Goal: Task Accomplishment & Management: Use online tool/utility

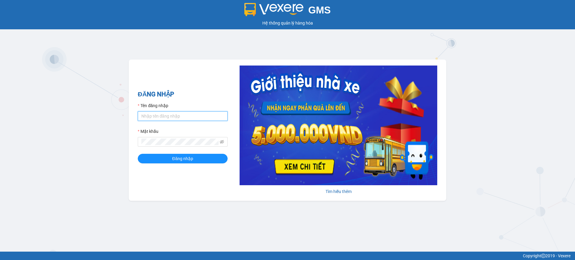
click at [176, 113] on input "Tên đăng nhập" at bounding box center [183, 116] width 90 height 10
type input "tandung.minhquoc"
click at [138, 154] on button "Đăng nhập" at bounding box center [183, 159] width 90 height 10
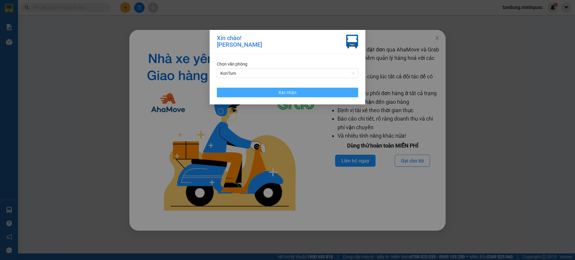
click at [325, 90] on button "Xác nhận" at bounding box center [287, 93] width 141 height 10
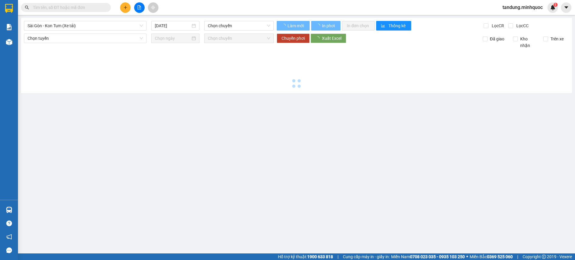
type input "[DATE]"
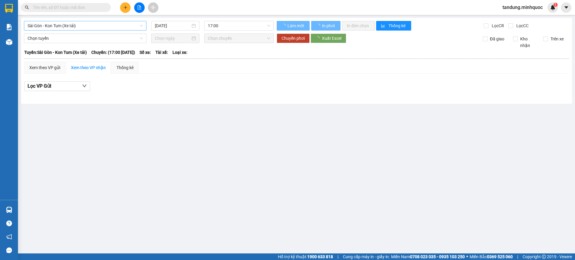
click at [101, 25] on span "Sài Gòn - Kon Tum (Xe tải)" at bounding box center [85, 25] width 115 height 9
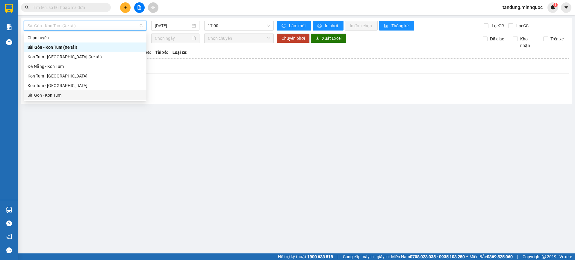
click at [53, 95] on div "Sài Gòn - Kon Tum" at bounding box center [85, 95] width 115 height 7
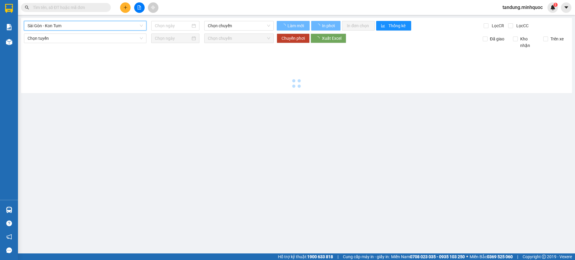
type input "[DATE]"
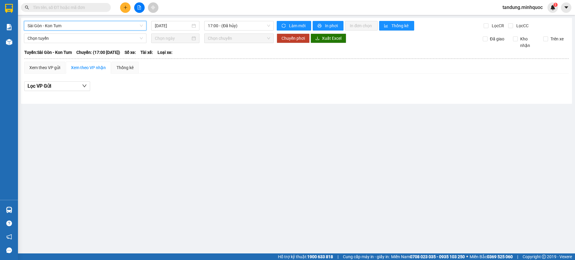
click at [108, 23] on span "Sài Gòn - Kon Tum" at bounding box center [85, 25] width 115 height 9
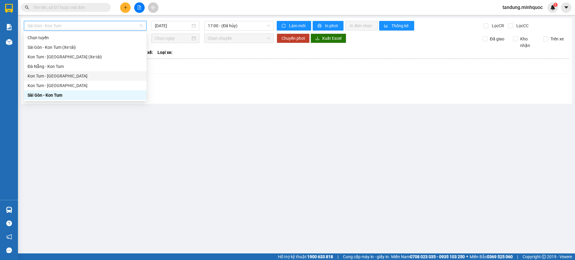
click at [54, 75] on div "Kon Tum - Đà Nẵng" at bounding box center [85, 76] width 115 height 7
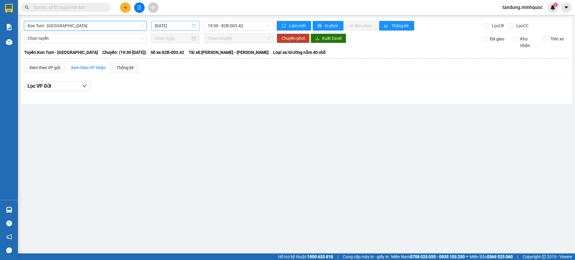
click at [165, 26] on input "[DATE]" at bounding box center [173, 25] width 36 height 7
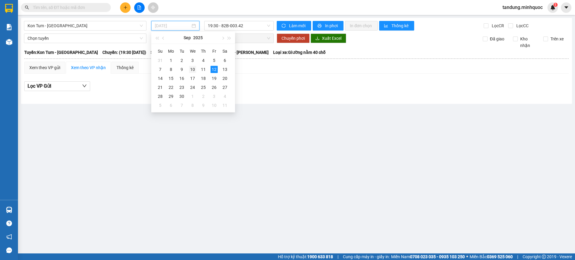
click at [193, 72] on div "10" at bounding box center [192, 69] width 7 height 7
type input "10/09/2025"
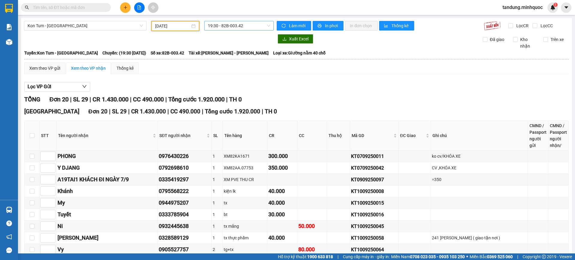
click at [249, 26] on span "19:30 - 82B-003.42" at bounding box center [239, 25] width 62 height 9
click at [294, 76] on div "Xem theo VP gửi Xem theo VP nhận Thống kê Lọc VP Gửi TỔNG Đơn 20 | SL 29 | CR …" at bounding box center [296, 233] width 544 height 343
click at [242, 25] on span "19:30 - 82B-003.42" at bounding box center [239, 25] width 62 height 9
click at [238, 54] on div "20:00 - 76H-066.56" at bounding box center [229, 57] width 47 height 7
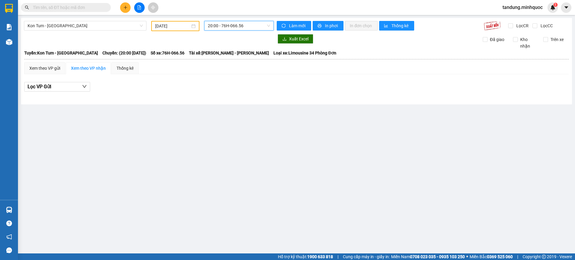
click at [248, 26] on span "20:00 - 76H-066.56" at bounding box center [239, 25] width 62 height 9
click at [239, 47] on div "19:30 - 82B-003.42" at bounding box center [231, 47] width 47 height 7
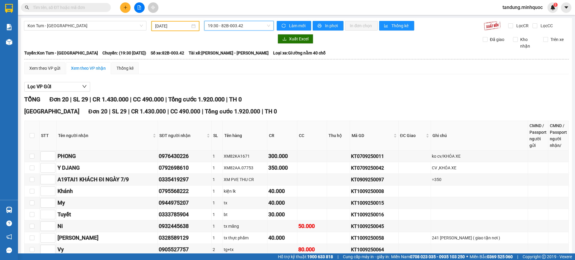
click at [241, 22] on span "19:30 - 82B-003.42" at bounding box center [239, 25] width 62 height 9
click at [239, 56] on div "20:00 - 76H-066.56" at bounding box center [229, 57] width 47 height 7
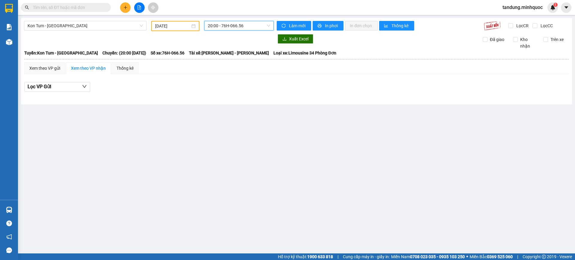
click at [246, 26] on span "20:00 - 76H-066.56" at bounding box center [239, 25] width 62 height 9
click at [246, 45] on div "19:30 - 82B-003.42" at bounding box center [231, 47] width 47 height 7
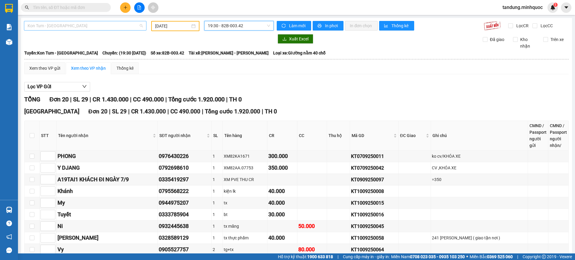
click at [100, 28] on span "Kon Tum - [GEOGRAPHIC_DATA]" at bounding box center [85, 25] width 115 height 9
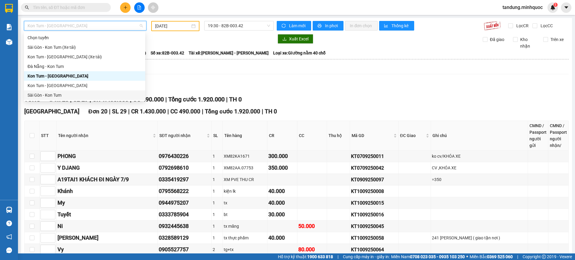
click at [70, 95] on div "Sài Gòn - Kon Tum" at bounding box center [85, 95] width 114 height 7
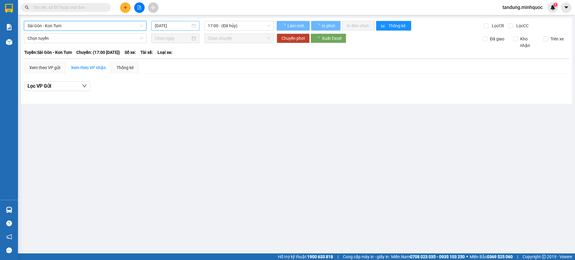
click at [186, 24] on input "[DATE]" at bounding box center [173, 25] width 36 height 7
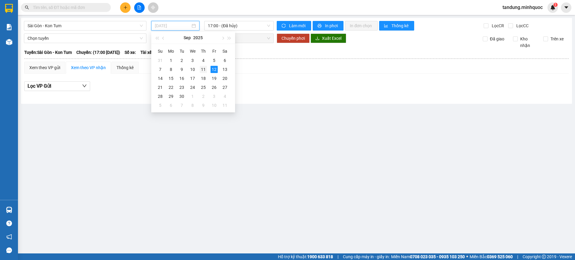
click at [205, 69] on div "11" at bounding box center [203, 69] width 7 height 7
type input "[DATE]"
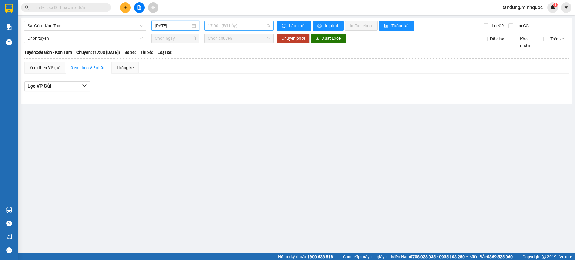
click at [246, 24] on span "17:00 - (Đã hủy)" at bounding box center [239, 25] width 62 height 9
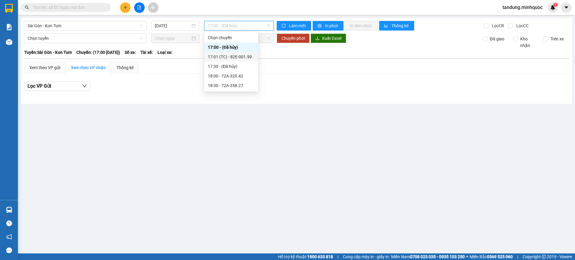
click at [242, 57] on div "17:01 (TC) - 82E-001.99" at bounding box center [231, 57] width 47 height 7
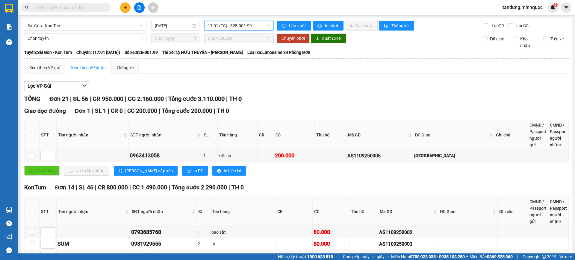
click at [243, 27] on span "17:01 (TC) - 82E-001.99" at bounding box center [239, 25] width 62 height 9
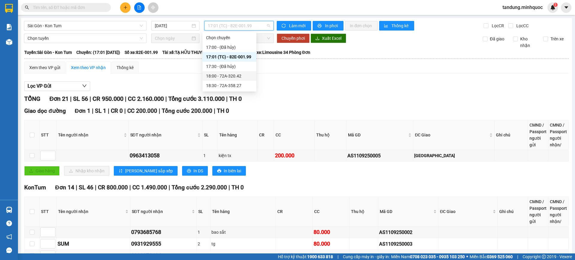
click at [237, 75] on div "18:00 - 72A-320.42" at bounding box center [229, 76] width 47 height 7
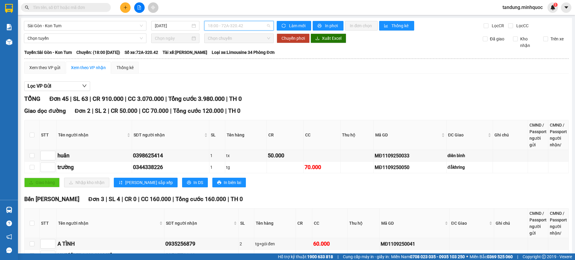
click at [232, 28] on span "18:00 - 72A-320.42" at bounding box center [239, 25] width 62 height 9
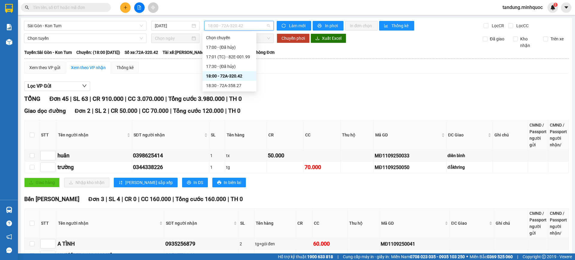
click at [236, 84] on div "18:30 - 72A-358.27" at bounding box center [229, 85] width 47 height 7
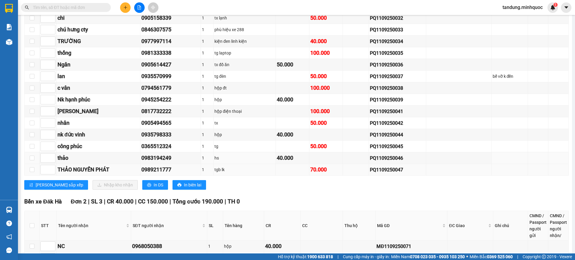
scroll to position [796, 0]
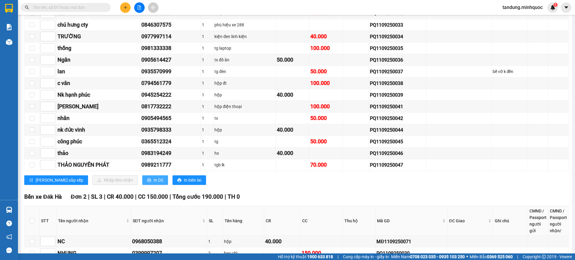
click at [142, 175] on button "In DS" at bounding box center [155, 180] width 26 height 10
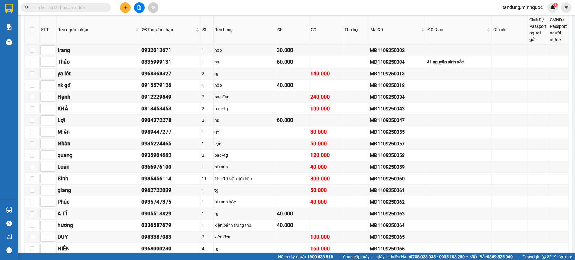
scroll to position [0, 0]
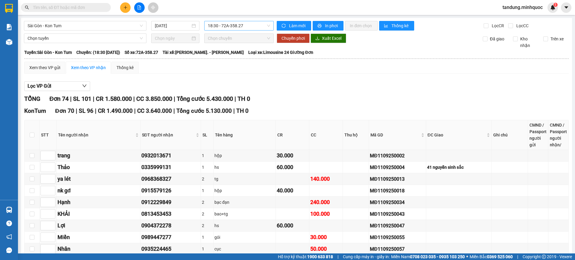
click at [232, 26] on span "18:30 - 72A-358.27" at bounding box center [239, 25] width 62 height 9
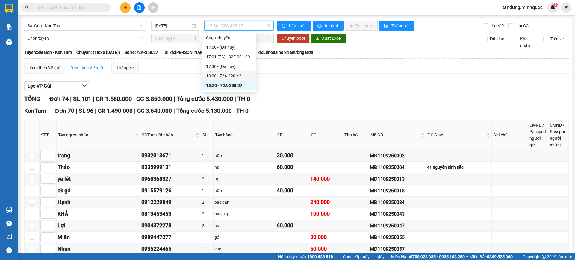
click at [242, 73] on div "18:00 - 72A-320.42" at bounding box center [229, 76] width 47 height 7
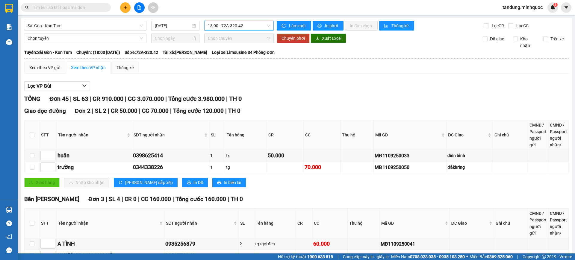
click at [248, 28] on span "18:00 - 72A-320.42" at bounding box center [239, 25] width 62 height 9
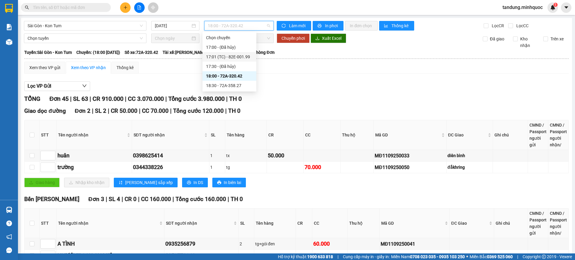
click at [247, 55] on div "17:01 (TC) - 82E-001.99" at bounding box center [229, 57] width 47 height 7
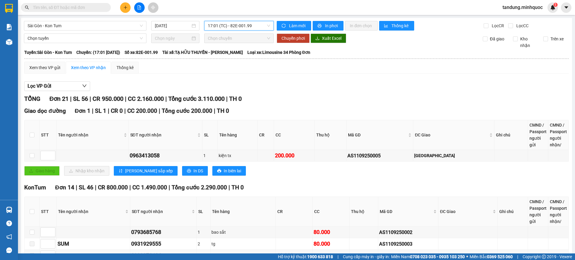
click at [251, 26] on span "17:01 (TC) - 82E-001.99" at bounding box center [239, 25] width 62 height 9
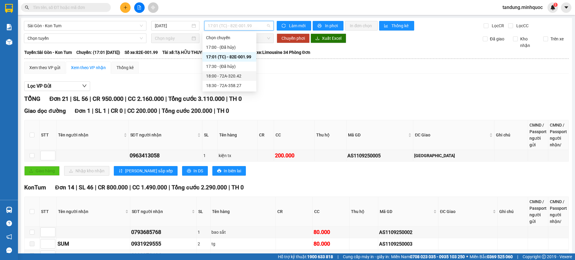
click at [238, 76] on div "18:00 - 72A-320.42" at bounding box center [229, 76] width 47 height 7
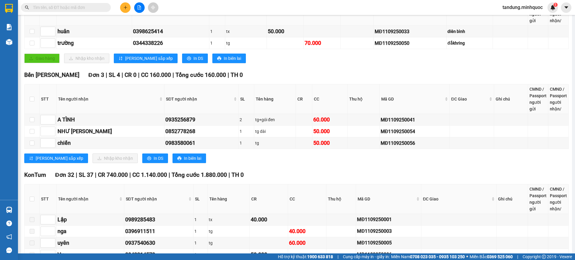
scroll to position [249, 0]
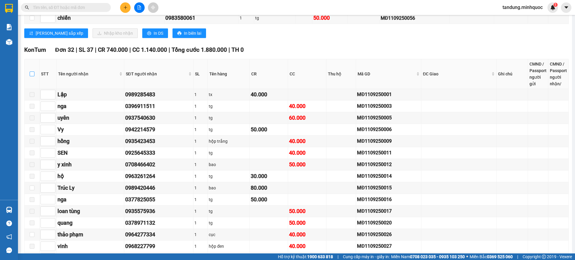
click at [34, 76] on label at bounding box center [32, 74] width 5 height 7
click at [34, 76] on input "checkbox" at bounding box center [32, 74] width 5 height 5
checkbox input "true"
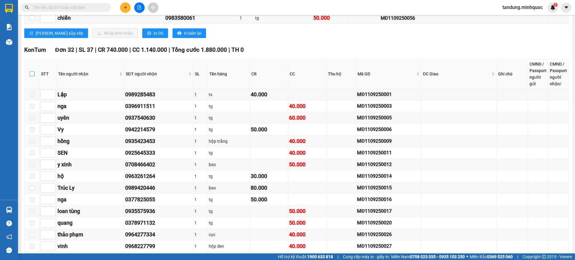
checkbox input "true"
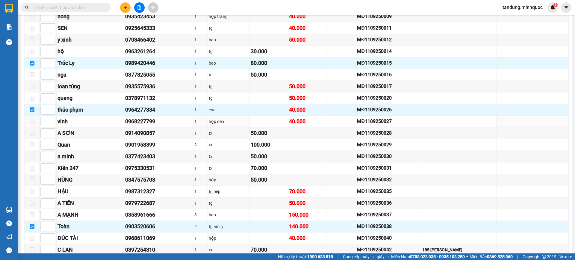
scroll to position [0, 0]
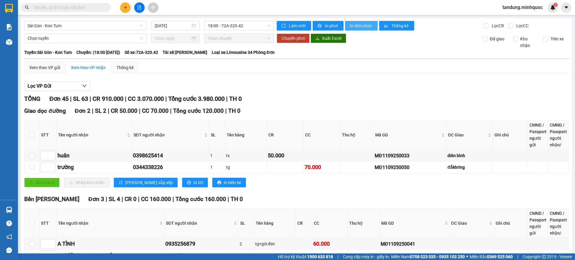
click at [356, 26] on span "In đơn chọn" at bounding box center [361, 25] width 23 height 7
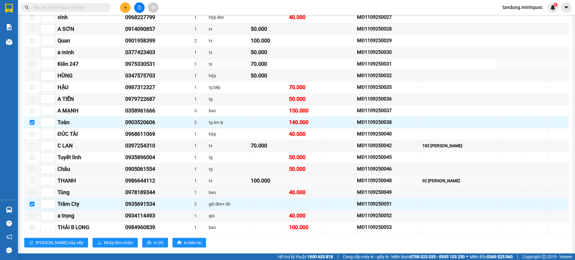
scroll to position [499, 0]
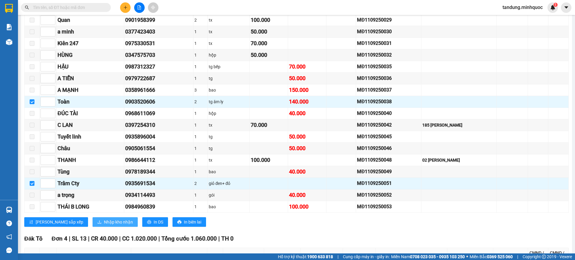
click at [104, 222] on span "Nhập kho nhận" at bounding box center [118, 222] width 29 height 7
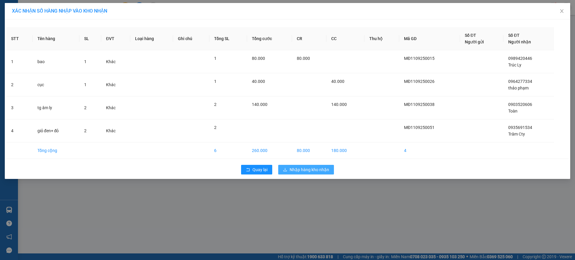
click at [297, 169] on span "Nhập hàng kho nhận" at bounding box center [309, 169] width 40 height 7
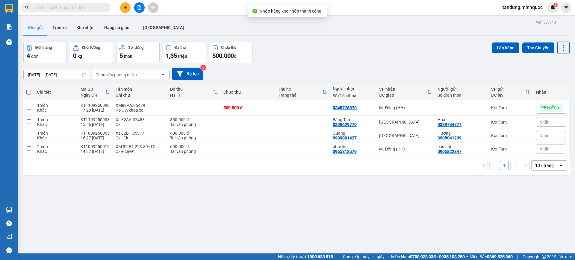
click at [136, 8] on button at bounding box center [139, 7] width 10 height 10
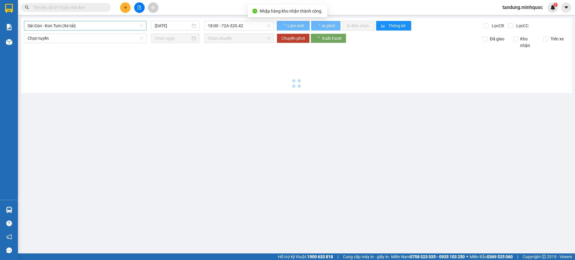
type input "[DATE]"
click at [86, 28] on span "Sài Gòn - Kon Tum (Xe tải)" at bounding box center [85, 25] width 115 height 9
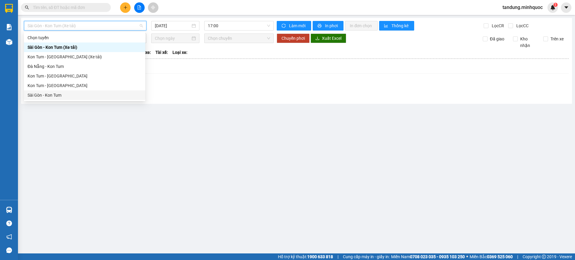
click at [63, 94] on div "Sài Gòn - Kon Tum" at bounding box center [85, 95] width 114 height 7
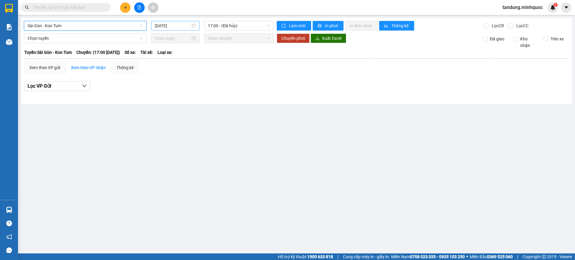
click at [174, 25] on input "[DATE]" at bounding box center [173, 25] width 36 height 7
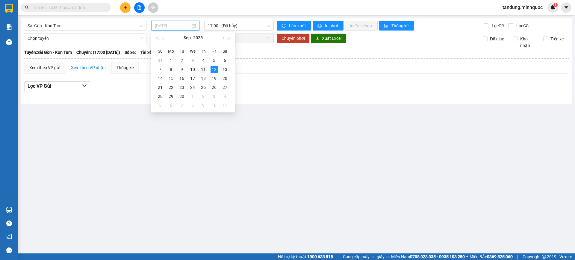
click at [200, 71] on div "11" at bounding box center [203, 69] width 7 height 7
type input "[DATE]"
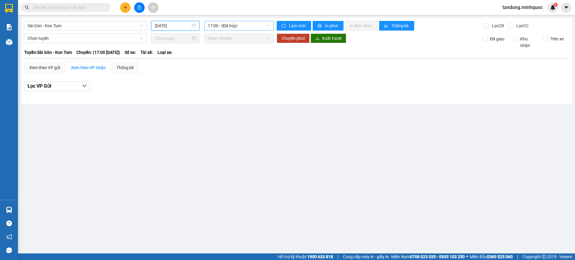
click at [242, 27] on span "17:00 - (Đã hủy)" at bounding box center [239, 25] width 62 height 9
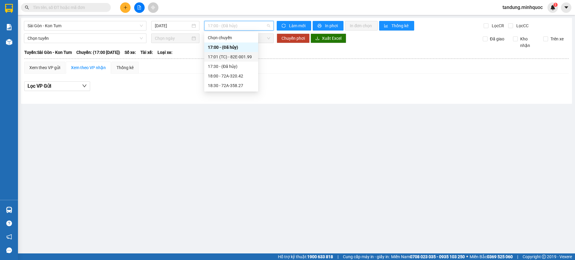
click at [254, 59] on div "17:01 (TC) - 82E-001.99" at bounding box center [231, 57] width 47 height 7
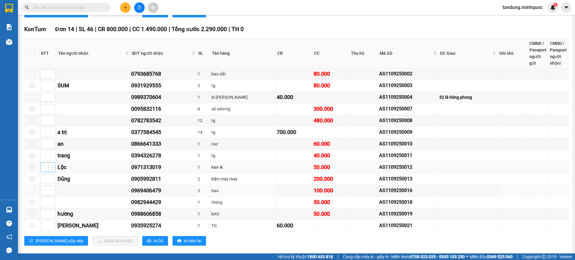
scroll to position [367, 0]
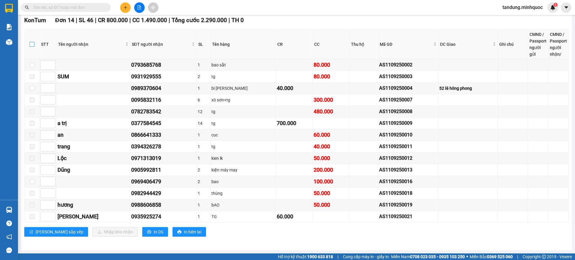
click at [34, 44] on th at bounding box center [32, 45] width 15 height 30
click at [32, 44] on input "checkbox" at bounding box center [32, 44] width 5 height 5
checkbox input "true"
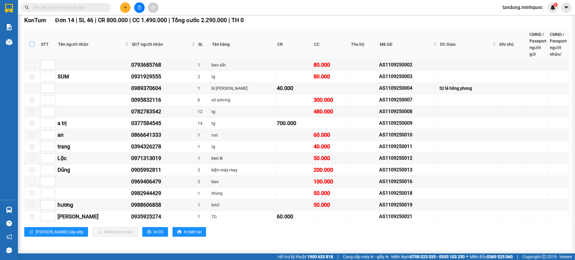
checkbox input "true"
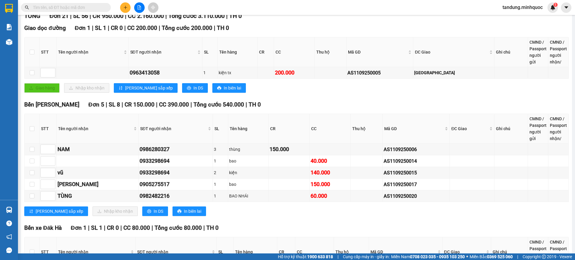
scroll to position [0, 0]
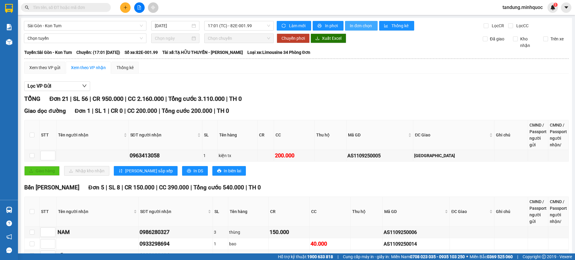
click at [359, 24] on span "In đơn chọn" at bounding box center [361, 25] width 23 height 7
click at [259, 21] on div "17:01 (TC) - 82E-001.99" at bounding box center [238, 26] width 69 height 10
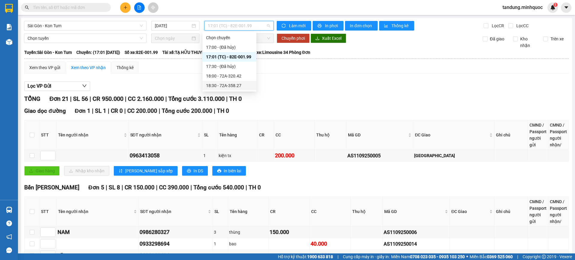
click at [243, 85] on div "18:30 - 72A-358.27" at bounding box center [229, 85] width 47 height 7
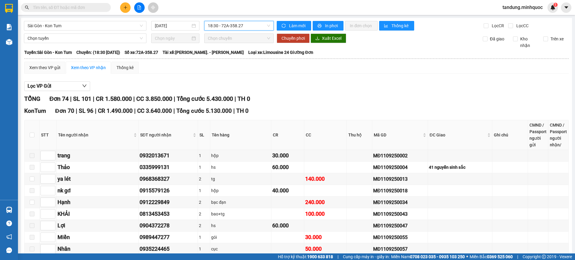
click at [243, 27] on span "18:30 - 72A-358.27" at bounding box center [239, 25] width 62 height 9
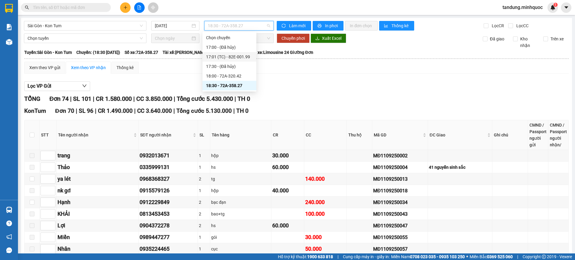
click at [239, 56] on div "17:01 (TC) - 82E-001.99" at bounding box center [229, 57] width 47 height 7
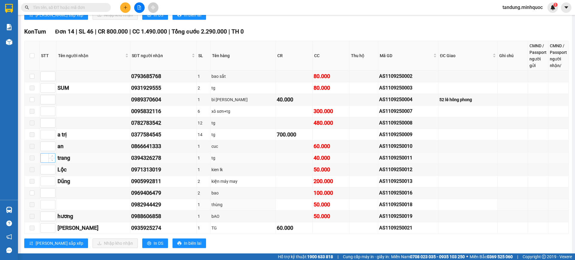
scroll to position [367, 0]
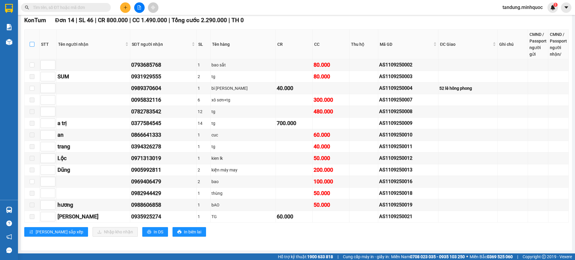
drag, startPoint x: 32, startPoint y: 44, endPoint x: 42, endPoint y: 49, distance: 11.4
click at [32, 44] on input "checkbox" at bounding box center [32, 44] width 5 height 5
checkbox input "true"
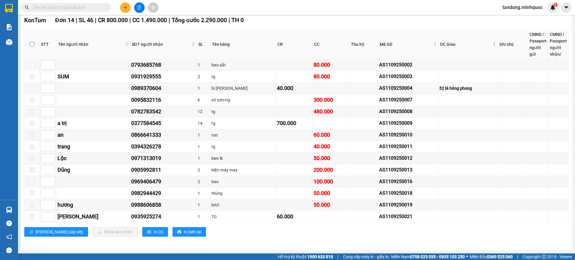
checkbox input "true"
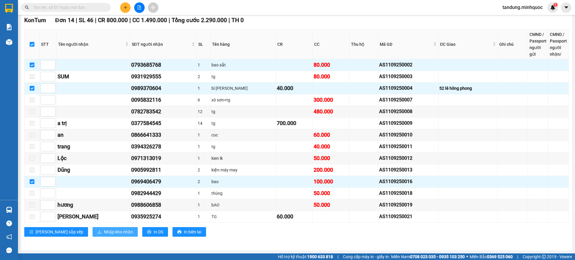
click at [104, 229] on span "Nhập kho nhận" at bounding box center [118, 232] width 29 height 7
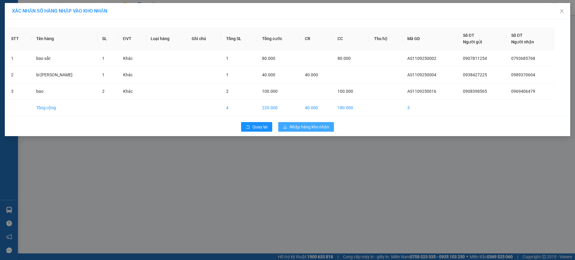
click at [329, 126] on button "Nhập hàng kho nhận" at bounding box center [306, 127] width 56 height 10
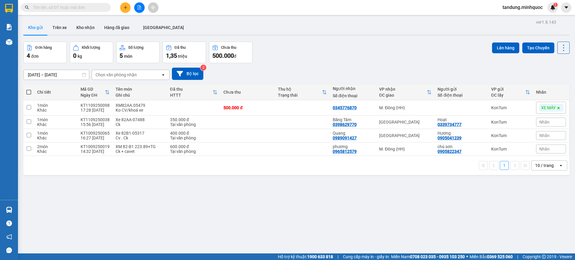
click at [142, 6] on button at bounding box center [139, 7] width 10 height 10
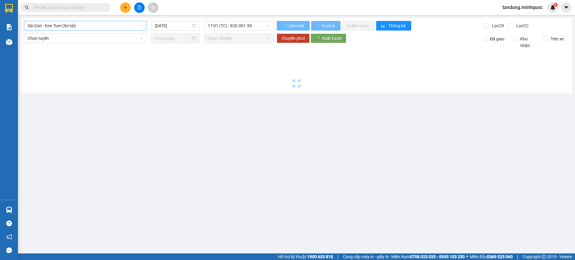
type input "[DATE]"
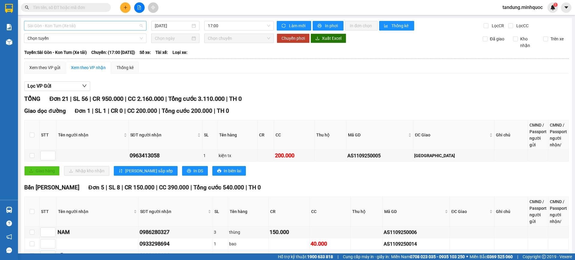
click at [96, 23] on span "Sài Gòn - Kon Tum (Xe tải)" at bounding box center [85, 25] width 115 height 9
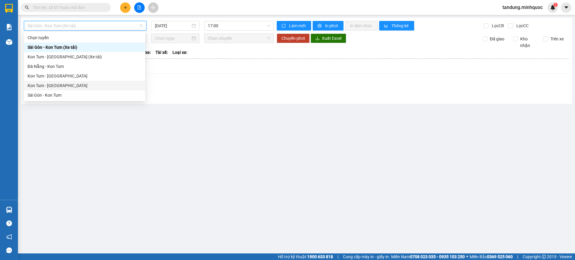
click at [56, 96] on div "Sài Gòn - Kon Tum" at bounding box center [85, 95] width 114 height 7
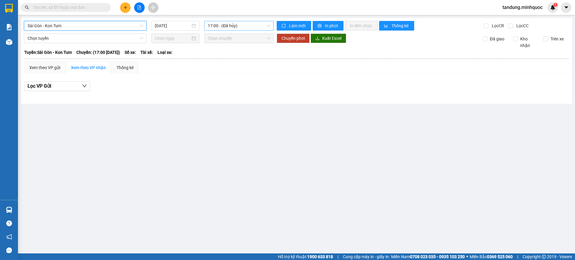
click at [247, 28] on span "17:00 - (Đã hủy)" at bounding box center [239, 25] width 62 height 9
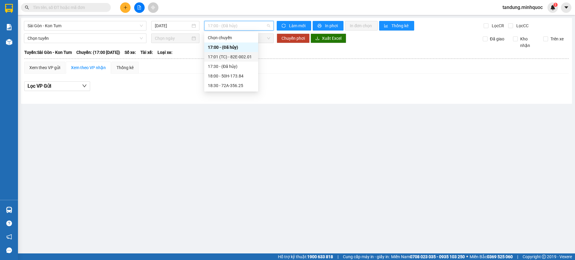
click at [240, 54] on div "17:01 (TC) - 82E-002.01" at bounding box center [231, 57] width 47 height 7
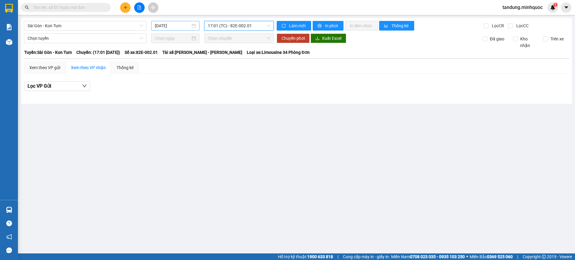
click at [187, 25] on input "[DATE]" at bounding box center [173, 25] width 36 height 7
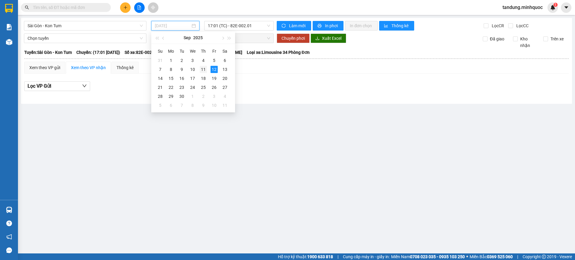
click at [205, 68] on div "11" at bounding box center [203, 69] width 7 height 7
type input "[DATE]"
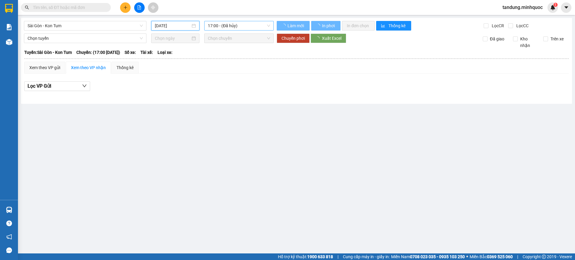
click at [247, 29] on span "17:00 - (Đã hủy)" at bounding box center [239, 25] width 62 height 9
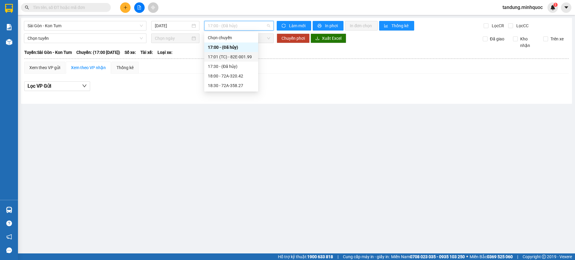
click at [238, 57] on div "17:01 (TC) - 82E-001.99" at bounding box center [231, 57] width 47 height 7
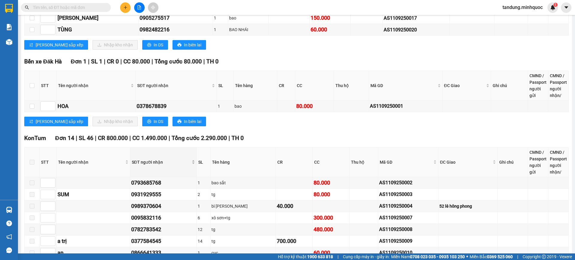
scroll to position [367, 0]
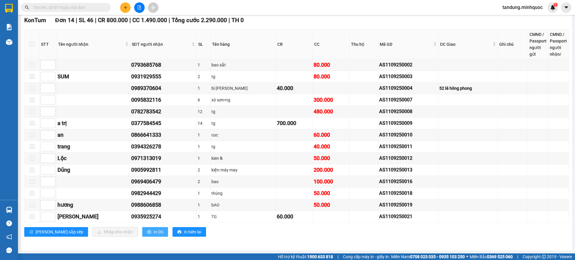
click at [154, 232] on span "In DS" at bounding box center [159, 232] width 10 height 7
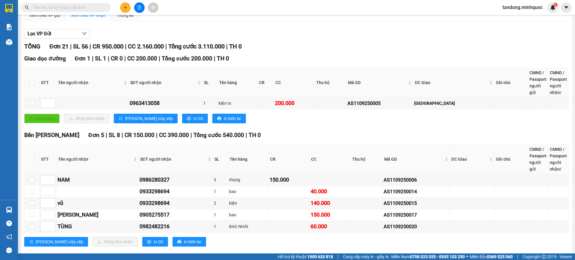
scroll to position [0, 0]
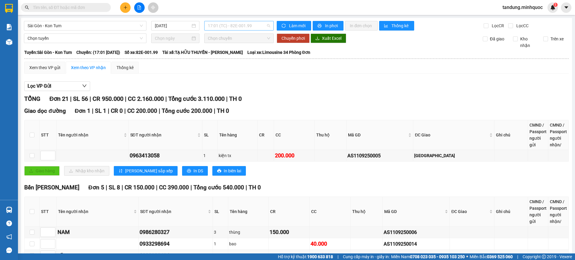
click at [237, 21] on span "17:01 (TC) - 82E-001.99" at bounding box center [239, 25] width 62 height 9
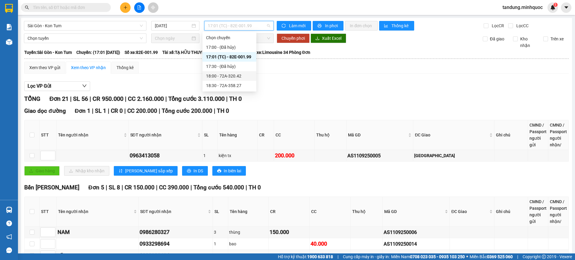
click at [240, 78] on div "18:00 - 72A-320.42" at bounding box center [229, 76] width 47 height 7
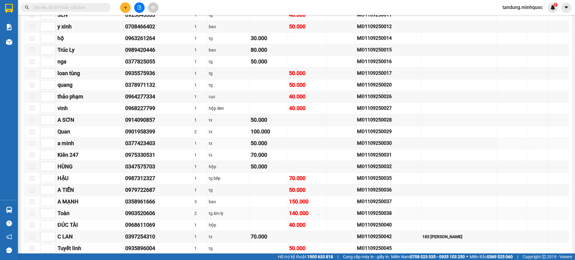
scroll to position [712, 0]
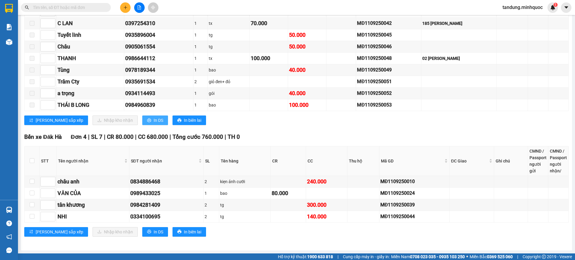
click at [154, 122] on span "In DS" at bounding box center [159, 120] width 10 height 7
click at [357, 48] on div "MĐ1109250046" at bounding box center [388, 46] width 63 height 7
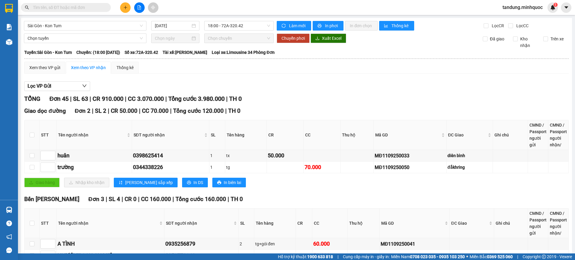
click at [258, 21] on span "18:00 - 72A-320.42" at bounding box center [239, 25] width 62 height 9
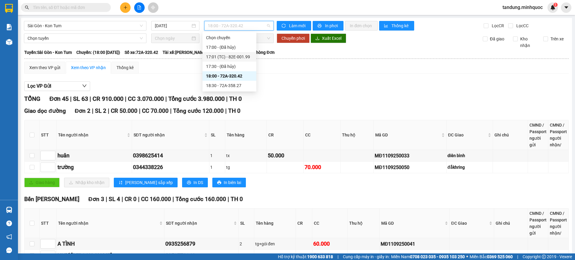
click at [238, 57] on div "17:01 (TC) - 82E-001.99" at bounding box center [229, 57] width 47 height 7
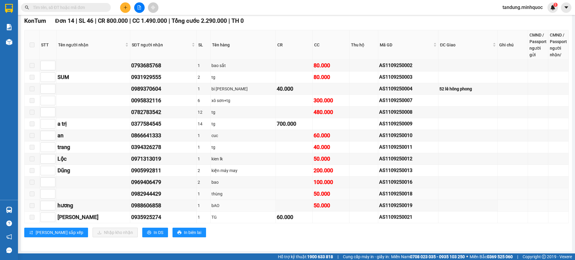
scroll to position [367, 0]
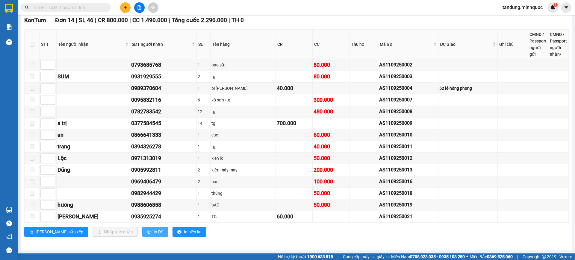
click at [142, 232] on button "In DS" at bounding box center [155, 232] width 26 height 10
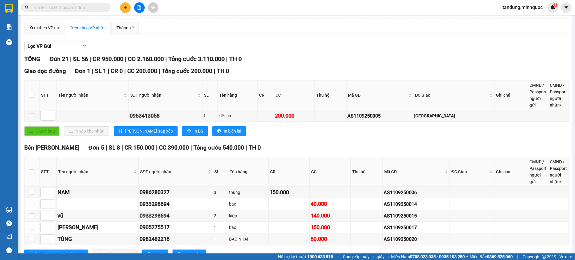
scroll to position [0, 0]
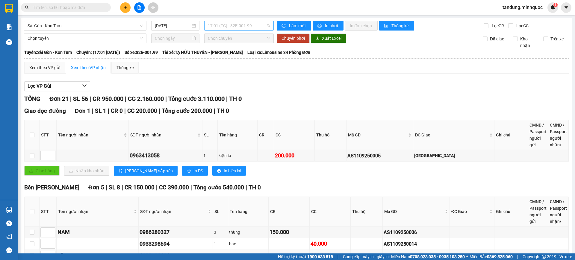
click at [259, 25] on span "17:01 (TC) - 82E-001.99" at bounding box center [239, 25] width 62 height 9
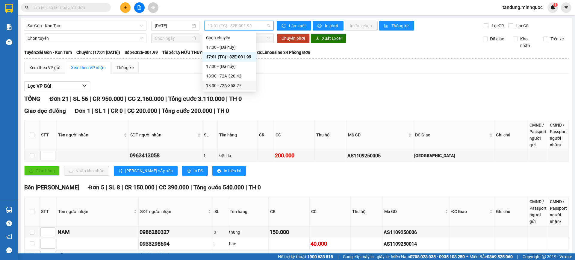
click at [236, 86] on div "18:30 - 72A-358.27" at bounding box center [229, 85] width 47 height 7
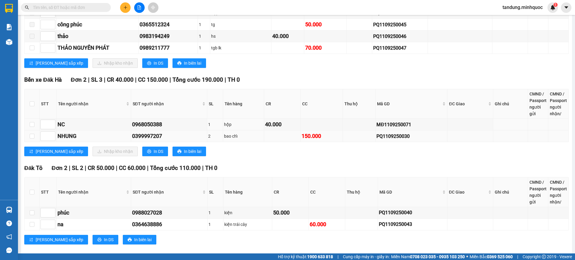
scroll to position [921, 0]
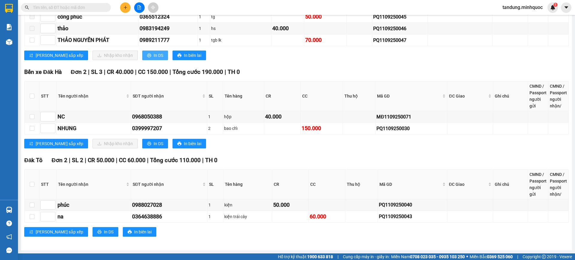
click at [154, 54] on span "In DS" at bounding box center [159, 55] width 10 height 7
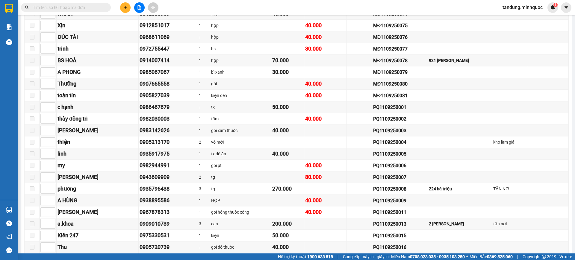
scroll to position [0, 0]
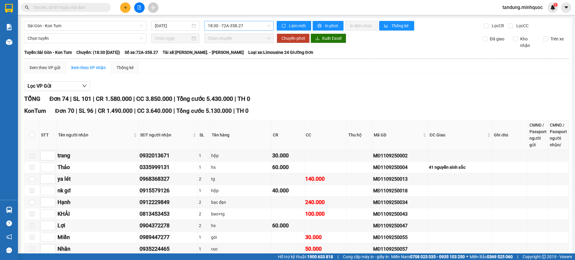
click at [228, 28] on span "18:30 - 72A-358.27" at bounding box center [239, 25] width 62 height 9
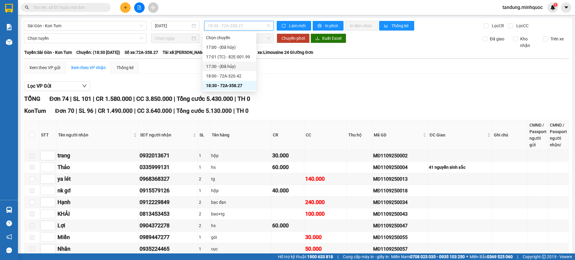
click at [241, 75] on div "18:00 - 72A-320.42" at bounding box center [229, 76] width 47 height 7
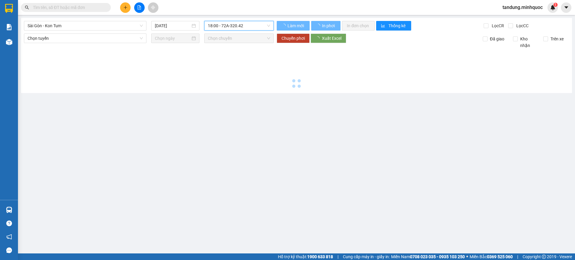
click at [250, 29] on span "18:00 - 72A-320.42" at bounding box center [239, 25] width 62 height 9
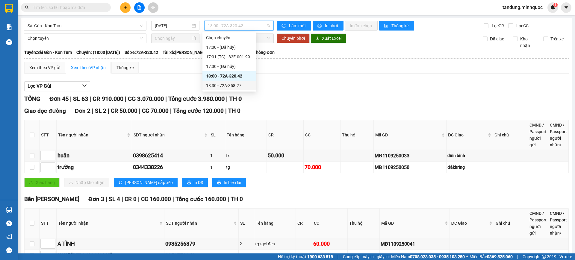
click at [238, 85] on div "18:30 - 72A-358.27" at bounding box center [229, 85] width 47 height 7
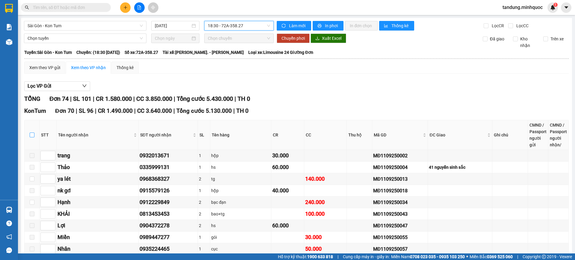
click at [34, 136] on input "checkbox" at bounding box center [32, 135] width 5 height 5
checkbox input "true"
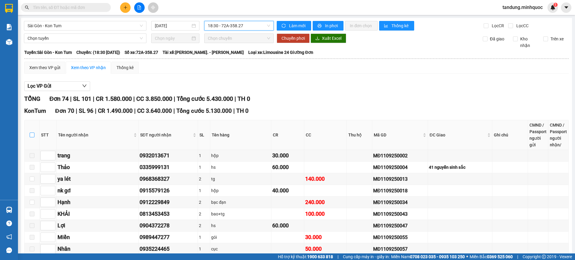
checkbox input "true"
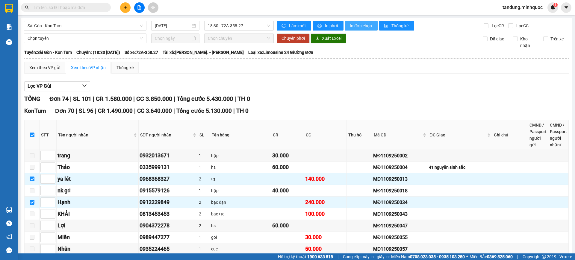
click at [354, 25] on span "In đơn chọn" at bounding box center [361, 25] width 23 height 7
click at [310, 98] on div "TỔNG Đơn 74 | SL 101 | CR 1.580.000 | CC 3.850.000 | Tổng cước 5.430.000 | TH 0" at bounding box center [296, 98] width 544 height 9
click at [239, 26] on span "18:30 - 72A-358.27" at bounding box center [239, 25] width 62 height 9
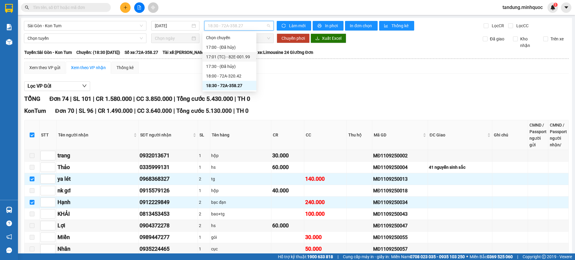
click at [233, 58] on div "17:01 (TC) - 82E-001.99" at bounding box center [229, 57] width 47 height 7
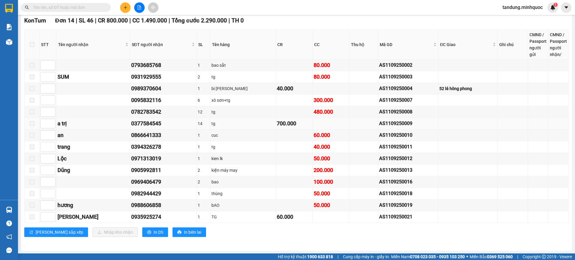
scroll to position [367, 0]
click at [145, 100] on div "0095832116" at bounding box center [163, 100] width 64 height 8
copy div "0095832116"
click at [50, 10] on input "text" at bounding box center [68, 7] width 71 height 7
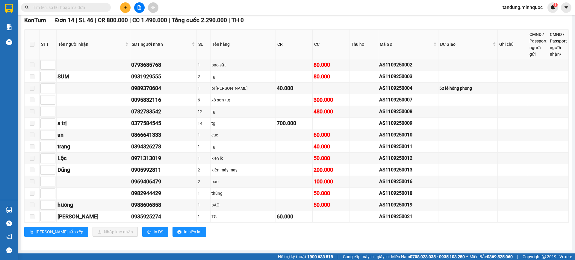
paste input "0095832116"
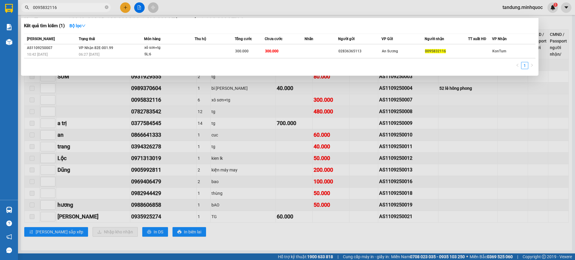
click at [260, 100] on div at bounding box center [287, 130] width 575 height 260
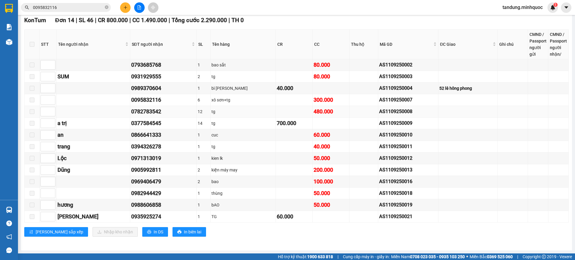
click at [145, 109] on div "0782783542" at bounding box center [163, 111] width 64 height 8
copy div "0782783542"
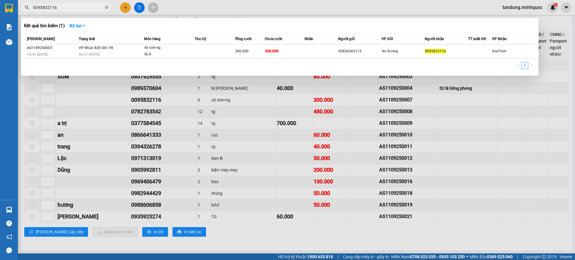
drag, startPoint x: 73, startPoint y: 10, endPoint x: 4, endPoint y: 2, distance: 68.7
click at [2, 1] on section "Kết quả tìm kiếm ( 1 ) Bộ lọc Mã ĐH Trạng thái Món hàng Thu hộ Tổng cước Chưa c…" at bounding box center [287, 130] width 575 height 260
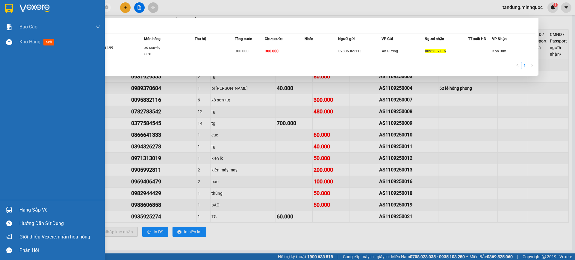
paste input "782783542"
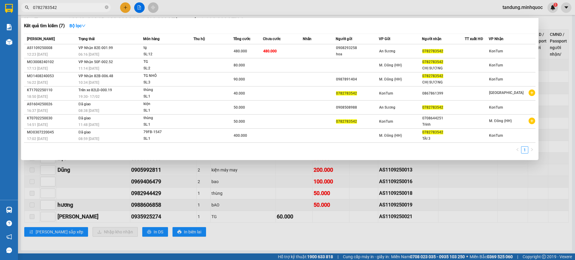
type input "0782783542"
click at [229, 178] on div at bounding box center [287, 130] width 575 height 260
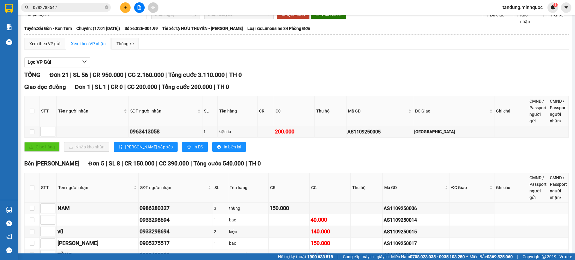
scroll to position [0, 0]
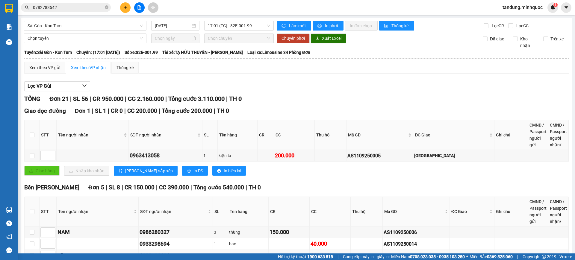
click at [241, 24] on span "17:01 (TC) - 82E-001.99" at bounding box center [239, 25] width 62 height 9
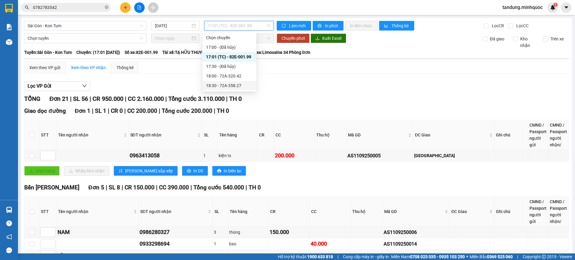
click at [232, 85] on div "18:30 - 72A-358.27" at bounding box center [229, 85] width 47 height 7
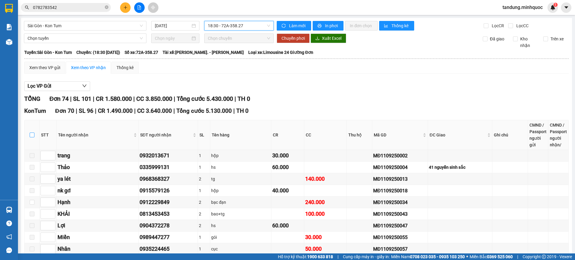
click at [33, 136] on input "checkbox" at bounding box center [32, 135] width 5 height 5
checkbox input "true"
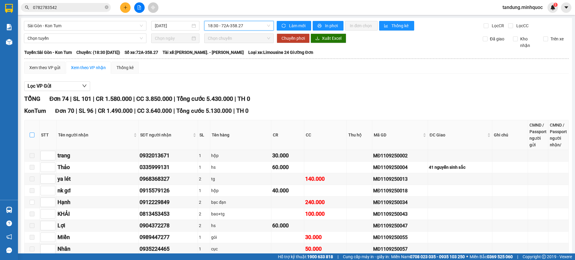
checkbox input "true"
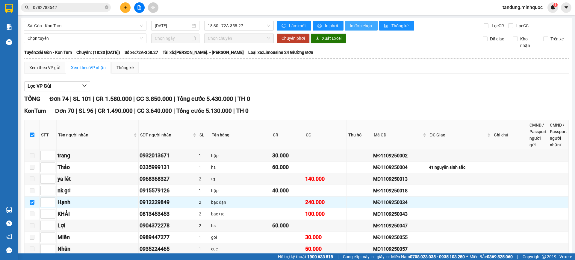
click at [358, 27] on span "In đơn chọn" at bounding box center [361, 25] width 23 height 7
click at [239, 30] on span "18:30 - 72A-358.27" at bounding box center [239, 25] width 62 height 9
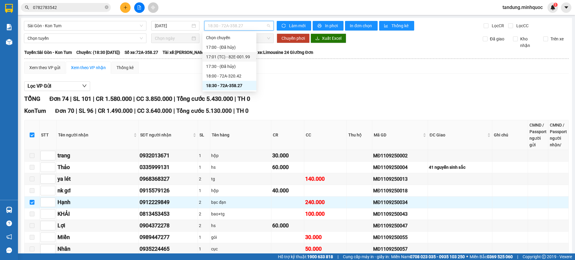
click at [241, 55] on div "17:01 (TC) - 82E-001.99" at bounding box center [229, 57] width 47 height 7
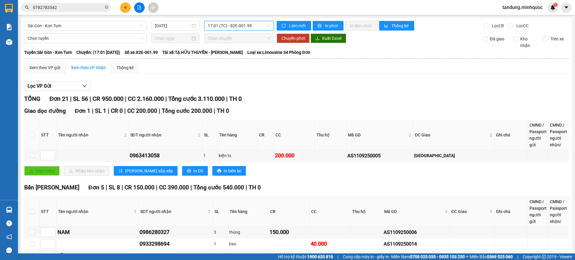
click at [247, 24] on span "17:01 (TC) - 82E-001.99" at bounding box center [239, 25] width 62 height 9
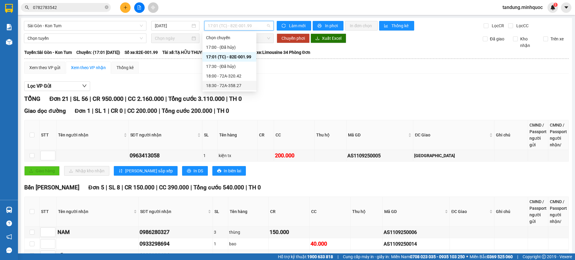
click at [236, 84] on div "18:30 - 72A-358.27" at bounding box center [229, 85] width 47 height 7
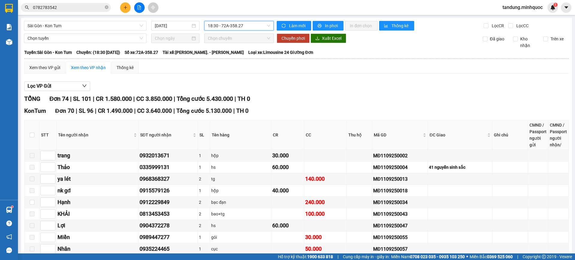
click at [248, 22] on span "18:30 - 72A-358.27" at bounding box center [239, 25] width 62 height 9
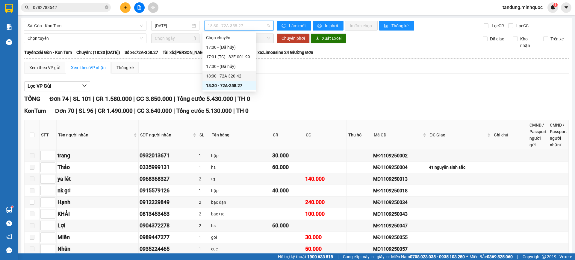
click at [242, 76] on div "18:00 - 72A-320.42" at bounding box center [229, 76] width 47 height 7
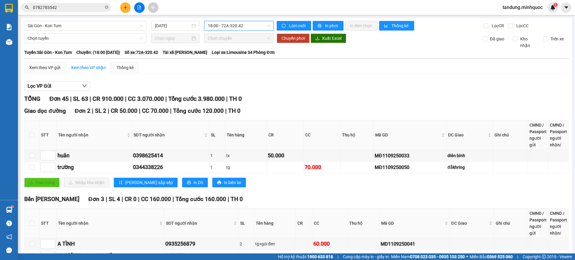
click at [238, 21] on div "18:00 - 72A-320.42" at bounding box center [238, 26] width 69 height 10
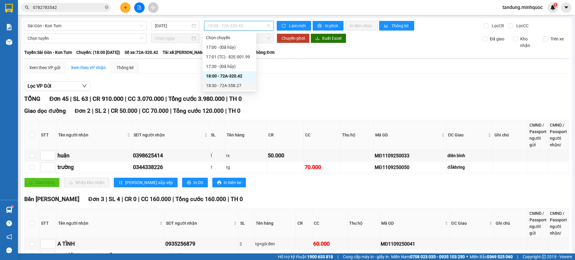
click at [241, 89] on div "18:30 - 72A-358.27" at bounding box center [229, 85] width 47 height 7
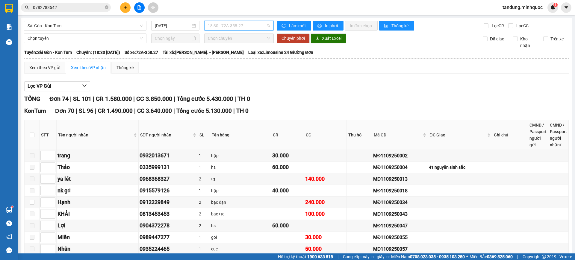
click at [240, 25] on span "18:30 - 72A-358.27" at bounding box center [239, 25] width 62 height 9
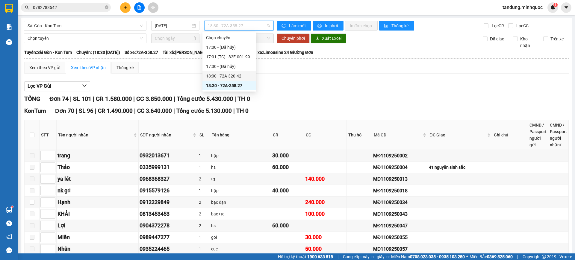
click at [233, 76] on div "18:00 - 72A-320.42" at bounding box center [229, 76] width 47 height 7
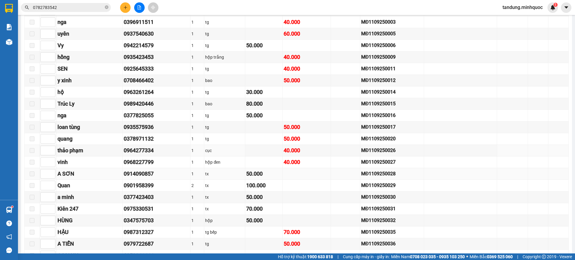
scroll to position [499, 0]
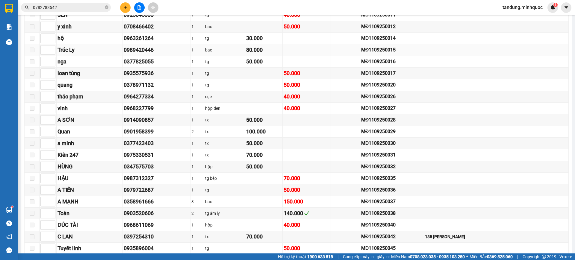
click at [124, 51] on div "0989420446" at bounding box center [157, 50] width 66 height 8
click at [125, 51] on div "0989420446" at bounding box center [157, 50] width 66 height 8
copy div "0989420446"
click at [106, 5] on icon "close-circle" at bounding box center [107, 7] width 4 height 4
click at [97, 7] on input "text" at bounding box center [68, 7] width 71 height 7
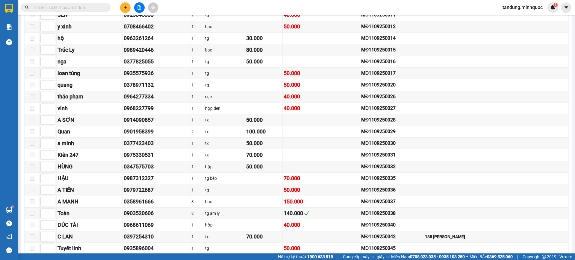
paste input "0989420446"
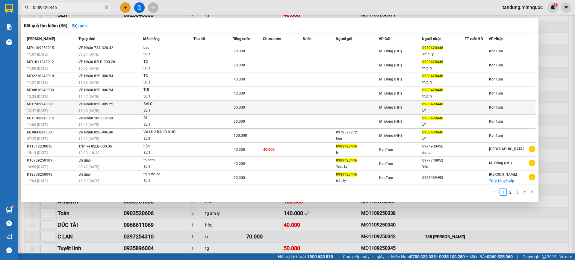
type input "0989420446"
click at [265, 104] on td at bounding box center [283, 108] width 40 height 14
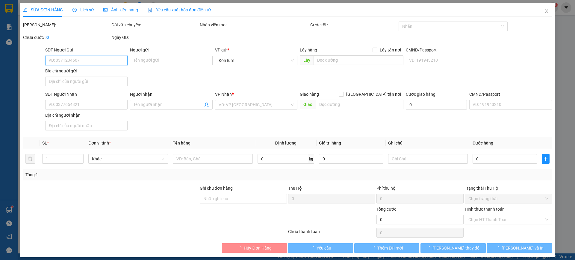
type input "0989420446"
type input "LY"
type input "50.000"
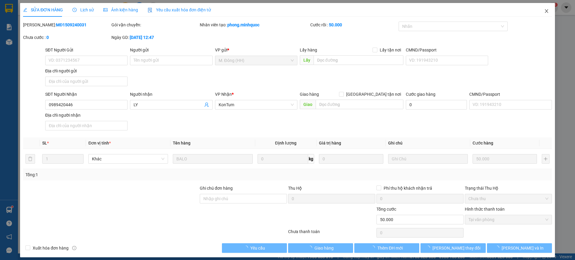
click at [544, 12] on span "Close" at bounding box center [546, 11] width 17 height 17
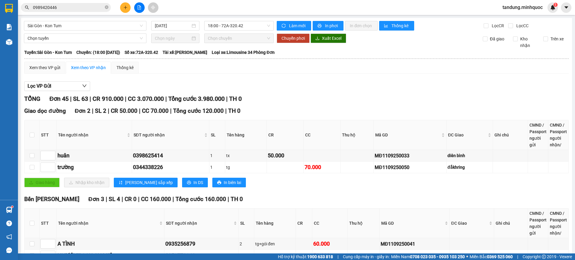
click at [85, 9] on input "0989420446" at bounding box center [68, 7] width 71 height 7
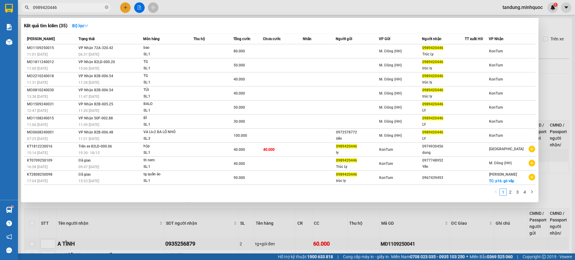
click at [103, 7] on input "0989420446" at bounding box center [68, 7] width 71 height 7
click at [106, 7] on icon "close-circle" at bounding box center [107, 7] width 4 height 4
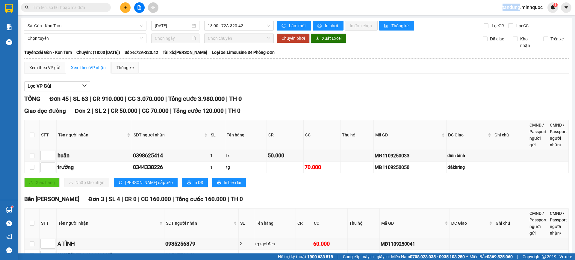
click at [106, 7] on span at bounding box center [107, 7] width 4 height 7
click at [99, 8] on input "text" at bounding box center [68, 7] width 71 height 7
click at [97, 8] on input "text" at bounding box center [68, 7] width 71 height 7
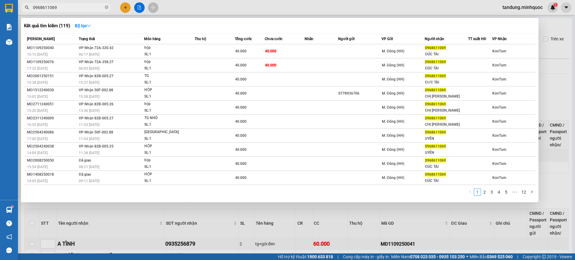
type input "0968611069"
click at [182, 42] on th "Món hàng" at bounding box center [169, 39] width 51 height 10
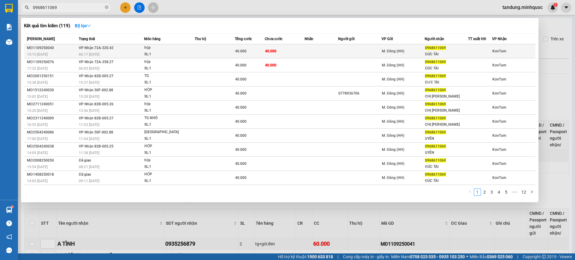
click at [187, 49] on div "hộp" at bounding box center [166, 48] width 45 height 7
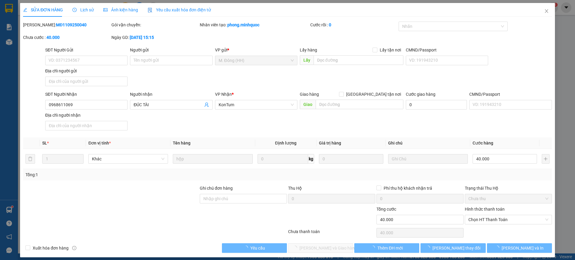
type input "0968611069"
type input "ĐÚC TÀI"
type input "40.000"
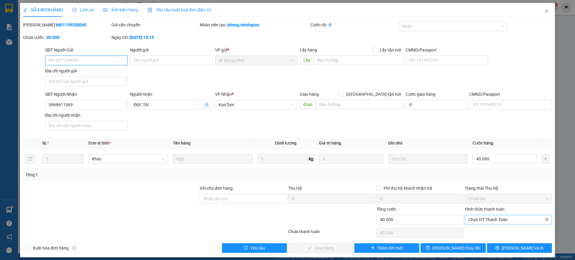
click at [516, 218] on span "Chọn HT Thanh Toán" at bounding box center [508, 219] width 80 height 9
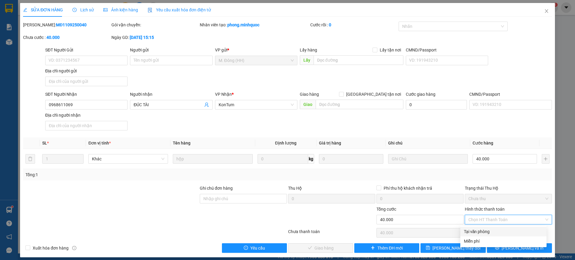
click at [503, 230] on div "Tại văn phòng" at bounding box center [503, 231] width 79 height 7
type input "0"
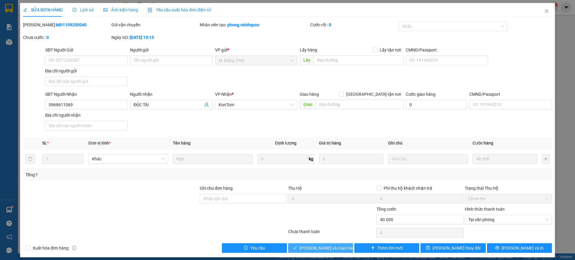
click at [336, 246] on span "[PERSON_NAME] và [PERSON_NAME] hàng" at bounding box center [327, 248] width 57 height 7
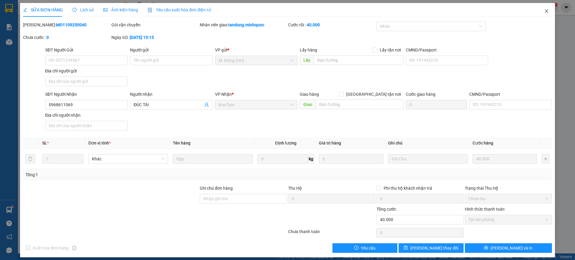
click at [544, 9] on icon "close" at bounding box center [546, 11] width 5 height 5
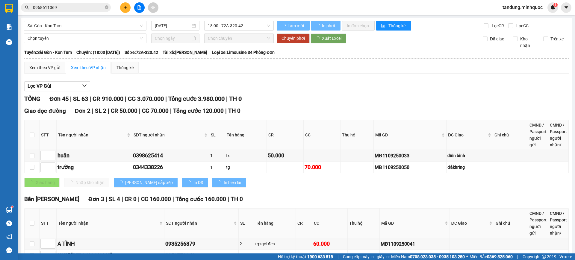
click at [71, 8] on input "0968611069" at bounding box center [68, 7] width 71 height 7
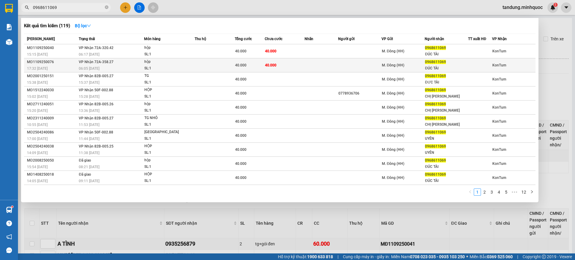
click at [144, 64] on td "hộp SL: 1" at bounding box center [169, 65] width 51 height 14
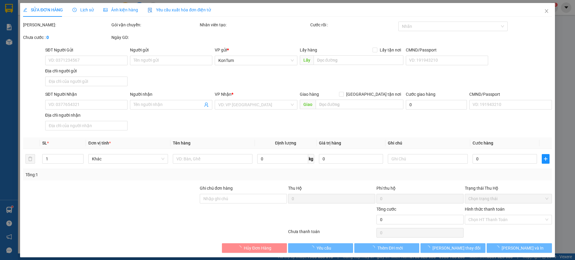
type input "0968611069"
type input "ĐÚC TÀI"
type input "40.000"
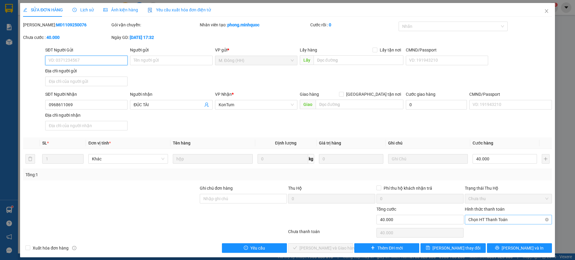
click at [508, 219] on span "Chọn HT Thanh Toán" at bounding box center [508, 219] width 80 height 9
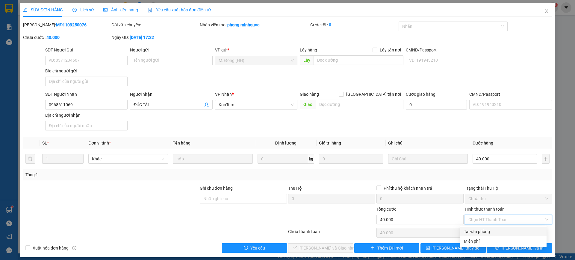
click at [490, 229] on div "Tại văn phòng" at bounding box center [503, 231] width 79 height 7
type input "0"
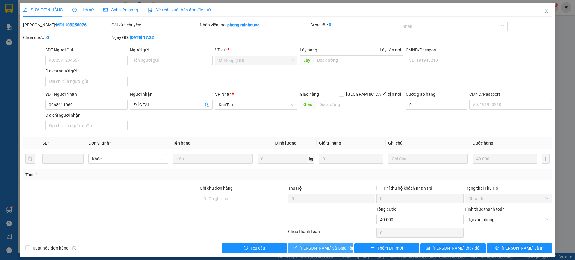
click at [330, 247] on span "[PERSON_NAME] và [PERSON_NAME] hàng" at bounding box center [327, 248] width 57 height 7
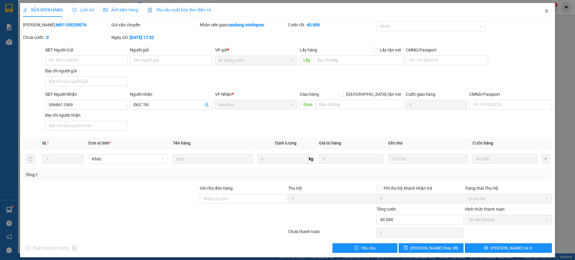
click at [538, 14] on span "Close" at bounding box center [546, 11] width 17 height 17
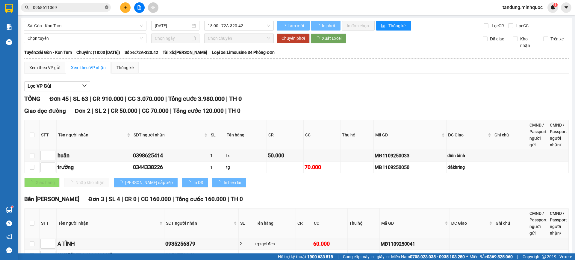
click at [107, 7] on icon "close-circle" at bounding box center [107, 7] width 4 height 4
click at [104, 7] on span at bounding box center [66, 7] width 90 height 9
click at [96, 7] on input "text" at bounding box center [68, 7] width 71 height 7
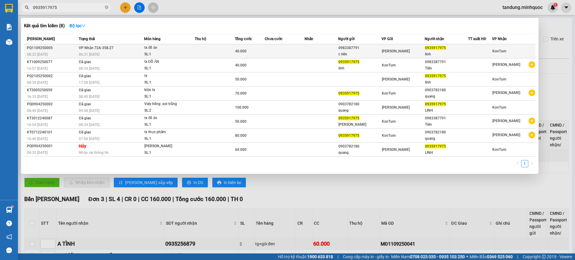
type input "0935917975"
click at [244, 48] on div "40.000" at bounding box center [249, 51] width 29 height 7
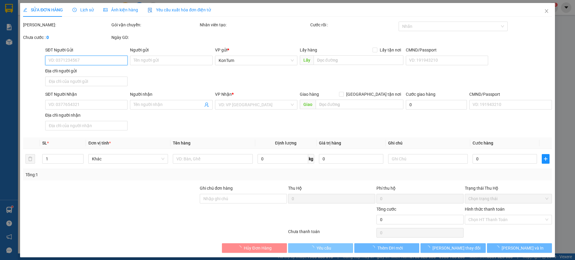
type input "0983387791"
type input "c tiên"
type input "0935917975"
type input "linh"
type input "40.000"
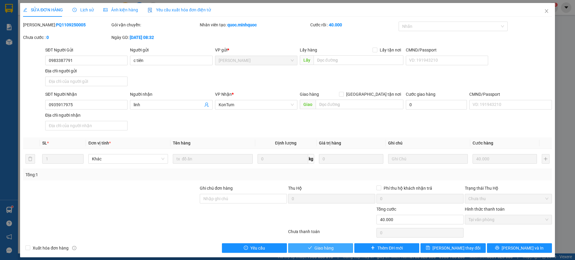
click at [334, 249] on button "Giao hàng" at bounding box center [320, 248] width 65 height 10
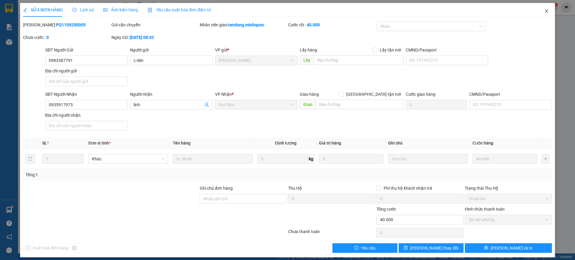
click at [544, 9] on icon "close" at bounding box center [546, 11] width 5 height 5
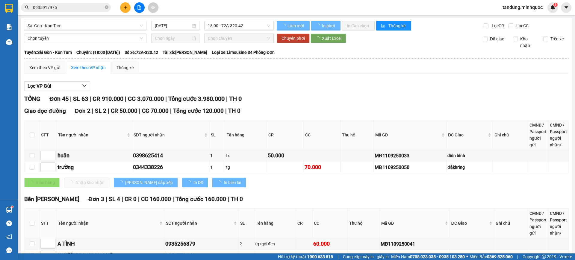
click at [240, 25] on span "18:00 - 72A-320.42" at bounding box center [239, 25] width 62 height 9
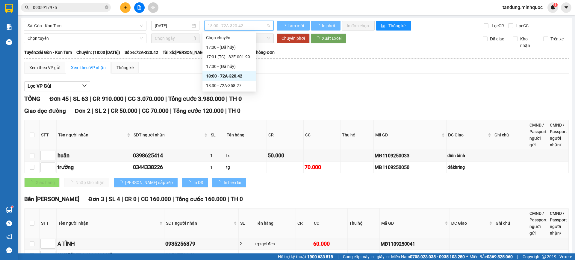
click at [240, 24] on span "18:00 - 72A-320.42" at bounding box center [239, 25] width 62 height 9
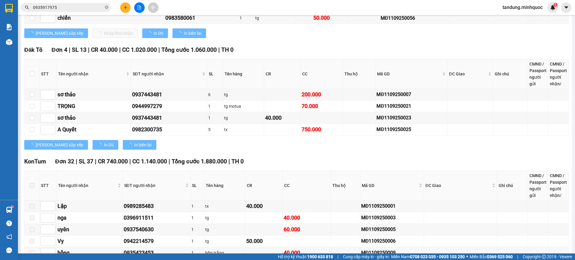
scroll to position [499, 0]
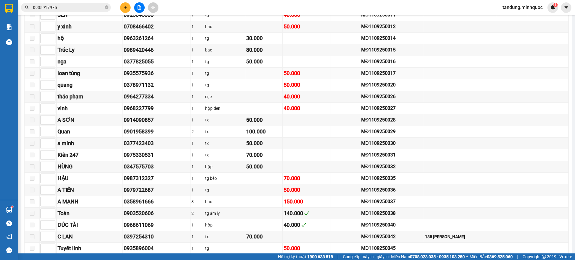
click at [136, 73] on div "0935575936" at bounding box center [157, 73] width 66 height 8
copy div "0935575936"
click at [106, 7] on icon "close-circle" at bounding box center [107, 7] width 4 height 4
click at [97, 9] on input "text" at bounding box center [68, 7] width 71 height 7
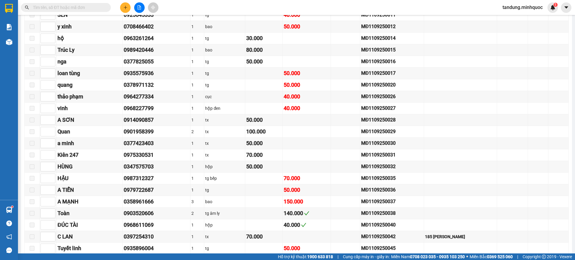
paste input "0935575936"
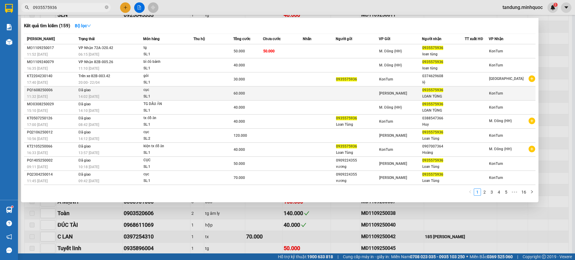
type input "0935575936"
click at [350, 96] on td at bounding box center [356, 93] width 43 height 14
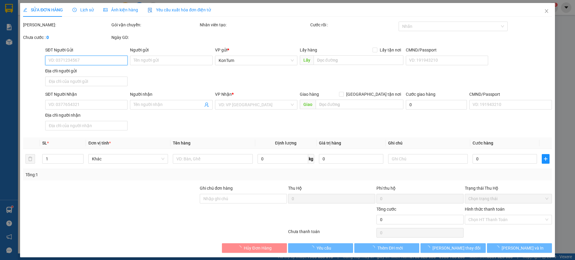
type input "0935575936"
type input "LOAN TÙNG"
type input "60.000"
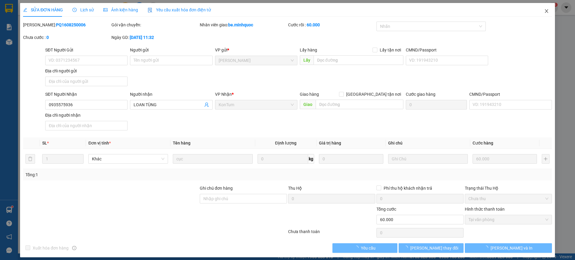
click at [541, 13] on span "Close" at bounding box center [546, 11] width 17 height 17
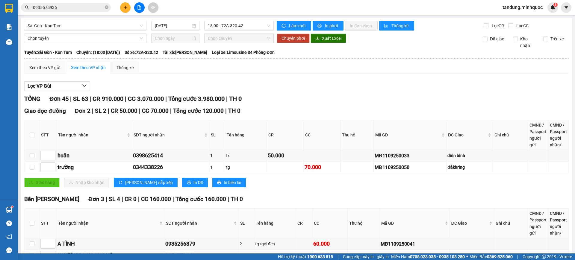
click at [84, 4] on input "0935575936" at bounding box center [68, 7] width 71 height 7
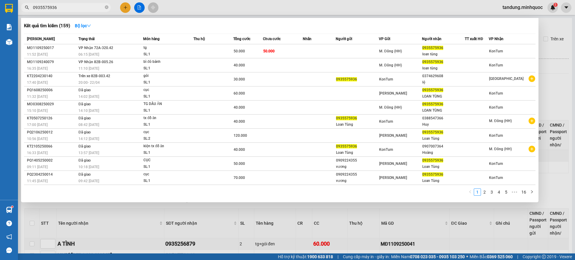
click at [110, 7] on span "0935575936" at bounding box center [66, 7] width 90 height 9
click at [89, 9] on input "0935575936" at bounding box center [68, 7] width 71 height 7
click at [107, 8] on icon "close-circle" at bounding box center [107, 7] width 4 height 4
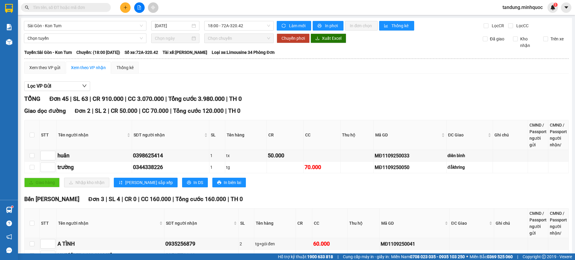
click at [92, 9] on input "text" at bounding box center [68, 7] width 71 height 7
click at [92, 11] on span at bounding box center [66, 7] width 90 height 9
click at [91, 9] on input "text" at bounding box center [68, 7] width 71 height 7
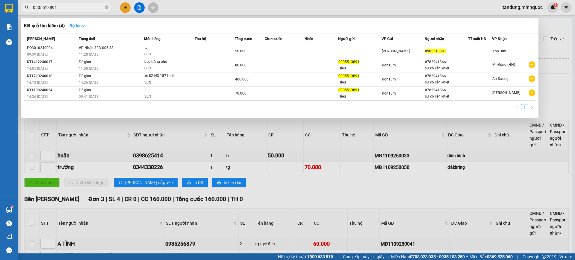
type input "0905513891"
click at [89, 23] on button "Bộ lọc" at bounding box center [78, 26] width 26 height 10
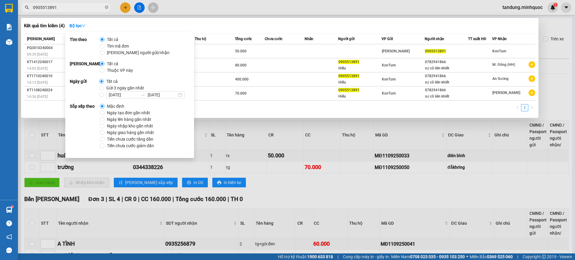
click at [125, 111] on span "Ngày tạo đơn gần nhất" at bounding box center [128, 113] width 48 height 7
click at [104, 111] on input "Ngày tạo đơn gần nhất" at bounding box center [102, 112] width 5 height 5
radio input "true"
radio input "false"
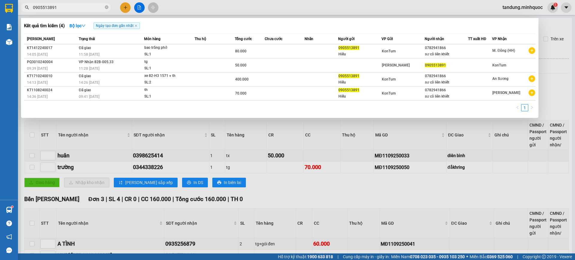
click at [279, 23] on div "Kết quả tìm kiếm ( 4 ) Bộ lọc Ngày tạo đơn gần nhất" at bounding box center [279, 26] width 511 height 10
click at [68, 7] on input "0905513891" at bounding box center [68, 7] width 71 height 7
click at [108, 8] on icon "close-circle" at bounding box center [107, 7] width 4 height 4
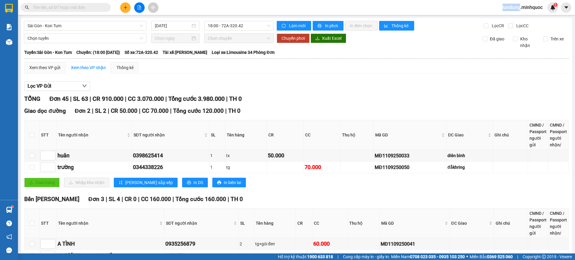
click at [107, 8] on span at bounding box center [107, 7] width 4 height 7
click at [89, 6] on input "text" at bounding box center [68, 7] width 71 height 7
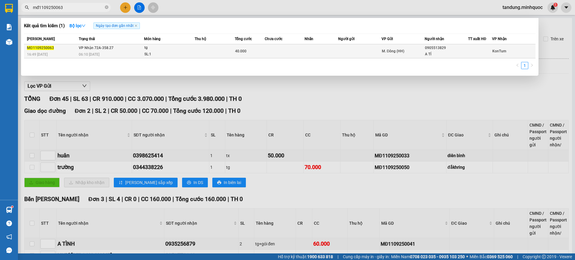
type input "mđ1109250063"
click at [362, 55] on td at bounding box center [359, 51] width 43 height 14
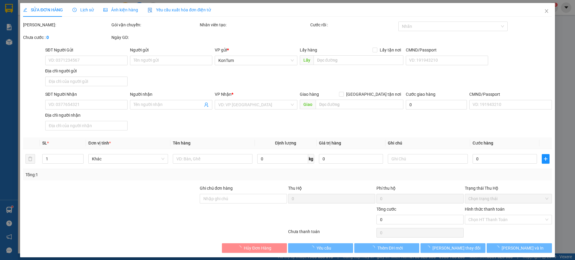
type input "0905513829"
type input "A TÍ"
type input "40.000"
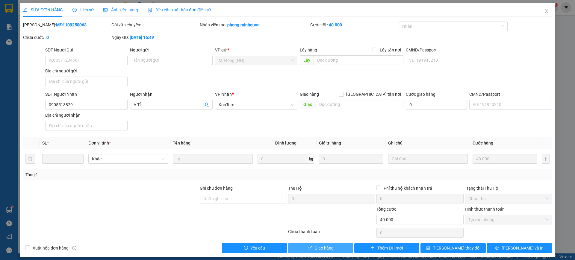
click at [327, 247] on span "Giao hàng" at bounding box center [323, 248] width 19 height 7
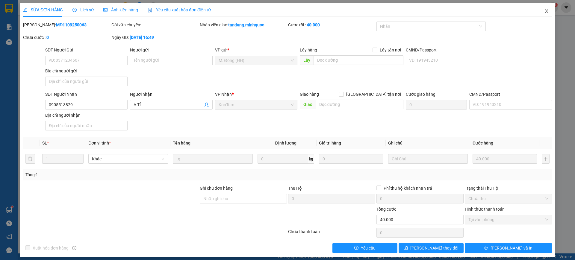
click at [544, 9] on icon "close" at bounding box center [546, 11] width 5 height 5
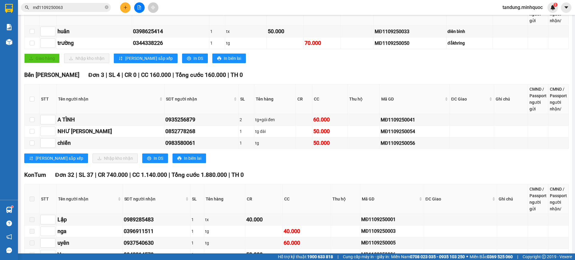
scroll to position [249, 0]
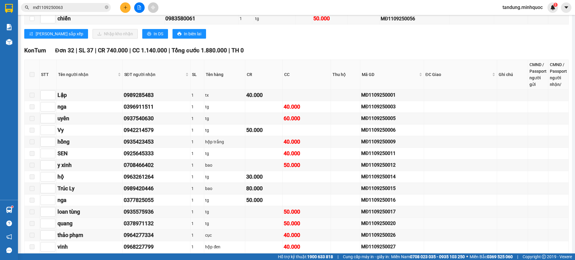
click at [130, 224] on div "0378971132" at bounding box center [157, 223] width 66 height 8
copy div "0378971132"
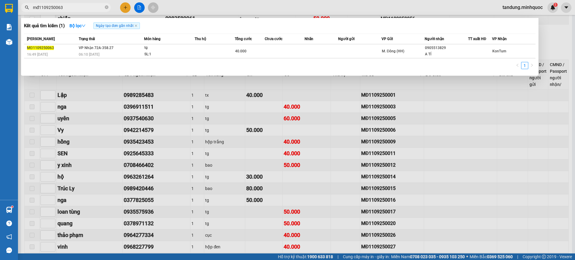
drag, startPoint x: 72, startPoint y: 6, endPoint x: 0, endPoint y: 3, distance: 72.5
click at [0, 3] on section "Kết quả tìm kiếm ( 1 ) Bộ lọc Ngày tạo đơn gần nhất Mã ĐH Trạng thái Món hàng T…" at bounding box center [287, 130] width 575 height 260
paste input "0378971132"
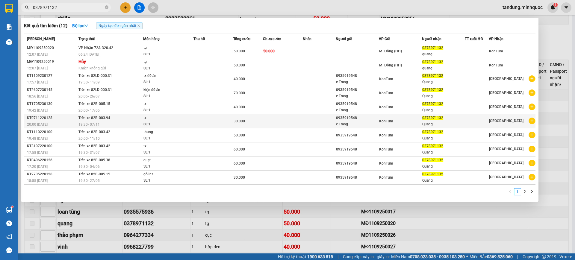
type input "0378971132"
click at [307, 115] on td at bounding box center [319, 121] width 33 height 14
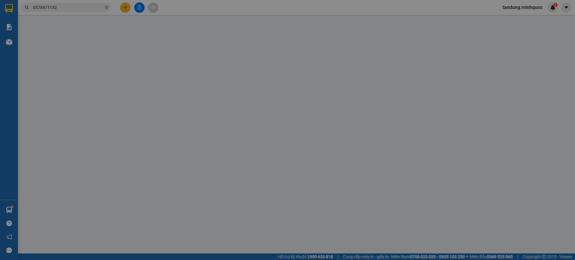
type input "0935919548"
type input "c Trang"
type input "0378971132"
type input "Quang"
type input "30.000"
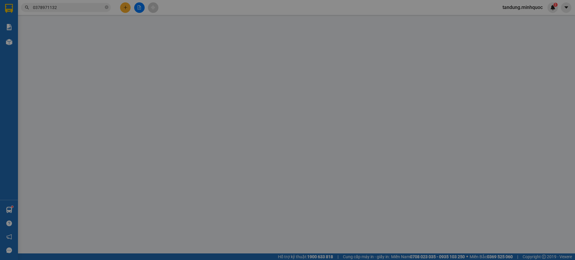
type input "0"
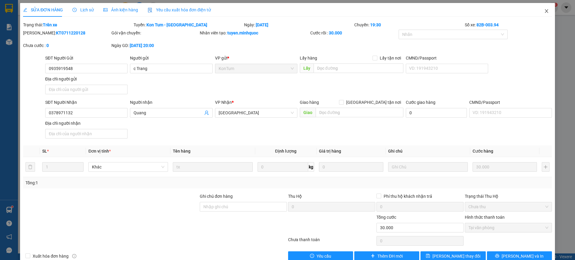
click at [544, 13] on icon "close" at bounding box center [546, 11] width 5 height 5
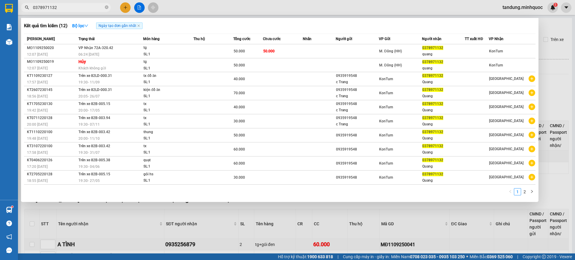
click at [76, 11] on span "0378971132" at bounding box center [66, 7] width 90 height 9
click at [107, 5] on span at bounding box center [107, 8] width 4 height 6
click at [109, 7] on span at bounding box center [66, 7] width 90 height 9
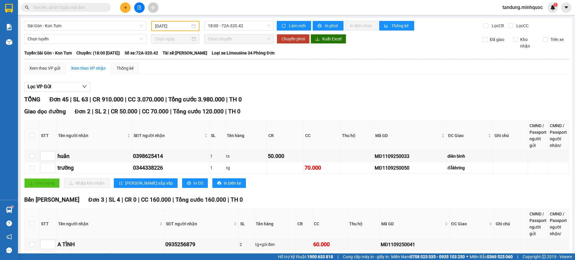
drag, startPoint x: 105, startPoint y: 7, endPoint x: 101, endPoint y: 7, distance: 3.9
click at [104, 7] on span at bounding box center [66, 7] width 90 height 9
click at [101, 7] on input "text" at bounding box center [68, 7] width 71 height 7
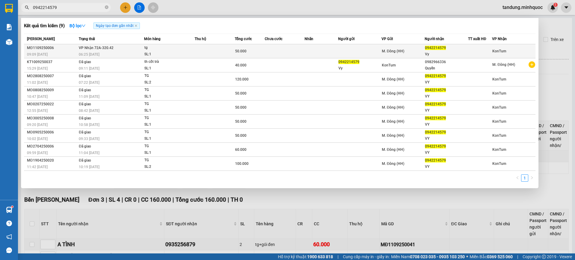
type input "0942214579"
click at [335, 52] on td at bounding box center [320, 51] width 33 height 14
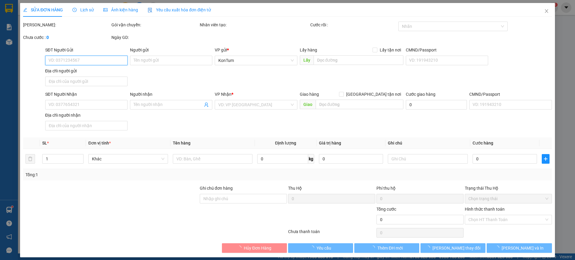
type input "0942214579"
type input "Vy"
type input "50.000"
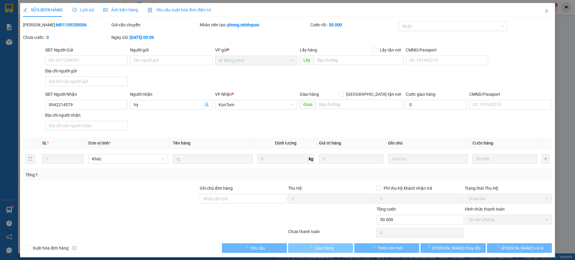
click at [326, 247] on span "Giao hàng" at bounding box center [323, 248] width 19 height 7
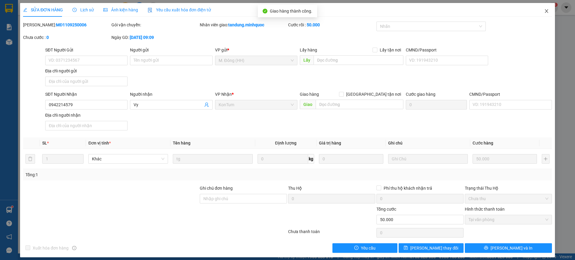
drag, startPoint x: 543, startPoint y: 13, endPoint x: 464, endPoint y: 0, distance: 80.0
click at [543, 13] on span "Close" at bounding box center [546, 11] width 17 height 17
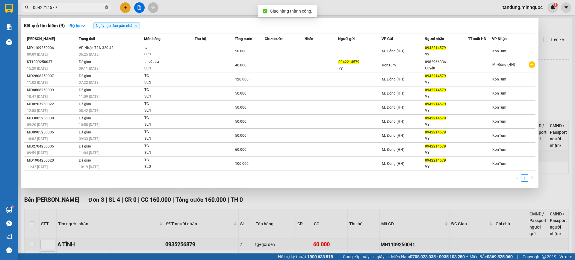
click at [107, 7] on icon "close-circle" at bounding box center [107, 7] width 4 height 4
click at [106, 7] on span at bounding box center [107, 7] width 4 height 7
click at [96, 8] on input "text" at bounding box center [68, 7] width 71 height 7
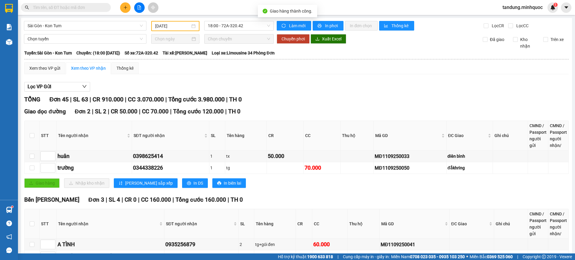
click at [95, 8] on input "text" at bounding box center [68, 7] width 71 height 7
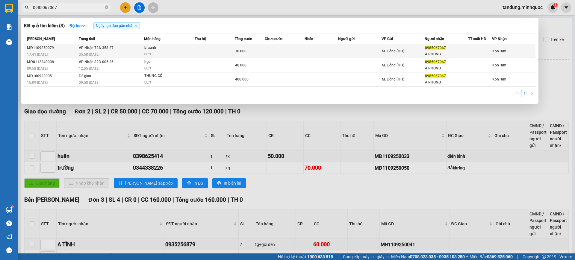
type input "0985067067"
click at [319, 50] on td at bounding box center [320, 51] width 33 height 14
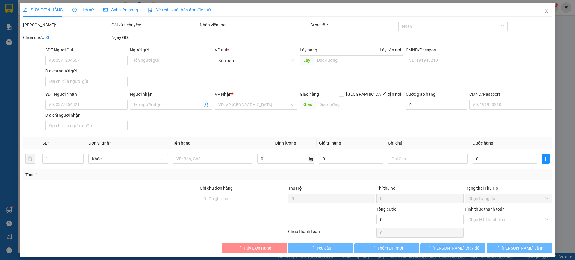
type input "0985067067"
type input "A PHONG"
type input "30.000"
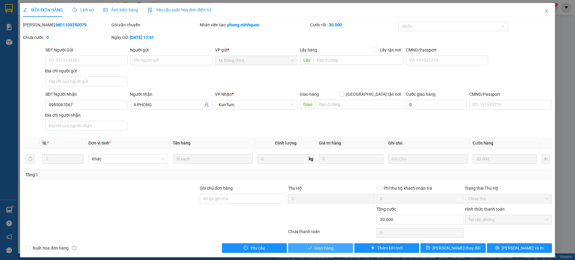
click at [335, 247] on button "Giao hàng" at bounding box center [320, 248] width 65 height 10
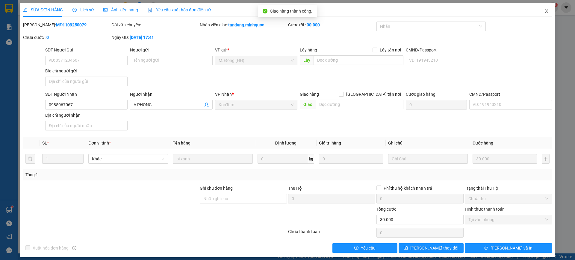
click at [544, 10] on icon "close" at bounding box center [546, 11] width 5 height 5
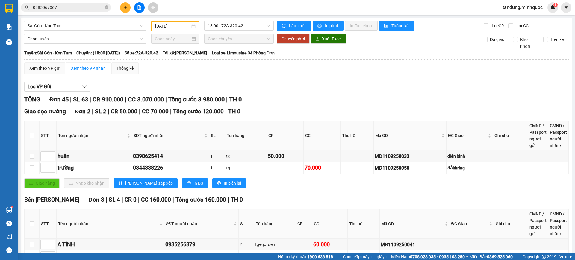
drag, startPoint x: 237, startPoint y: 41, endPoint x: 241, endPoint y: 32, distance: 9.7
click at [238, 40] on span "Chọn chuyến" at bounding box center [239, 38] width 62 height 9
click at [244, 23] on span "18:00 - 72A-320.42" at bounding box center [239, 25] width 62 height 9
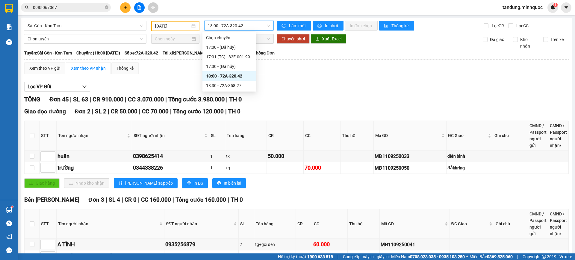
click at [244, 23] on span "18:00 - 72A-320.42" at bounding box center [239, 25] width 62 height 9
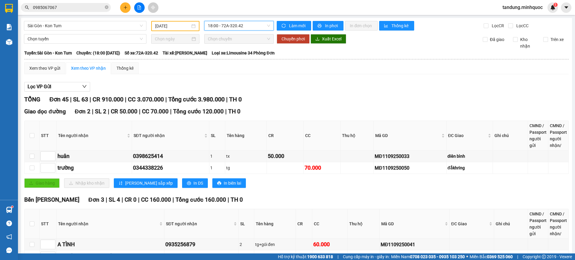
click at [304, 120] on div "Giao dọc đường Đơn 2 | SL 2 | CR 50.000 | CC 70.000 | Tổng cước 120.000 | TH 0 …" at bounding box center [296, 149] width 544 height 85
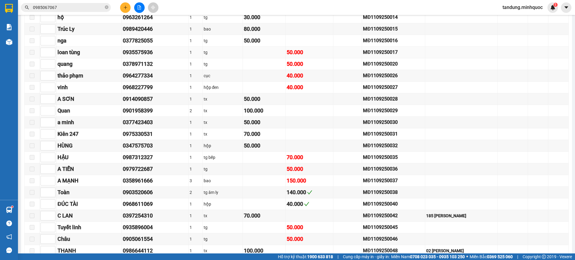
scroll to position [464, 0]
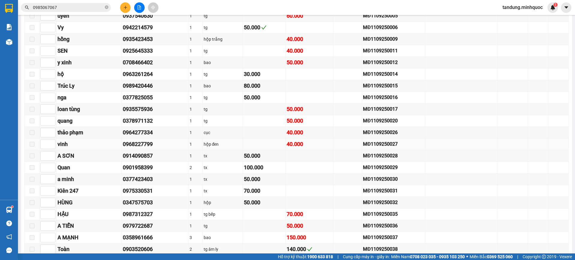
click at [372, 140] on div "MĐ1109250027" at bounding box center [393, 143] width 61 height 7
copy div "MĐ1109250027"
click at [105, 7] on span "0985067067" at bounding box center [66, 7] width 90 height 9
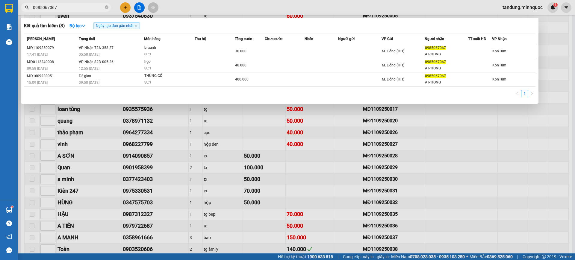
drag, startPoint x: 105, startPoint y: 7, endPoint x: 95, endPoint y: 7, distance: 9.6
click at [104, 7] on span "0985067067" at bounding box center [66, 7] width 90 height 9
click at [95, 7] on input "0985067067" at bounding box center [68, 7] width 71 height 7
paste input "MĐ1109250027"
type input "0985067067MĐ1109250027"
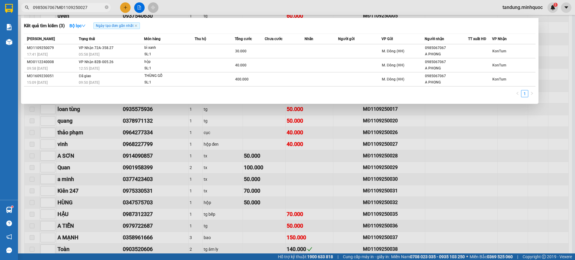
click at [107, 4] on span at bounding box center [107, 7] width 4 height 7
click at [107, 5] on span at bounding box center [107, 8] width 4 height 6
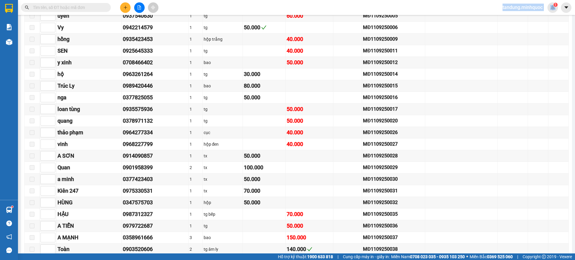
click at [107, 4] on span at bounding box center [107, 7] width 4 height 7
click at [97, 9] on input "text" at bounding box center [68, 7] width 71 height 7
paste input "MĐ1109250027"
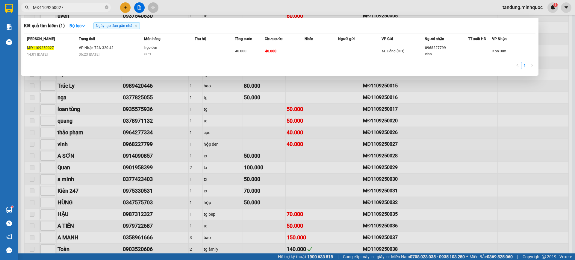
click at [145, 145] on div at bounding box center [287, 130] width 575 height 260
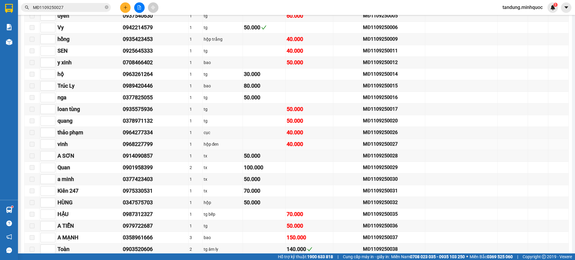
click at [141, 143] on div "0968227799" at bounding box center [155, 144] width 65 height 8
copy div "0968227799"
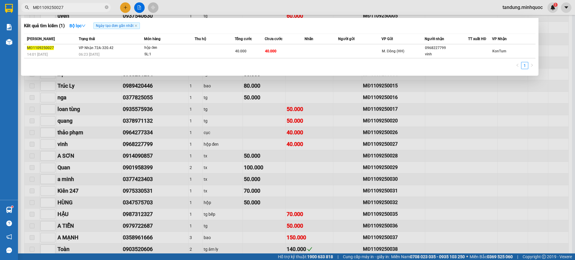
drag, startPoint x: 76, startPoint y: 8, endPoint x: 16, endPoint y: 6, distance: 60.2
click at [3, 5] on section "Kết quả tìm kiếm ( 1 ) Bộ lọc Ngày tạo đơn gần nhất Mã ĐH Trạng thái Món hàng T…" at bounding box center [287, 130] width 575 height 260
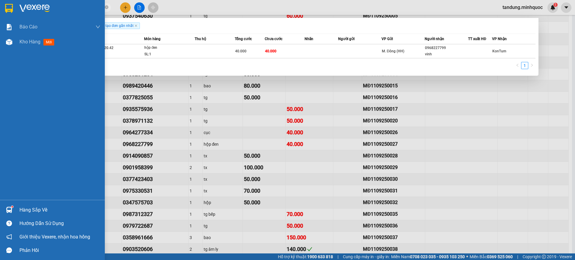
paste input "0968227799"
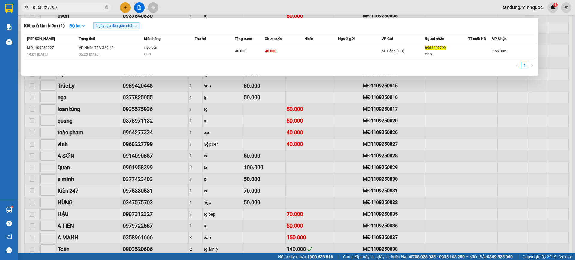
click at [216, 177] on div at bounding box center [287, 130] width 575 height 260
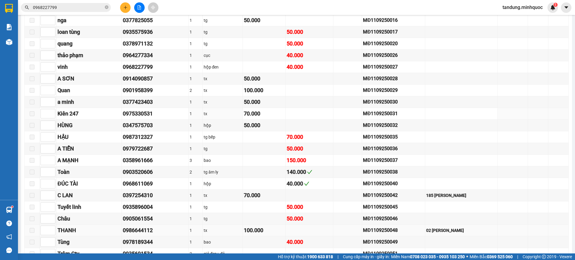
scroll to position [588, 0]
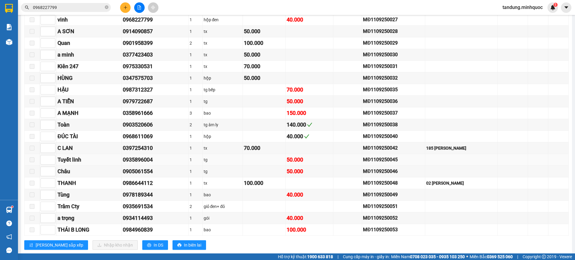
click at [137, 156] on div "0935896004" at bounding box center [155, 160] width 65 height 8
click at [138, 158] on div "0935896004" at bounding box center [155, 160] width 65 height 8
copy div "0935896004"
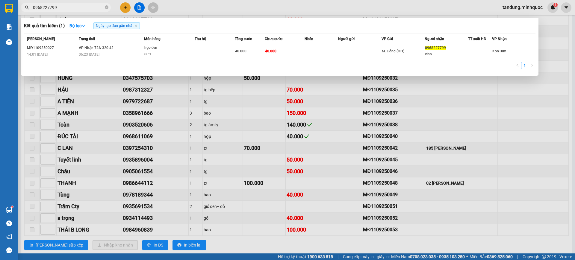
drag, startPoint x: 82, startPoint y: 6, endPoint x: 0, endPoint y: 10, distance: 82.1
click at [0, 10] on section "Kết quả tìm kiếm ( 1 ) Bộ lọc Ngày tạo đơn gần nhất Mã ĐH Trạng thái Món hàng T…" at bounding box center [287, 130] width 575 height 260
paste input "35896004"
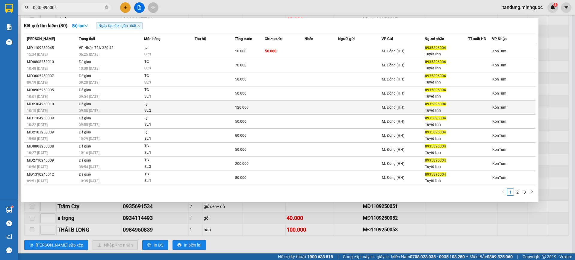
type input "0935896004"
click at [244, 108] on span "120.000" at bounding box center [241, 107] width 13 height 4
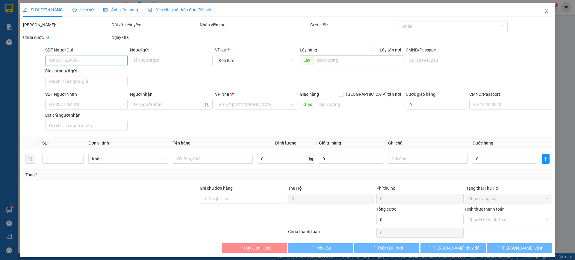
type input "0935896004"
type input "Tuyết linh"
type input "120.000"
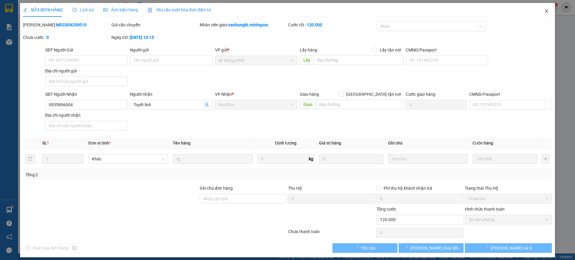
click at [544, 9] on icon "close" at bounding box center [546, 11] width 5 height 5
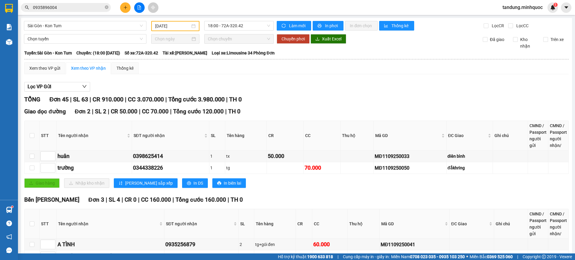
click at [87, 10] on input "0935896004" at bounding box center [68, 7] width 71 height 7
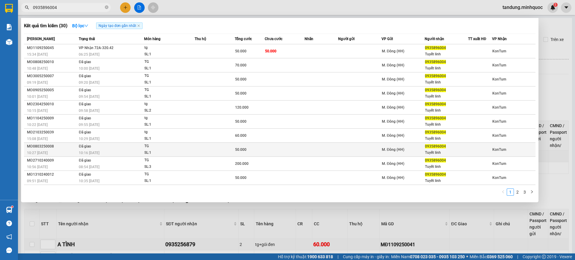
click at [220, 152] on td at bounding box center [215, 150] width 40 height 14
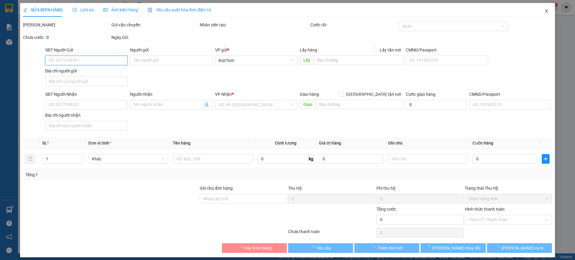
type input "0935896004"
type input "Tuyết linh"
type input "50.000"
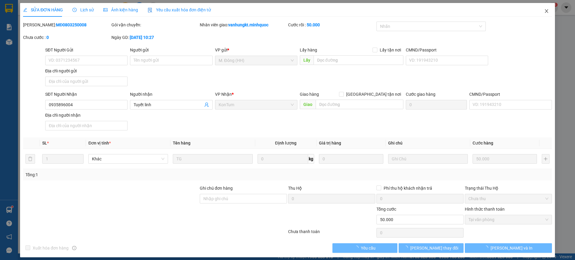
click at [540, 15] on span "Close" at bounding box center [546, 11] width 17 height 17
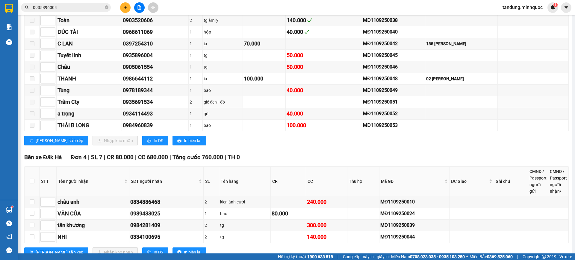
scroll to position [713, 0]
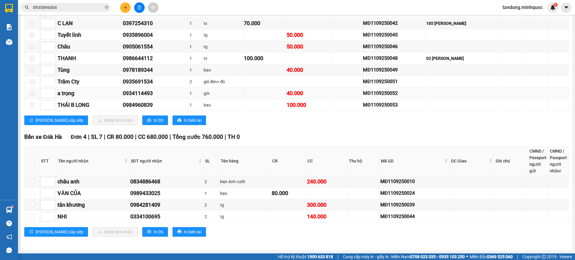
click at [138, 91] on div "0934114493" at bounding box center [155, 93] width 65 height 8
click at [139, 91] on div "0934114493" at bounding box center [155, 93] width 65 height 8
copy div "0934114493"
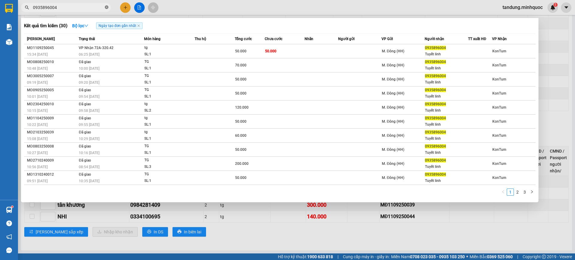
click at [106, 7] on icon "close-circle" at bounding box center [107, 7] width 4 height 4
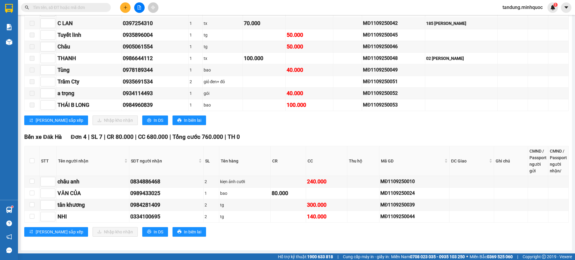
click at [92, 8] on input "text" at bounding box center [68, 7] width 71 height 7
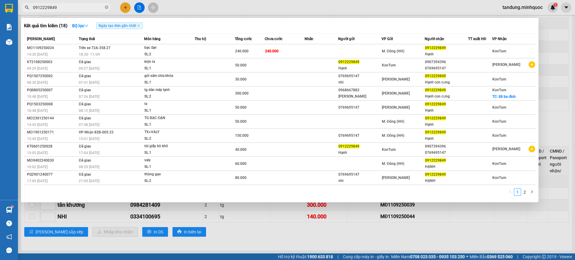
type input "0912229849"
click at [305, 255] on div at bounding box center [287, 130] width 575 height 260
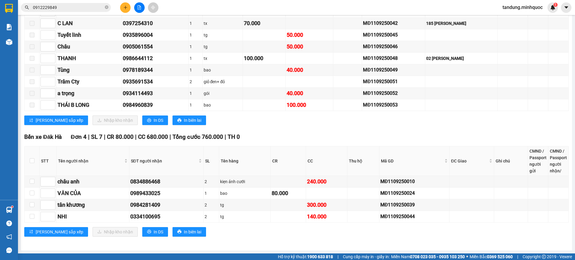
click at [77, 9] on input "0912229849" at bounding box center [68, 7] width 71 height 7
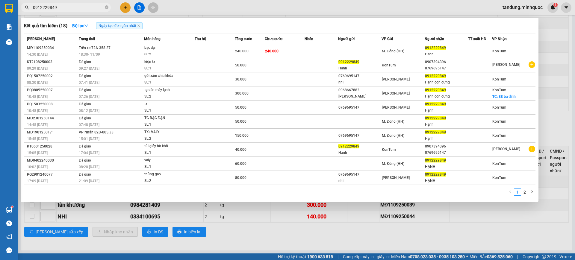
click at [77, 9] on input "0912229849" at bounding box center [68, 7] width 71 height 7
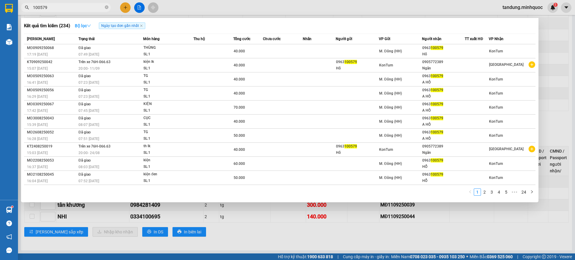
type input "100579"
click at [91, 27] on icon "down" at bounding box center [89, 26] width 4 height 4
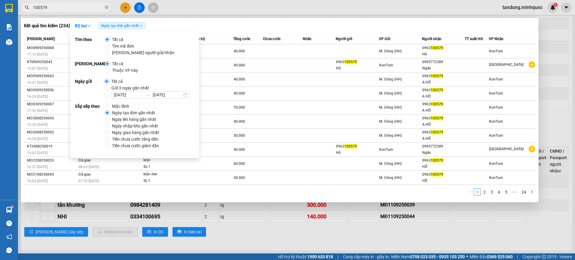
click at [120, 105] on span "Mặc định" at bounding box center [121, 106] width 22 height 7
click at [110, 105] on input "Mặc định" at bounding box center [107, 106] width 5 height 5
radio input "true"
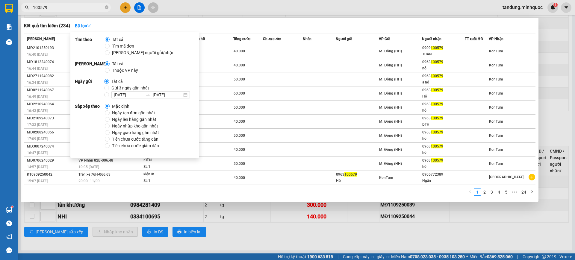
click at [280, 197] on div "1 2 3 4 5 ••• 24" at bounding box center [279, 194] width 511 height 11
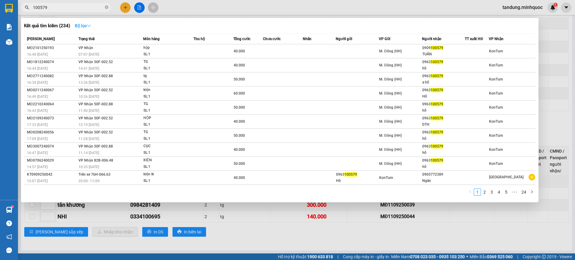
click at [83, 28] on strong "Bộ lọc" at bounding box center [83, 25] width 16 height 5
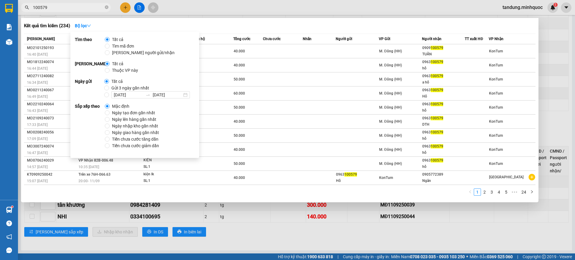
click at [110, 113] on span "Ngày tạo đơn gần nhất" at bounding box center [134, 113] width 48 height 7
click at [110, 113] on input "Ngày tạo đơn gần nhất" at bounding box center [107, 112] width 5 height 5
radio input "true"
radio input "false"
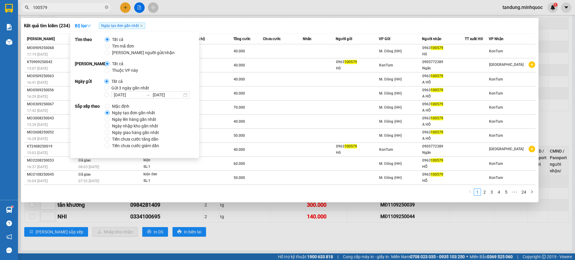
drag, startPoint x: 330, startPoint y: 247, endPoint x: 327, endPoint y: 240, distance: 6.7
click at [329, 247] on div at bounding box center [287, 130] width 575 height 260
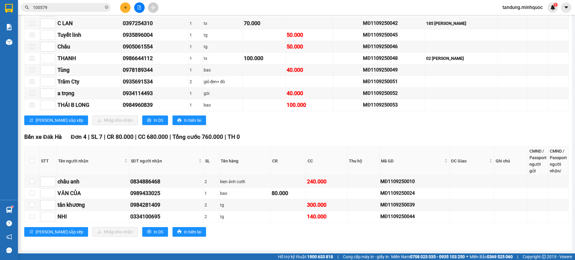
click at [84, 7] on input "100579" at bounding box center [68, 7] width 71 height 7
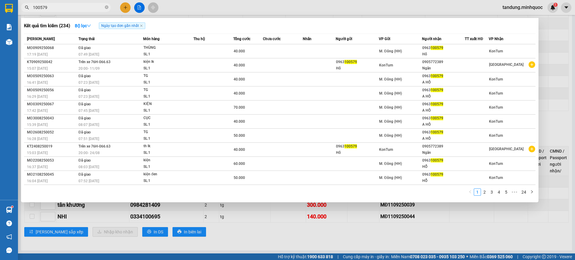
click at [84, 7] on input "100579" at bounding box center [68, 7] width 71 height 7
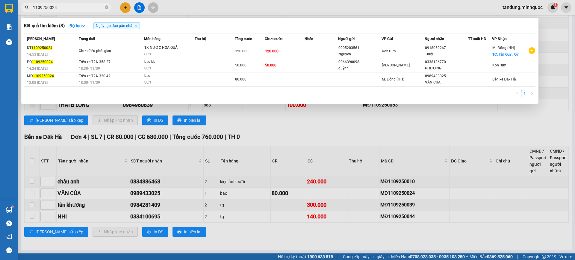
type input "1109250024"
click at [517, 3] on div at bounding box center [287, 130] width 575 height 260
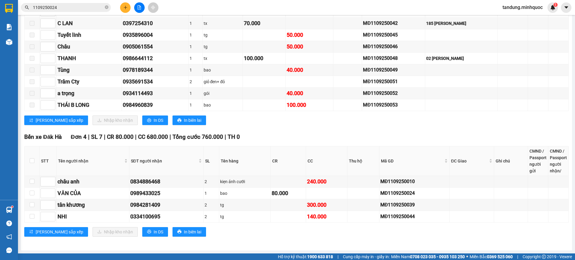
click at [521, 7] on span "tandung.minhquoc" at bounding box center [522, 7] width 50 height 7
click at [518, 19] on span "Đăng xuất" at bounding box center [525, 18] width 38 height 7
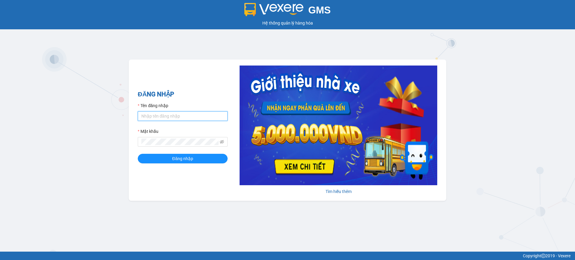
click at [195, 117] on input "Tên đăng nhập" at bounding box center [183, 116] width 90 height 10
type input "tuyenkt.minhquoc"
click at [138, 154] on button "Đăng nhập" at bounding box center [183, 159] width 90 height 10
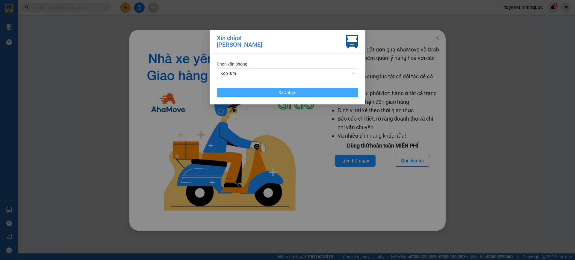
click at [315, 96] on button "Xác nhận" at bounding box center [287, 93] width 141 height 10
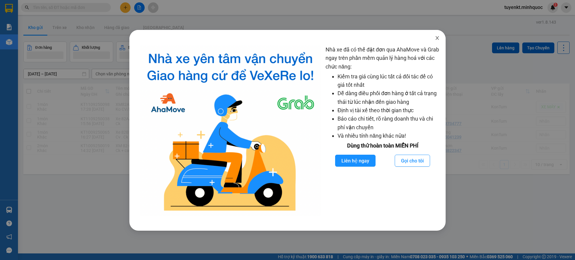
click at [436, 38] on icon "close" at bounding box center [437, 38] width 5 height 5
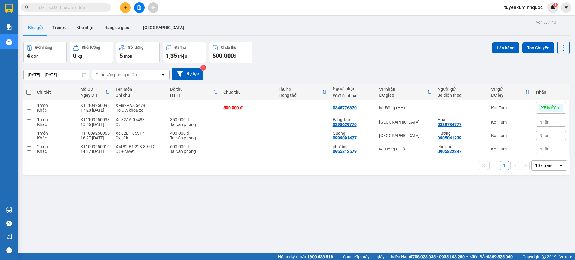
click at [69, 5] on input "text" at bounding box center [68, 7] width 71 height 7
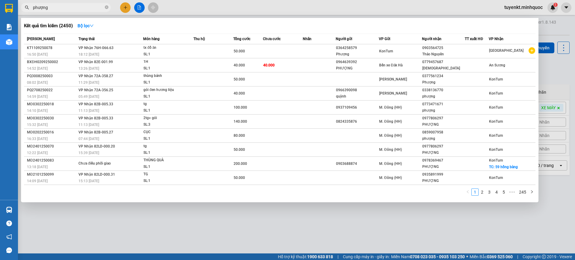
click at [75, 10] on input "phượng" at bounding box center [68, 7] width 71 height 7
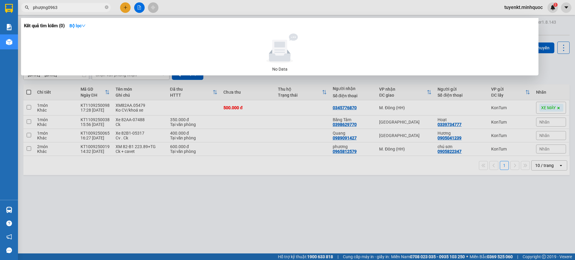
click at [80, 7] on input "phượng0963" at bounding box center [68, 7] width 71 height 7
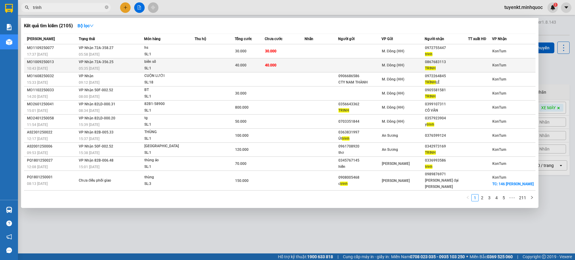
type input "trinh"
click at [327, 68] on td at bounding box center [320, 65] width 33 height 14
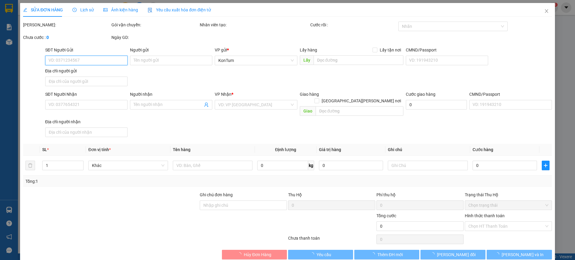
type input "0867683113"
type input "TRINH"
type input "40.000"
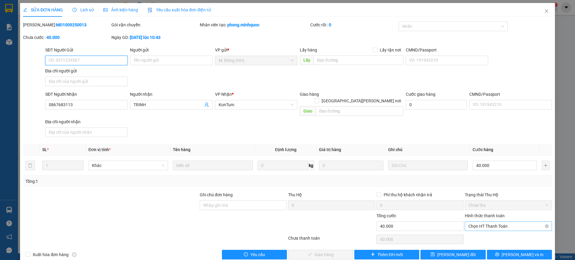
click at [495, 222] on span "Chọn HT Thanh Toán" at bounding box center [508, 226] width 80 height 9
click at [489, 230] on div "Tại văn phòng" at bounding box center [503, 231] width 79 height 7
type input "0"
click at [312, 251] on span "[PERSON_NAME] và Giao hàng" at bounding box center [339, 254] width 81 height 7
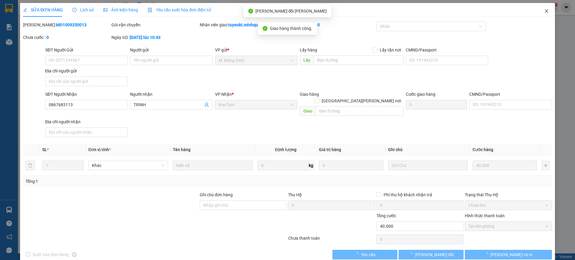
click at [544, 13] on icon "close" at bounding box center [546, 11] width 5 height 5
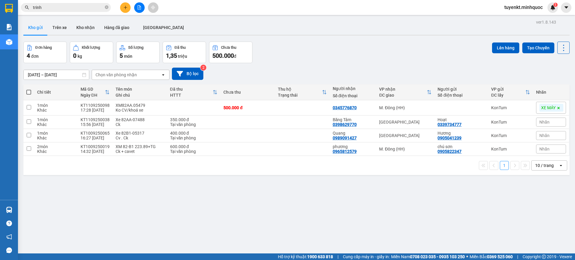
click at [75, 12] on div "Kết quả tìm kiếm ( 2105 ) Bộ lọc Mã ĐH Trạng thái Món hàng Thu hộ Tổng cước Chư…" at bounding box center [58, 7] width 117 height 10
click at [72, 7] on input "trinh" at bounding box center [68, 7] width 71 height 7
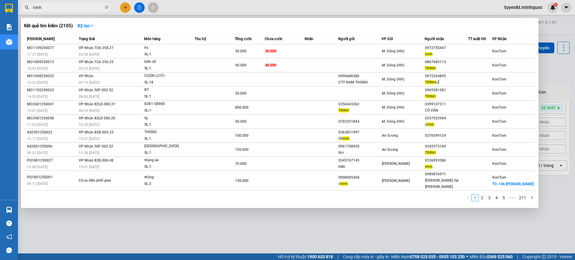
click at [72, 7] on input "trinh" at bounding box center [68, 7] width 71 height 7
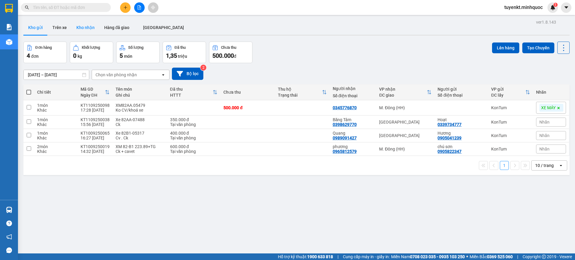
click at [80, 25] on button "Kho nhận" at bounding box center [86, 27] width 28 height 14
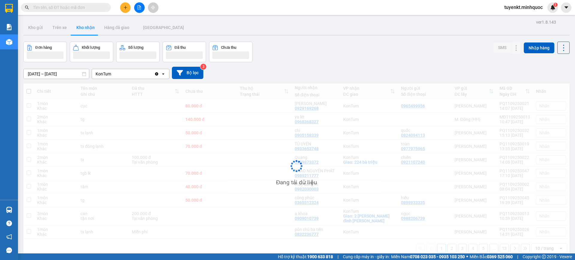
click at [139, 11] on button at bounding box center [139, 7] width 10 height 10
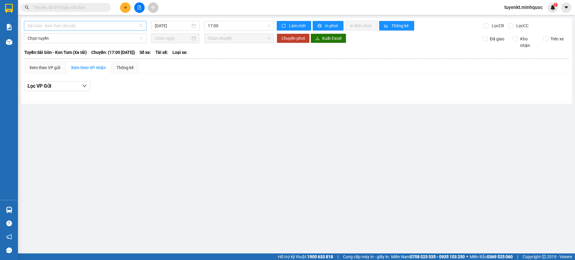
click at [90, 30] on span "Sài Gòn - Kon Tum (Xe tải)" at bounding box center [85, 25] width 115 height 9
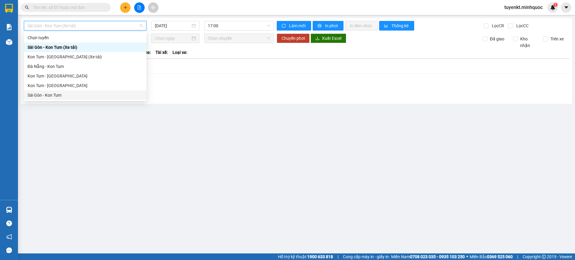
click at [63, 101] on body "Kết quả tìm kiếm ( 2105 ) Bộ lọc Mã ĐH Trạng thái Món hàng Thu hộ Tổng cước Chư…" at bounding box center [287, 130] width 575 height 260
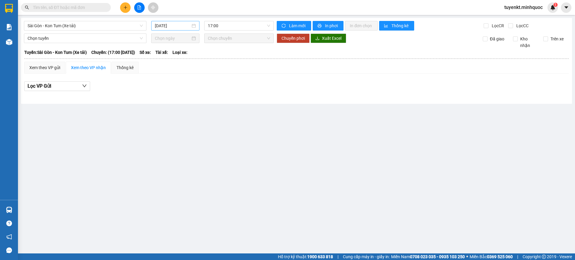
click at [167, 27] on input "[DATE]" at bounding box center [173, 25] width 36 height 7
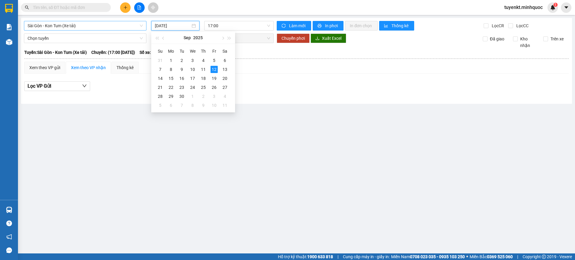
click at [106, 25] on span "Sài Gòn - Kon Tum (Xe tải)" at bounding box center [85, 25] width 115 height 9
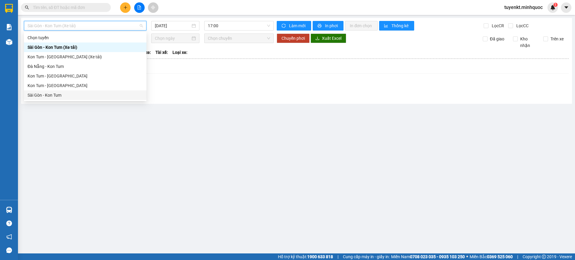
click at [67, 95] on div "Sài Gòn - Kon Tum" at bounding box center [85, 95] width 115 height 7
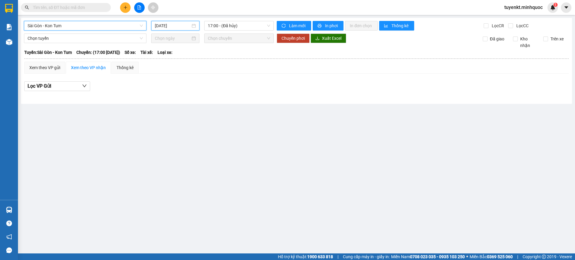
drag, startPoint x: 164, startPoint y: 24, endPoint x: 165, endPoint y: 30, distance: 6.3
click at [165, 24] on input "[DATE]" at bounding box center [173, 25] width 36 height 7
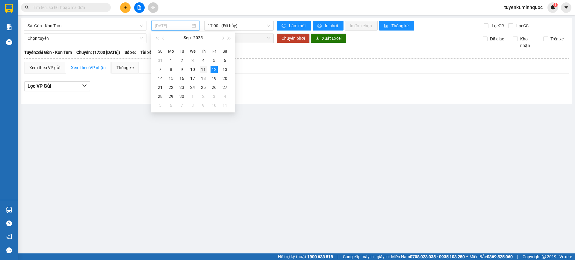
click at [199, 70] on td "11" at bounding box center [203, 69] width 11 height 9
type input "[DATE]"
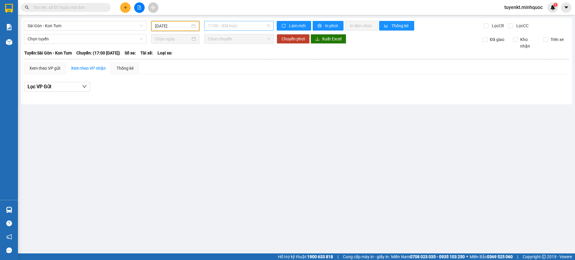
click at [236, 29] on span "17:00 - (Đã hủy)" at bounding box center [239, 25] width 62 height 9
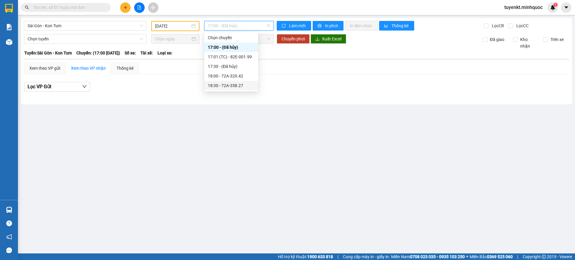
click at [230, 85] on div "18:30 - 72A-358.27" at bounding box center [231, 85] width 47 height 7
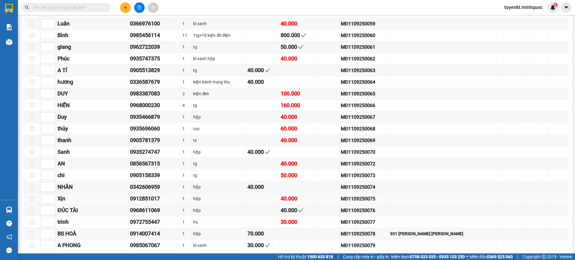
scroll to position [374, 0]
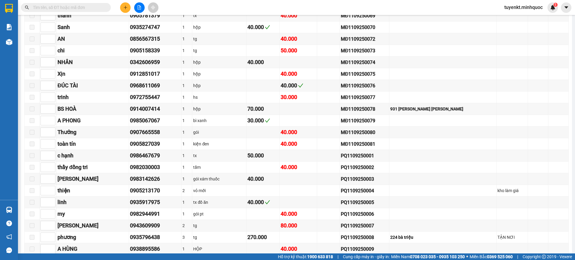
click at [72, 3] on span at bounding box center [66, 7] width 90 height 9
click at [73, 7] on input "text" at bounding box center [68, 7] width 71 height 7
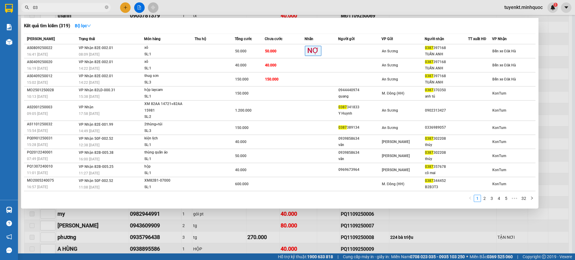
type input "0"
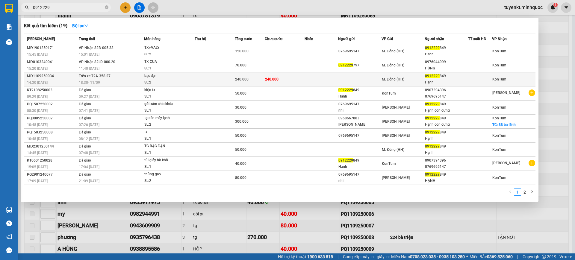
type input "0912229"
click at [351, 80] on td at bounding box center [359, 79] width 43 height 14
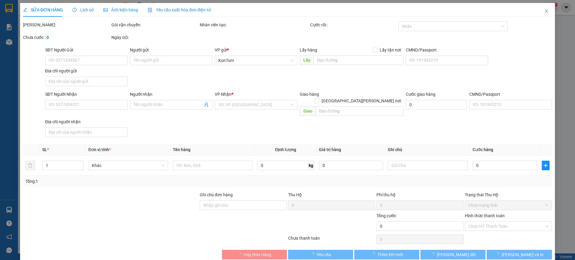
type input "0912229849"
type input "Hạnh"
type input "240.000"
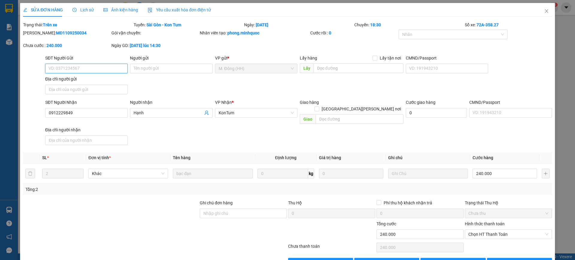
drag, startPoint x: 493, startPoint y: 227, endPoint x: 492, endPoint y: 235, distance: 7.2
click at [493, 230] on span "Chọn HT Thanh Toán" at bounding box center [508, 234] width 80 height 9
click at [544, 9] on icon "close" at bounding box center [546, 11] width 5 height 5
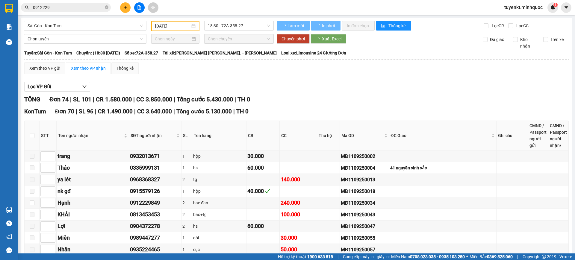
click at [83, 6] on input "0912229" at bounding box center [68, 7] width 71 height 7
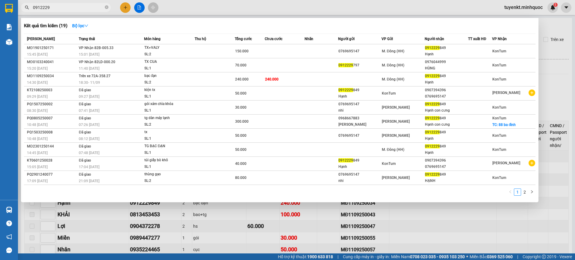
click at [179, 216] on div at bounding box center [287, 130] width 575 height 260
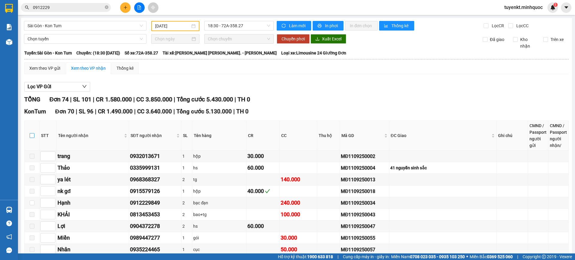
click at [31, 133] on input "checkbox" at bounding box center [32, 135] width 5 height 5
checkbox input "true"
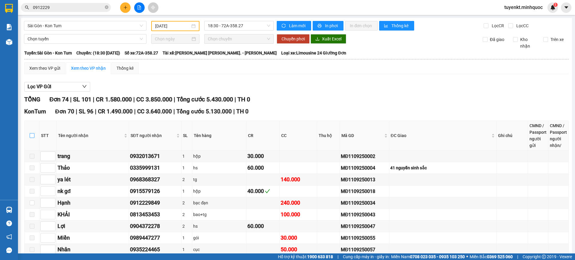
checkbox input "true"
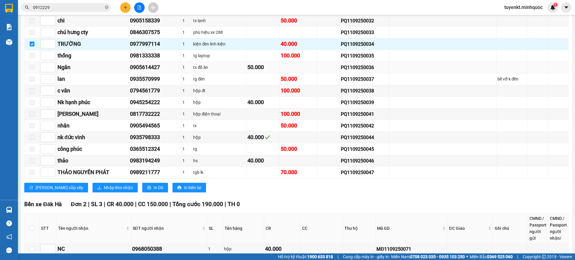
scroll to position [921, 0]
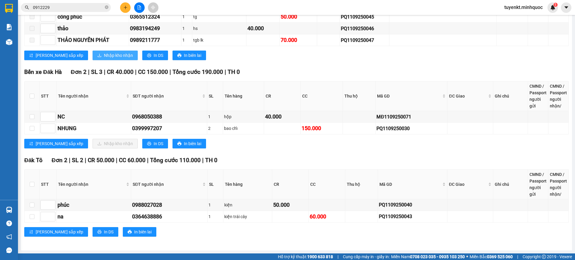
click at [92, 59] on button "Nhập kho nhận" at bounding box center [114, 56] width 45 height 10
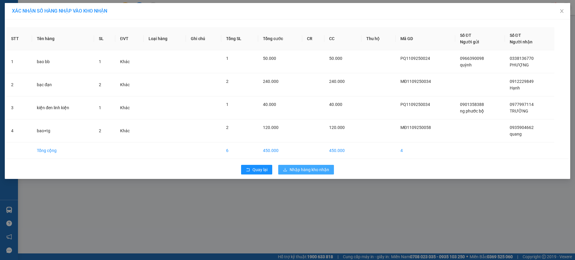
click at [312, 168] on span "Nhập hàng kho nhận" at bounding box center [309, 169] width 40 height 7
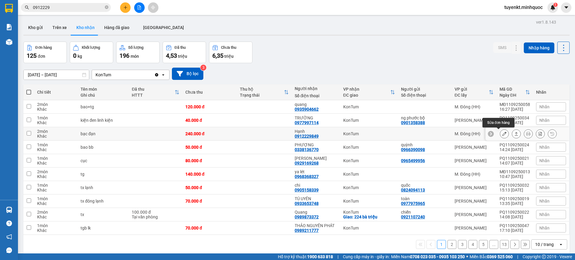
click at [500, 133] on button at bounding box center [504, 134] width 8 height 10
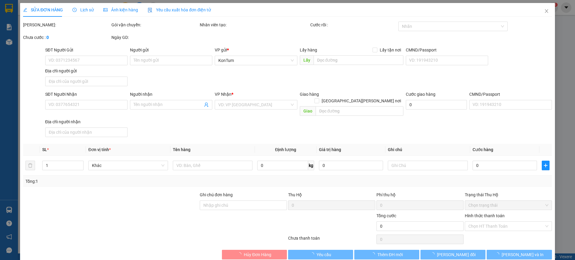
type input "0912229849"
type input "Hạnh"
type input "240.000"
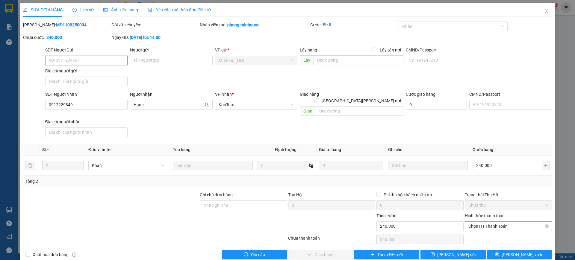
click at [511, 222] on span "Chọn HT Thanh Toán" at bounding box center [508, 226] width 80 height 9
click at [488, 228] on div "Tại văn phòng" at bounding box center [503, 231] width 79 height 7
type input "0"
click at [313, 251] on span "[PERSON_NAME] và Giao hàng" at bounding box center [339, 254] width 81 height 7
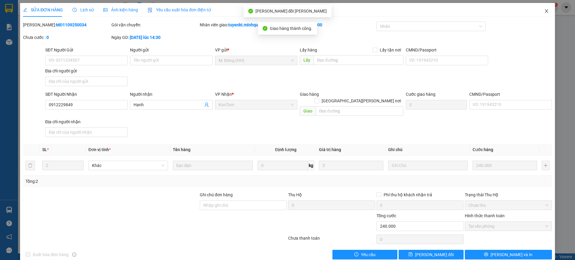
click at [545, 10] on span "Close" at bounding box center [546, 11] width 17 height 17
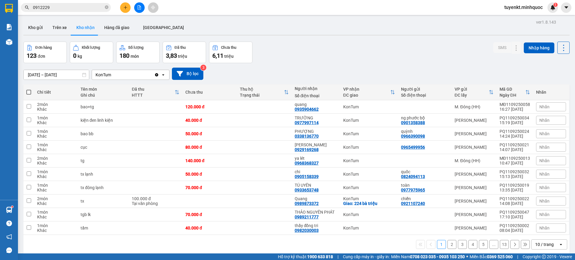
click at [77, 7] on input "0912229" at bounding box center [68, 7] width 71 height 7
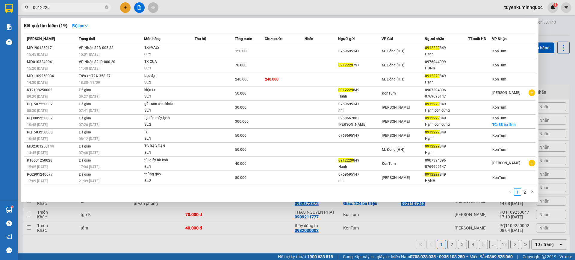
click at [77, 6] on input "0912229" at bounding box center [68, 7] width 71 height 7
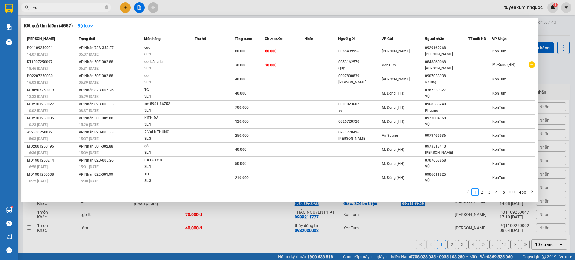
type input "vũ"
click at [126, 9] on div at bounding box center [287, 130] width 575 height 260
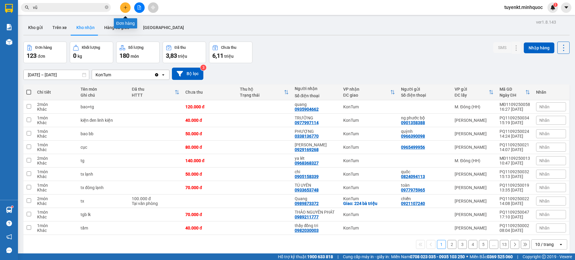
click at [125, 6] on icon "plus" at bounding box center [125, 7] width 4 height 4
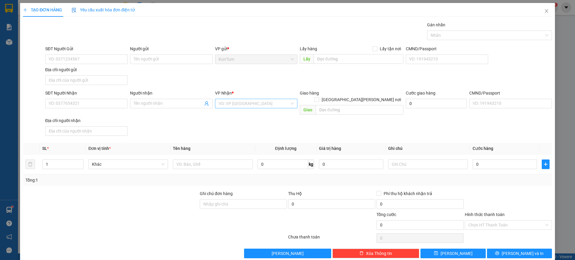
drag, startPoint x: 243, startPoint y: 102, endPoint x: 241, endPoint y: 105, distance: 4.1
click at [243, 102] on input "search" at bounding box center [253, 103] width 71 height 9
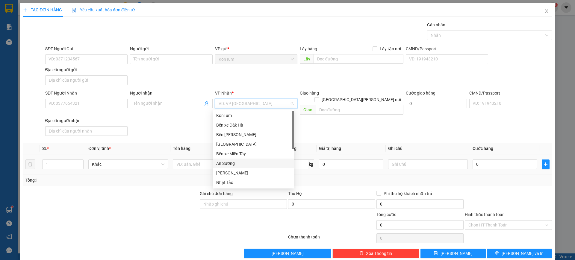
click at [218, 164] on div "An Sương" at bounding box center [253, 163] width 74 height 7
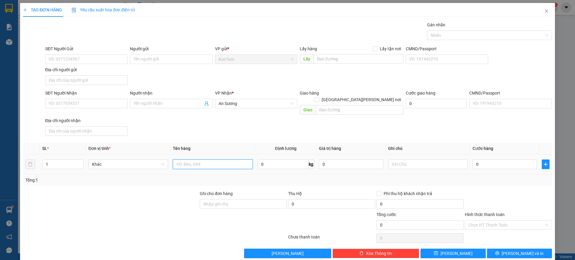
click at [223, 161] on input "text" at bounding box center [213, 164] width 80 height 10
click at [252, 109] on div "VP Nhận * An Sương" at bounding box center [256, 100] width 82 height 21
click at [254, 106] on span "An Sương" at bounding box center [255, 103] width 75 height 9
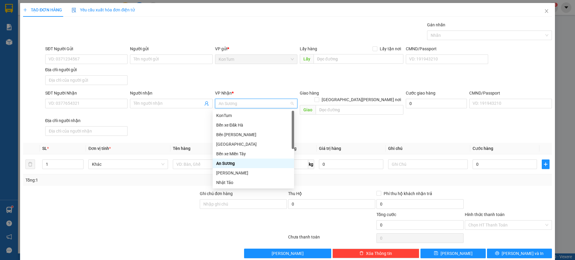
scroll to position [53, 0]
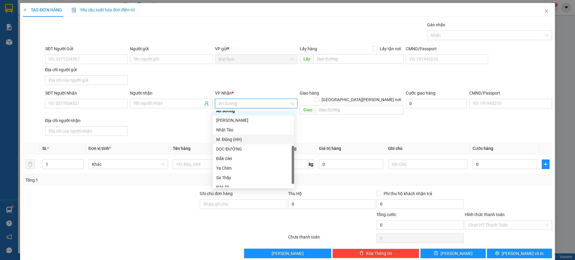
drag, startPoint x: 244, startPoint y: 138, endPoint x: 231, endPoint y: 143, distance: 13.6
click at [244, 137] on div "M. Đông (HH)" at bounding box center [253, 139] width 74 height 7
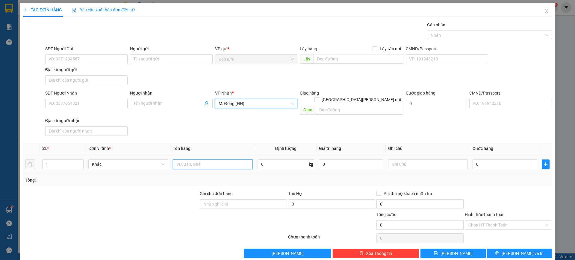
click at [206, 159] on input "text" at bounding box center [213, 164] width 80 height 10
click at [197, 159] on input "XM59H1.3930" at bounding box center [213, 164] width 80 height 10
type input "XM59H1.39030"
click at [426, 159] on input "text" at bounding box center [428, 164] width 80 height 10
type input "C"
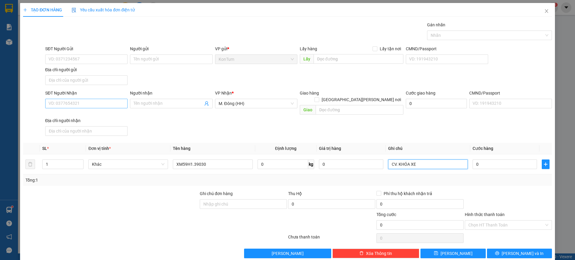
type input "CV. KHÓA XE"
click at [96, 104] on input "SĐT Người Nhận" at bounding box center [86, 104] width 82 height 10
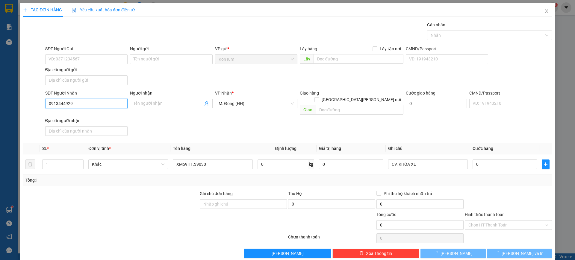
type input "0913444929"
click at [181, 97] on div "Người nhận" at bounding box center [171, 94] width 82 height 9
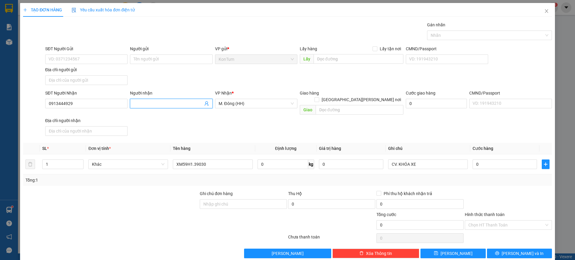
click at [176, 100] on span at bounding box center [171, 104] width 82 height 10
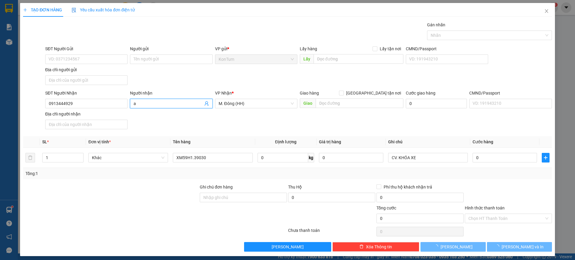
type input "a"
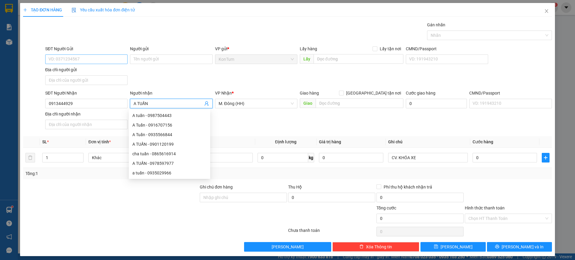
type input "A TUẤN"
click at [63, 63] on input "SĐT Người Gửi" at bounding box center [86, 59] width 82 height 10
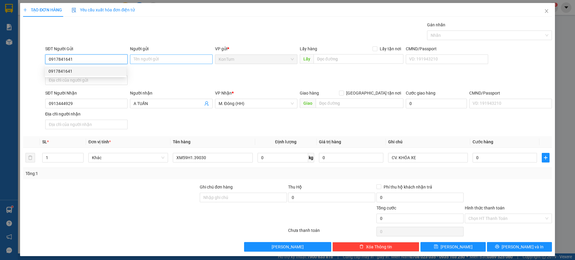
type input "0917841641"
click at [146, 61] on input "Người gửi" at bounding box center [171, 59] width 82 height 10
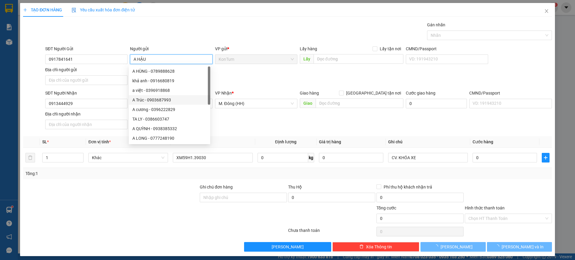
type input "A HẬU"
click at [221, 113] on div "SĐT Người Nhận 0913444929 Người nhận A TUẤN VP Nhận * M. Đông (HH) Giao hàng Gi…" at bounding box center [298, 114] width 509 height 48
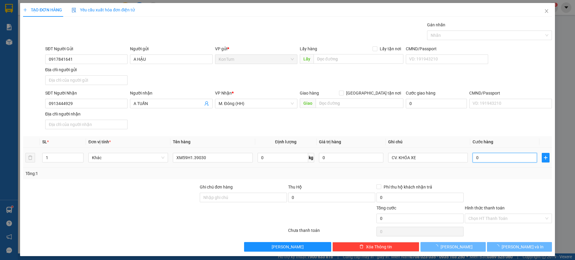
click at [481, 159] on input "0" at bounding box center [504, 164] width 64 height 10
type input "1"
type input "10"
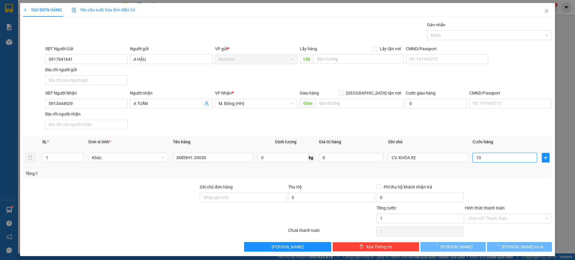
type input "10"
type input "100"
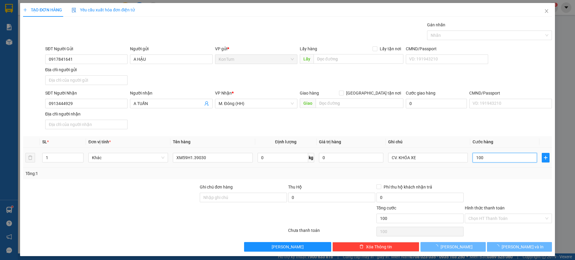
type input "1.000"
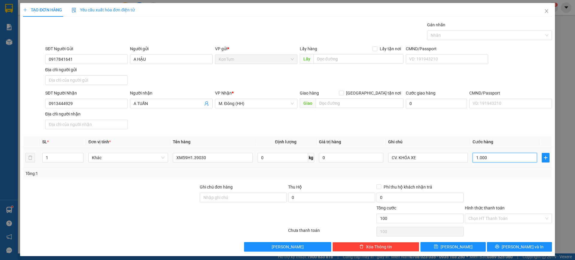
type input "1.000"
type input "10.000"
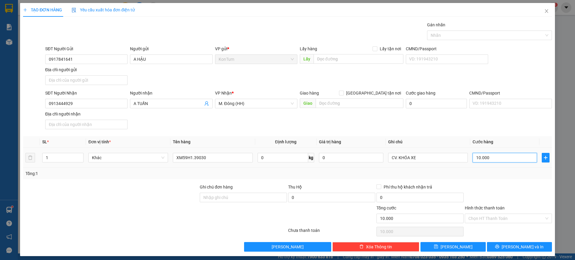
type input "100.000"
type input "1.000.000"
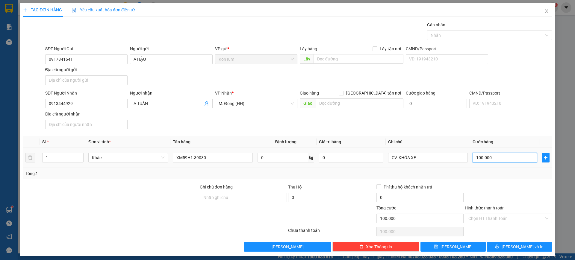
type input "1.000.000"
click at [500, 177] on div "Tổng: 1" at bounding box center [287, 179] width 528 height 11
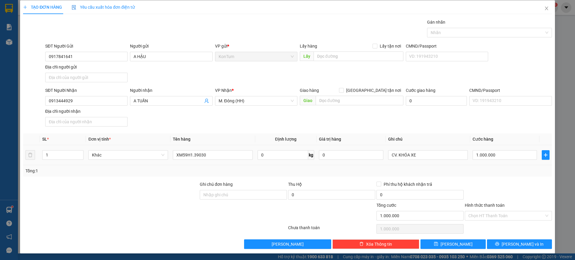
scroll to position [3, 0]
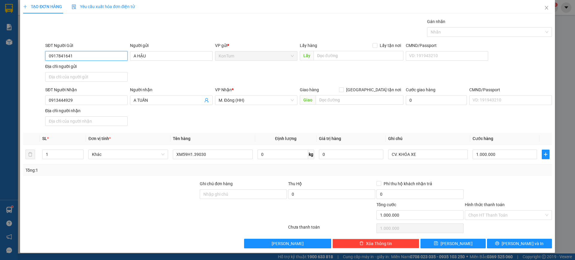
click at [82, 55] on input "0917841641" at bounding box center [86, 56] width 82 height 10
click at [189, 82] on div "SĐT Người Gửi 0917841641 Người gửi A HẬU VP gửi * KonTum Lấy hàng Lấy tận nơi L…" at bounding box center [298, 63] width 509 height 42
click at [489, 178] on div "Transit Pickup Surcharge Ids Transit Deliver Surcharge Ids Transit Deliver Surc…" at bounding box center [287, 136] width 528 height 237
click at [494, 245] on button "[PERSON_NAME] và In" at bounding box center [519, 250] width 65 height 10
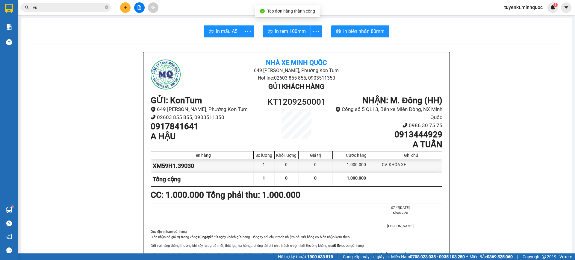
click at [69, 10] on input "vũ" at bounding box center [68, 7] width 71 height 7
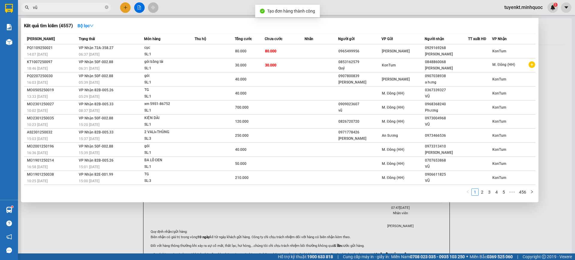
click at [69, 10] on input "vũ" at bounding box center [68, 7] width 71 height 7
type input "v"
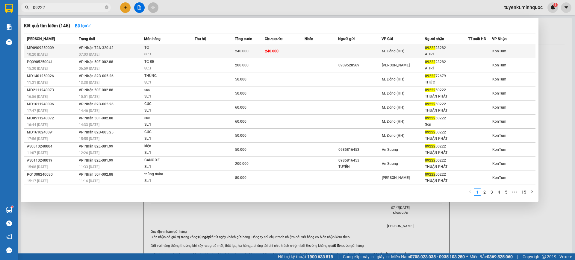
type input "09222"
click at [190, 50] on span "TG SL: 3" at bounding box center [169, 51] width 50 height 13
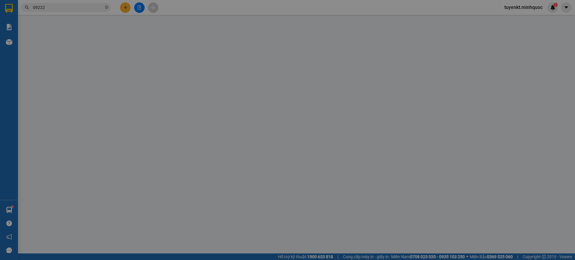
type input "0922228282"
type input "A TRÍ"
type input "240.000"
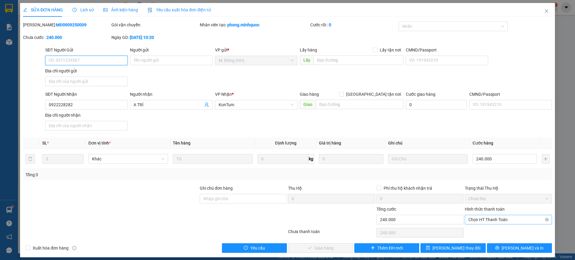
click at [505, 222] on span "Chọn HT Thanh Toán" at bounding box center [508, 226] width 80 height 9
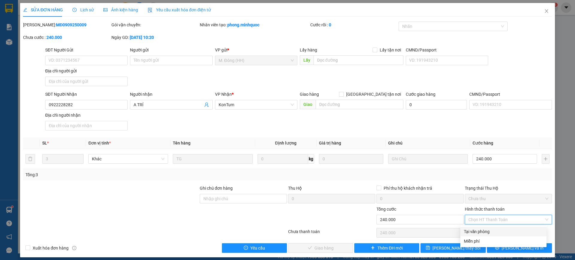
click at [481, 232] on div "Tại văn phòng" at bounding box center [503, 231] width 79 height 7
type input "0"
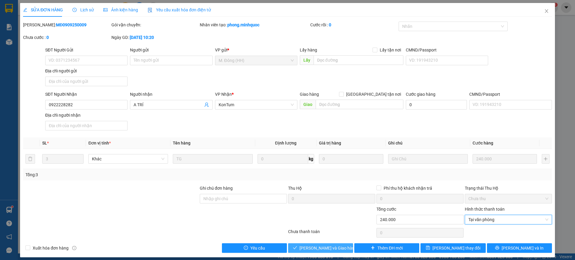
click at [337, 250] on button "[PERSON_NAME] và Giao hàng" at bounding box center [320, 255] width 65 height 10
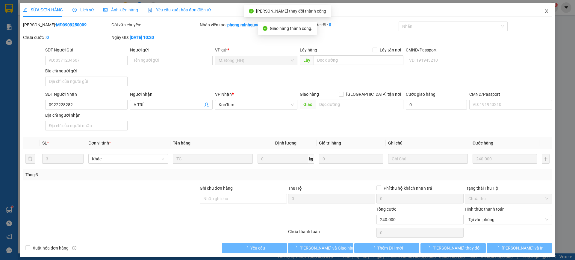
click at [544, 9] on icon "close" at bounding box center [546, 11] width 5 height 5
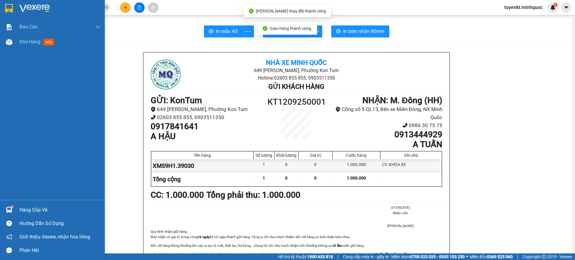
click at [7, 1] on div at bounding box center [52, 9] width 105 height 19
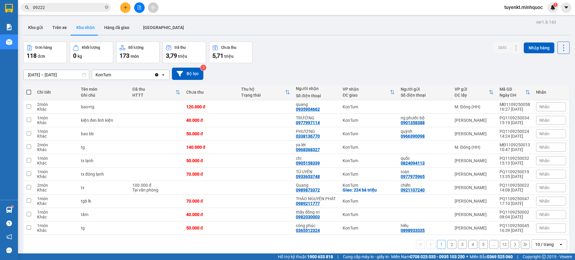
click at [138, 9] on icon "file-add" at bounding box center [139, 7] width 4 height 4
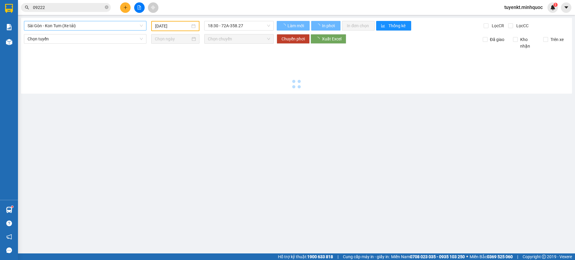
click at [98, 25] on span "Sài Gòn - Kon Tum (Xe tải)" at bounding box center [85, 25] width 115 height 9
type input "[DATE]"
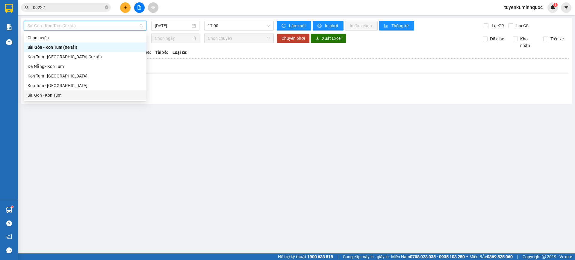
click at [58, 95] on div "Sài Gòn - Kon Tum" at bounding box center [85, 95] width 115 height 7
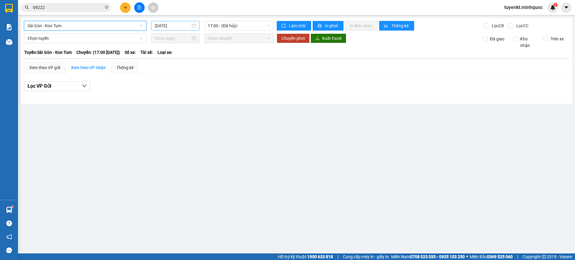
click at [170, 30] on div "[DATE]" at bounding box center [175, 26] width 48 height 10
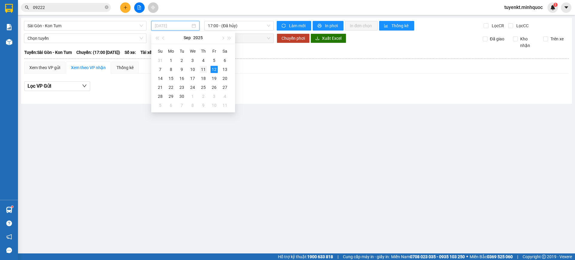
click at [208, 70] on td "11" at bounding box center [203, 69] width 11 height 9
type input "[DATE]"
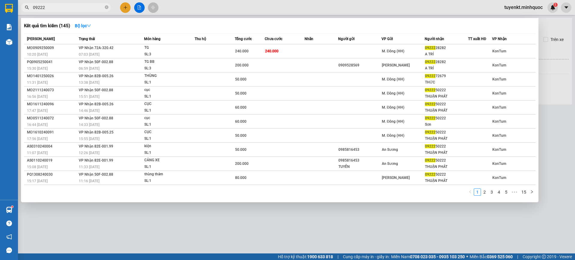
click at [85, 3] on span "09222" at bounding box center [66, 7] width 90 height 9
click at [104, 7] on span "09222" at bounding box center [66, 7] width 90 height 9
click at [103, 7] on input "09222" at bounding box center [68, 7] width 71 height 7
click at [104, 7] on span "09222" at bounding box center [66, 7] width 90 height 9
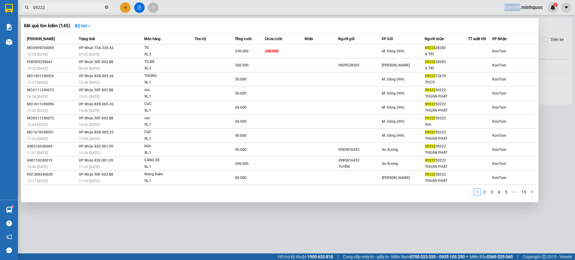
click at [105, 7] on span "09222" at bounding box center [66, 7] width 90 height 9
click at [107, 8] on icon "close-circle" at bounding box center [107, 7] width 4 height 4
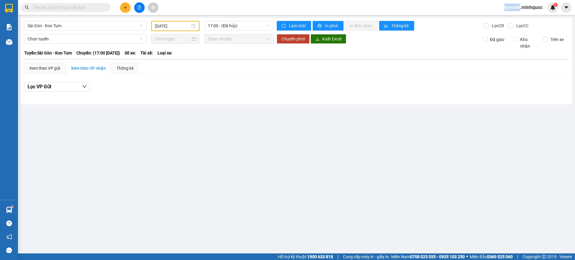
click at [106, 8] on span at bounding box center [107, 7] width 4 height 7
click at [100, 8] on input "text" at bounding box center [68, 7] width 71 height 7
click at [99, 8] on input "text" at bounding box center [68, 7] width 71 height 7
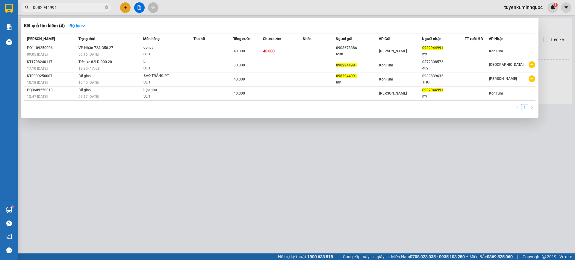
type input "0982944991"
drag, startPoint x: 169, startPoint y: 182, endPoint x: 168, endPoint y: 174, distance: 8.7
click at [169, 182] on div at bounding box center [287, 130] width 575 height 260
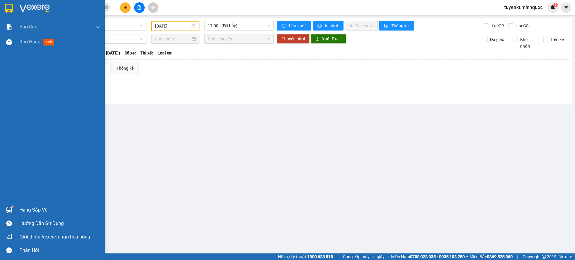
click at [3, 8] on div at bounding box center [52, 9] width 105 height 19
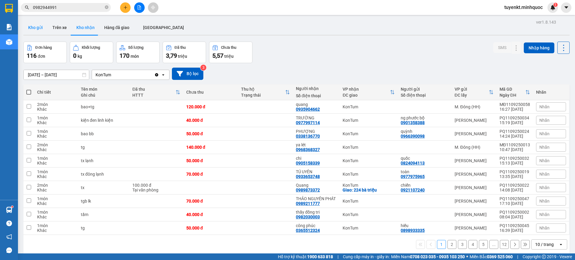
click at [34, 27] on button "Kho gửi" at bounding box center [35, 27] width 24 height 14
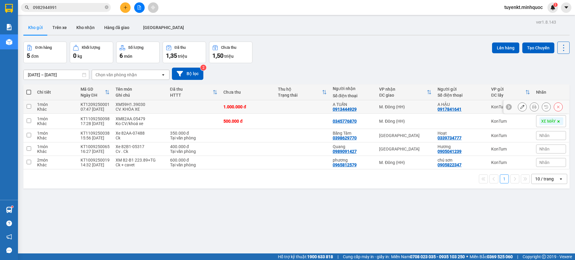
click at [520, 105] on icon at bounding box center [522, 107] width 4 height 4
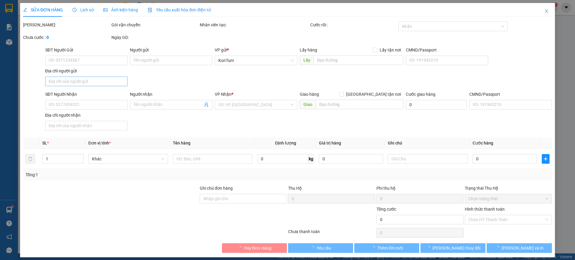
type input "0917841641"
type input "A HẬU"
type input "0913444929"
type input "A TUẤN"
type input "1.000.000"
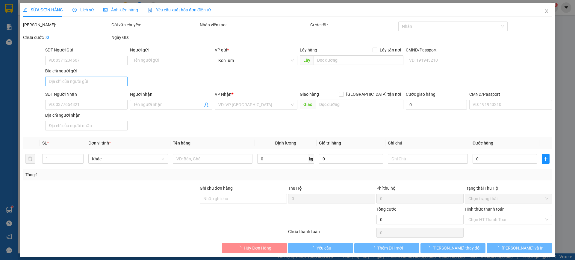
type input "1.000.000"
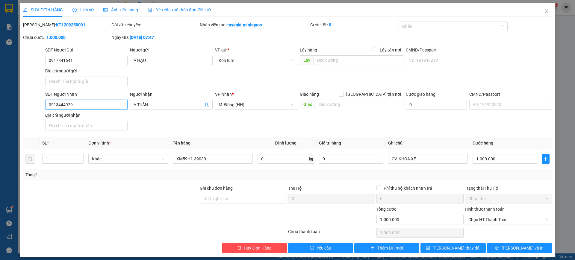
click at [90, 107] on input "0913444929" at bounding box center [86, 105] width 82 height 10
click at [267, 251] on span "Hủy Đơn Hàng" at bounding box center [258, 254] width 28 height 7
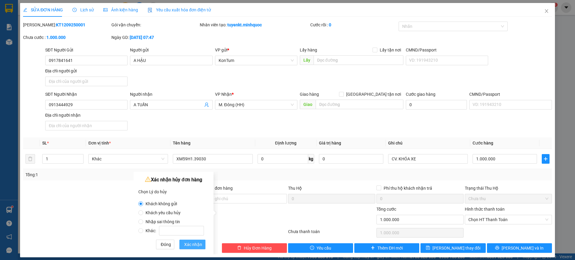
click at [199, 245] on span "Xác nhận" at bounding box center [193, 244] width 18 height 7
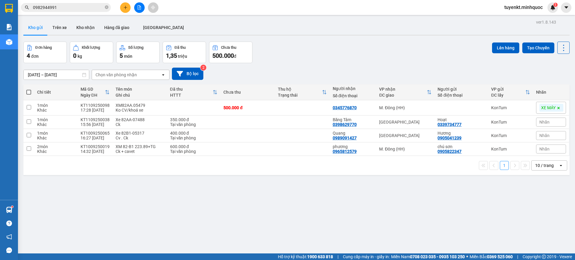
click at [94, 10] on input "0982944991" at bounding box center [68, 7] width 71 height 7
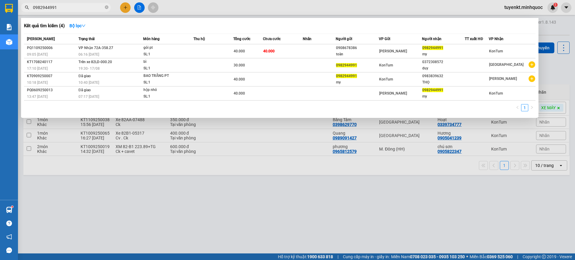
click at [110, 7] on span "0982944991" at bounding box center [66, 7] width 90 height 9
click at [98, 7] on input "0982944991" at bounding box center [68, 7] width 71 height 7
click at [107, 8] on icon "close-circle" at bounding box center [107, 7] width 4 height 4
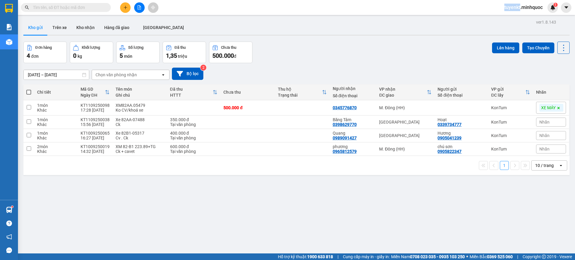
drag, startPoint x: 107, startPoint y: 8, endPoint x: 97, endPoint y: 5, distance: 10.3
click at [106, 7] on span at bounding box center [107, 7] width 4 height 7
click at [97, 6] on input "text" at bounding box center [68, 7] width 71 height 7
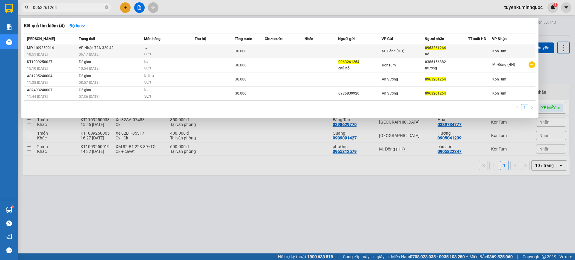
type input "0963261264"
click at [296, 45] on td at bounding box center [285, 51] width 40 height 14
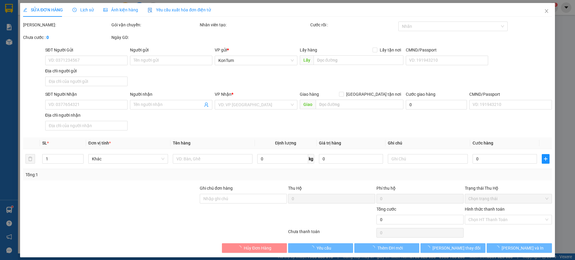
type input "0963261264"
type input "hộ"
type input "30.000"
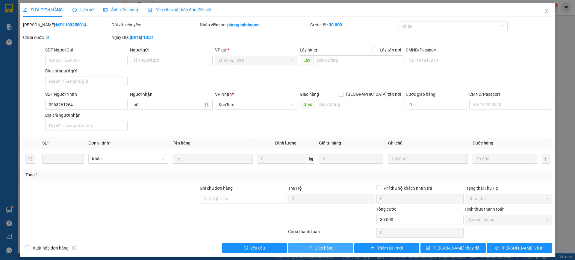
click at [325, 251] on span "Giao hàng" at bounding box center [323, 254] width 19 height 7
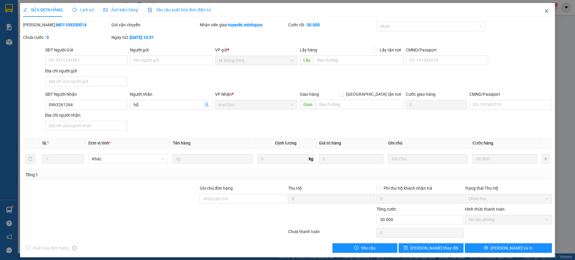
click at [544, 10] on icon "close" at bounding box center [546, 11] width 5 height 5
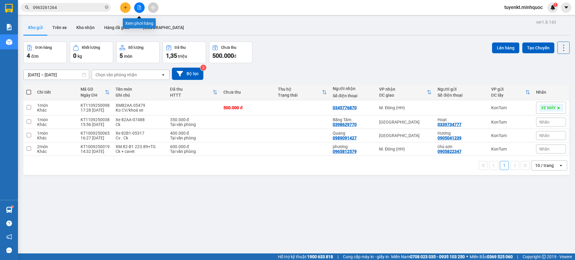
click at [141, 7] on icon "file-add" at bounding box center [139, 7] width 4 height 4
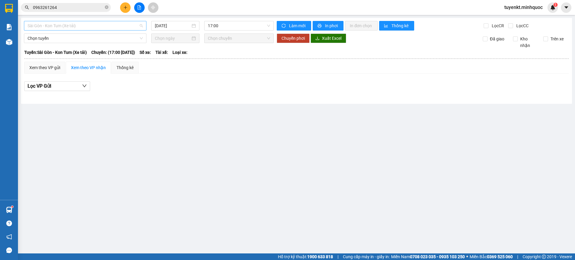
click at [102, 23] on span "Sài Gòn - Kon Tum (Xe tải)" at bounding box center [85, 25] width 115 height 9
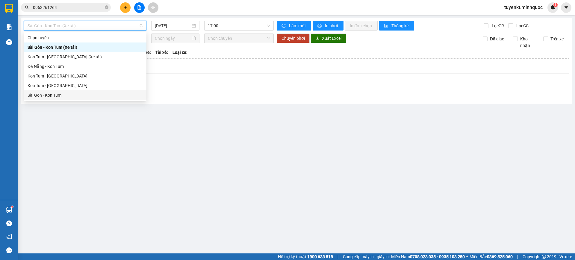
click at [63, 95] on div "Sài Gòn - Kon Tum" at bounding box center [85, 95] width 115 height 7
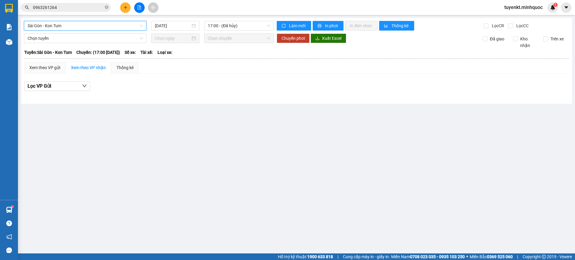
click at [177, 32] on div "Sài Gòn - Kon Tum Sài Gòn - Kon Tum 12/09/2025 17:00 - (Đã hủy) Làm mới In phơi…" at bounding box center [296, 61] width 551 height 86
click at [178, 29] on div "[DATE]" at bounding box center [175, 26] width 48 height 10
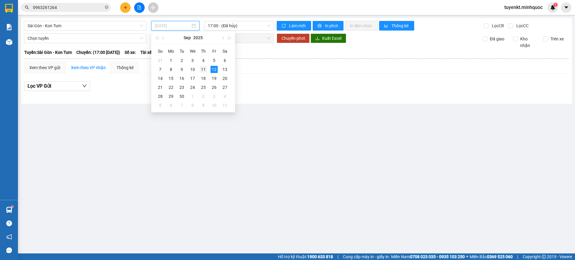
click at [202, 72] on div "11" at bounding box center [203, 69] width 7 height 7
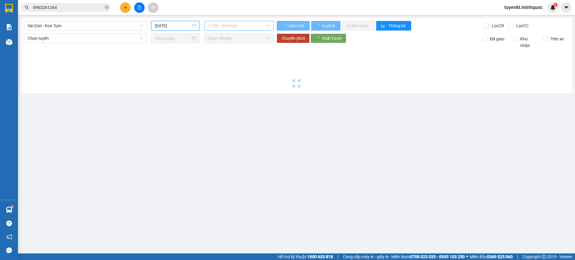
click at [248, 28] on span "17:00 - (Đã hủy)" at bounding box center [239, 25] width 62 height 9
type input "[DATE]"
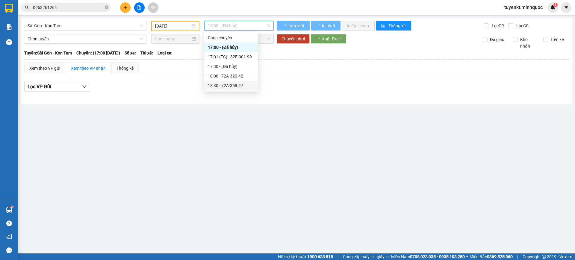
click at [245, 86] on div "18:30 - 72A-358.27" at bounding box center [231, 85] width 47 height 7
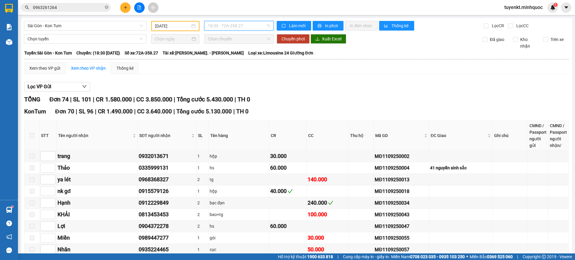
click at [245, 28] on span "18:30 - 72A-358.27" at bounding box center [239, 25] width 62 height 9
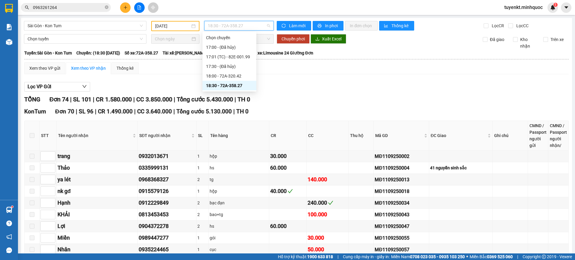
click at [245, 28] on span "18:30 - 72A-358.27" at bounding box center [239, 25] width 62 height 9
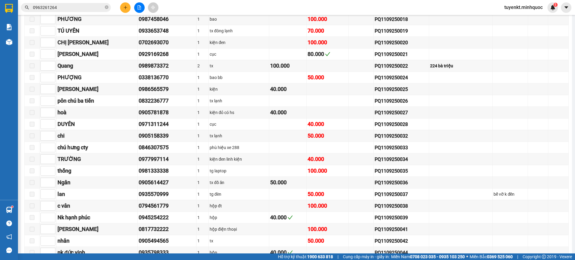
scroll to position [669, 0]
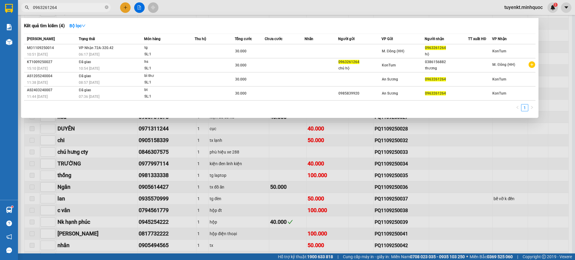
click at [81, 8] on input "0963261264" at bounding box center [68, 7] width 71 height 7
click at [84, 5] on input "0963261264" at bounding box center [68, 7] width 71 height 7
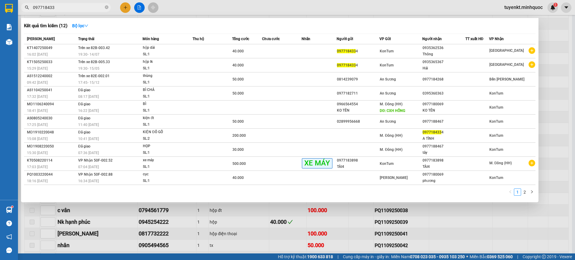
type input "0977184334"
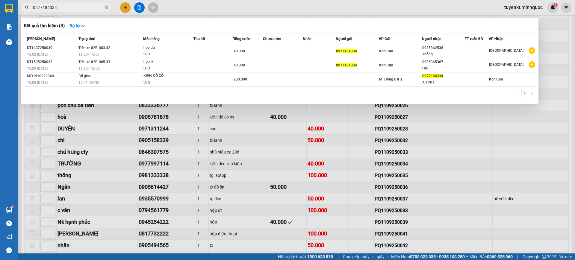
click at [78, 7] on input "0977184334" at bounding box center [68, 7] width 71 height 7
click at [77, 7] on input "0977184334" at bounding box center [68, 7] width 71 height 7
click at [107, 7] on icon "close-circle" at bounding box center [107, 7] width 4 height 4
type input "h"
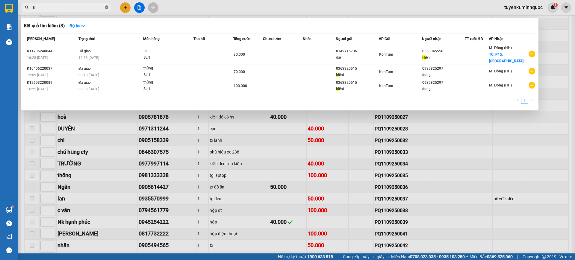
type input "h"
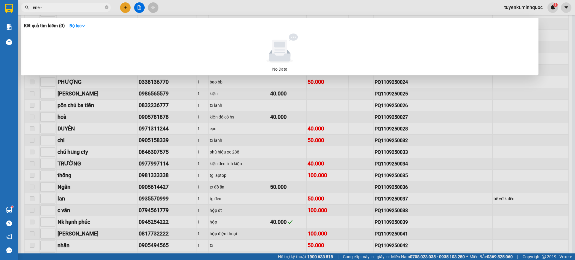
type input "ềnê··"
click at [104, 6] on span "ềnê··" at bounding box center [66, 7] width 90 height 9
click at [106, 6] on icon "close-circle" at bounding box center [107, 7] width 4 height 4
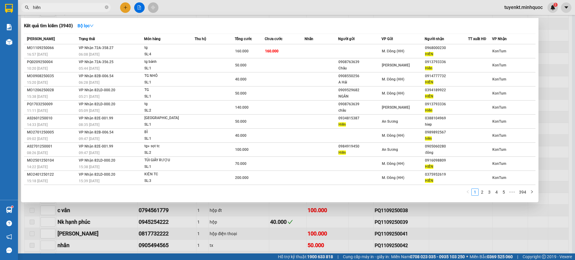
click at [242, 240] on div at bounding box center [287, 130] width 575 height 260
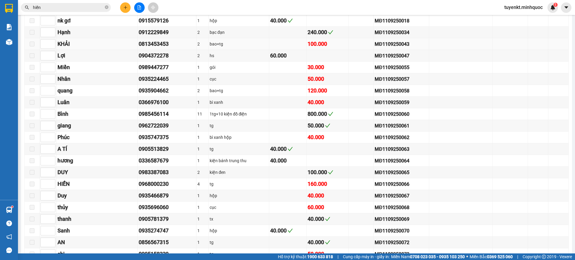
scroll to position [0, 0]
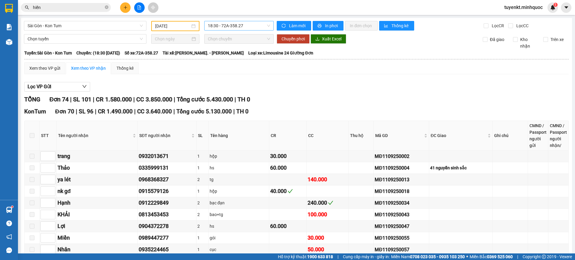
click at [237, 26] on span "18:30 - 72A-358.27" at bounding box center [239, 25] width 62 height 9
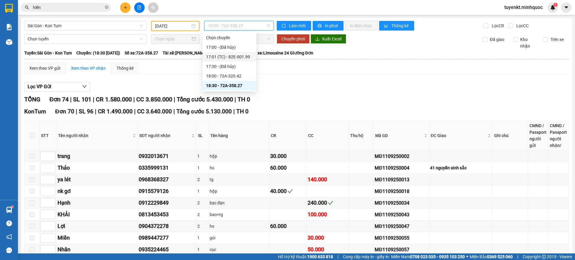
click at [243, 59] on div "17:01 (TC) - 82E-001.99" at bounding box center [229, 57] width 47 height 7
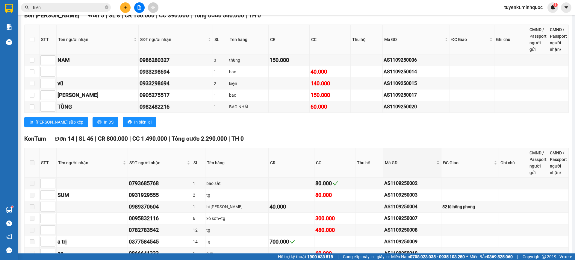
scroll to position [368, 0]
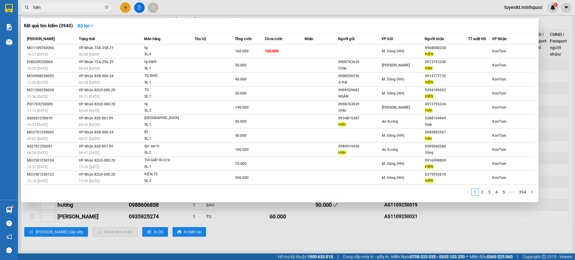
click at [76, 5] on input "hiền" at bounding box center [68, 7] width 71 height 7
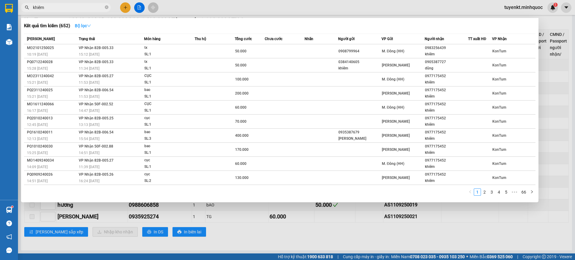
type input "khiêm"
click at [91, 25] on icon "down" at bounding box center [89, 26] width 4 height 2
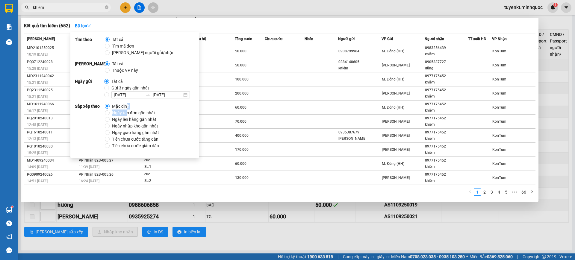
drag, startPoint x: 126, startPoint y: 109, endPoint x: 124, endPoint y: 111, distance: 3.6
click at [126, 110] on div "Mặc định Ngày tạo đơn gần nhất Ngày lên hàng gần nhất Ngày nhập kho gần nhất Ng…" at bounding box center [134, 133] width 59 height 46
click at [124, 116] on span "Ngày tạo đơn gần nhất" at bounding box center [134, 119] width 48 height 7
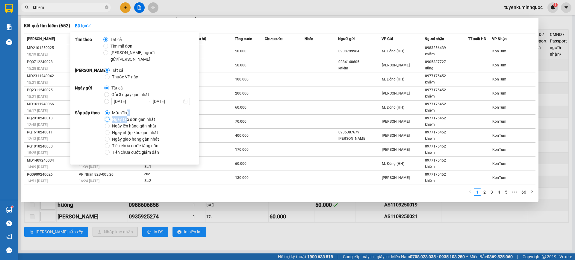
click at [110, 117] on input "Ngày tạo đơn gần nhất" at bounding box center [107, 119] width 5 height 5
radio input "true"
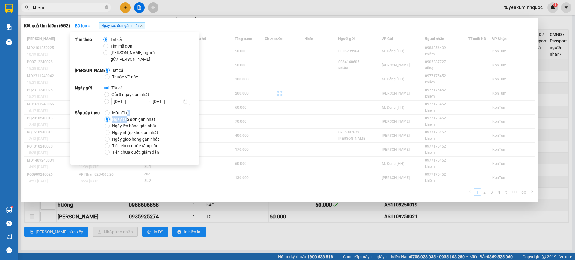
radio input "false"
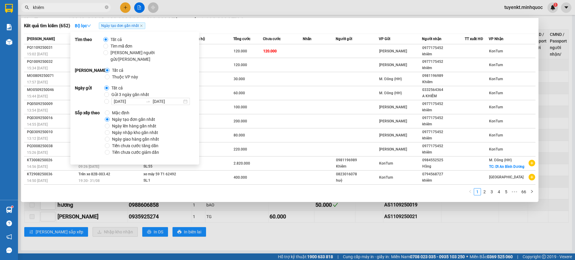
click at [243, 25] on div "Kết quả tìm kiếm ( 652 ) Bộ lọc Ngày tạo đơn gần nhất" at bounding box center [279, 26] width 511 height 10
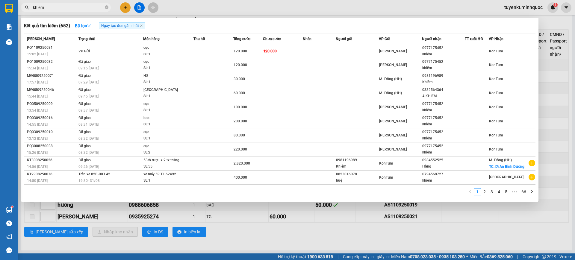
click at [82, 8] on input "khiêm" at bounding box center [68, 7] width 71 height 7
type input "k"
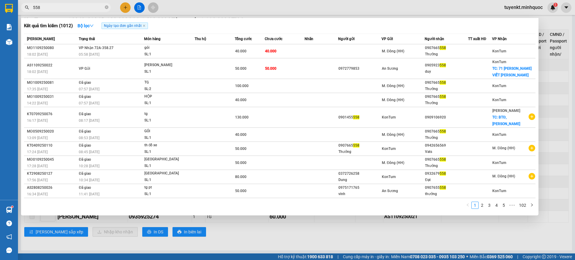
type input "558"
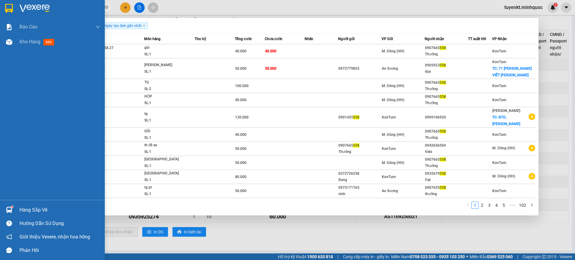
click at [0, 7] on div at bounding box center [52, 9] width 105 height 19
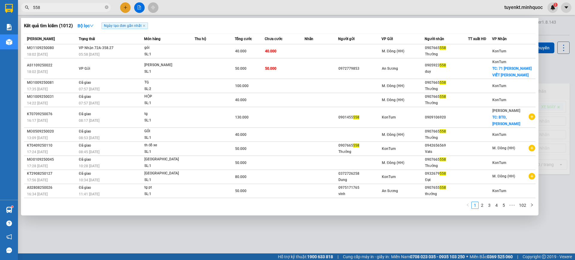
click at [249, 222] on div at bounding box center [287, 130] width 575 height 260
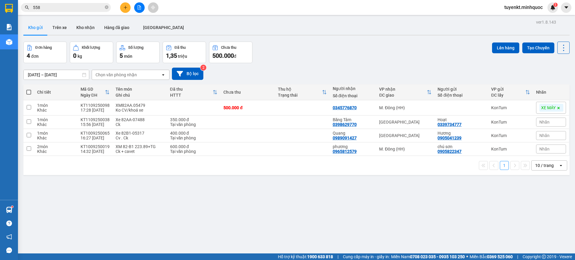
click at [86, 26] on button "Kho nhận" at bounding box center [86, 27] width 28 height 14
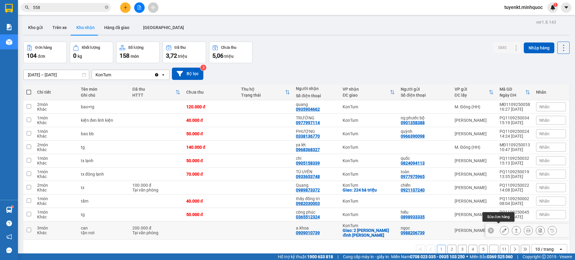
click at [502, 228] on icon at bounding box center [504, 230] width 4 height 4
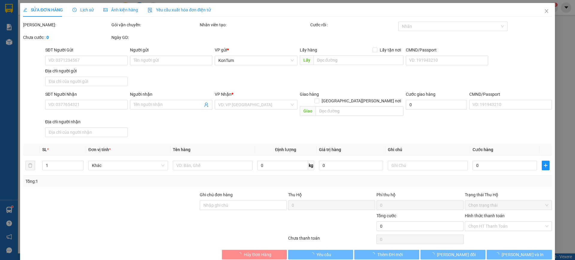
type input "0988206739"
type input "ngọc"
type input "0909010739"
type input "a.khoa"
checkbox input "true"
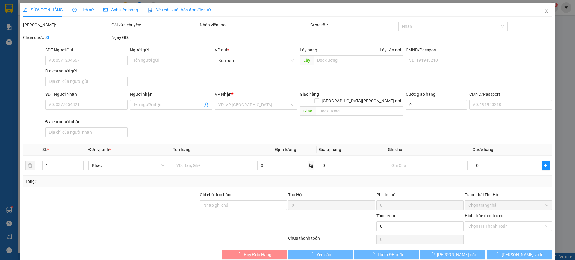
type input "2 [PERSON_NAME]"
type input "200.000"
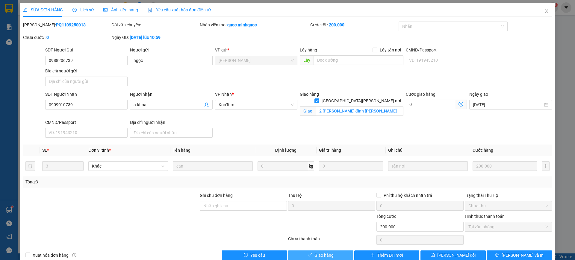
click at [315, 255] on span "Giao hàng" at bounding box center [323, 255] width 19 height 7
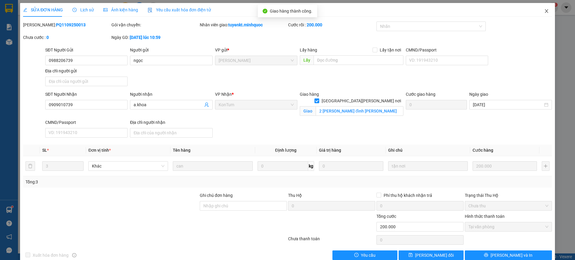
click at [544, 9] on icon "close" at bounding box center [546, 11] width 5 height 5
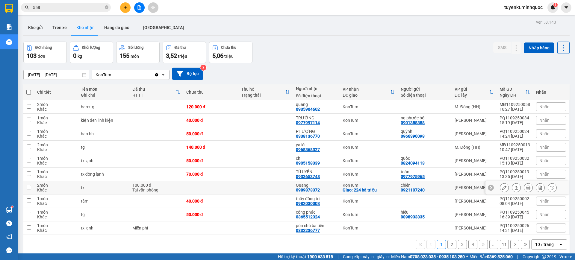
click at [500, 186] on button at bounding box center [504, 188] width 8 height 10
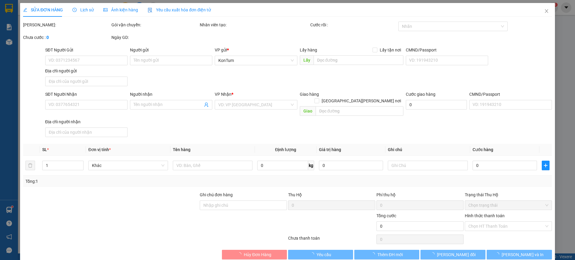
type input "0921107240"
type input "chiến"
type input "0989873372"
type input "Quang"
checkbox input "true"
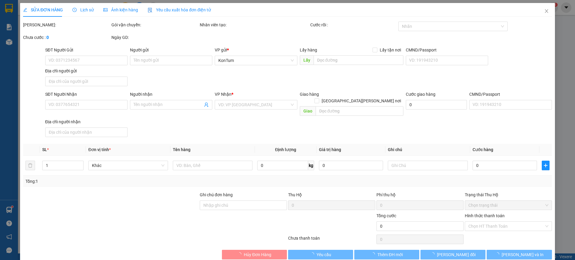
type input "224 bà triệu"
type input "100.000"
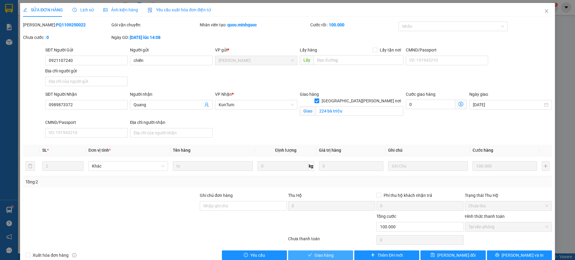
click at [313, 251] on button "Giao hàng" at bounding box center [320, 255] width 65 height 10
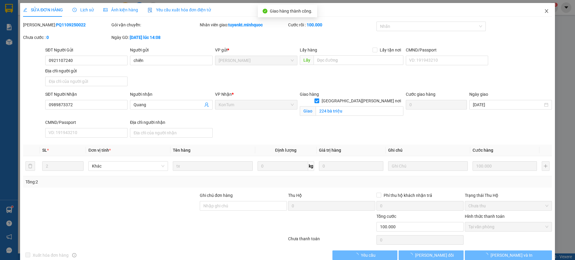
click at [538, 16] on span "Close" at bounding box center [546, 11] width 17 height 17
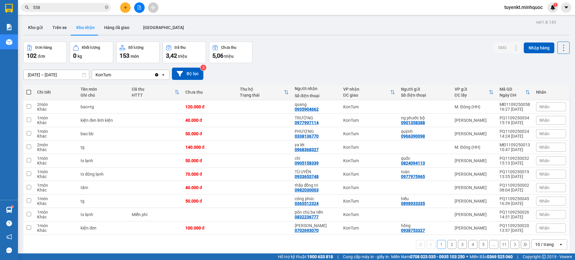
click at [145, 7] on div at bounding box center [139, 7] width 45 height 10
click at [142, 7] on button at bounding box center [139, 7] width 10 height 10
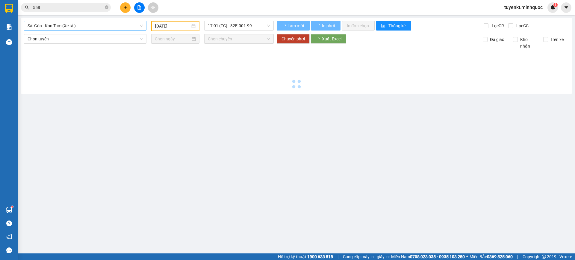
type input "[DATE]"
click at [110, 26] on span "Sài Gòn - Kon Tum (Xe tải)" at bounding box center [85, 25] width 115 height 9
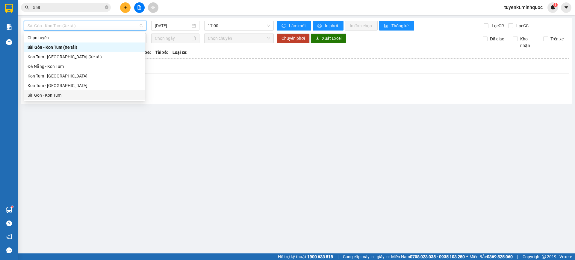
click at [81, 93] on div "Sài Gòn - Kon Tum" at bounding box center [85, 95] width 114 height 7
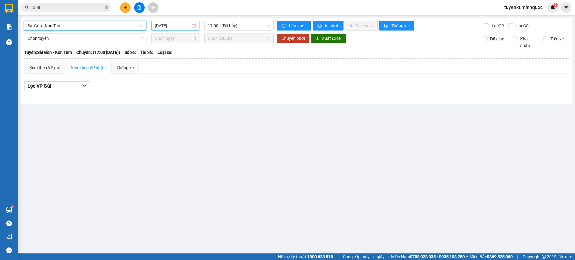
click at [187, 26] on input "[DATE]" at bounding box center [173, 25] width 36 height 7
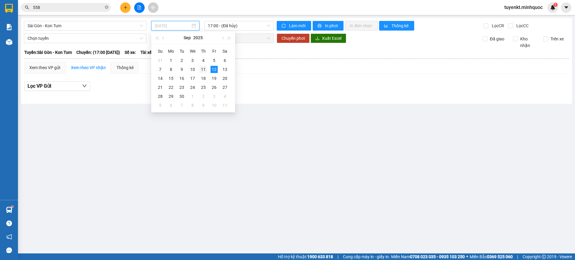
click at [204, 68] on div "11" at bounding box center [203, 69] width 7 height 7
type input "[DATE]"
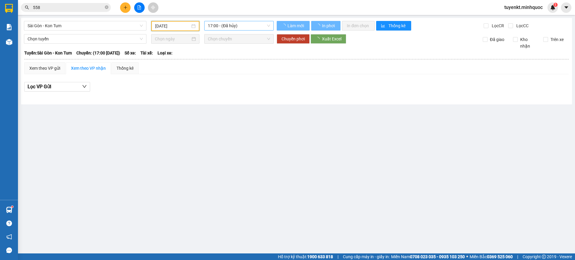
click at [226, 27] on span "17:00 - (Đã hủy)" at bounding box center [239, 25] width 62 height 9
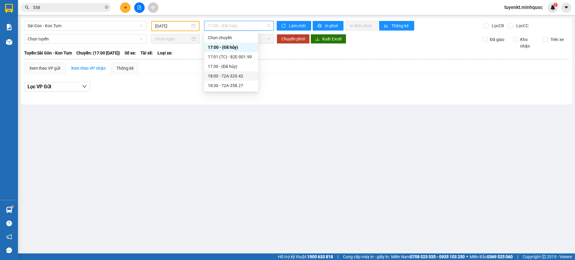
click at [243, 77] on div "18:00 - 72A-320.42" at bounding box center [231, 76] width 47 height 7
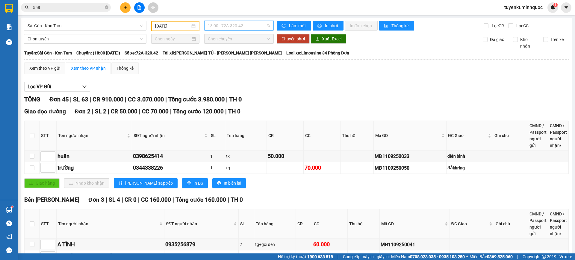
click at [226, 28] on span "18:00 - 72A-320.42" at bounding box center [239, 25] width 62 height 9
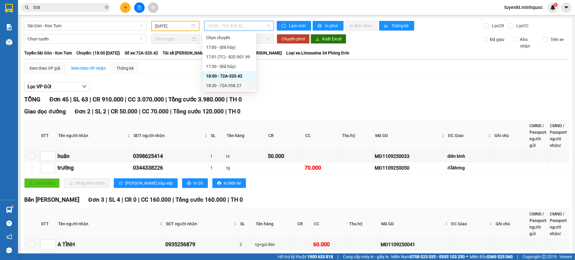
click at [232, 87] on div "18:30 - 72A-358.27" at bounding box center [229, 85] width 47 height 7
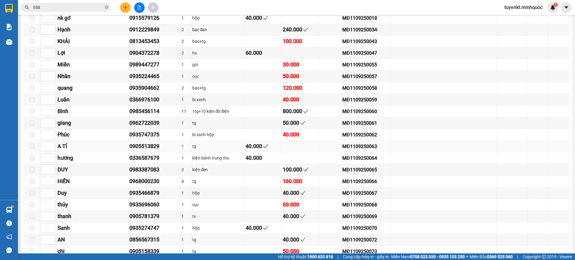
scroll to position [48, 0]
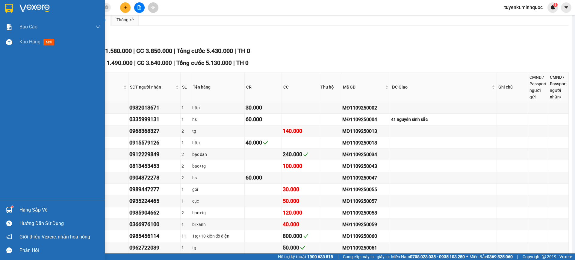
click at [0, 4] on div at bounding box center [52, 9] width 105 height 19
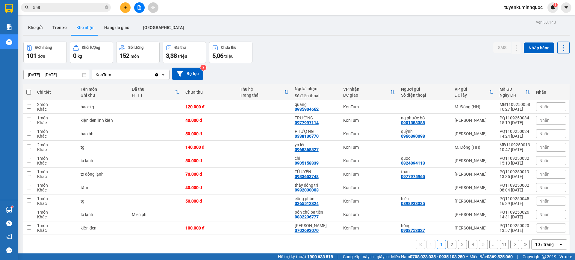
click at [53, 80] on div "10/09/2025 – 12/09/2025 Press the down arrow key to interact with the calendar …" at bounding box center [296, 73] width 546 height 21
click at [54, 74] on input "[DATE] – [DATE]" at bounding box center [56, 75] width 65 height 10
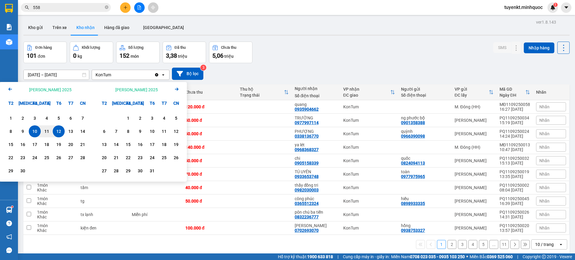
click at [40, 130] on div "10" at bounding box center [35, 131] width 12 height 12
click at [42, 130] on div "11" at bounding box center [47, 131] width 12 height 12
type input "10/09/2025 – 11/09/2025"
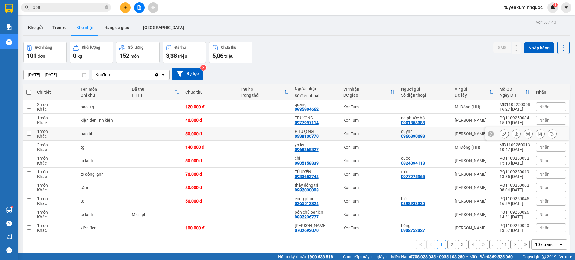
click at [43, 130] on div "Chi tiết Tên món Ghi chú Đã thu HTTT Chưa thu Thu hộ Trạng thái Người nhận Số đ…" at bounding box center [296, 169] width 546 height 170
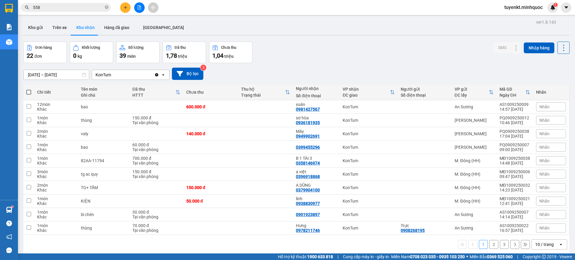
click at [490, 244] on button "2" at bounding box center [493, 244] width 9 height 9
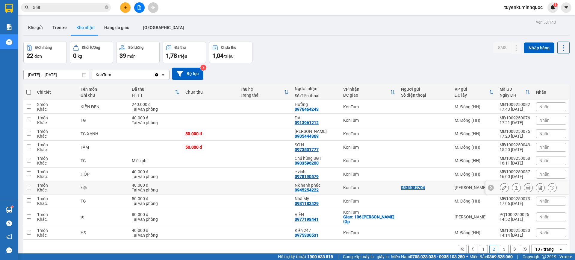
click at [500, 184] on button at bounding box center [504, 188] width 8 height 10
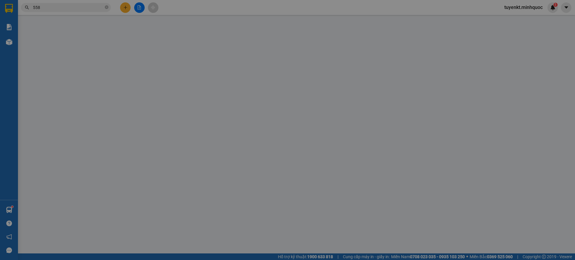
type input "0335082704"
type input "0945254222"
type input "Nk hạnh phúc"
type input "40.000"
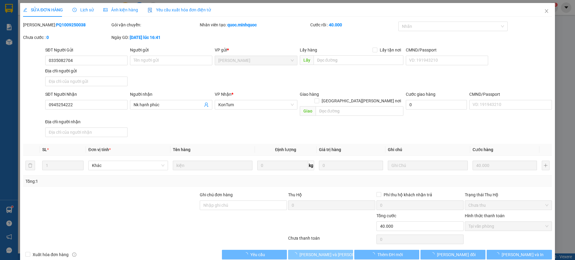
click at [320, 251] on span "[PERSON_NAME] và Giao hàng" at bounding box center [339, 254] width 81 height 7
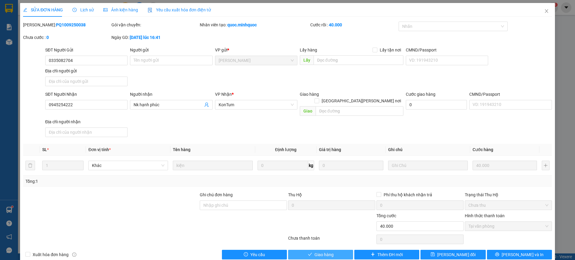
click at [332, 250] on button "Giao hàng" at bounding box center [320, 255] width 65 height 10
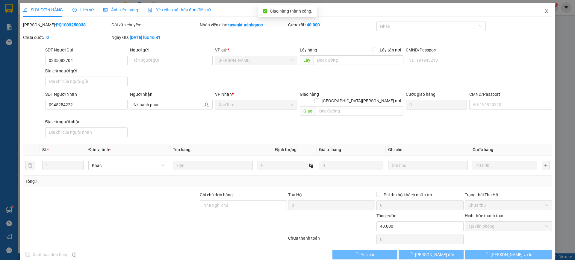
click at [538, 11] on span "Close" at bounding box center [546, 11] width 17 height 17
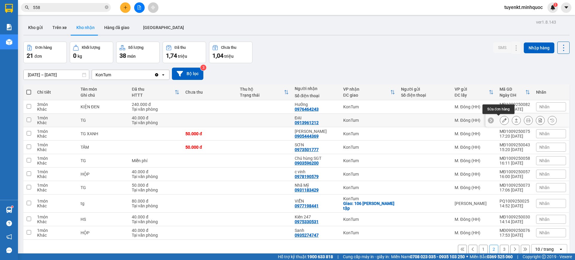
click at [500, 119] on button at bounding box center [504, 120] width 8 height 10
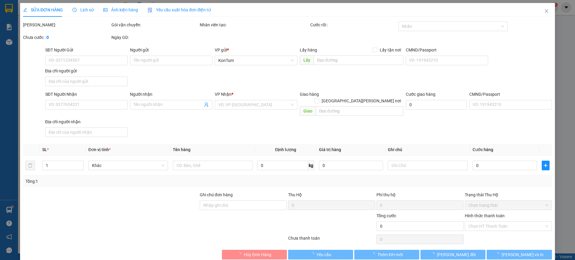
type input "0913961212"
type input "ĐẠI"
type input "40.000"
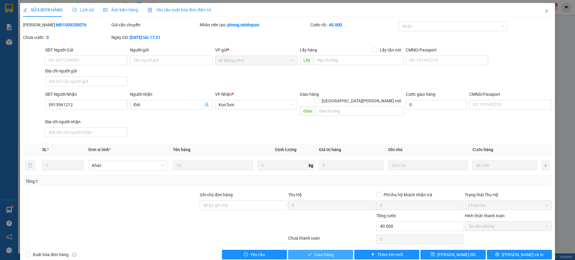
click at [319, 251] on span "Giao hàng" at bounding box center [323, 254] width 19 height 7
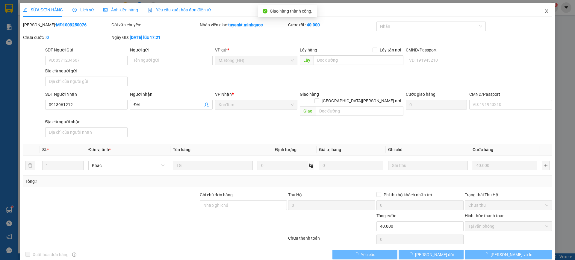
click at [543, 10] on span "Close" at bounding box center [546, 11] width 17 height 17
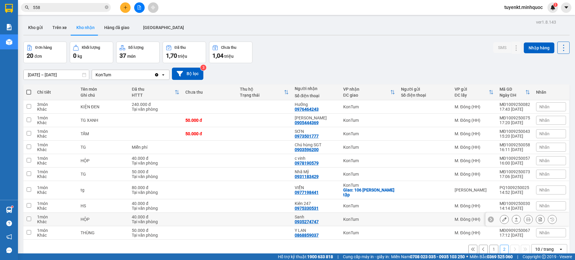
click at [502, 217] on icon at bounding box center [504, 219] width 4 height 4
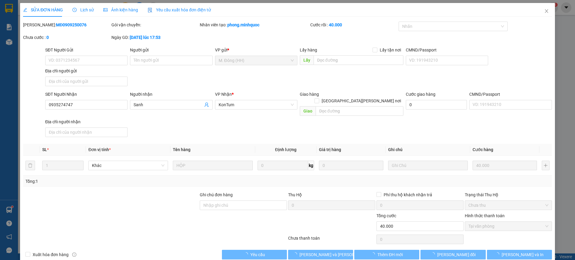
type input "0935274747"
type input "Sanh"
type input "40.000"
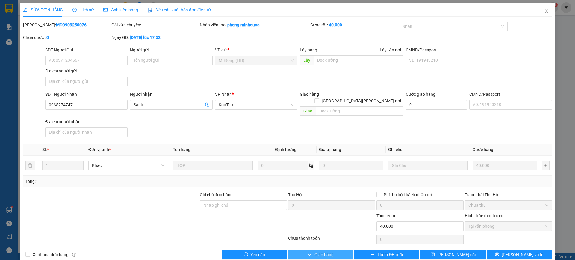
click at [322, 251] on span "Giao hàng" at bounding box center [323, 254] width 19 height 7
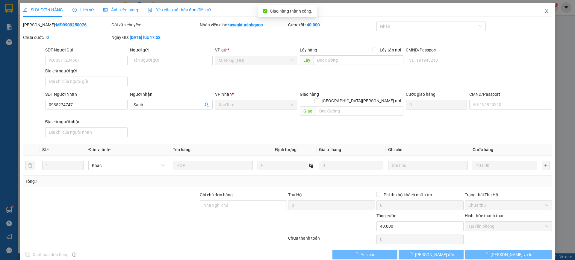
click at [544, 9] on icon "close" at bounding box center [546, 11] width 5 height 5
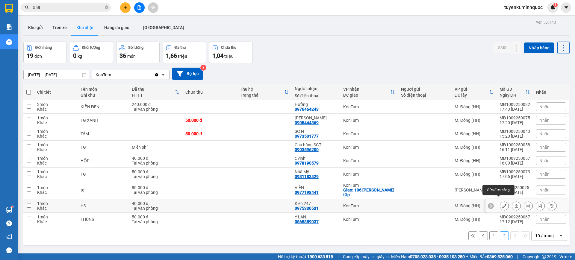
click at [502, 204] on icon at bounding box center [504, 206] width 4 height 4
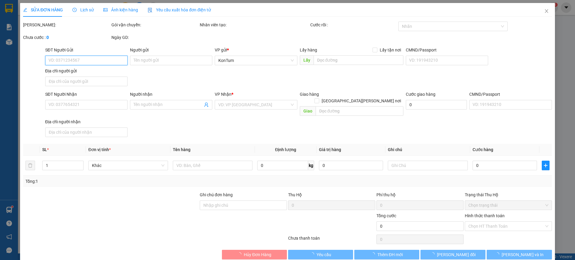
type input "0975330531"
type input "Kiên 247"
type input "40.000"
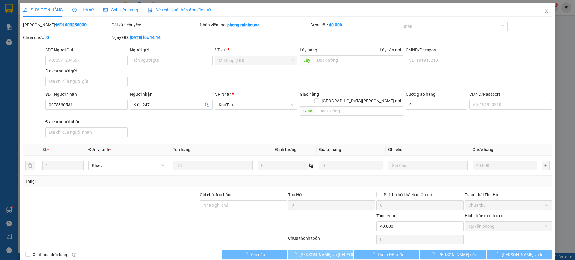
click at [324, 251] on span "[PERSON_NAME] và Giao hàng" at bounding box center [339, 254] width 81 height 7
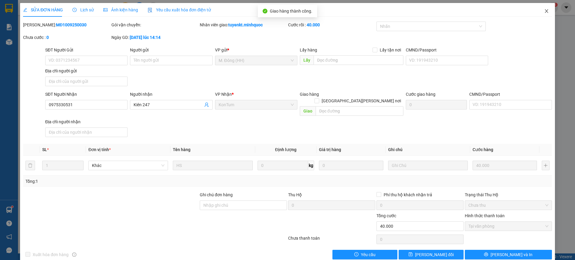
click at [538, 8] on span "Close" at bounding box center [546, 11] width 17 height 17
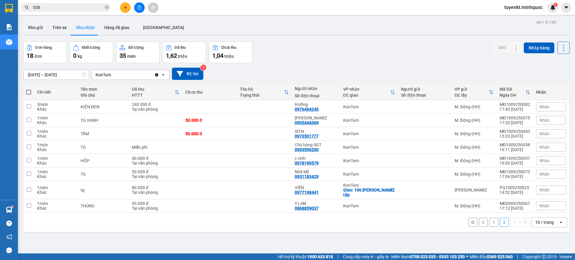
click at [489, 219] on button "1" at bounding box center [493, 222] width 9 height 9
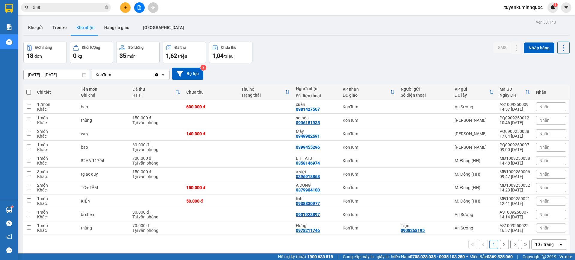
click at [499, 243] on button "2" at bounding box center [503, 244] width 9 height 9
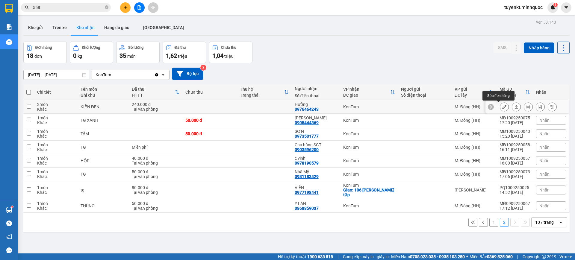
click at [502, 107] on icon at bounding box center [504, 107] width 4 height 4
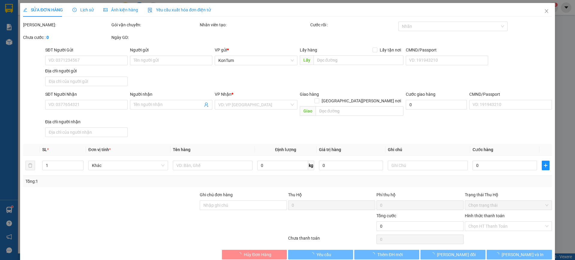
type input "0976464243"
type input "Hưởng"
type input "240.000"
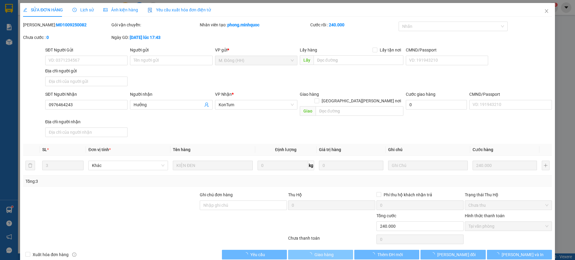
click at [328, 251] on span "Giao hàng" at bounding box center [323, 254] width 19 height 7
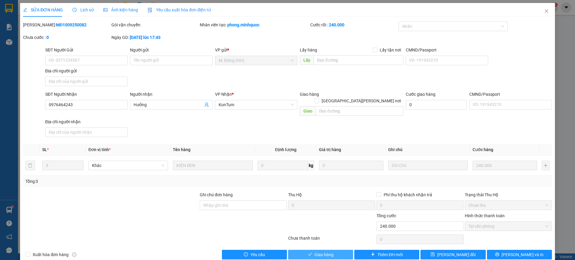
click at [320, 251] on span "Giao hàng" at bounding box center [323, 254] width 19 height 7
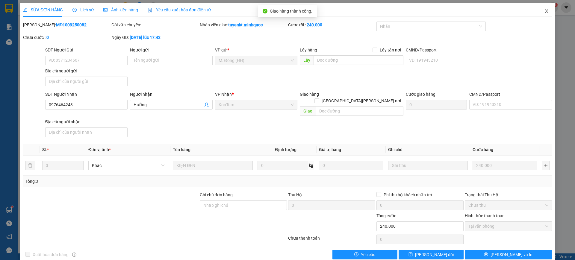
click at [544, 12] on icon "close" at bounding box center [546, 11] width 5 height 5
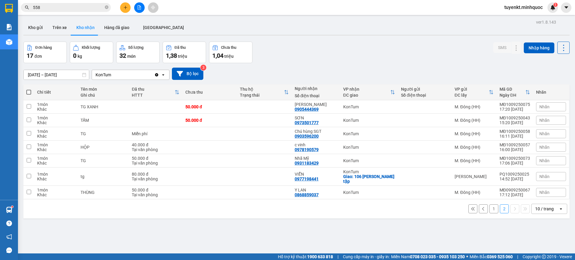
click at [42, 76] on input "10/09/2025 – 11/09/2025" at bounding box center [56, 75] width 65 height 10
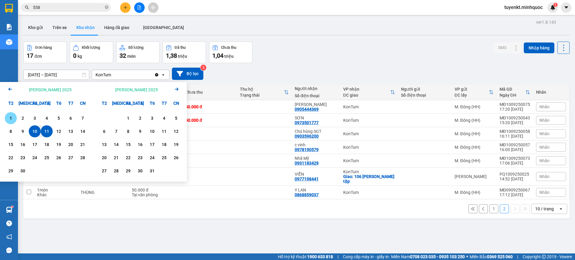
click at [13, 116] on div "1" at bounding box center [11, 118] width 8 height 7
drag, startPoint x: 45, startPoint y: 129, endPoint x: 48, endPoint y: 125, distance: 4.9
click at [45, 129] on div "11" at bounding box center [46, 131] width 8 height 7
type input "01/09/2025 – 11/09/2025"
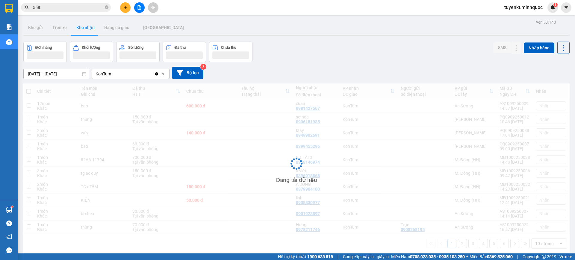
click at [138, 71] on div "KonTum" at bounding box center [123, 74] width 62 height 10
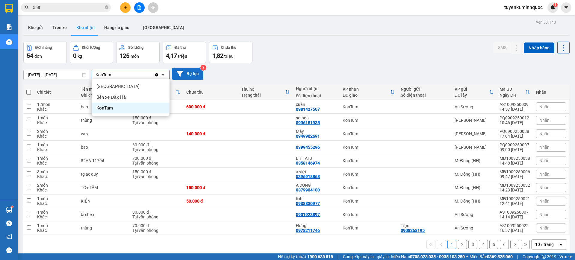
click at [189, 73] on button "Bộ lọc" at bounding box center [187, 74] width 31 height 12
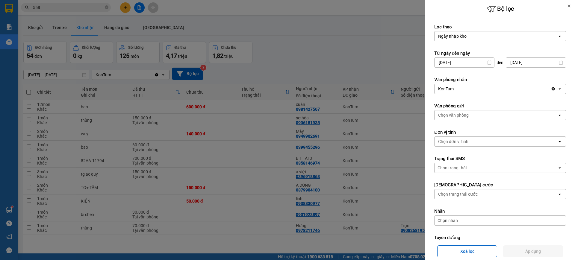
click at [460, 190] on div "Chọn trạng thái cước" at bounding box center [495, 194] width 123 height 10
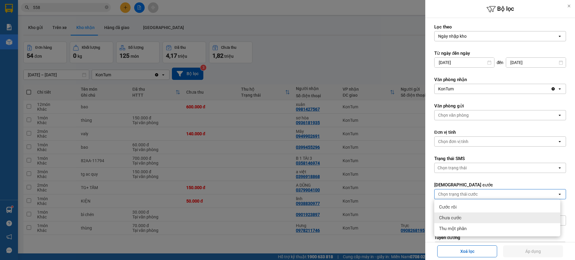
click at [448, 215] on span "Chưa cước" at bounding box center [450, 218] width 22 height 6
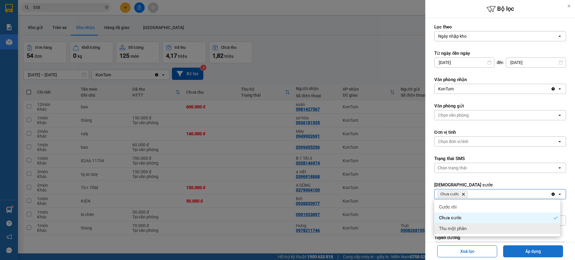
click at [512, 252] on button "Áp dụng" at bounding box center [533, 251] width 60 height 12
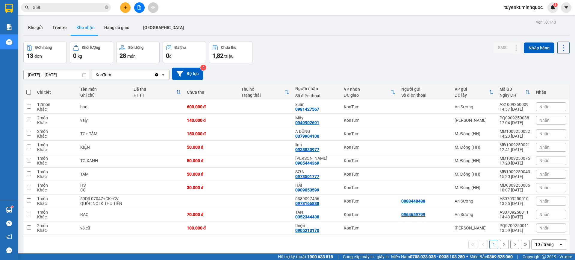
click at [499, 246] on button "2" at bounding box center [503, 244] width 9 height 9
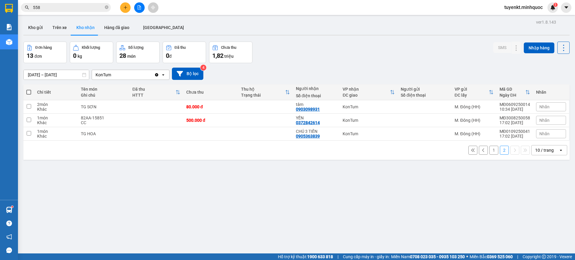
click at [489, 150] on button "1" at bounding box center [493, 150] width 9 height 9
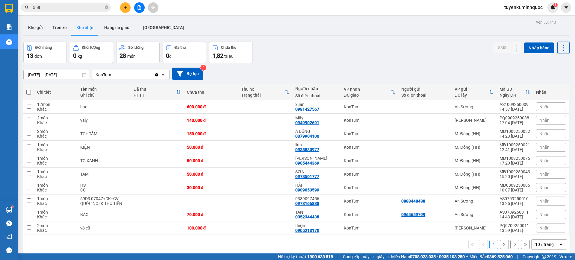
click at [501, 245] on button "2" at bounding box center [503, 244] width 9 height 9
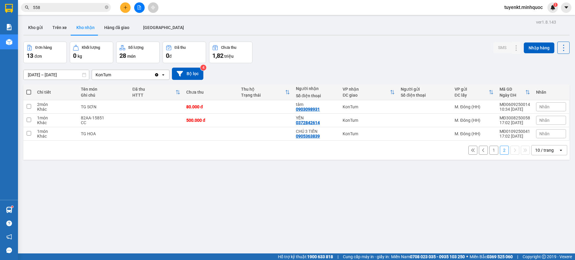
click at [489, 151] on button "1" at bounding box center [493, 150] width 9 height 9
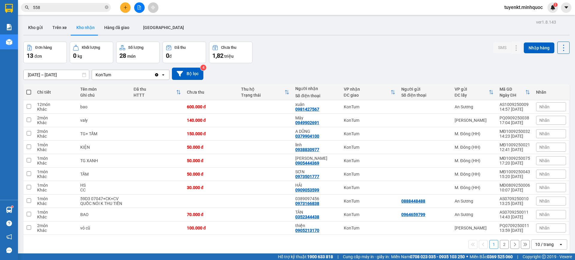
click at [82, 9] on input "558" at bounding box center [68, 7] width 71 height 7
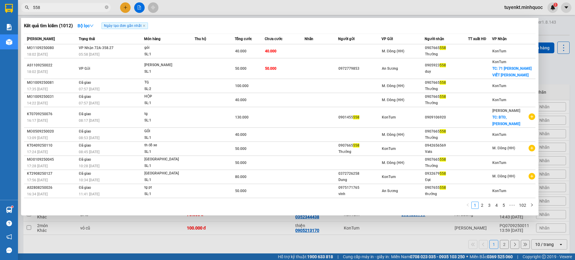
click at [82, 9] on input "558" at bounding box center [68, 7] width 71 height 7
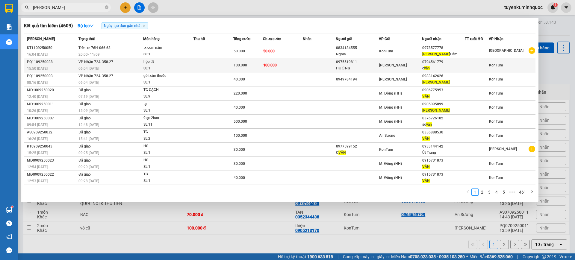
type input "[PERSON_NAME]"
click at [155, 69] on div "SL: 1" at bounding box center [165, 68] width 45 height 7
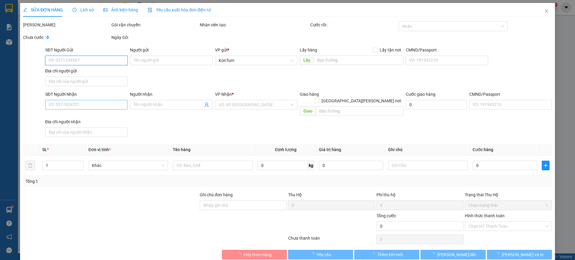
type input "0975519811"
type input "HƯỜNG"
type input "0794561779"
type input "c vân"
type input "100.000"
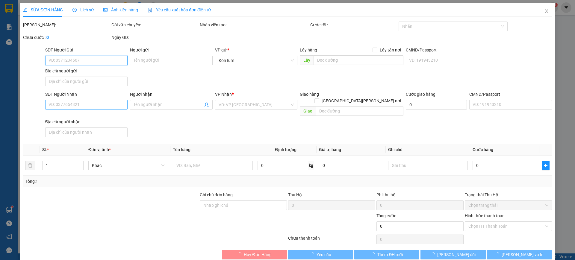
type input "100.000"
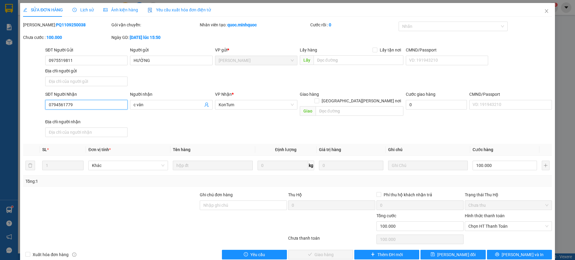
click at [88, 105] on input "0794561779" at bounding box center [86, 105] width 82 height 10
drag, startPoint x: 541, startPoint y: 12, endPoint x: 465, endPoint y: 0, distance: 77.5
click at [544, 12] on icon "close" at bounding box center [546, 11] width 5 height 5
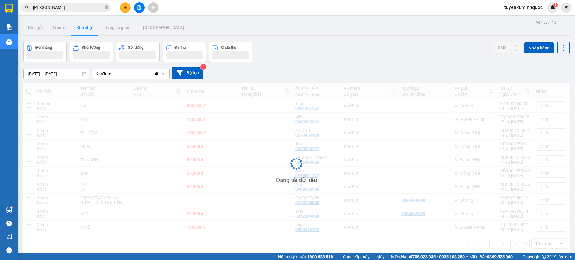
click at [91, 5] on input "Vân" at bounding box center [68, 7] width 71 height 7
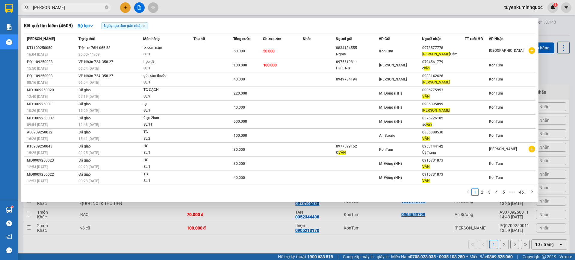
click at [91, 5] on input "Vân" at bounding box center [68, 7] width 71 height 7
paste input "0794561779"
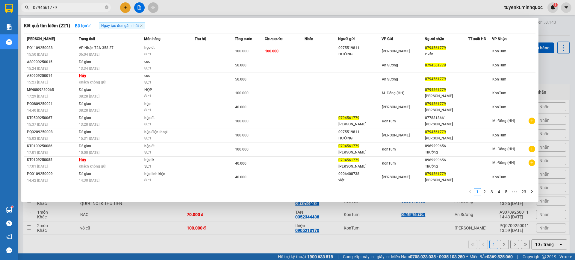
click at [89, 9] on input "0794561779" at bounding box center [68, 7] width 71 height 7
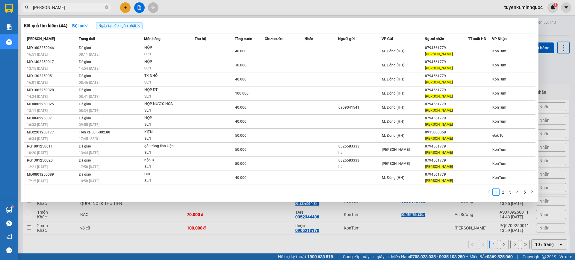
click at [57, 7] on input "Hải Vân" at bounding box center [68, 7] width 71 height 7
click at [554, 71] on div at bounding box center [287, 130] width 575 height 260
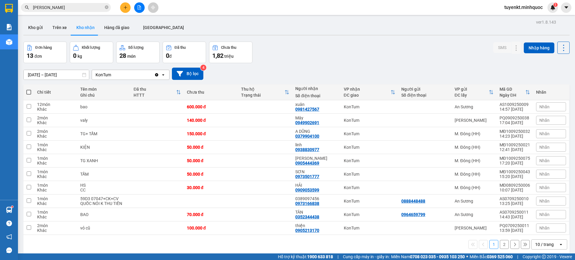
click at [75, 7] on input "Hải Vân" at bounding box center [68, 7] width 71 height 7
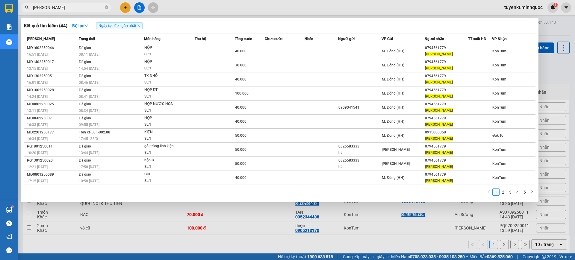
click at [75, 7] on input "Hải Vân" at bounding box center [68, 7] width 71 height 7
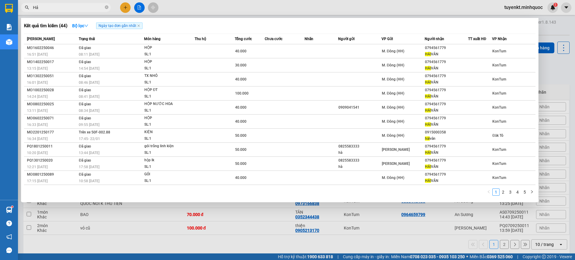
type input "H"
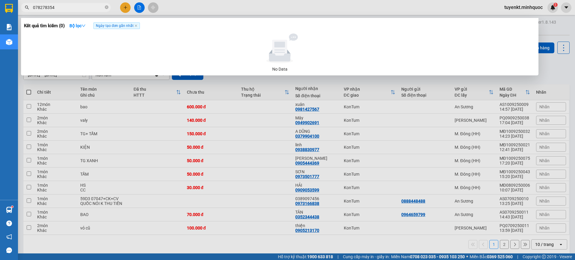
type input "0782783542"
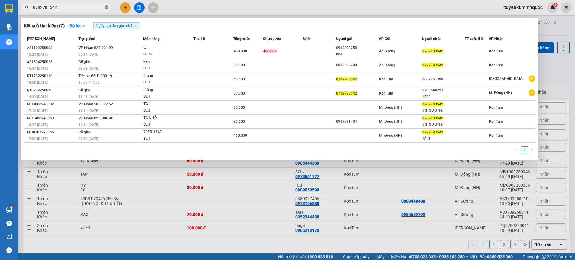
click at [106, 7] on icon "close-circle" at bounding box center [107, 7] width 4 height 4
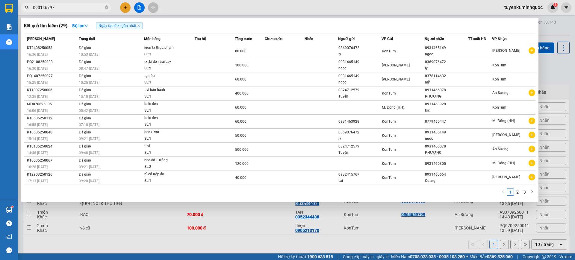
type input "0931467978"
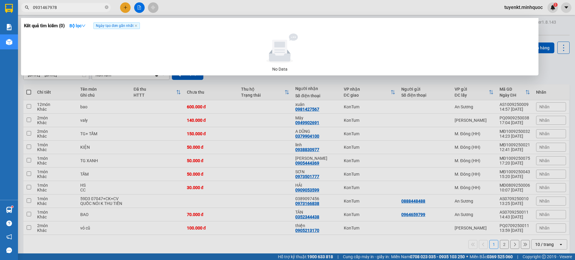
click at [74, 9] on input "0931467978" at bounding box center [68, 7] width 71 height 7
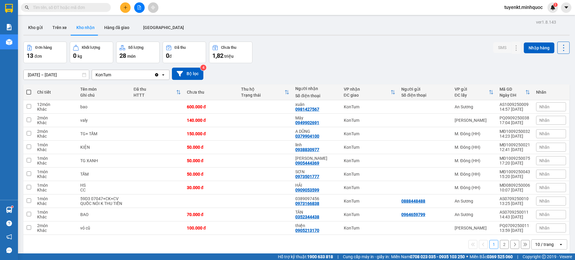
type input "0"
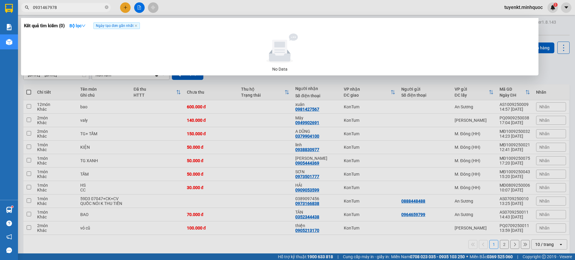
click at [75, 7] on input "0931467978" at bounding box center [68, 7] width 71 height 7
type input "\"
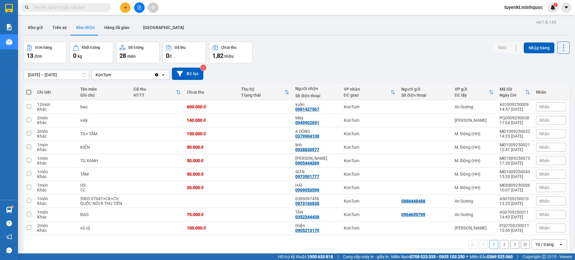
click at [82, 7] on input "text" at bounding box center [68, 7] width 71 height 7
click at [502, 228] on icon at bounding box center [504, 228] width 4 height 4
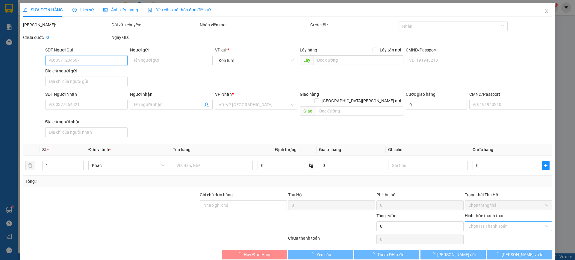
type input "0905213170"
type input "thiện"
type input "100.000"
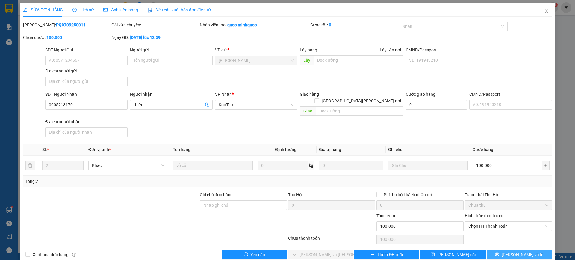
click at [516, 252] on button "[PERSON_NAME] và In" at bounding box center [519, 255] width 65 height 10
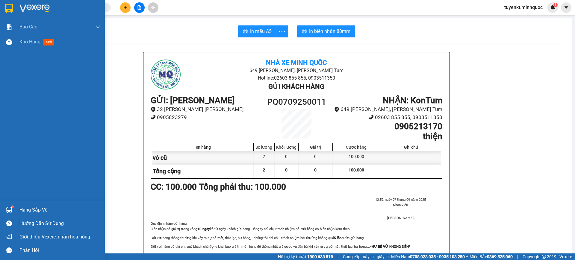
click at [0, 11] on div at bounding box center [52, 9] width 105 height 19
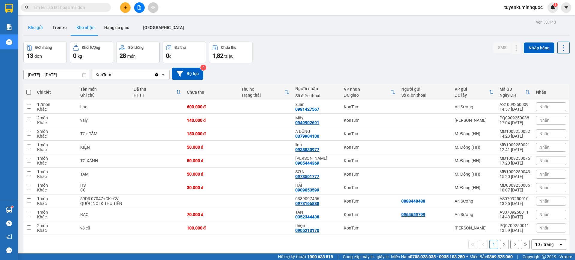
click at [43, 27] on button "Kho gửi" at bounding box center [35, 27] width 24 height 14
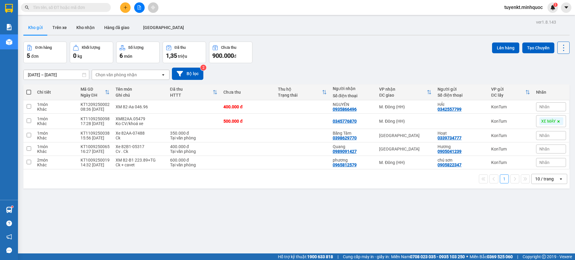
click at [559, 47] on icon at bounding box center [563, 48] width 8 height 8
click at [541, 89] on li "Làm mới" at bounding box center [546, 85] width 45 height 11
click at [556, 105] on icon at bounding box center [558, 107] width 4 height 4
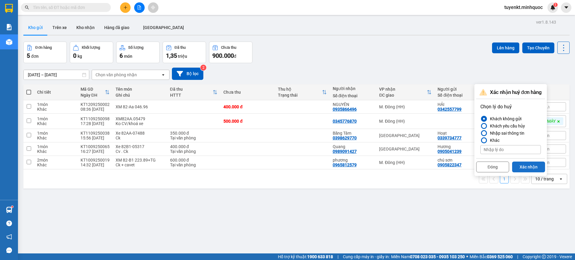
click at [524, 165] on button "Xác nhận" at bounding box center [528, 167] width 33 height 11
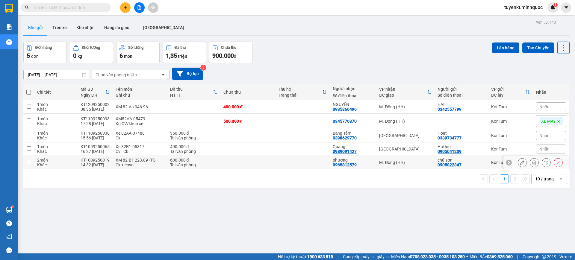
click at [524, 165] on tr "2 món Khác KT1009250019 14:32 10/09 XM 82-B1 223.89+TG Ck + cavet 600.000 đ Tại…" at bounding box center [296, 162] width 546 height 13
checkbox input "true"
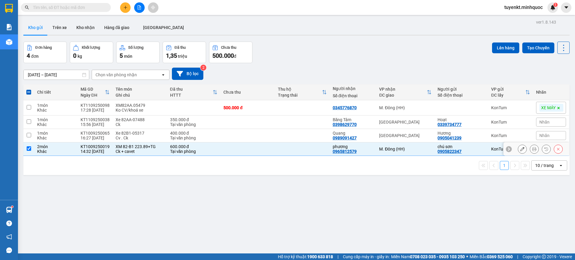
click at [61, 145] on div "2 món" at bounding box center [55, 146] width 37 height 5
checkbox input "false"
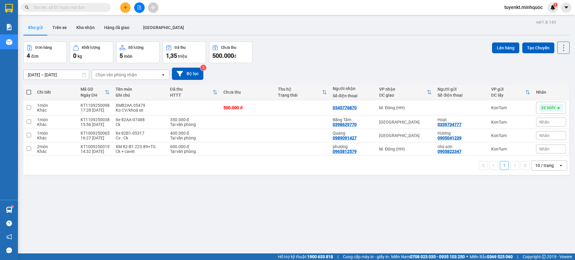
click at [69, 73] on input "[DATE] – [DATE]" at bounding box center [56, 75] width 65 height 10
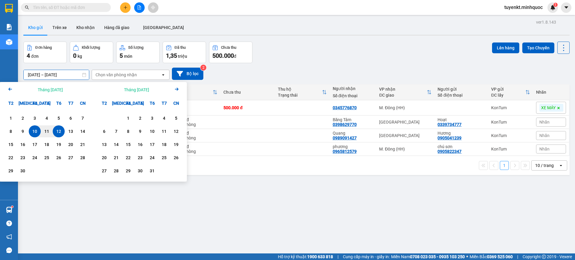
click at [297, 194] on div "ver 1.8.143 Kho gửi Trên xe Kho nhận Hàng đã giao ĐÀ NẴNG Đơn hàng 4 đơn Khối l…" at bounding box center [296, 148] width 551 height 260
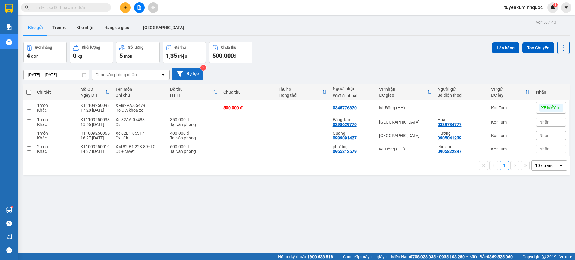
click at [197, 74] on button "Bộ lọc" at bounding box center [187, 74] width 31 height 12
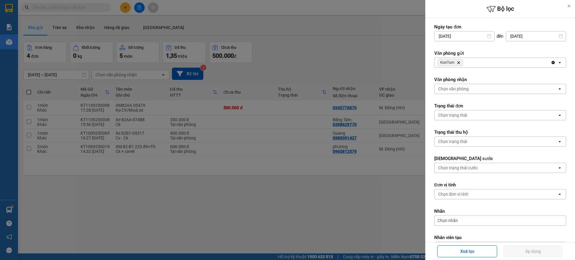
click at [459, 62] on icon "Delete" at bounding box center [458, 63] width 4 height 4
click at [459, 62] on div "Chọn văn phòng" at bounding box center [453, 63] width 31 height 6
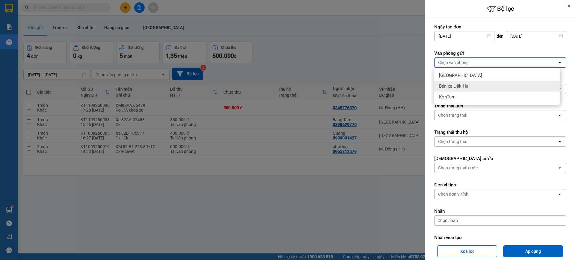
click at [462, 83] on span "Bến xe Đăk Hà" at bounding box center [453, 86] width 29 height 6
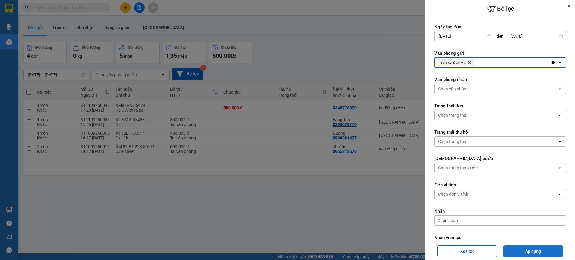
click at [533, 251] on button "Áp dụng" at bounding box center [533, 251] width 60 height 12
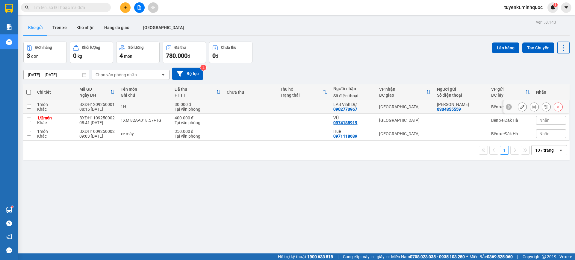
click at [249, 111] on td at bounding box center [250, 106] width 53 height 13
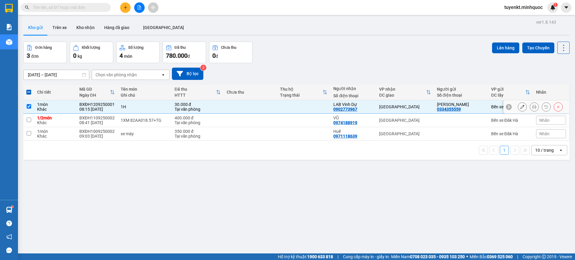
click at [340, 109] on div "0902773967" at bounding box center [345, 109] width 24 height 5
click at [224, 108] on td at bounding box center [250, 106] width 53 height 13
checkbox input "false"
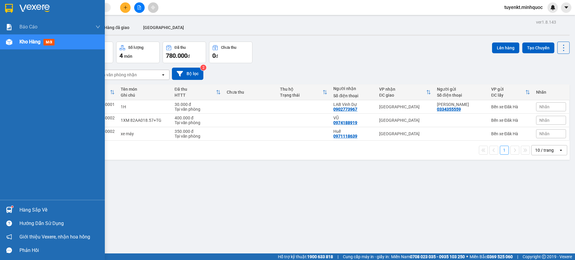
click at [0, 6] on div at bounding box center [52, 9] width 105 height 19
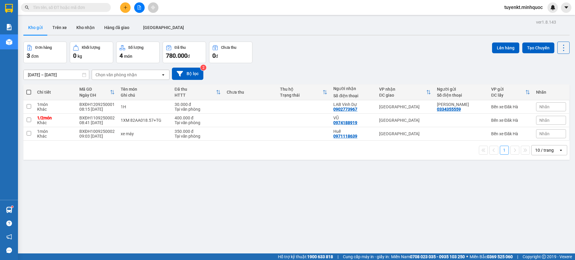
click at [126, 7] on icon "plus" at bounding box center [125, 7] width 4 height 4
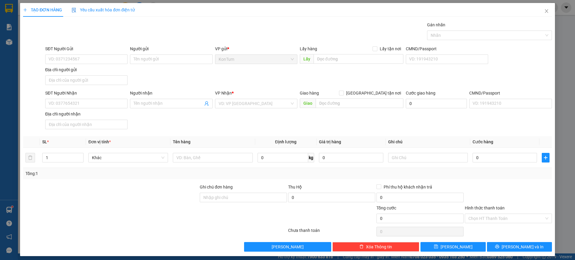
click at [268, 109] on div "VP Nhận * VD: VP Sài Gòn" at bounding box center [256, 100] width 82 height 21
click at [269, 100] on input "search" at bounding box center [253, 103] width 71 height 9
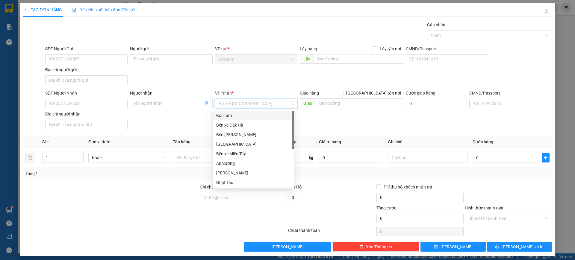
scroll to position [57, 0]
click at [236, 132] on div "M. Đông (HH)" at bounding box center [253, 134] width 74 height 7
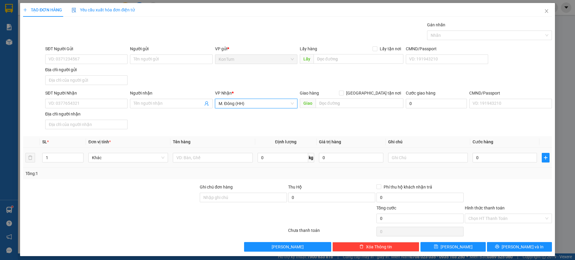
click at [185, 166] on td at bounding box center [212, 158] width 84 height 20
click at [186, 162] on div at bounding box center [213, 158] width 80 height 12
click at [189, 159] on input "text" at bounding box center [213, 158] width 80 height 10
type input "XM+1 BÌ"
drag, startPoint x: 82, startPoint y: 106, endPoint x: 66, endPoint y: 106, distance: 16.2
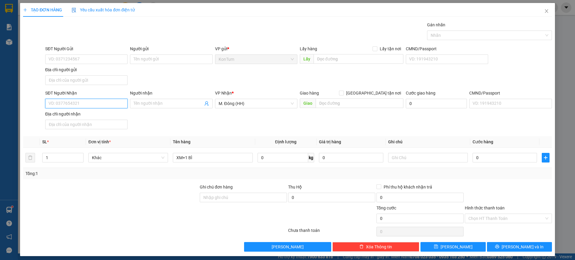
click at [67, 107] on input "SĐT Người Nhận" at bounding box center [86, 104] width 82 height 10
type input "0965373432"
click at [171, 101] on input "Người nhận" at bounding box center [167, 103] width 69 height 7
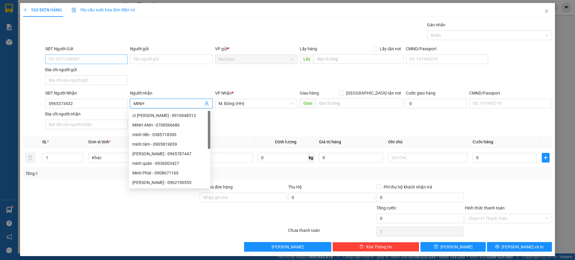
type input "MINH"
click at [74, 57] on input "SĐT Người Gửi" at bounding box center [86, 59] width 82 height 10
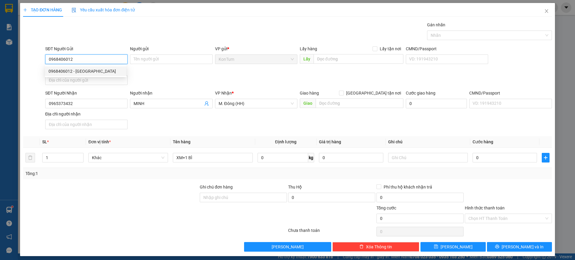
type input "0968406012"
click at [167, 54] on div "Người gửi" at bounding box center [171, 49] width 82 height 9
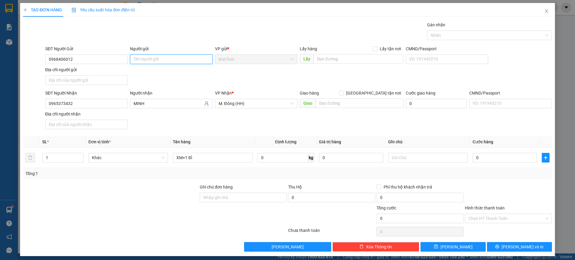
click at [171, 57] on input "Người gửi" at bounding box center [171, 59] width 82 height 10
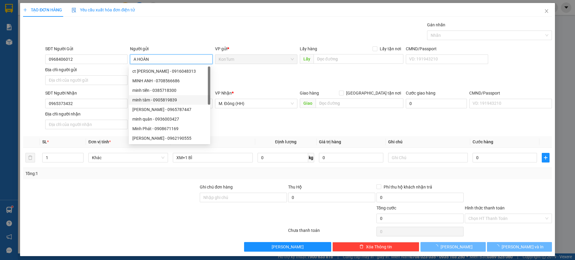
type input "A HOÀN"
click at [284, 133] on div "Transit Pickup Surcharge Ids Transit Deliver Surcharge Ids Transit Deliver Surc…" at bounding box center [287, 137] width 528 height 230
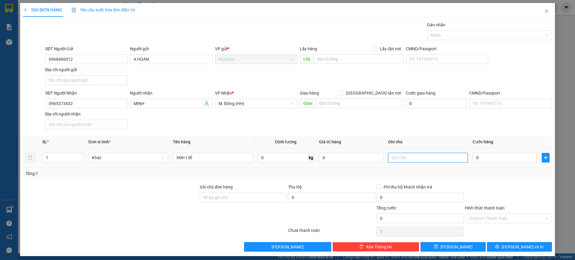
click at [410, 161] on input "text" at bounding box center [428, 158] width 80 height 10
type input "82AA.02888./ KO CV. KHÓA XE"
click at [481, 158] on input "0" at bounding box center [504, 158] width 64 height 10
type input "4"
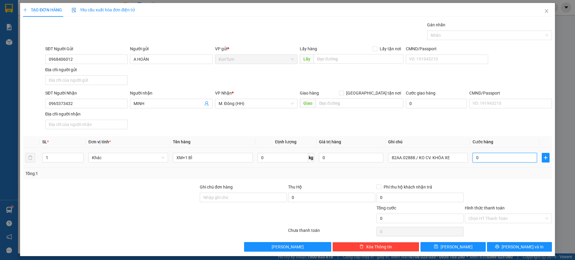
type input "4"
type input "40"
type input "400"
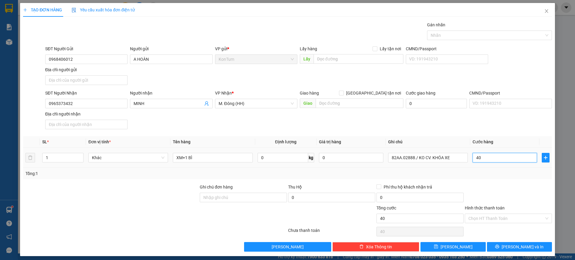
type input "400"
type input "400.000"
click at [467, 182] on div "Transit Pickup Surcharge Ids Transit Deliver Surcharge Ids Transit Deliver Surc…" at bounding box center [287, 137] width 528 height 230
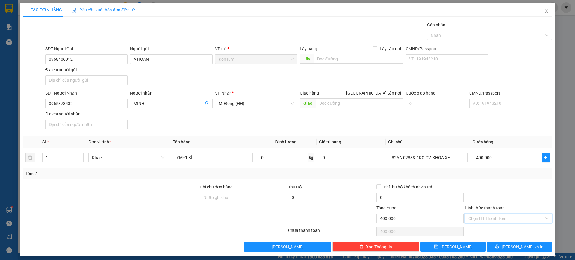
click at [505, 217] on input "Hình thức thanh toán" at bounding box center [506, 218] width 76 height 9
click at [503, 230] on div "Tại văn phòng" at bounding box center [503, 230] width 79 height 7
type input "0"
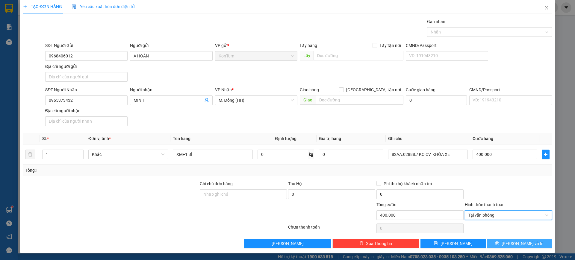
click at [499, 242] on icon "printer" at bounding box center [497, 243] width 4 height 4
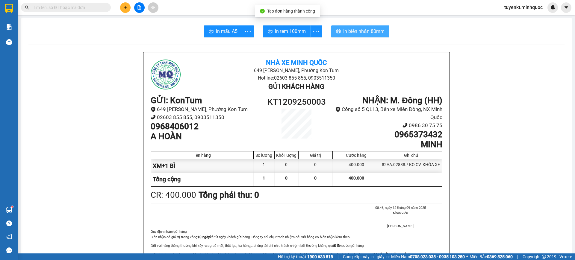
click at [345, 25] on button "In biên nhận 80mm" at bounding box center [360, 31] width 58 height 12
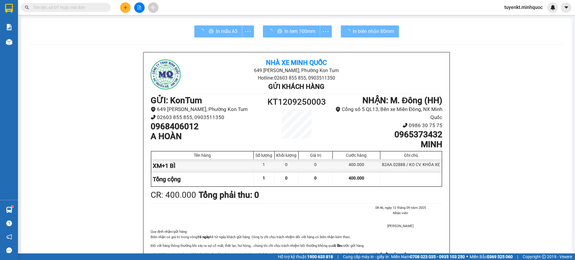
click at [283, 28] on div "In tem 100mm" at bounding box center [297, 31] width 69 height 12
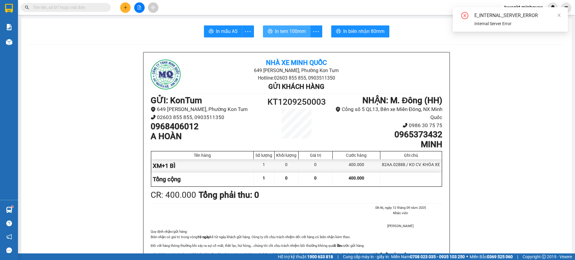
click at [283, 28] on span "In tem 100mm" at bounding box center [290, 31] width 31 height 7
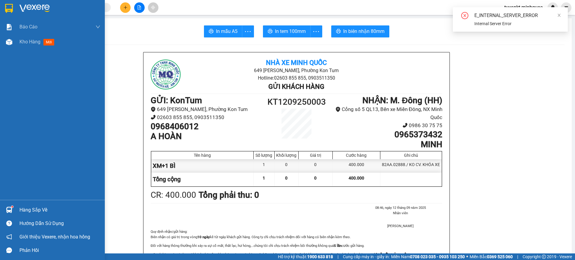
click at [2, 6] on div at bounding box center [52, 9] width 105 height 19
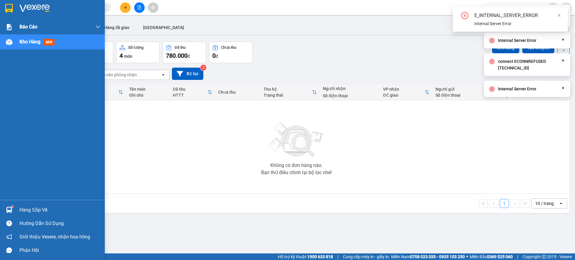
click at [3, 2] on div at bounding box center [52, 9] width 105 height 19
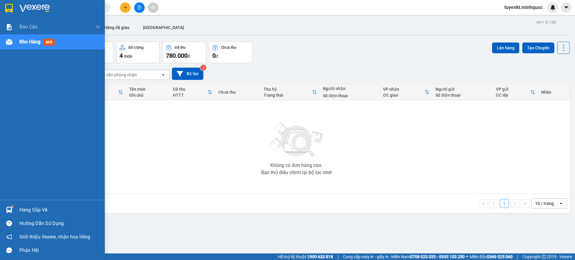
click at [30, 11] on img at bounding box center [34, 8] width 30 height 9
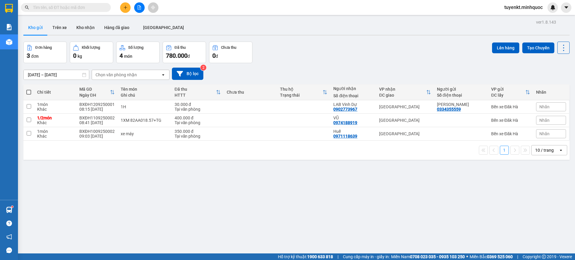
drag, startPoint x: 40, startPoint y: 28, endPoint x: 44, endPoint y: 29, distance: 4.4
click at [40, 28] on button "Kho gửi" at bounding box center [35, 27] width 24 height 14
click at [195, 77] on button "Bộ lọc" at bounding box center [187, 74] width 31 height 12
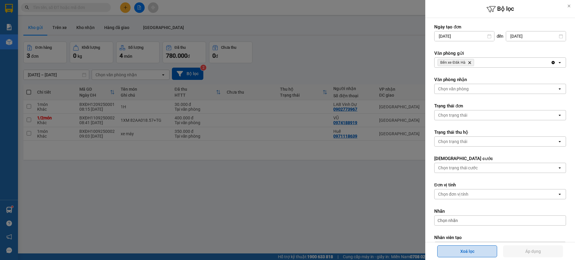
click at [460, 251] on button "Xoá lọc" at bounding box center [467, 251] width 60 height 12
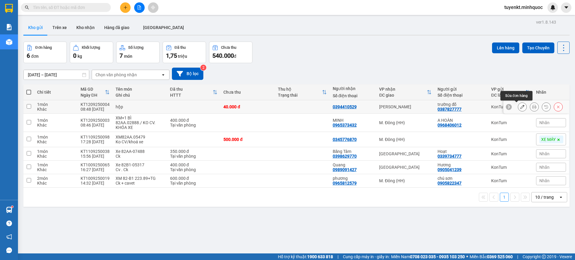
click at [519, 107] on button at bounding box center [522, 107] width 8 height 10
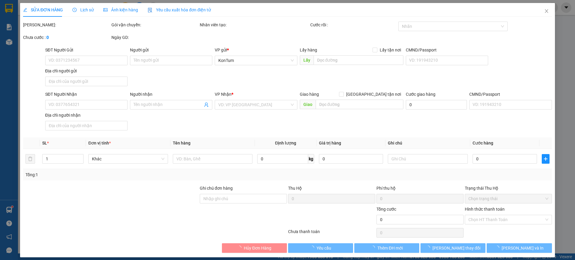
type input "0387827777"
type input "trường đỗ"
type input "0394410529"
type input "40.000"
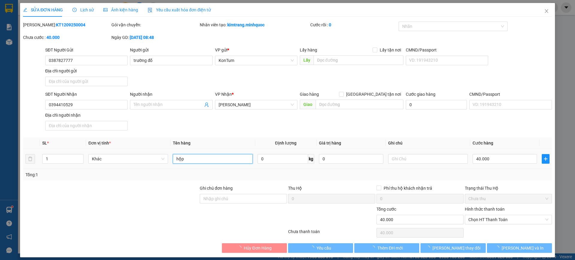
click at [212, 160] on input "hộp" at bounding box center [213, 159] width 80 height 10
type input "hộp DT"
click at [494, 157] on input "40.000" at bounding box center [504, 159] width 64 height 10
type input "1"
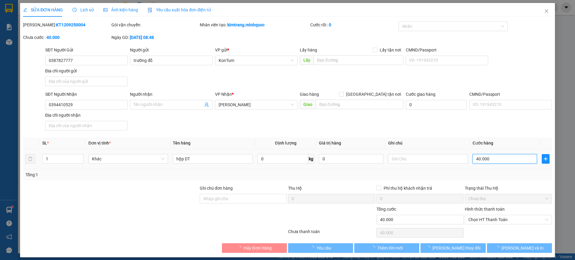
type input "1"
type input "10"
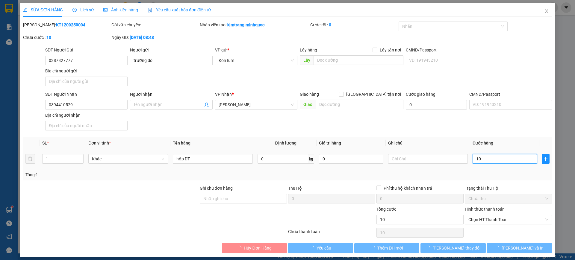
type input "100"
type input "100.000"
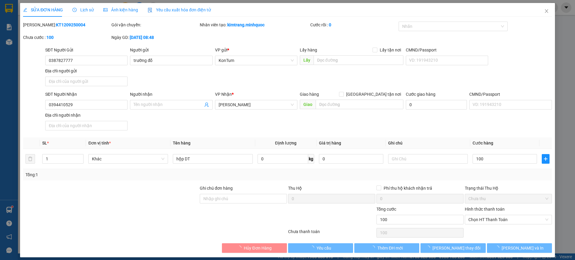
type input "100.000"
click at [518, 120] on div "SĐT Người Nhận 0394410529 Người nhận Tên người nhận VP Nhận * Phổ Quang Giao hà…" at bounding box center [298, 112] width 509 height 42
click at [500, 245] on button "[PERSON_NAME] và In" at bounding box center [519, 248] width 65 height 10
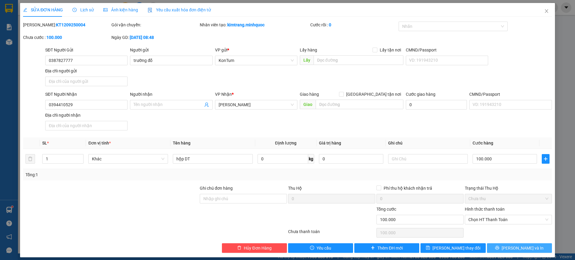
click at [509, 245] on span "[PERSON_NAME] và In" at bounding box center [522, 248] width 42 height 7
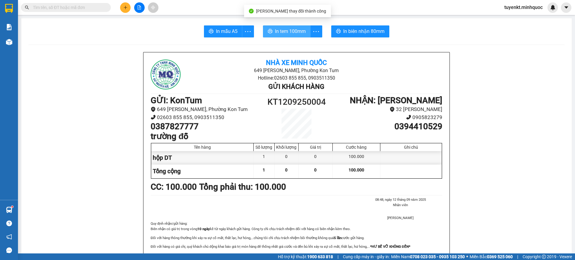
click at [268, 30] on icon "printer" at bounding box center [270, 31] width 4 height 4
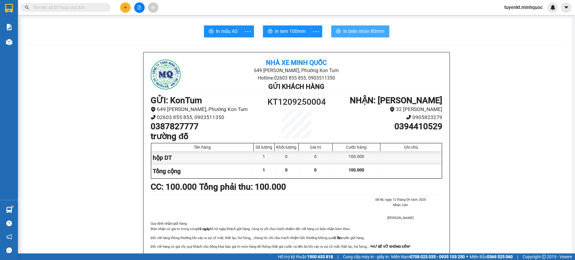
click at [362, 33] on span "In biên nhận 80mm" at bounding box center [363, 31] width 41 height 7
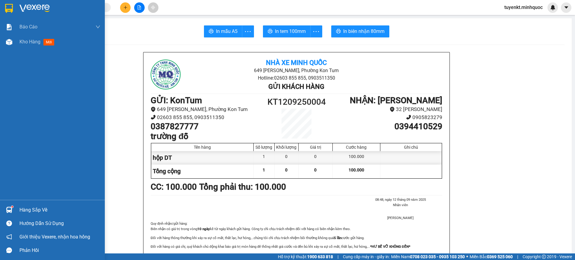
click at [1, 14] on div at bounding box center [52, 9] width 105 height 19
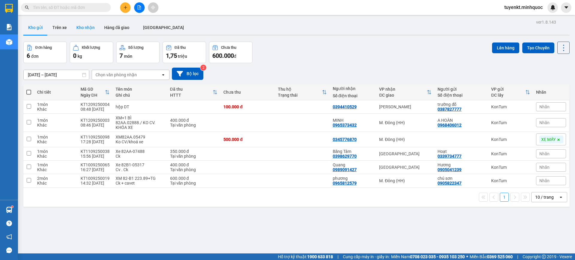
click at [85, 28] on button "Kho nhận" at bounding box center [86, 27] width 28 height 14
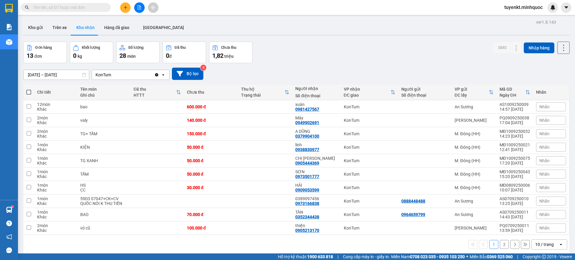
drag, startPoint x: 507, startPoint y: 239, endPoint x: 501, endPoint y: 243, distance: 7.6
click at [508, 239] on div "1 2 10 / trang open" at bounding box center [296, 244] width 541 height 10
click at [499, 244] on button "2" at bounding box center [503, 244] width 9 height 9
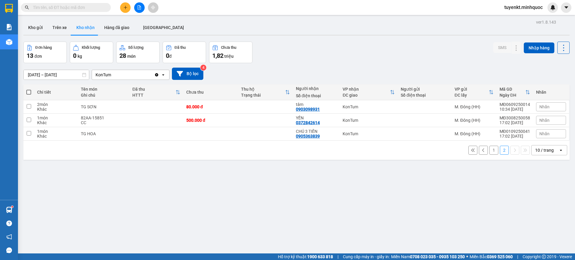
click at [92, 9] on input "text" at bounding box center [68, 7] width 71 height 7
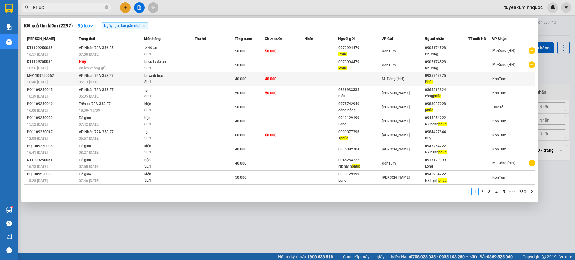
type input "PHÚC"
click at [434, 77] on div "0935747375" at bounding box center [446, 76] width 43 height 6
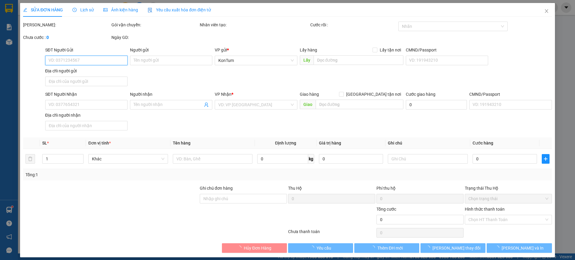
type input "0935747375"
type input "Phúc"
type input "40.000"
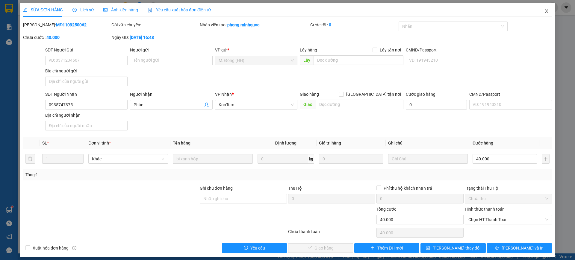
click at [545, 10] on span "Close" at bounding box center [546, 11] width 17 height 17
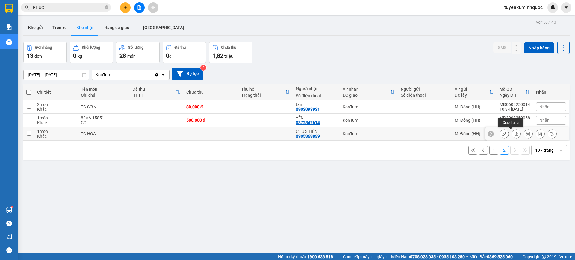
click at [499, 129] on div at bounding box center [503, 133] width 9 height 9
click at [502, 136] on button at bounding box center [504, 134] width 8 height 10
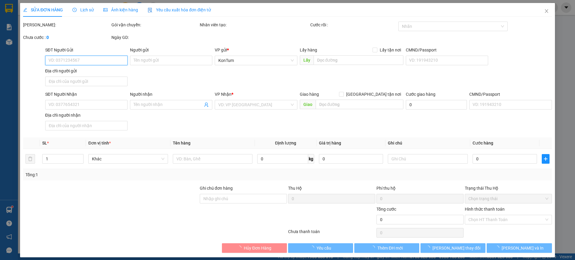
type input "0905363839"
type input "CHÚ 3 TIẾN"
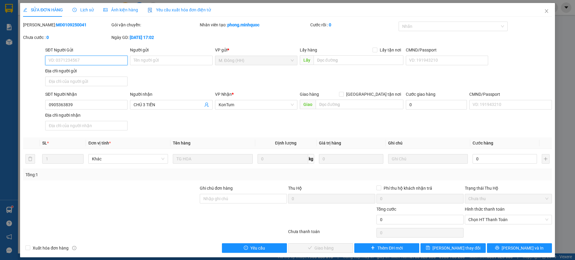
drag, startPoint x: 482, startPoint y: 217, endPoint x: 484, endPoint y: 224, distance: 7.4
click at [482, 218] on span "Chọn HT Thanh Toán" at bounding box center [508, 219] width 80 height 9
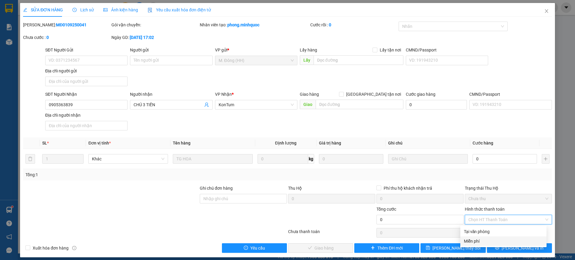
click at [477, 239] on div "Miễn phí" at bounding box center [503, 241] width 79 height 7
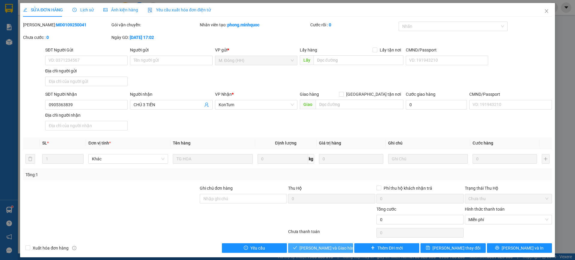
drag, startPoint x: 333, startPoint y: 246, endPoint x: 337, endPoint y: 239, distance: 7.7
click at [333, 246] on span "[PERSON_NAME] và Giao hàng" at bounding box center [327, 248] width 57 height 7
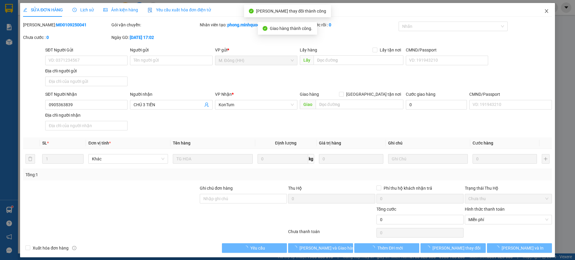
click at [543, 9] on span "Close" at bounding box center [546, 11] width 17 height 17
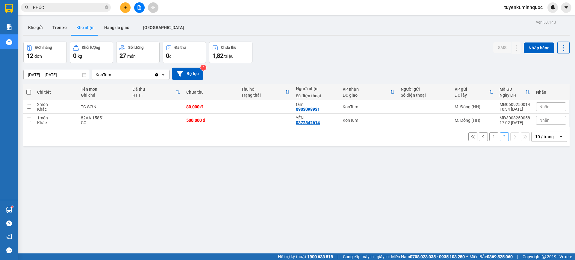
click at [489, 136] on button "1" at bounding box center [493, 136] width 9 height 9
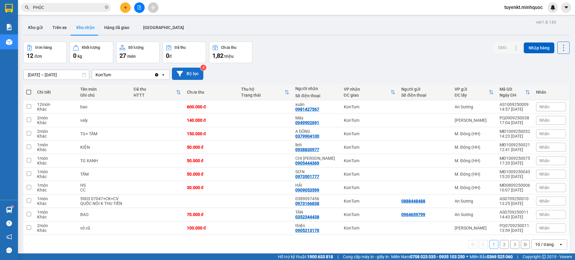
click at [196, 74] on button "Bộ lọc" at bounding box center [187, 74] width 31 height 12
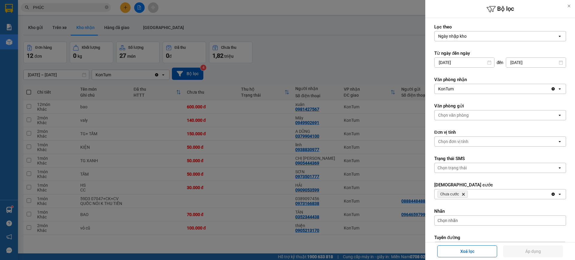
click at [464, 195] on icon "Delete" at bounding box center [463, 194] width 4 height 4
click at [568, 6] on icon at bounding box center [568, 6] width 4 height 4
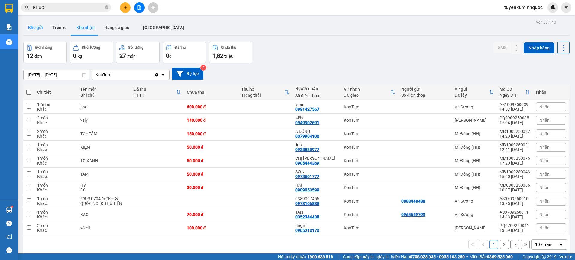
click at [29, 28] on button "Kho gửi" at bounding box center [35, 27] width 24 height 14
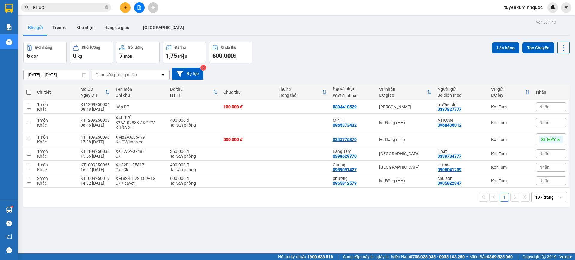
click at [559, 50] on icon at bounding box center [563, 48] width 8 height 8
click at [544, 86] on span "Làm mới" at bounding box center [549, 86] width 16 height 6
click at [202, 71] on button "Bộ lọc" at bounding box center [187, 74] width 31 height 12
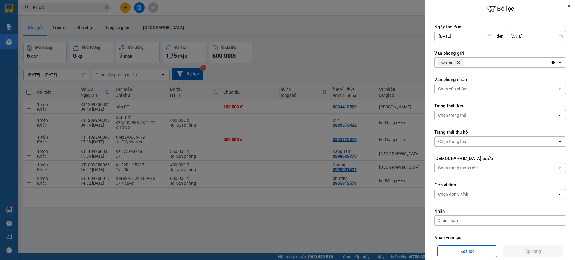
drag, startPoint x: 477, startPoint y: 252, endPoint x: 473, endPoint y: 259, distance: 7.6
click at [477, 253] on button "Xoá lọc" at bounding box center [467, 251] width 60 height 12
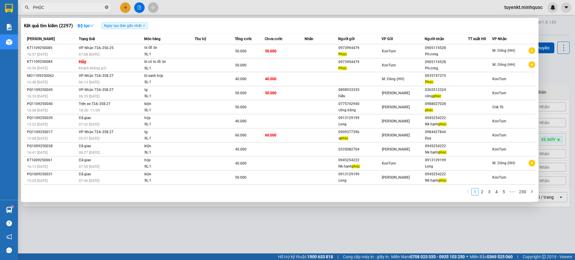
click at [108, 6] on icon "close-circle" at bounding box center [107, 7] width 4 height 4
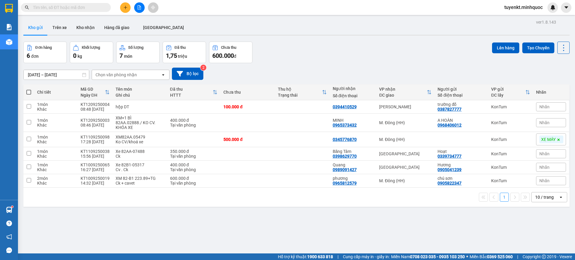
drag, startPoint x: 95, startPoint y: 9, endPoint x: 139, endPoint y: 15, distance: 45.0
click at [95, 9] on input "text" at bounding box center [68, 7] width 71 height 7
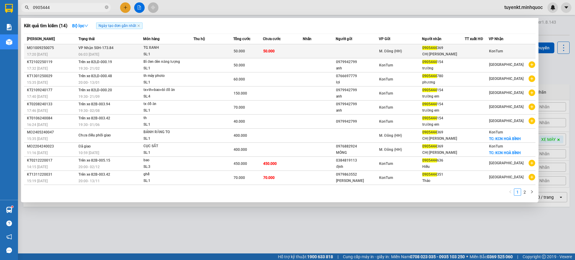
type input "0905444"
click at [374, 49] on td at bounding box center [356, 51] width 43 height 14
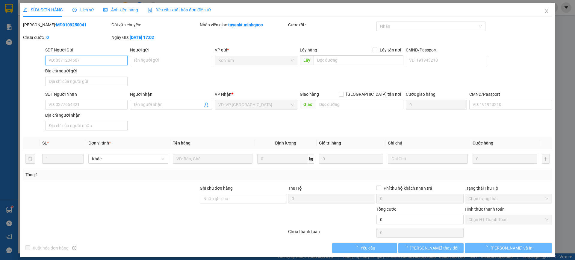
type input "0905444369"
type input "CHỊ HƯƠNG"
type input "50.000"
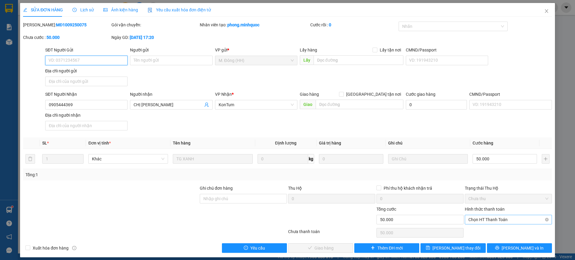
click at [490, 222] on span "Chọn HT Thanh Toán" at bounding box center [508, 219] width 80 height 9
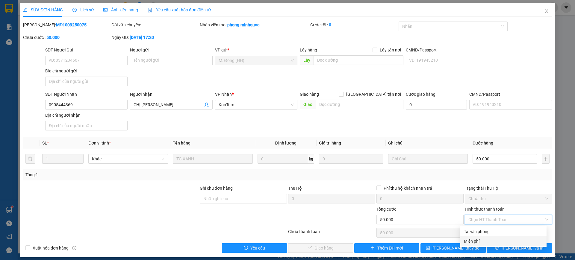
click at [473, 237] on div "Miễn phí" at bounding box center [503, 241] width 86 height 10
type input "0"
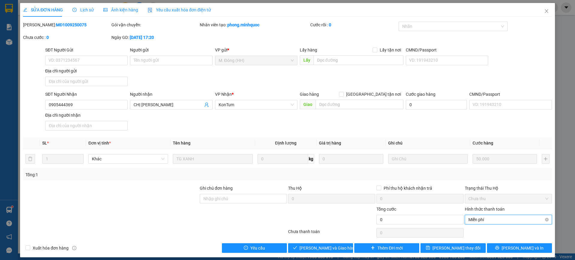
click at [539, 217] on span "Miễn phí" at bounding box center [508, 219] width 80 height 9
click at [483, 221] on span "Miễn phí" at bounding box center [508, 219] width 80 height 9
click at [475, 233] on div "Tại văn phòng" at bounding box center [503, 231] width 79 height 7
type input "50.000"
click at [340, 247] on button "[PERSON_NAME] và Giao hàng" at bounding box center [320, 248] width 65 height 10
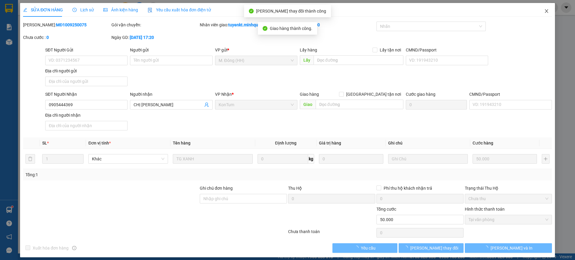
click at [544, 11] on icon "close" at bounding box center [546, 11] width 5 height 5
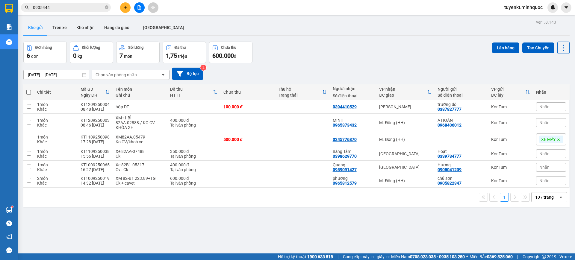
click at [60, 6] on input "0905444" at bounding box center [68, 7] width 71 height 7
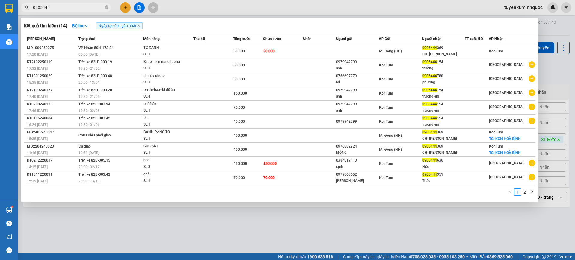
click at [60, 6] on input "0905444" at bounding box center [68, 7] width 71 height 7
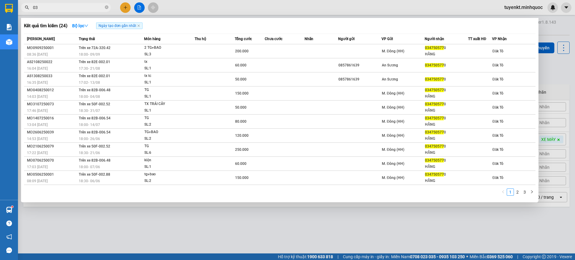
type input "0"
type input "0347505770"
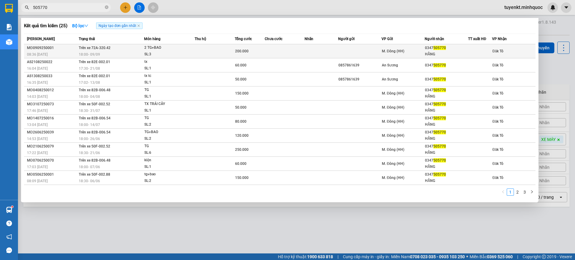
type input "505770"
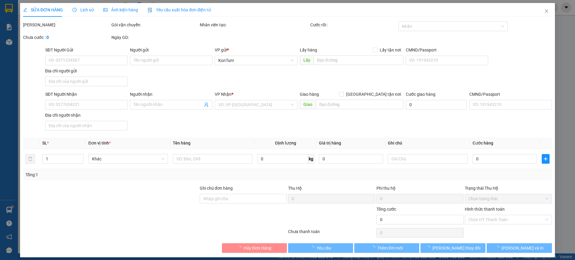
click at [80, 7] on span "Lịch sử" at bounding box center [82, 9] width 21 height 5
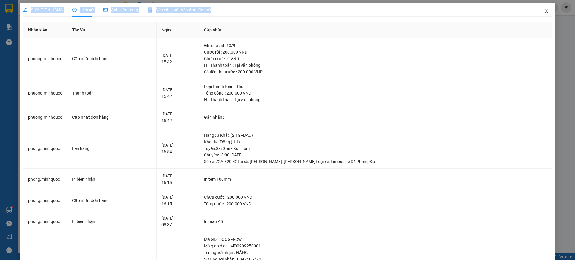
click at [543, 19] on div "SỬA ĐƠN HÀNG Lịch sử Ảnh kiện hàng Yêu cầu xuất hóa đơn điện tử Total Paid Fee …" at bounding box center [287, 166] width 534 height 327
click at [562, 25] on div "SỬA ĐƠN HÀNG Lịch sử Ảnh kiện hàng Yêu cầu xuất hóa đơn điện tử Total Paid Fee …" at bounding box center [287, 130] width 575 height 260
drag, startPoint x: 543, startPoint y: 12, endPoint x: 268, endPoint y: 5, distance: 275.1
click at [543, 11] on span "Close" at bounding box center [546, 11] width 17 height 17
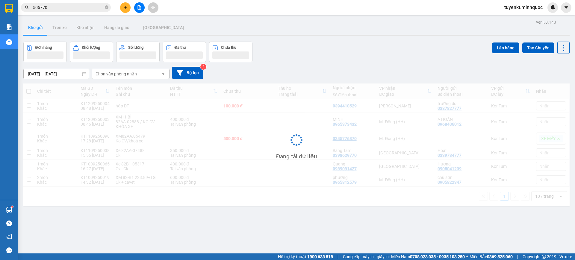
click at [128, 9] on button at bounding box center [125, 7] width 10 height 10
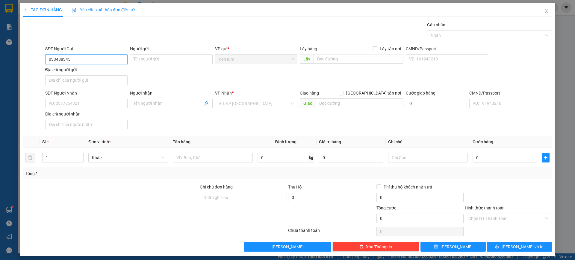
type input "0334883455"
click at [98, 71] on div "0334883455 - LUYẾN" at bounding box center [85, 71] width 74 height 7
type input "LUYẾN"
type input "Chưpăh,Gia lai"
type input "0334883455"
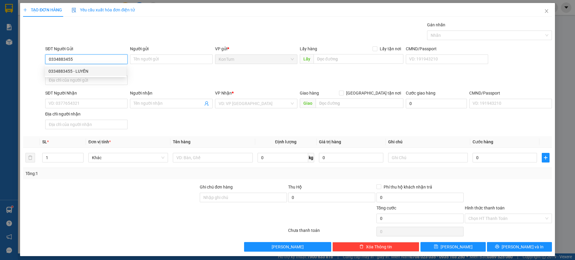
type input "LUYẾN"
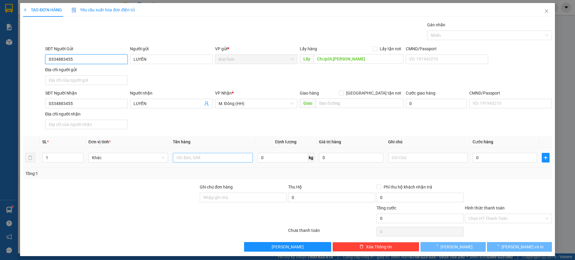
type input "0334883455"
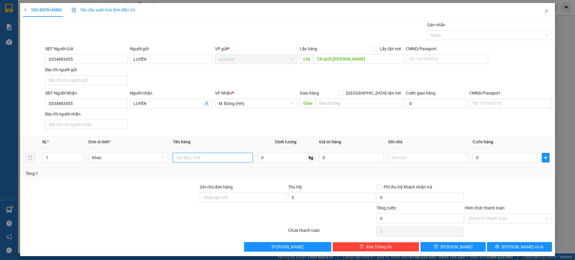
click at [204, 157] on input "text" at bounding box center [213, 158] width 80 height 10
type input "hNF·"
click at [198, 155] on input "hNF·" at bounding box center [213, 158] width 80 height 10
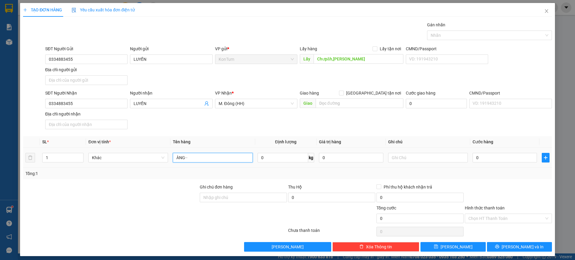
drag, startPoint x: 194, startPoint y: 160, endPoint x: 171, endPoint y: 165, distance: 23.4
click at [171, 165] on td "ÀNG··" at bounding box center [212, 158] width 84 height 20
type input "HÀNG DĐ"
click at [431, 154] on input "text" at bounding box center [428, 158] width 80 height 10
type input "X"
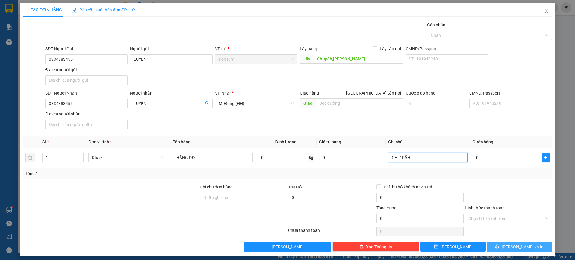
type input "CHƯ PĂH"
click at [499, 244] on button "[PERSON_NAME] và In" at bounding box center [519, 247] width 65 height 10
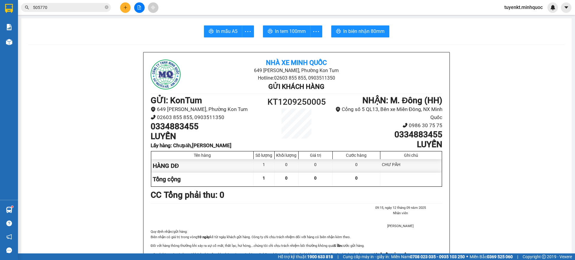
click at [57, 8] on input "505770" at bounding box center [68, 7] width 71 height 7
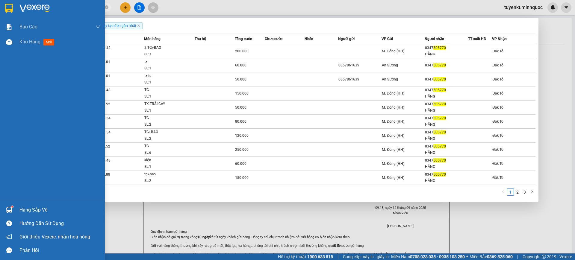
click at [5, 4] on img at bounding box center [9, 8] width 8 height 9
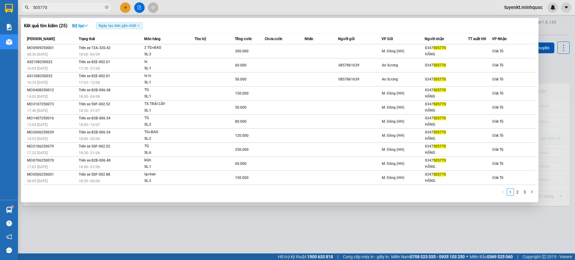
click at [187, 239] on div at bounding box center [287, 130] width 575 height 260
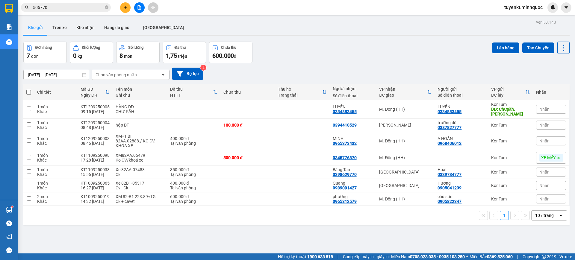
click at [71, 7] on input "505770" at bounding box center [68, 7] width 71 height 7
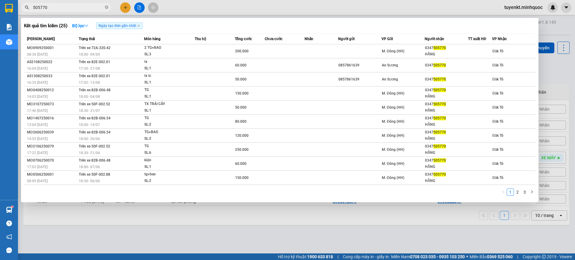
click at [71, 7] on input "505770" at bounding box center [68, 7] width 71 height 7
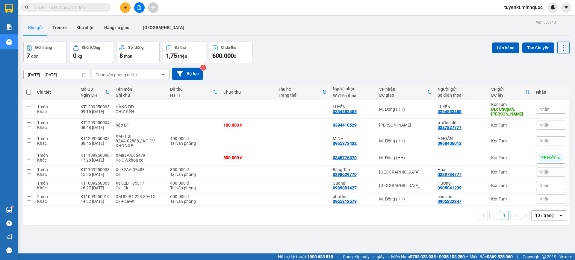
click at [88, 8] on input "text" at bounding box center [68, 7] width 71 height 7
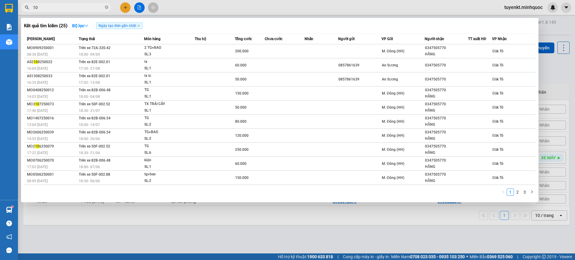
type input "1"
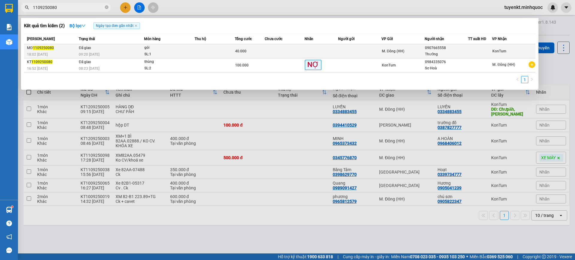
type input "1109250080"
click at [420, 48] on div "M. Đông (HH)" at bounding box center [403, 51] width 43 height 7
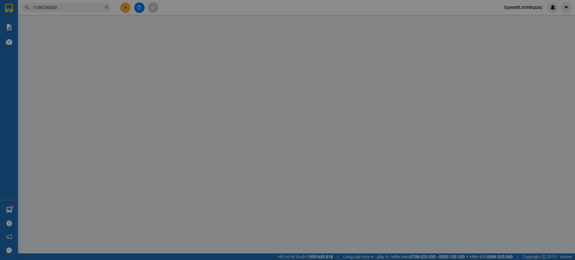
type input "0907665558"
type input "Thưởng"
type input "40.000"
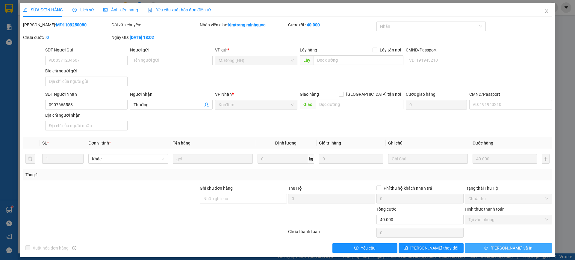
click at [522, 245] on button "[PERSON_NAME] và In" at bounding box center [507, 248] width 87 height 10
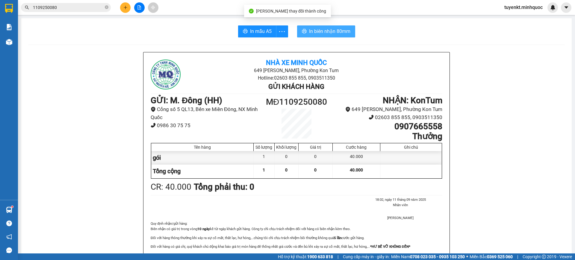
click at [305, 34] on button "In biên nhận 80mm" at bounding box center [326, 31] width 58 height 12
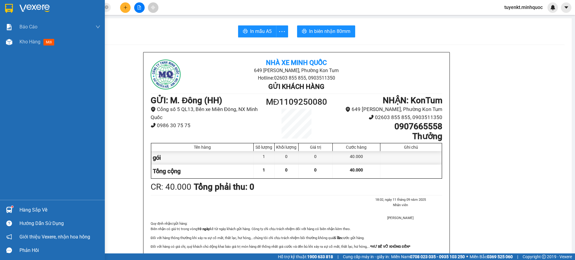
click at [0, 4] on div at bounding box center [52, 9] width 105 height 19
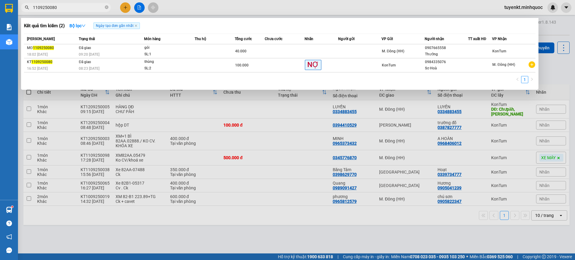
click at [74, 8] on input "1109250080" at bounding box center [68, 7] width 71 height 7
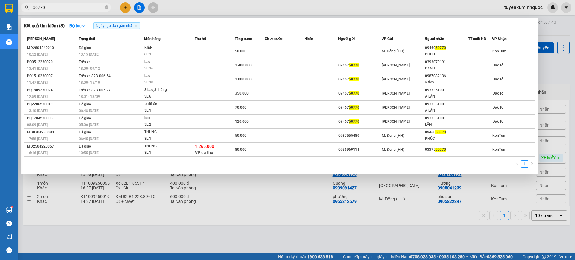
click at [37, 7] on input "50770" at bounding box center [68, 7] width 71 height 7
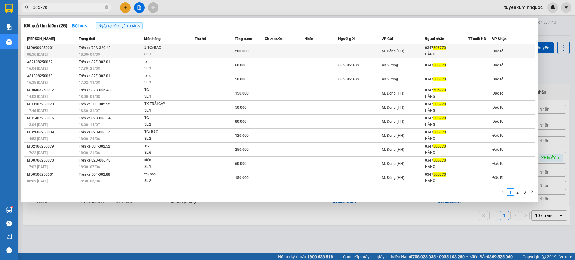
type input "505770"
click at [339, 48] on td at bounding box center [359, 51] width 43 height 14
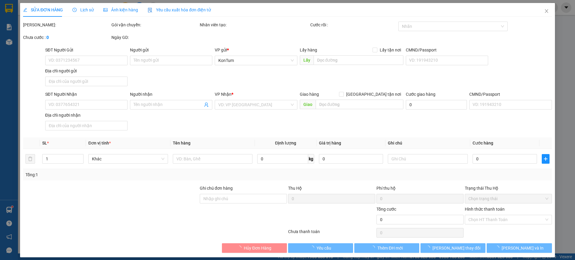
type input "0347505770"
type input "HẰNG"
type input "nh 10/9"
type input "200.000"
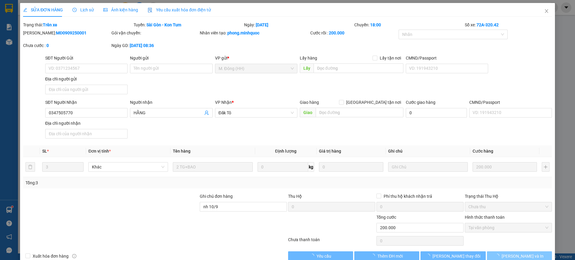
click at [525, 250] on div "Total Paid Fee 200.000 Total UnPaid Fee 0 Cash Collection Total Fee Trạng thái:…" at bounding box center [287, 141] width 528 height 239
click at [527, 255] on button "[PERSON_NAME] và In" at bounding box center [519, 256] width 65 height 10
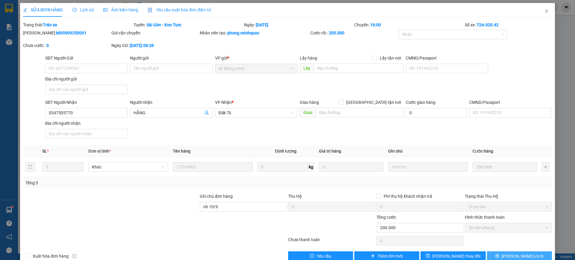
scroll to position [13, 0]
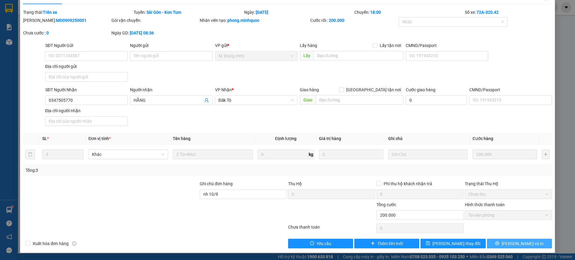
click at [529, 240] on button "[PERSON_NAME] và In" at bounding box center [519, 244] width 65 height 10
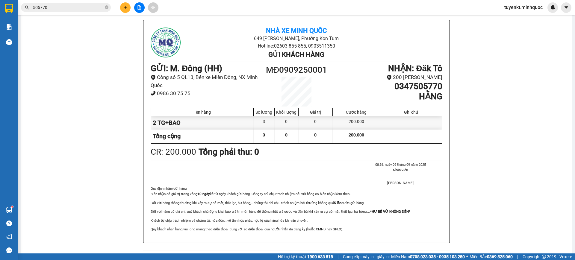
scroll to position [34, 0]
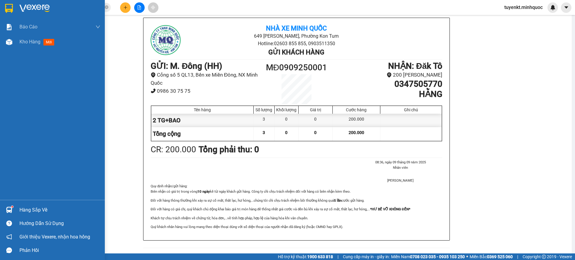
click at [1, 10] on div at bounding box center [52, 9] width 105 height 19
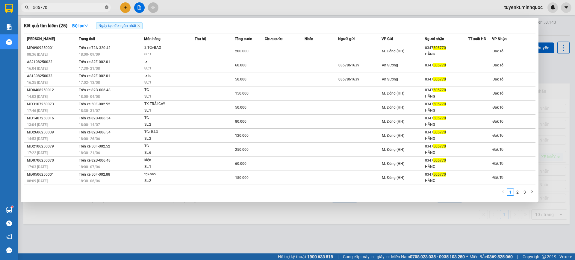
click at [107, 7] on icon "close-circle" at bounding box center [107, 7] width 4 height 4
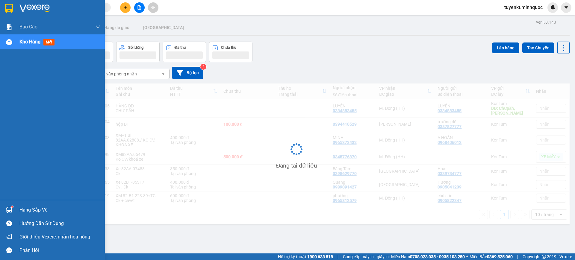
click at [6, 7] on img at bounding box center [9, 8] width 8 height 9
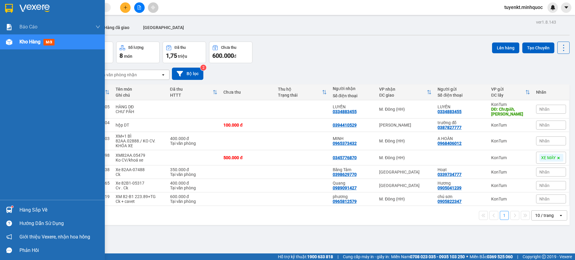
drag, startPoint x: 0, startPoint y: 8, endPoint x: 161, endPoint y: 256, distance: 295.4
click at [1, 8] on div at bounding box center [52, 9] width 105 height 19
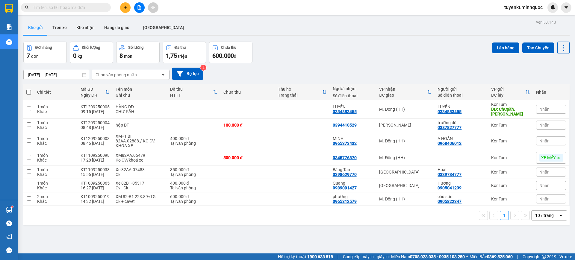
click at [68, 7] on input "text" at bounding box center [68, 7] width 71 height 7
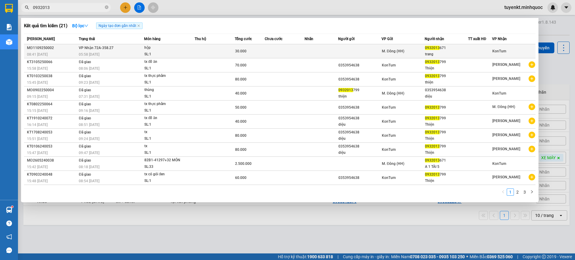
type input "0932013"
click at [384, 52] on span "M. Đông (HH)" at bounding box center [393, 51] width 23 height 4
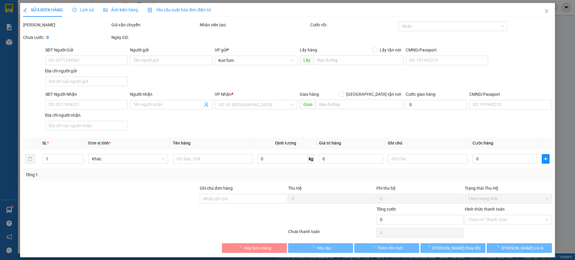
type input "0932013671"
type input "trang"
type input "30.000"
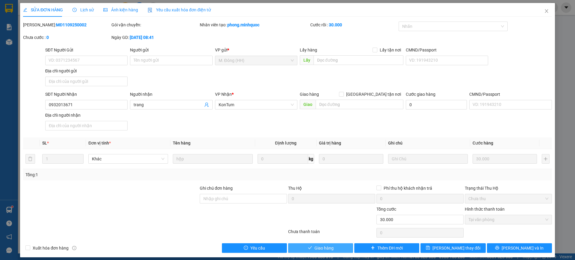
click at [327, 249] on span "Giao hàng" at bounding box center [323, 248] width 19 height 7
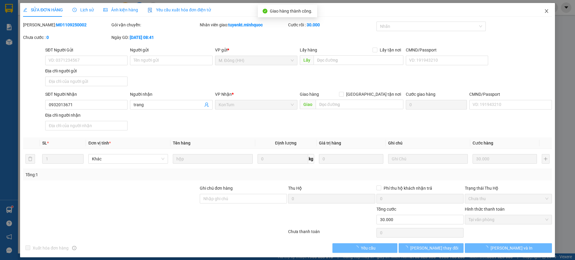
click at [544, 9] on icon "close" at bounding box center [546, 11] width 5 height 5
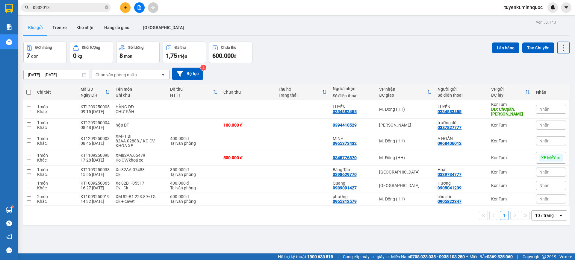
click at [91, 2] on div "Kết quả tìm kiếm ( 21 ) Bộ lọc Ngày tạo đơn gần nhất Mã ĐH Trạng thái Món hàng …" at bounding box center [58, 7] width 117 height 10
click at [86, 9] on input "0932013" at bounding box center [68, 7] width 71 height 7
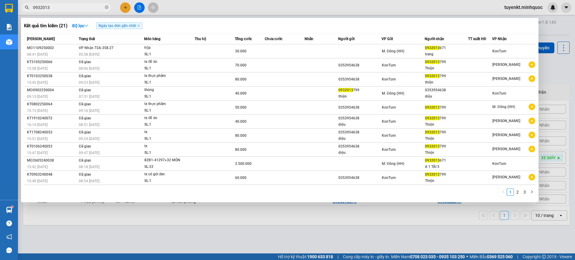
click at [86, 9] on input "0932013" at bounding box center [68, 7] width 71 height 7
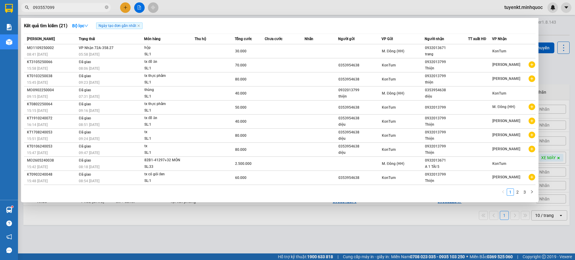
type input "0935570999"
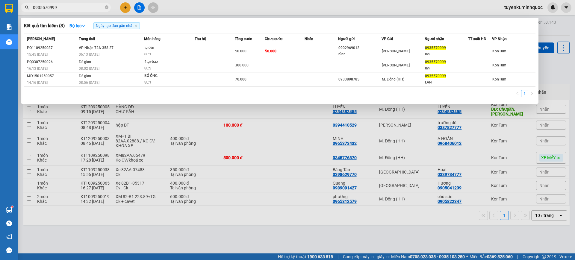
click at [76, 10] on input "0935570999" at bounding box center [68, 7] width 71 height 7
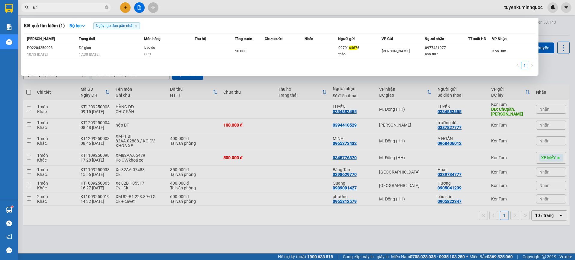
type input "6"
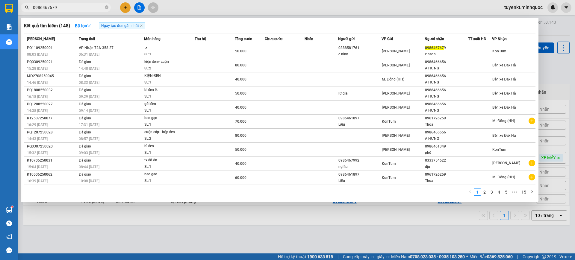
type input "0986467679"
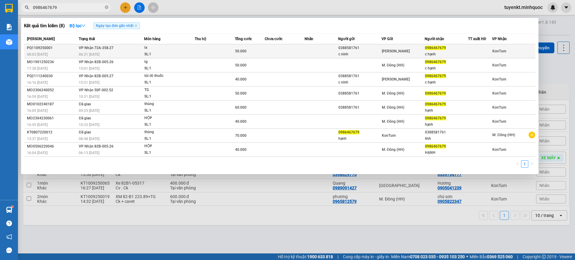
click at [245, 49] on span "50.000" at bounding box center [240, 51] width 11 height 4
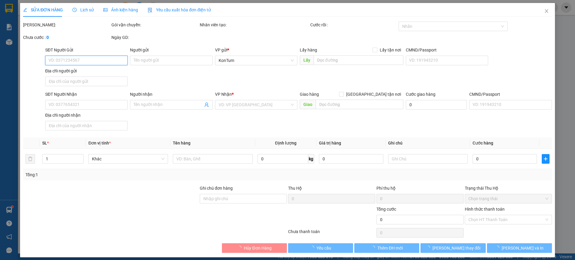
type input "0388581761"
type input "c ninh"
type input "0986467679"
type input "c hạnh"
type input "50.000"
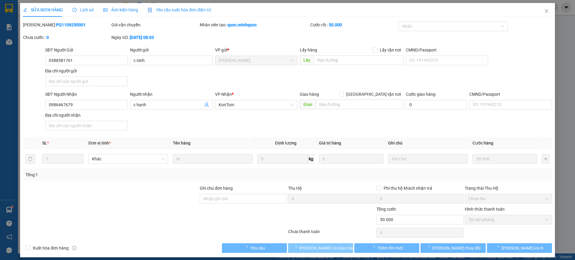
click at [299, 248] on span "loading" at bounding box center [296, 248] width 7 height 4
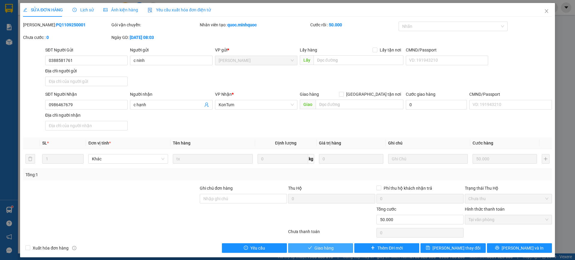
click at [329, 251] on button "Giao hàng" at bounding box center [320, 248] width 65 height 10
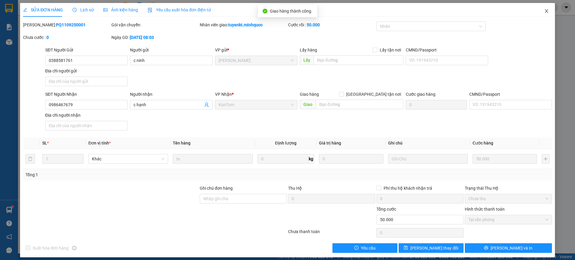
click at [541, 14] on span "Close" at bounding box center [546, 11] width 17 height 17
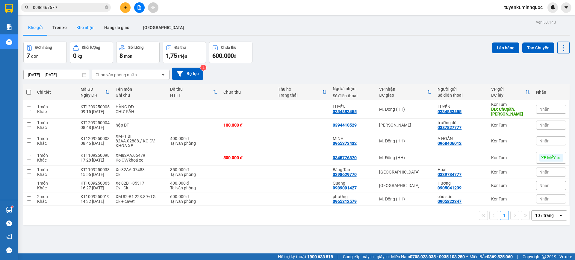
click at [93, 29] on button "Kho nhận" at bounding box center [86, 27] width 28 height 14
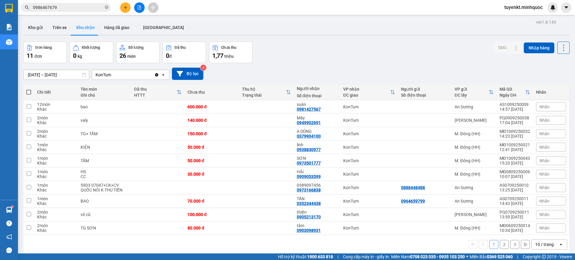
click at [71, 8] on input "0986467679" at bounding box center [68, 7] width 71 height 7
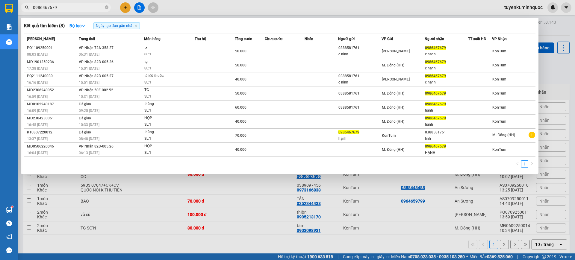
click at [71, 8] on input "0986467679" at bounding box center [68, 7] width 71 height 7
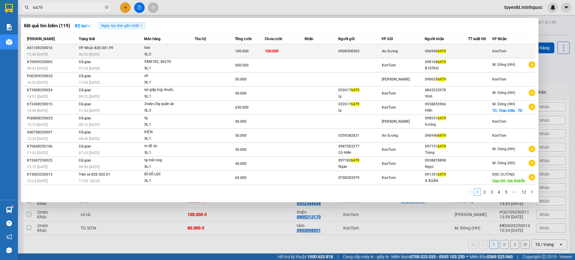
type input "6479"
click at [308, 53] on td at bounding box center [320, 51] width 33 height 14
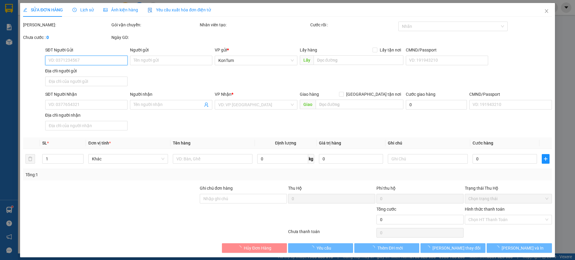
type input "0908398565"
type input "0969406479"
type input "100.000"
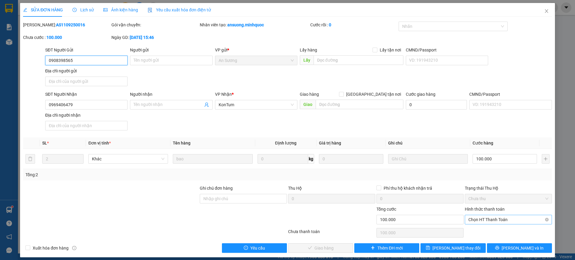
click at [481, 221] on span "Chọn HT Thanh Toán" at bounding box center [508, 219] width 80 height 9
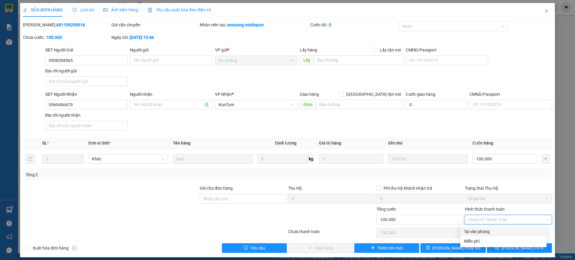
click at [474, 231] on div "Tại văn phòng" at bounding box center [503, 231] width 79 height 7
type input "0"
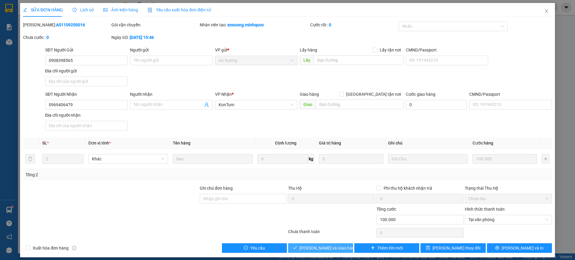
click at [323, 246] on span "[PERSON_NAME] và Giao hàng" at bounding box center [327, 248] width 57 height 7
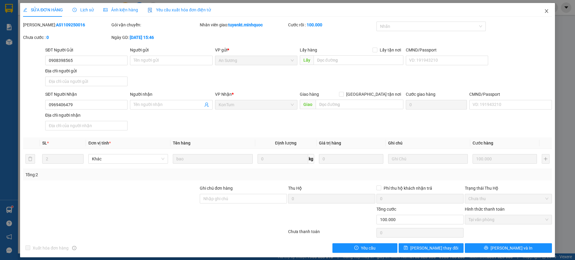
click at [538, 12] on span "Close" at bounding box center [546, 11] width 17 height 17
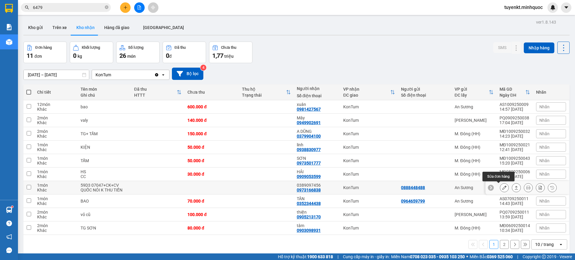
click at [502, 189] on icon at bounding box center [504, 188] width 4 height 4
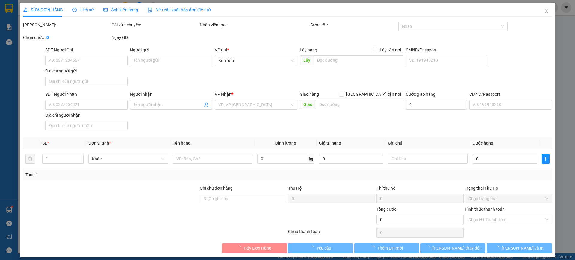
type input "0888448488"
type input "0973166838"
type input "0389097456"
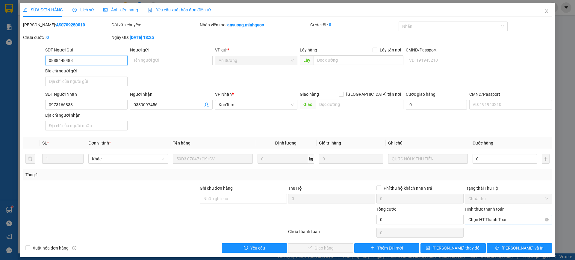
click at [477, 221] on span "Chọn HT Thanh Toán" at bounding box center [508, 219] width 80 height 9
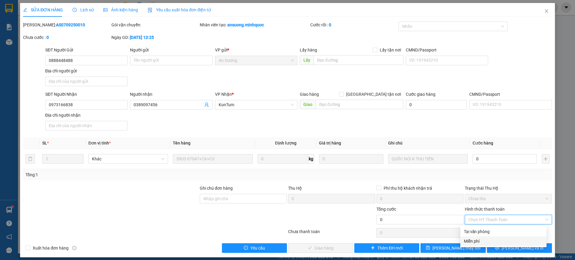
click at [471, 238] on div "Miễn phí" at bounding box center [503, 241] width 79 height 7
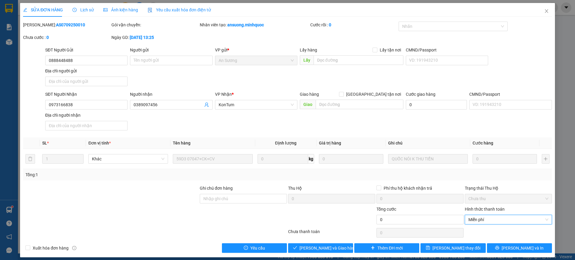
click at [323, 243] on div "[PERSON_NAME] và Giao hàng" at bounding box center [320, 248] width 66 height 10
click at [326, 245] on span "[PERSON_NAME] và Giao hàng" at bounding box center [327, 248] width 57 height 7
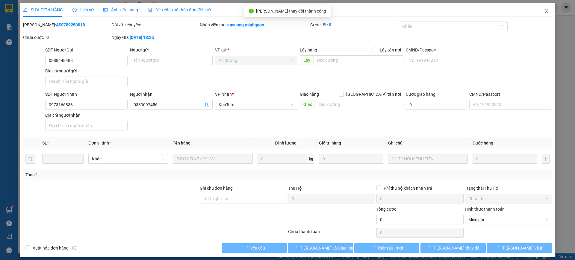
click at [544, 13] on icon "close" at bounding box center [546, 11] width 5 height 5
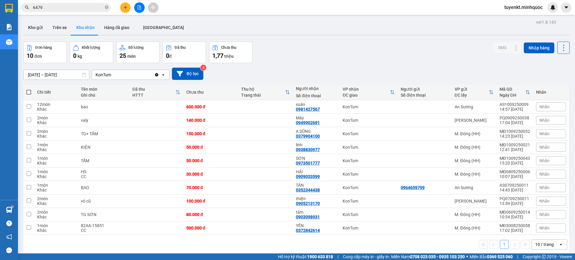
click at [96, 6] on input "6479" at bounding box center [68, 7] width 71 height 7
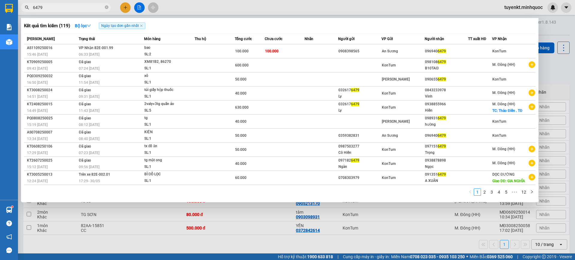
drag, startPoint x: 96, startPoint y: 6, endPoint x: 96, endPoint y: 2, distance: 4.2
click at [96, 6] on input "6479" at bounding box center [68, 7] width 71 height 7
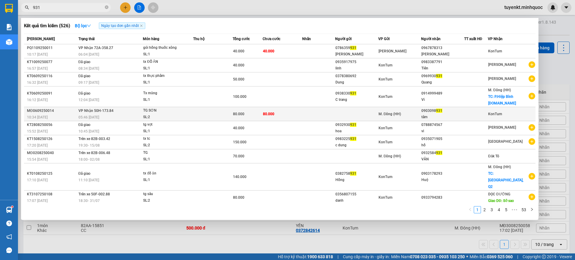
type input "931"
click at [378, 119] on td at bounding box center [356, 114] width 43 height 14
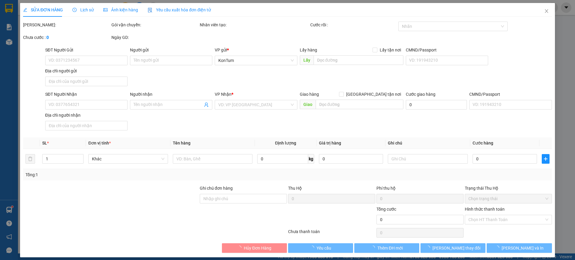
type input "0903098931"
type input "tâm"
type input "80.000"
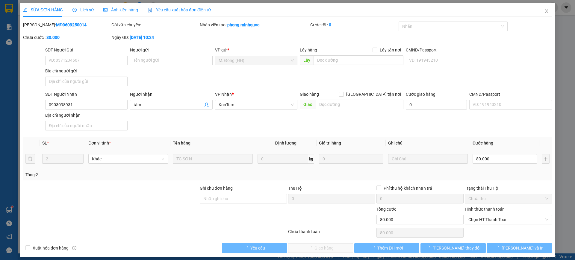
drag, startPoint x: 481, startPoint y: 230, endPoint x: 460, endPoint y: 236, distance: 21.3
click at [481, 230] on div "Chọn HT Thanh Toán" at bounding box center [508, 233] width 88 height 12
drag, startPoint x: 490, startPoint y: 221, endPoint x: 481, endPoint y: 228, distance: 12.0
click at [490, 221] on span "Chọn HT Thanh Toán" at bounding box center [508, 219] width 80 height 9
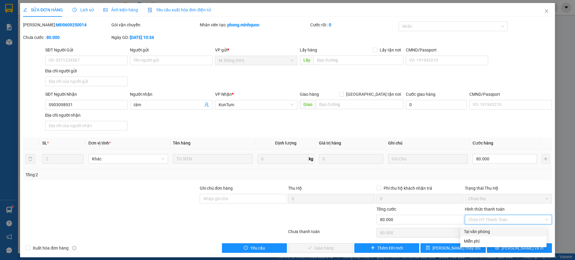
drag, startPoint x: 479, startPoint y: 229, endPoint x: 409, endPoint y: 238, distance: 70.6
click at [479, 230] on div "Tại văn phòng" at bounding box center [503, 231] width 79 height 7
type input "0"
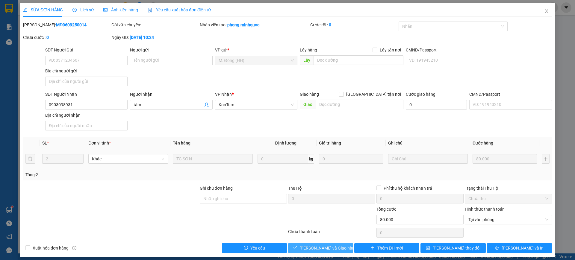
click at [341, 248] on button "[PERSON_NAME] và Giao hàng" at bounding box center [320, 248] width 65 height 10
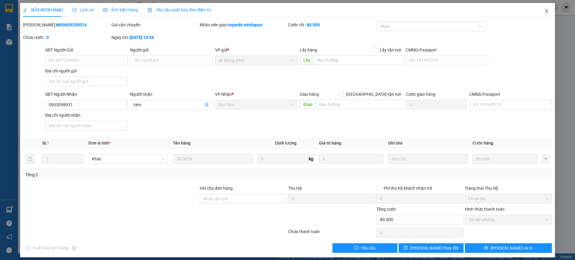
click at [544, 10] on icon "close" at bounding box center [546, 11] width 5 height 5
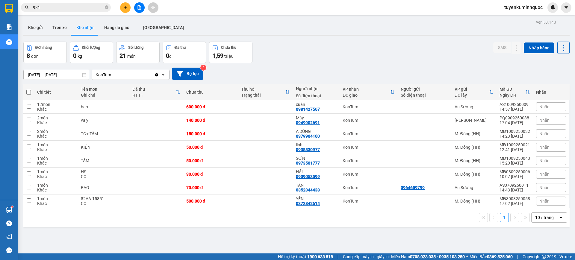
click at [57, 71] on input "01/09/2025 – 11/09/2025" at bounding box center [56, 75] width 65 height 10
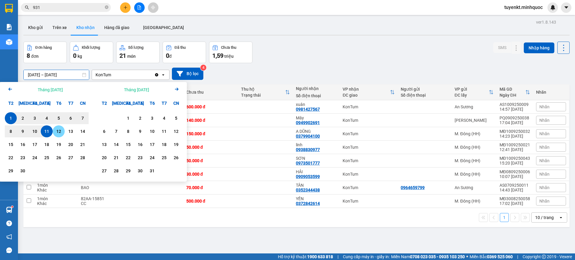
click at [54, 130] on div "12" at bounding box center [59, 131] width 12 height 12
type input "[DATE] – [DATE]"
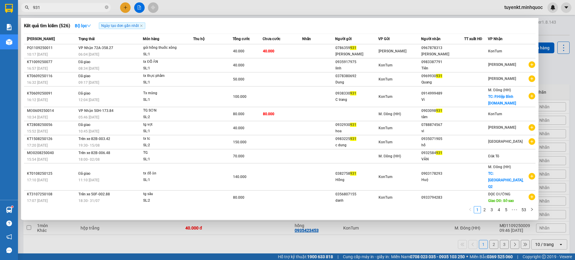
click at [80, 9] on input "931" at bounding box center [68, 7] width 71 height 7
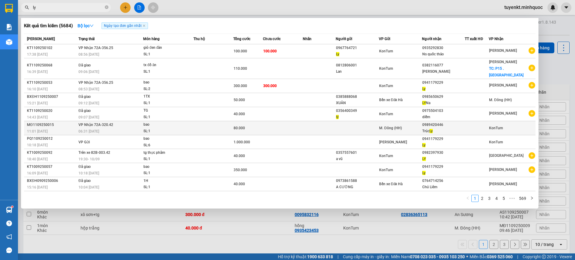
type input "ly"
click at [397, 125] on div "M. Đông (HH)" at bounding box center [400, 128] width 42 height 7
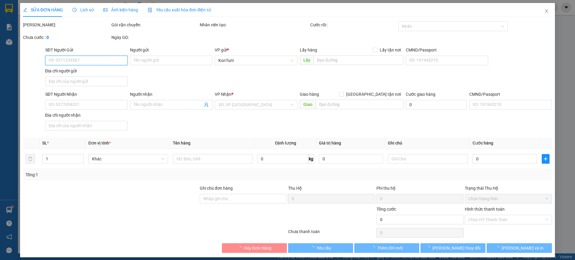
type input "0989420446"
type input "Trúc Ly"
type input "80.000"
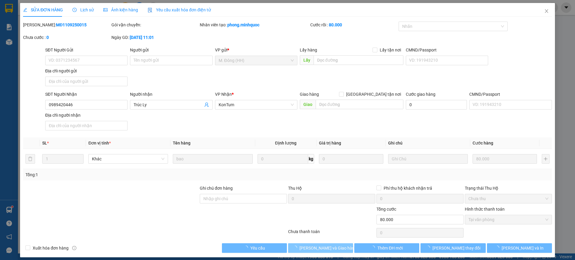
click at [333, 247] on button "[PERSON_NAME] và Giao hàng" at bounding box center [320, 248] width 65 height 10
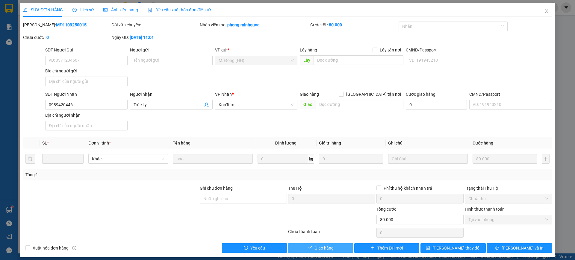
click at [340, 246] on button "Giao hàng" at bounding box center [320, 248] width 65 height 10
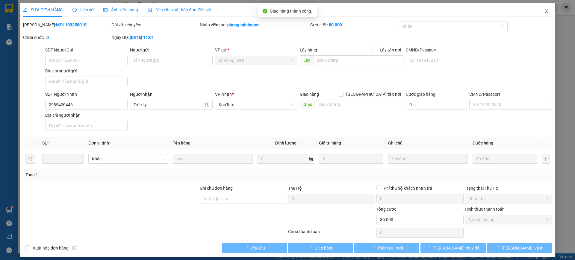
click at [544, 12] on icon "close" at bounding box center [546, 11] width 5 height 5
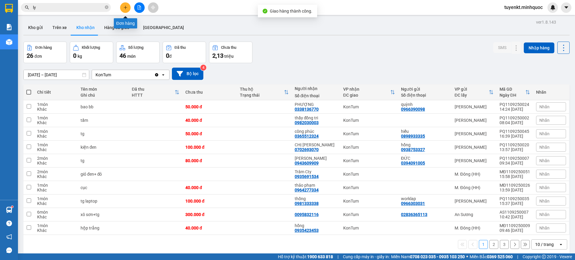
click at [124, 8] on icon "plus" at bounding box center [125, 7] width 4 height 4
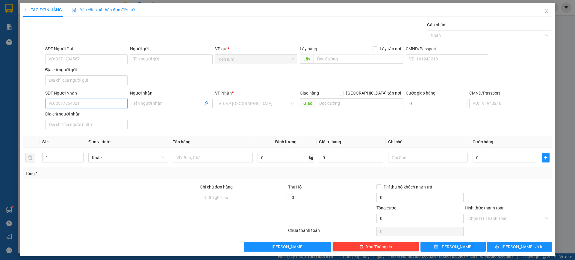
drag, startPoint x: 103, startPoint y: 104, endPoint x: 139, endPoint y: 97, distance: 36.8
click at [103, 104] on input "SĐT Người Nhận" at bounding box center [86, 104] width 82 height 10
type input "0914287405"
click at [146, 103] on input "Người nhận" at bounding box center [167, 103] width 69 height 7
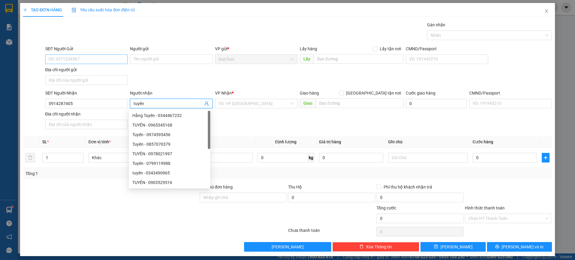
type input "tuyên"
click at [93, 60] on input "SĐT Người Gửi" at bounding box center [86, 59] width 82 height 10
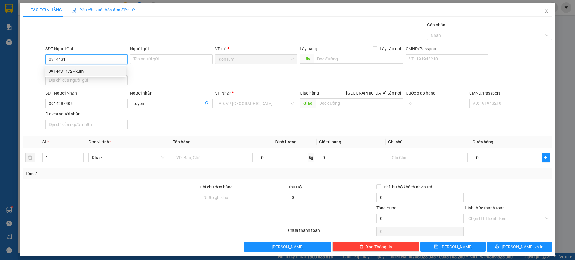
click at [95, 72] on div "0914431472 - kum" at bounding box center [85, 71] width 74 height 7
type input "0914431472"
type input "kum"
type input "0914431472"
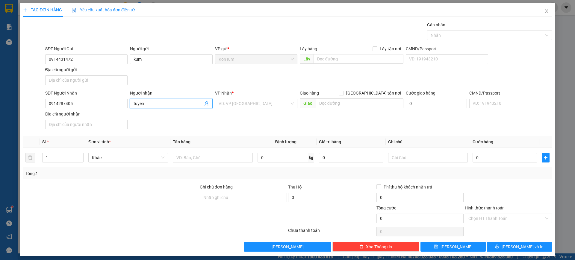
click at [139, 102] on input "tuyên" at bounding box center [167, 103] width 69 height 7
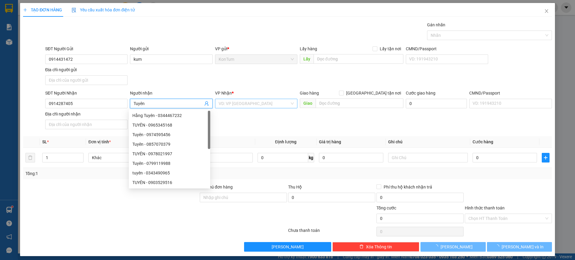
type input "Tuyên"
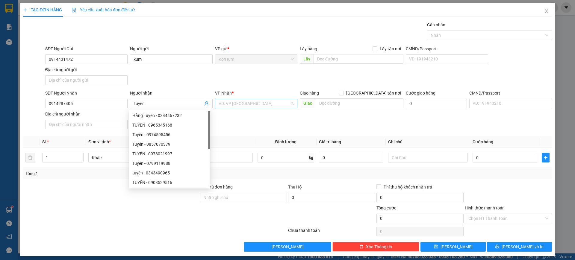
click at [252, 101] on input "search" at bounding box center [253, 103] width 71 height 9
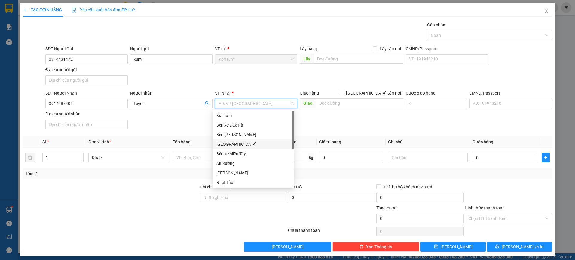
click at [236, 145] on div "[GEOGRAPHIC_DATA]" at bounding box center [253, 144] width 74 height 7
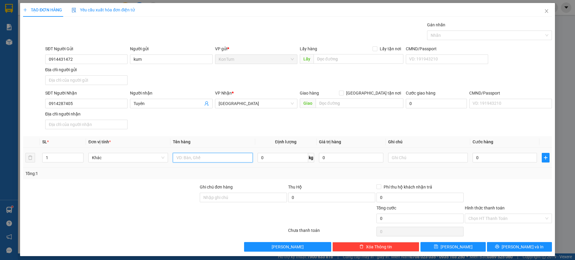
drag, startPoint x: 206, startPoint y: 153, endPoint x: 205, endPoint y: 158, distance: 4.9
click at [206, 154] on input "text" at bounding box center [213, 158] width 80 height 10
click at [205, 159] on input "text" at bounding box center [213, 158] width 80 height 10
type input "hs"
click at [499, 160] on input "0" at bounding box center [504, 158] width 64 height 10
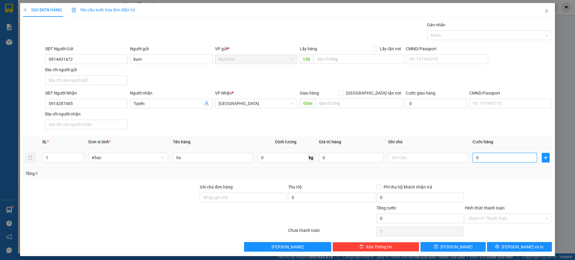
type input "3"
type input "30"
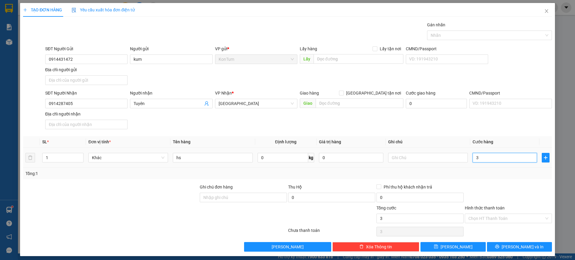
type input "30"
type input "30.000"
drag, startPoint x: 475, startPoint y: 171, endPoint x: 472, endPoint y: 205, distance: 34.2
click at [474, 171] on div "Tổng: 1" at bounding box center [287, 173] width 524 height 7
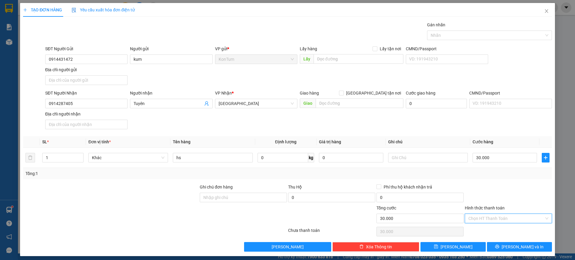
click at [497, 216] on input "Hình thức thanh toán" at bounding box center [506, 218] width 76 height 9
click at [510, 228] on div "Tại văn phòng" at bounding box center [503, 230] width 79 height 7
type input "0"
click at [499, 244] on icon "printer" at bounding box center [497, 246] width 4 height 4
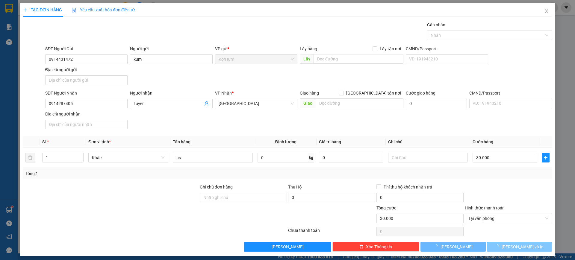
click at [498, 249] on button "[PERSON_NAME] và In" at bounding box center [519, 247] width 65 height 10
click at [499, 249] on button "[PERSON_NAME] và In" at bounding box center [519, 247] width 65 height 10
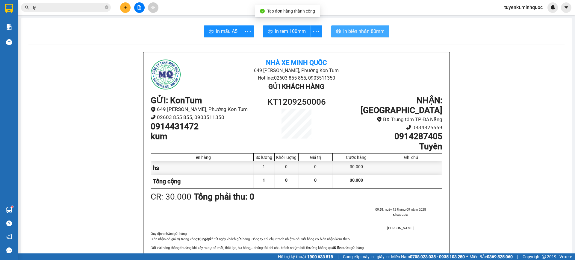
click at [368, 27] on button "In biên nhận 80mm" at bounding box center [360, 31] width 58 height 12
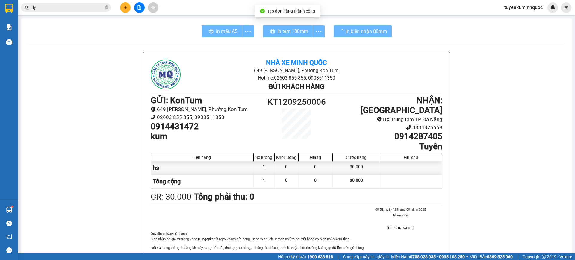
click at [431, 231] on div "Quy định nhận/gửi hàng : Biên nhận có giá trị trong vòng 10 ngày kể từ ngày khá…" at bounding box center [296, 254] width 291 height 46
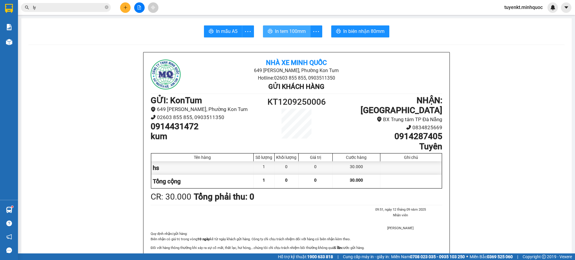
click at [292, 29] on span "In tem 100mm" at bounding box center [290, 31] width 31 height 7
click at [73, 6] on input "ly" at bounding box center [68, 7] width 71 height 7
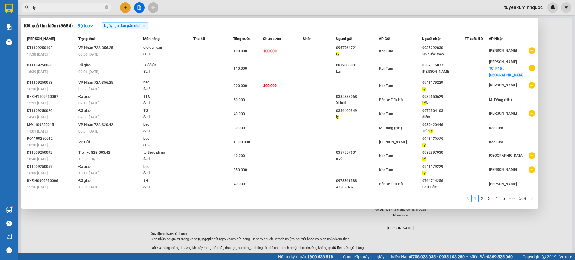
click at [73, 6] on input "ly" at bounding box center [68, 7] width 71 height 7
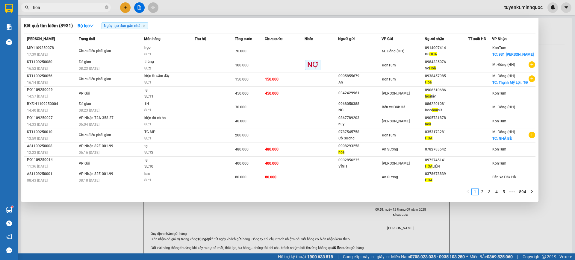
type input "hoa"
click at [80, 9] on input "hoa" at bounding box center [68, 7] width 71 height 7
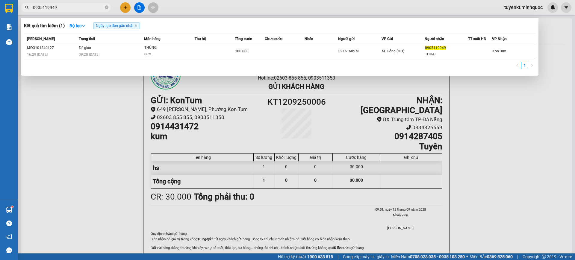
type input "0905119949"
click at [53, 89] on div at bounding box center [287, 130] width 575 height 260
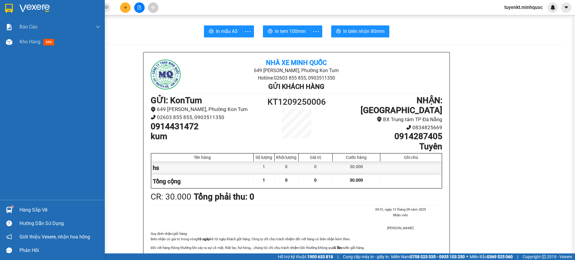
click at [6, 9] on img at bounding box center [9, 8] width 8 height 9
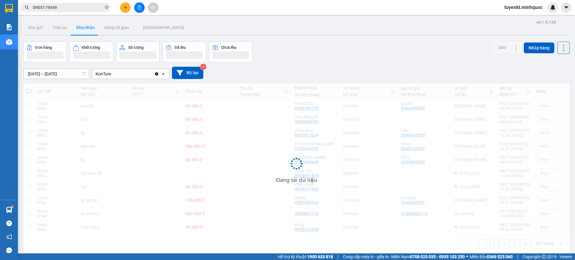
click at [107, 7] on icon "close-circle" at bounding box center [107, 7] width 4 height 4
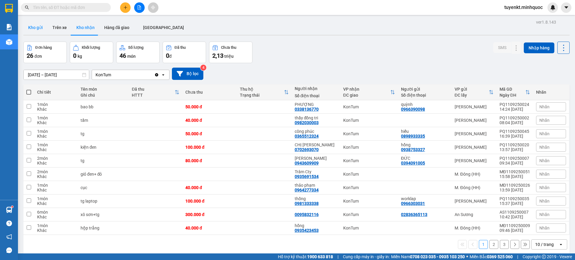
click at [42, 27] on button "Kho gửi" at bounding box center [35, 27] width 24 height 14
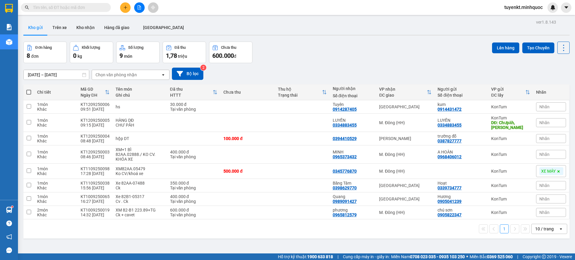
click at [83, 8] on input "text" at bounding box center [68, 7] width 71 height 7
click at [83, 6] on input "text" at bounding box center [68, 7] width 71 height 7
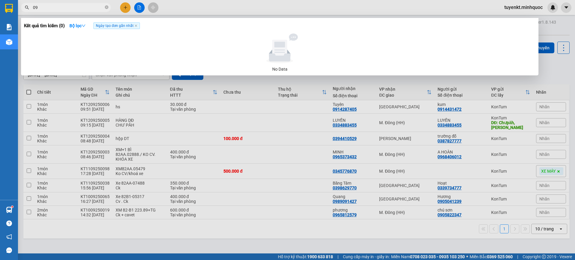
type input "0"
type input "090511949"
click at [92, 4] on input "090511949" at bounding box center [68, 7] width 71 height 7
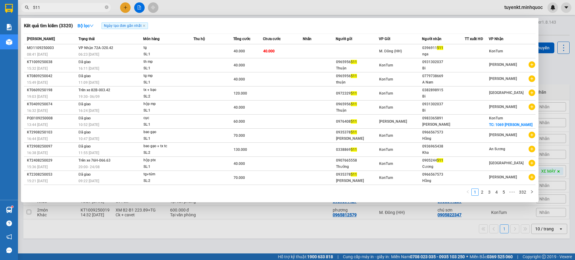
type input "511"
click at [344, 42] on span "Người gửi" at bounding box center [343, 39] width 16 height 7
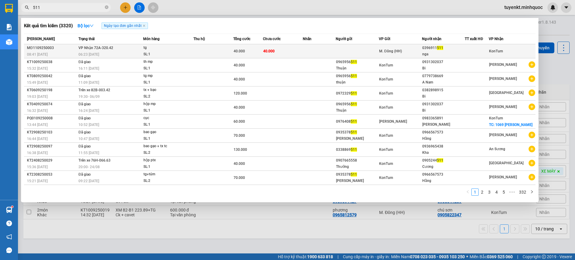
click at [345, 48] on td at bounding box center [356, 51] width 43 height 14
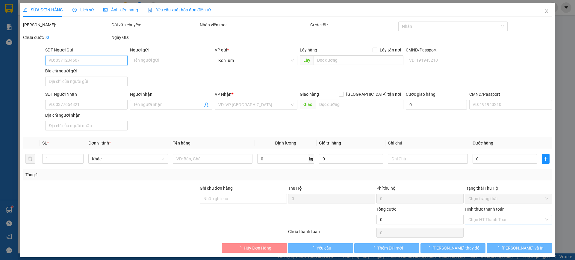
type input "0396911511"
type input "nga"
type input "40.000"
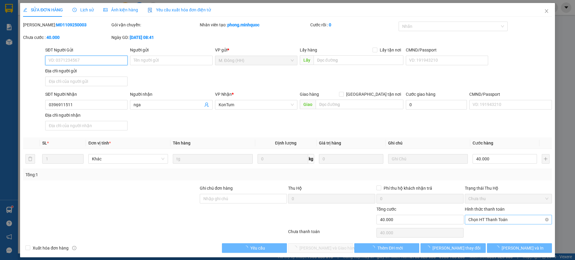
click at [495, 224] on div "Chọn HT Thanh Toán" at bounding box center [507, 220] width 87 height 10
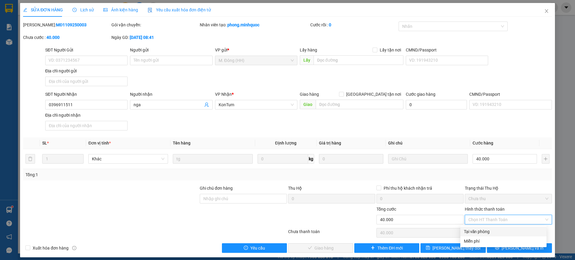
drag, startPoint x: 481, startPoint y: 231, endPoint x: 472, endPoint y: 236, distance: 10.0
click at [481, 232] on div "Tại văn phòng" at bounding box center [503, 231] width 79 height 7
type input "0"
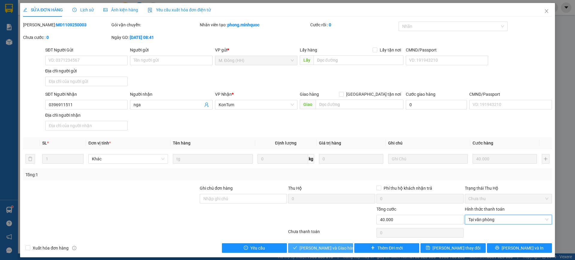
click at [334, 247] on span "[PERSON_NAME] và Giao hàng" at bounding box center [327, 248] width 57 height 7
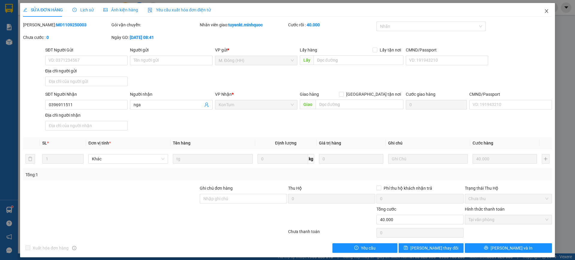
click at [543, 16] on span "Close" at bounding box center [546, 11] width 17 height 17
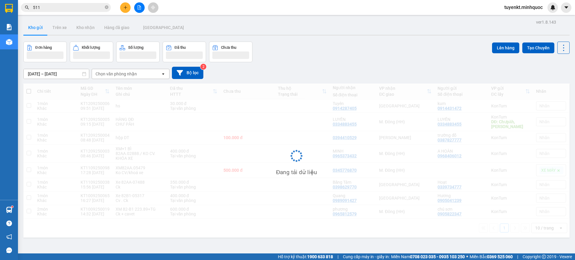
click at [92, 7] on input "511" at bounding box center [68, 7] width 71 height 7
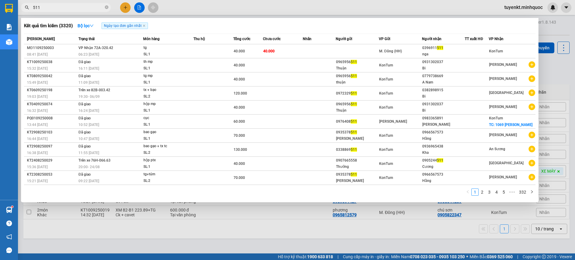
click at [92, 7] on input "511" at bounding box center [68, 7] width 71 height 7
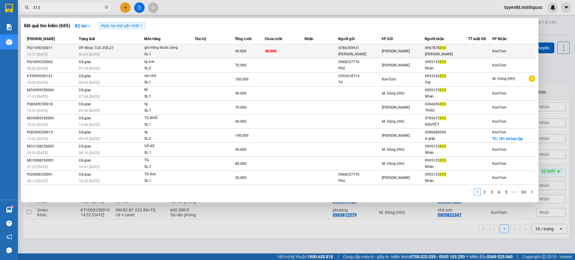
type input "313"
click at [262, 54] on div "40.000" at bounding box center [249, 51] width 29 height 7
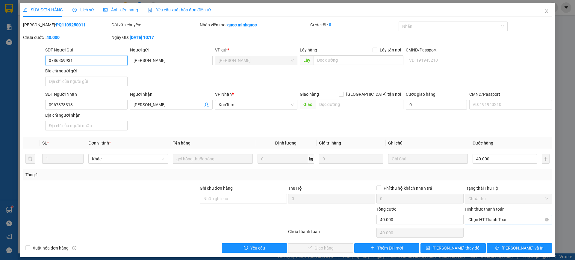
click at [493, 218] on span "Chọn HT Thanh Toán" at bounding box center [508, 219] width 80 height 9
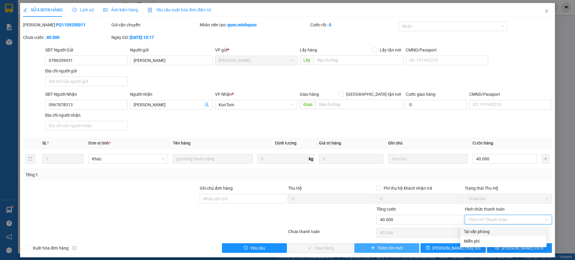
drag, startPoint x: 487, startPoint y: 231, endPoint x: 409, endPoint y: 250, distance: 80.9
click at [488, 231] on div "Tại văn phòng" at bounding box center [503, 231] width 79 height 7
type input "0"
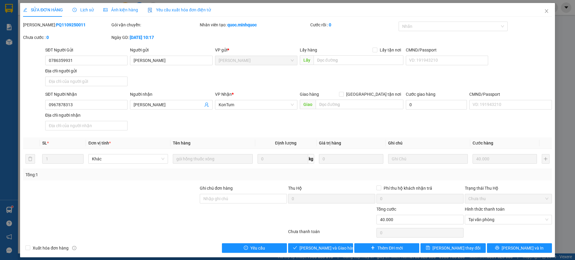
click at [322, 254] on div "SỬA ĐƠN HÀNG Lịch sử Ảnh kiện hàng Yêu cầu xuất hóa đơn điện tử Total Paid Fee …" at bounding box center [287, 130] width 534 height 254
click at [321, 248] on span "[PERSON_NAME] và Giao hàng" at bounding box center [327, 248] width 57 height 7
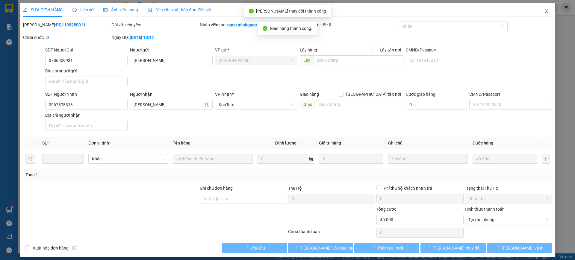
drag, startPoint x: 537, startPoint y: 10, endPoint x: 151, endPoint y: 66, distance: 390.1
click at [538, 10] on span "Close" at bounding box center [546, 11] width 17 height 17
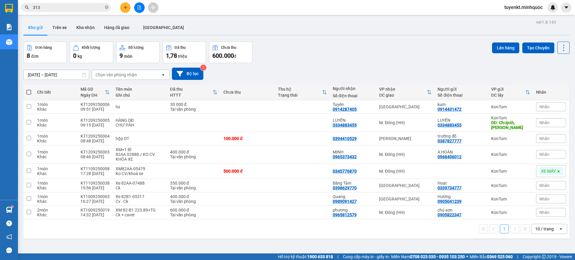
click at [55, 8] on input "313" at bounding box center [68, 7] width 71 height 7
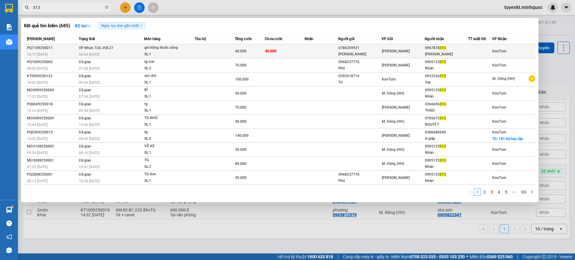
click at [260, 47] on td "40.000" at bounding box center [250, 51] width 30 height 14
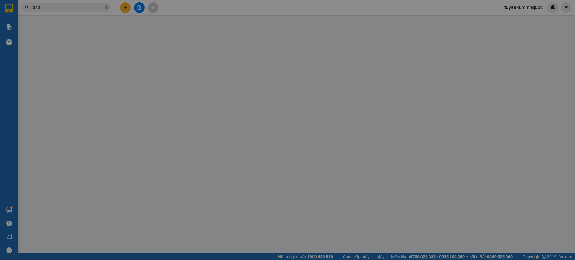
type input "0786359931"
type input "[PERSON_NAME]"
type input "0967878313"
type input "[PERSON_NAME]"
type input "40.000"
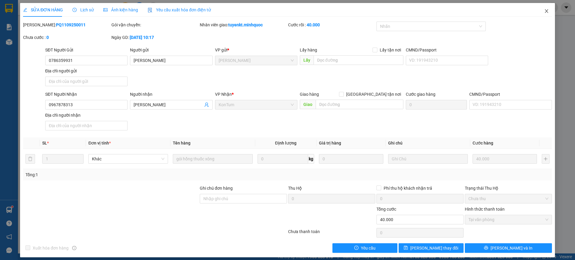
click at [538, 11] on span "Close" at bounding box center [546, 11] width 17 height 17
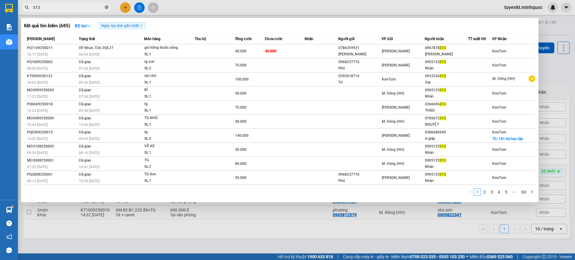
click at [106, 7] on icon "close-circle" at bounding box center [107, 7] width 4 height 4
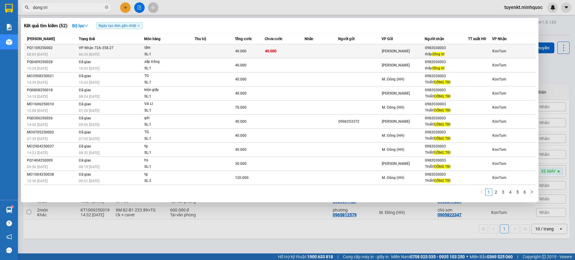
type input "dong tri"
click at [297, 50] on td "40.000" at bounding box center [285, 51] width 40 height 14
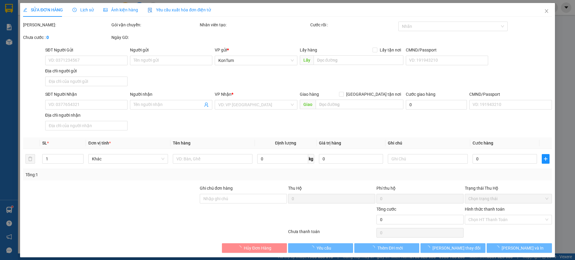
type input "0982030003"
type input "thầy đồng tri"
type input "40.000"
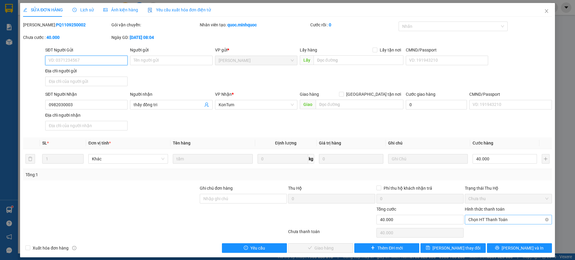
click at [474, 219] on span "Chọn HT Thanh Toán" at bounding box center [508, 219] width 80 height 9
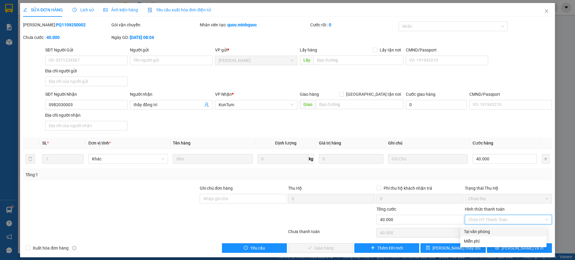
click at [475, 230] on div "Tại văn phòng" at bounding box center [503, 231] width 79 height 7
type input "0"
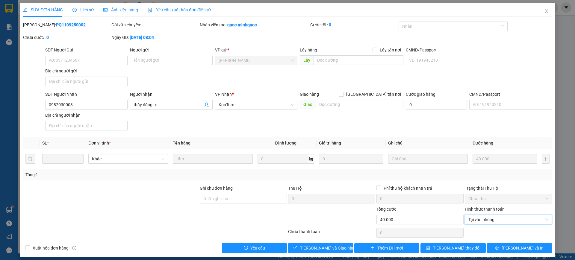
click at [303, 242] on div "Total Paid Fee 0 Total UnPaid Fee 40.000 Cash Collection Total Fee Mã ĐH: PQ110…" at bounding box center [287, 137] width 528 height 231
click at [304, 246] on button "[PERSON_NAME] và Giao hàng" at bounding box center [320, 248] width 65 height 10
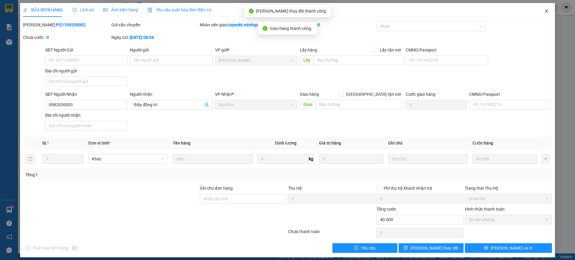
click at [538, 14] on span "Close" at bounding box center [546, 11] width 17 height 17
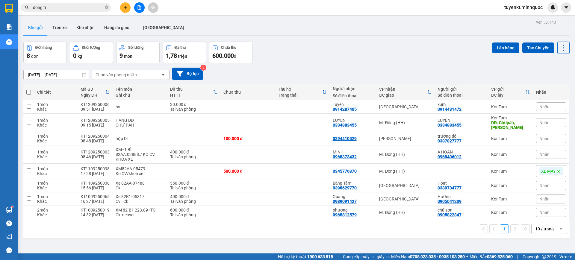
click at [84, 9] on input "dong tri" at bounding box center [68, 7] width 71 height 7
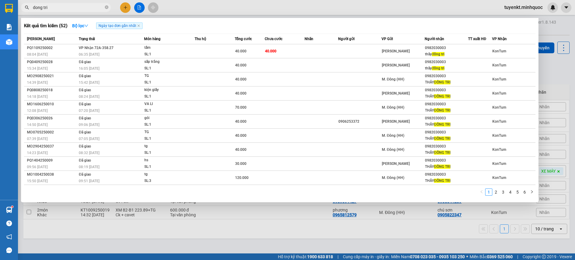
click at [84, 9] on input "dong tri" at bounding box center [68, 7] width 71 height 7
type input "d"
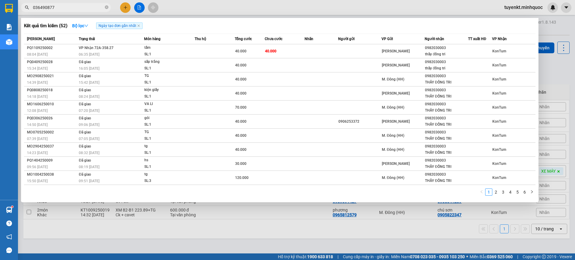
type input "0364908775"
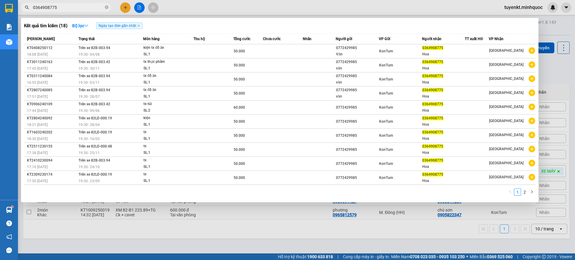
click at [85, 10] on input "0364908775" at bounding box center [68, 7] width 71 height 7
drag, startPoint x: 85, startPoint y: 10, endPoint x: 85, endPoint y: 7, distance: 3.0
click at [85, 10] on input "0364908775" at bounding box center [68, 7] width 71 height 7
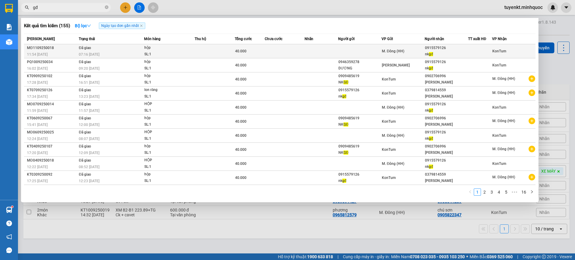
type input "gđ"
click at [437, 50] on div "0915579126" at bounding box center [446, 48] width 43 height 6
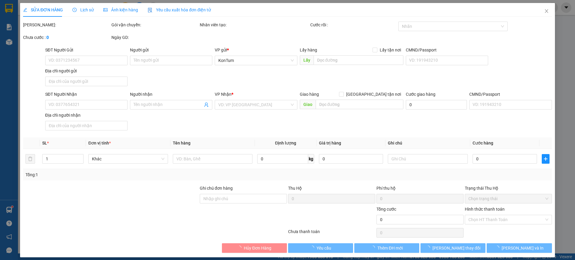
type input "0915579126"
type input "nk gđ"
type input "40.000"
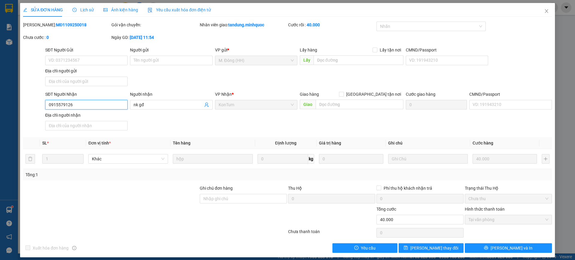
click at [86, 104] on input "0915579126" at bounding box center [86, 105] width 82 height 10
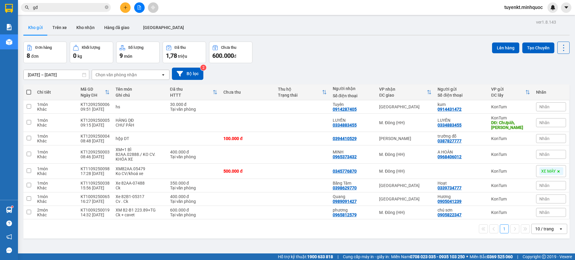
click at [127, 8] on icon "plus" at bounding box center [125, 7] width 4 height 4
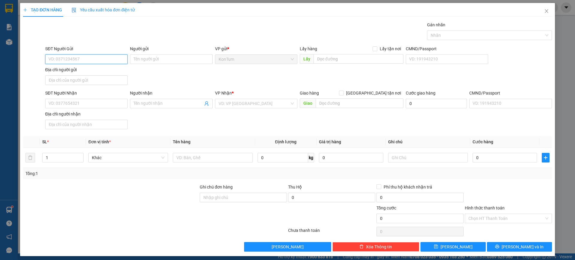
click at [82, 56] on input "SĐT Người Gửi" at bounding box center [86, 59] width 82 height 10
paste input "0915579126"
type input "0915579126"
drag, startPoint x: 99, startPoint y: 71, endPoint x: 156, endPoint y: 91, distance: 60.6
click at [99, 71] on div "0915579126 - nk gđ" at bounding box center [85, 71] width 74 height 7
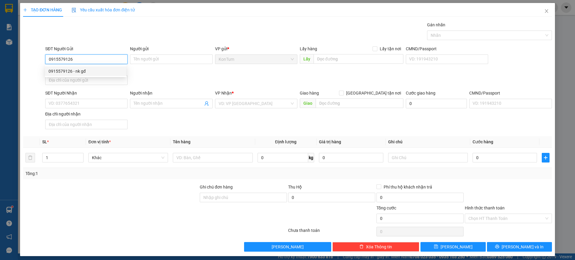
type input "nk gđ"
type input "0379814559"
type input "[PERSON_NAME]"
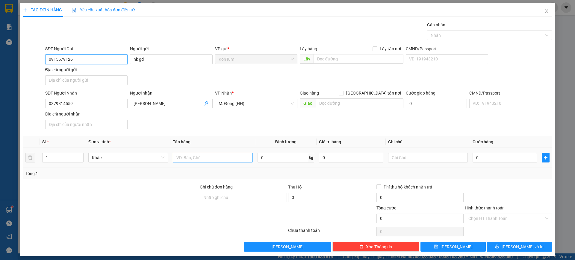
type input "0915579126"
click at [198, 160] on input "text" at bounding box center [213, 158] width 80 height 10
type input "hop"
click at [506, 157] on input "0" at bounding box center [504, 158] width 64 height 10
type input "4"
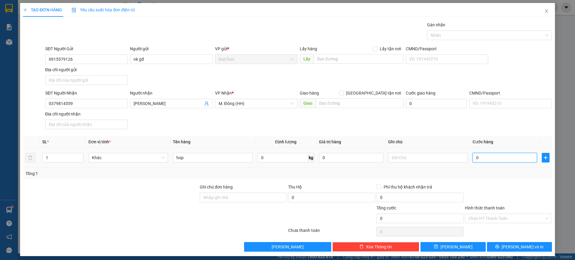
type input "4"
type input "40"
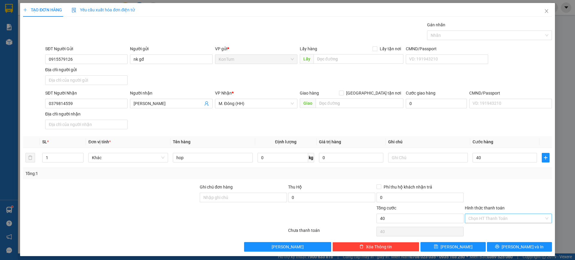
type input "40.000"
click at [514, 219] on input "Hình thức thanh toán" at bounding box center [506, 218] width 76 height 9
click at [498, 230] on div "Tại văn phòng" at bounding box center [503, 230] width 79 height 7
type input "0"
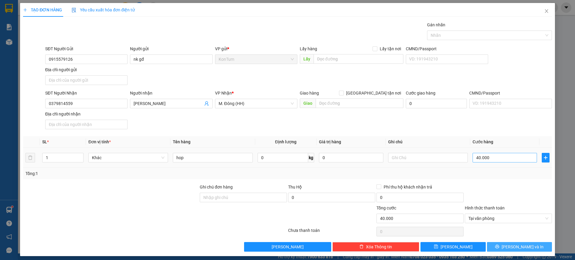
drag, startPoint x: 497, startPoint y: 244, endPoint x: 489, endPoint y: 162, distance: 82.6
click at [497, 244] on button "[PERSON_NAME] và In" at bounding box center [519, 247] width 65 height 10
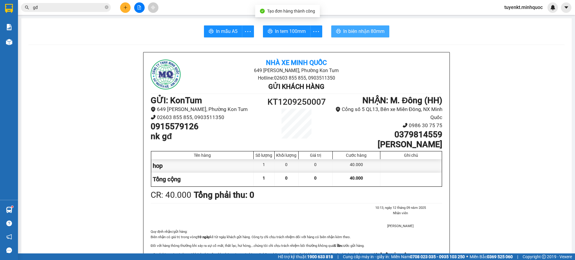
click at [336, 31] on icon "printer" at bounding box center [338, 31] width 5 height 5
click at [275, 25] on button "In tem 100mm" at bounding box center [287, 31] width 48 height 12
click at [99, 5] on input "gđ" at bounding box center [68, 7] width 71 height 7
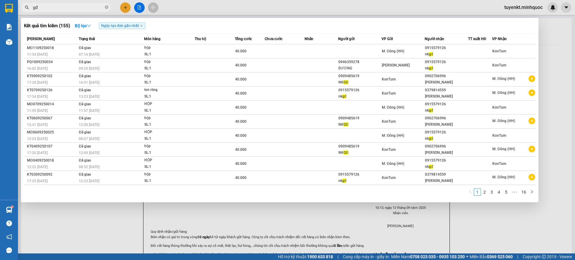
click at [99, 4] on input "gđ" at bounding box center [68, 7] width 71 height 7
click at [106, 7] on icon "close-circle" at bounding box center [107, 7] width 4 height 4
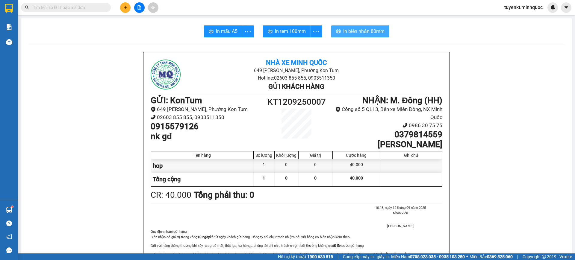
click at [97, 7] on input "text" at bounding box center [68, 7] width 71 height 7
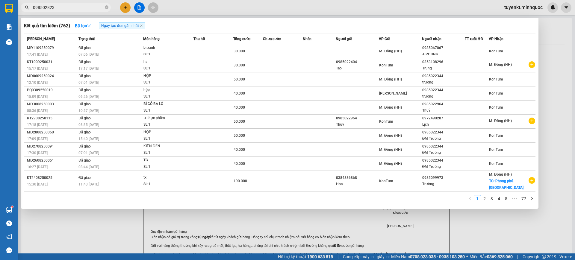
type input "0985028234"
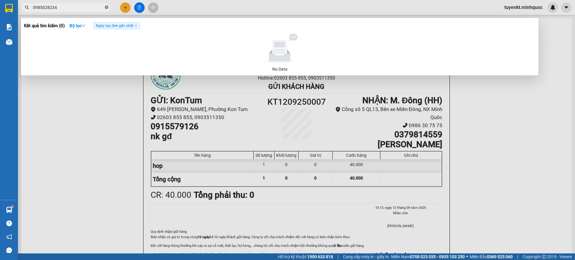
click at [108, 7] on icon "close-circle" at bounding box center [107, 7] width 4 height 4
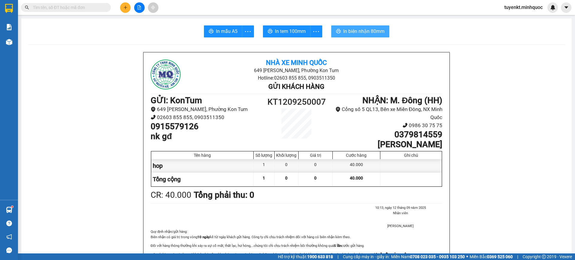
click at [89, 6] on input "text" at bounding box center [68, 7] width 71 height 7
type input "0"
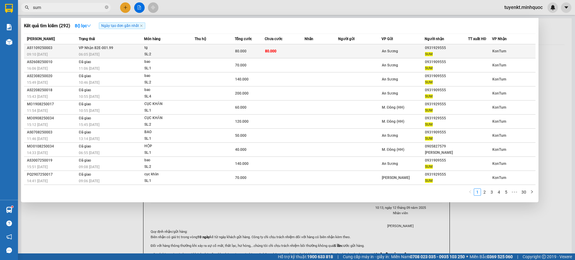
type input "sum"
click at [279, 54] on td "80.000" at bounding box center [285, 51] width 40 height 14
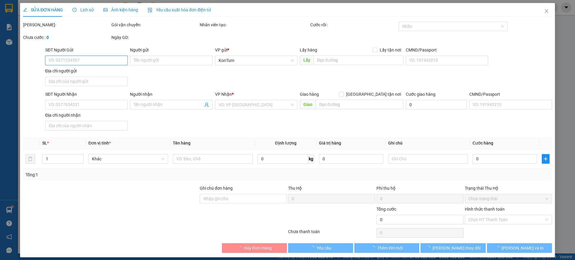
type input "0931929555"
type input "SUM"
type input "80.000"
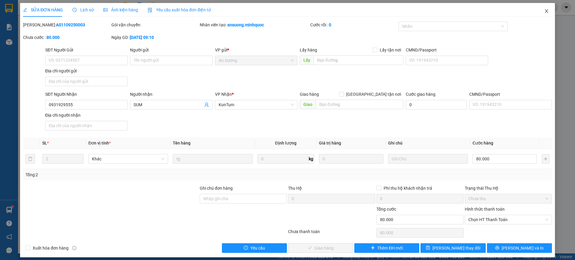
click at [544, 13] on icon "close" at bounding box center [546, 11] width 5 height 5
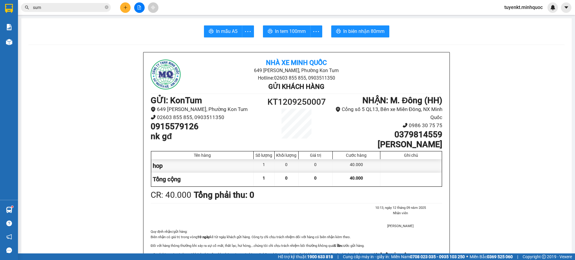
click at [90, 5] on input "sum" at bounding box center [68, 7] width 71 height 7
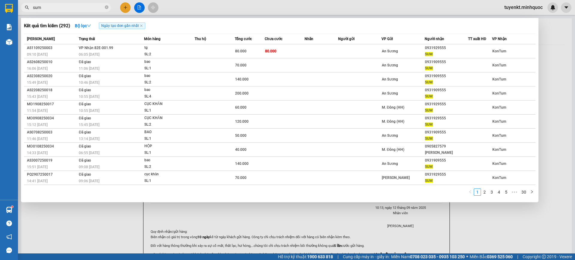
click at [91, 5] on input "sum" at bounding box center [68, 7] width 71 height 7
type input "028234"
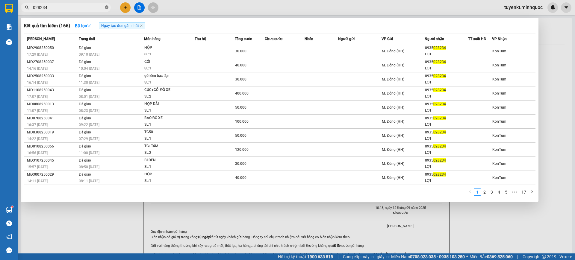
click at [108, 6] on icon "close-circle" at bounding box center [107, 7] width 4 height 4
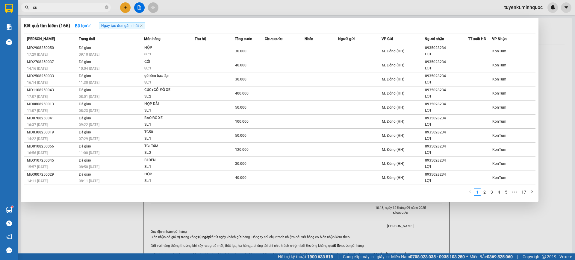
type input "sum"
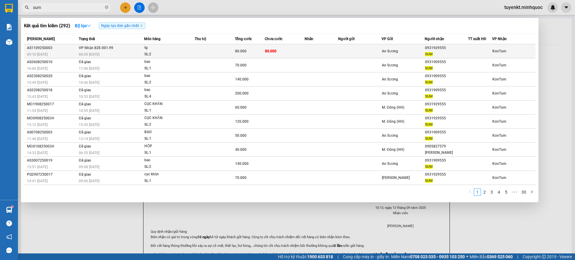
click at [321, 50] on td at bounding box center [320, 51] width 33 height 14
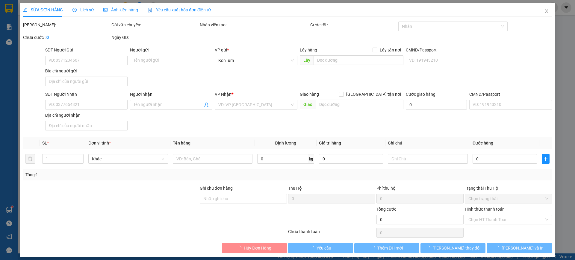
type input "0931929555"
type input "SUM"
type input "80.000"
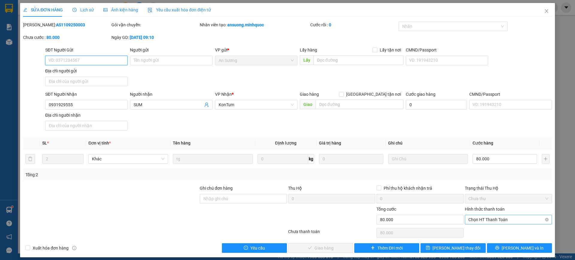
click at [527, 220] on span "Chọn HT Thanh Toán" at bounding box center [508, 219] width 80 height 9
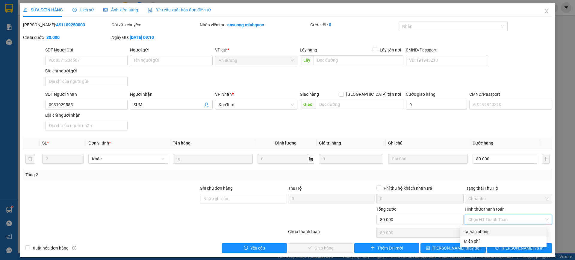
drag, startPoint x: 490, startPoint y: 228, endPoint x: 455, endPoint y: 232, distance: 35.2
click at [489, 229] on div "Tại văn phòng" at bounding box center [503, 231] width 79 height 7
type input "0"
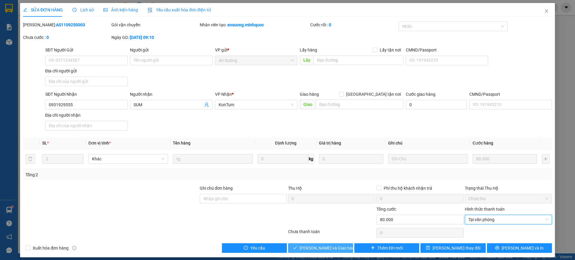
click at [325, 247] on span "[PERSON_NAME] và Giao hàng" at bounding box center [327, 248] width 57 height 7
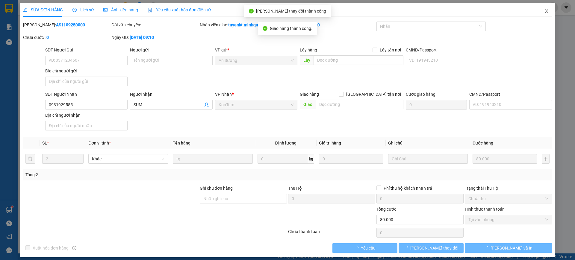
click at [544, 12] on icon "close" at bounding box center [546, 11] width 5 height 5
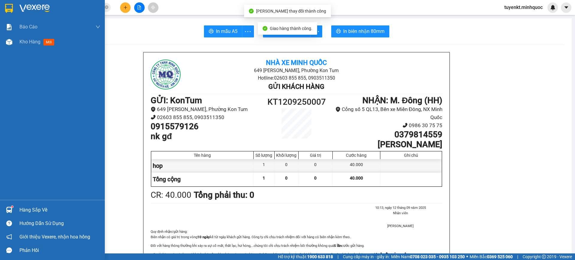
click at [4, 6] on div at bounding box center [9, 8] width 10 height 10
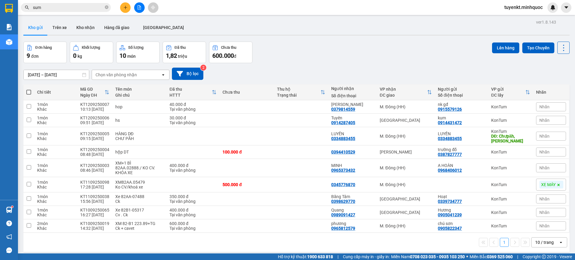
click at [107, 7] on icon "close-circle" at bounding box center [107, 7] width 4 height 4
click at [91, 23] on button "Kho nhận" at bounding box center [86, 27] width 28 height 14
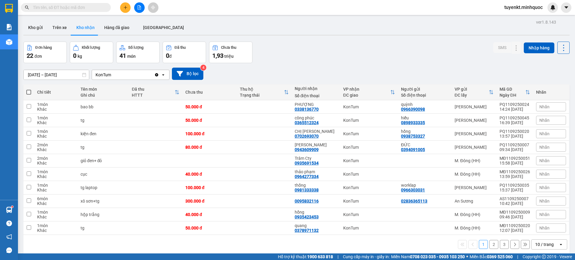
click at [74, 12] on span at bounding box center [66, 7] width 90 height 9
click at [71, 3] on span at bounding box center [66, 7] width 90 height 9
click at [79, 9] on input "text" at bounding box center [68, 7] width 71 height 7
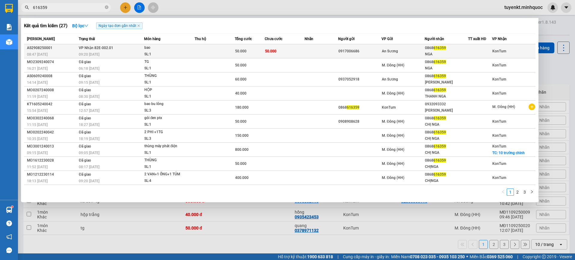
type input "616359"
click at [254, 57] on td "50.000" at bounding box center [250, 51] width 30 height 14
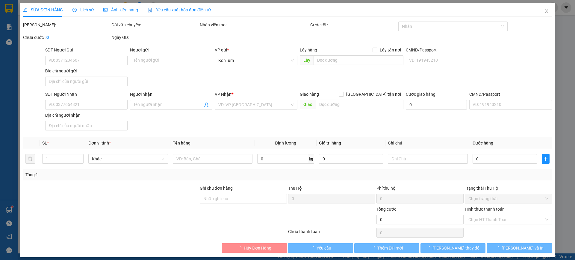
type input "0917006686"
type input "0868616359"
type input "NGA"
type input "50.000"
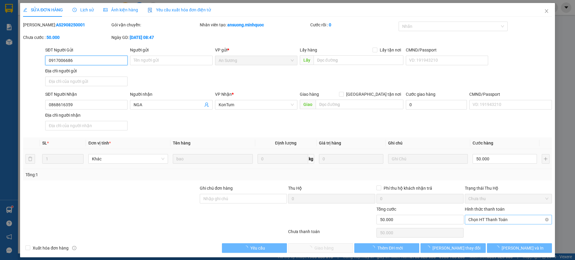
click at [488, 217] on span "Chọn HT Thanh Toán" at bounding box center [508, 219] width 80 height 9
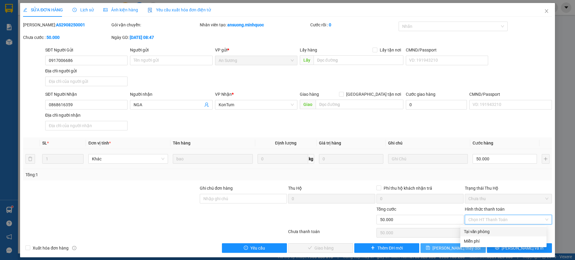
drag, startPoint x: 482, startPoint y: 231, endPoint x: 424, endPoint y: 243, distance: 60.0
click at [482, 231] on div "Tại văn phòng" at bounding box center [503, 231] width 79 height 7
type input "0"
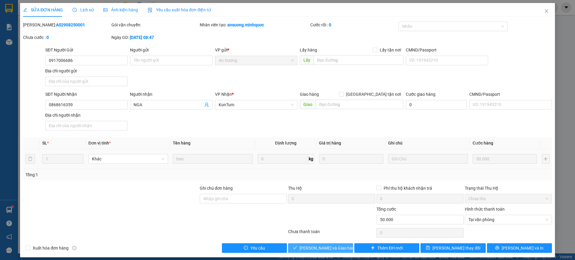
click at [342, 245] on button "[PERSON_NAME] và Giao hàng" at bounding box center [320, 248] width 65 height 10
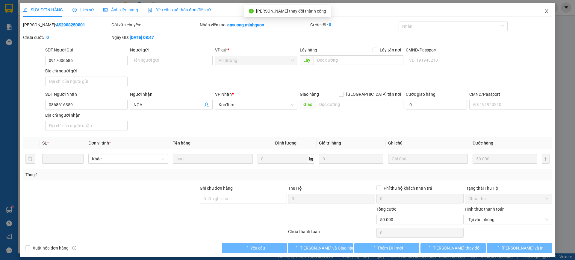
click at [544, 9] on icon "close" at bounding box center [546, 11] width 5 height 5
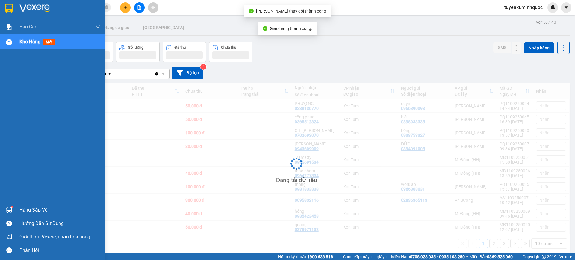
click at [9, 6] on img at bounding box center [9, 8] width 8 height 9
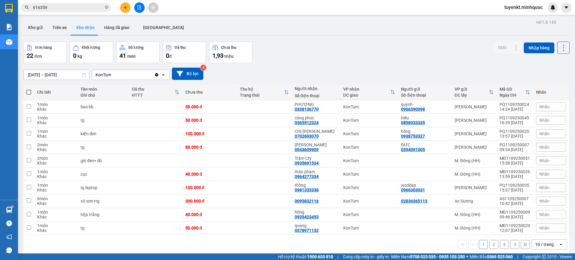
click at [489, 245] on button "2" at bounding box center [493, 244] width 9 height 9
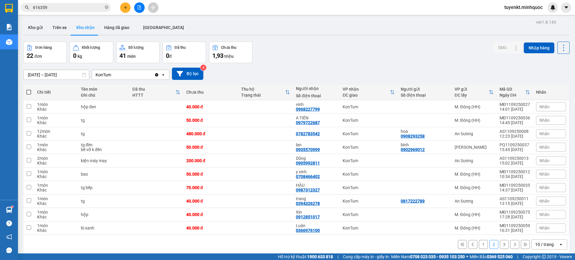
click at [499, 243] on button "3" at bounding box center [503, 244] width 9 height 9
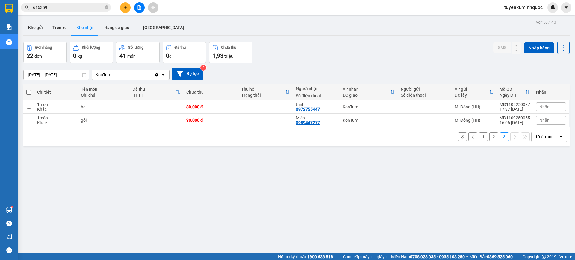
click at [479, 136] on button "1" at bounding box center [482, 136] width 9 height 9
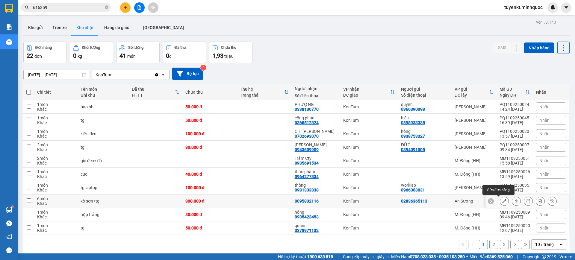
click at [500, 202] on button at bounding box center [504, 201] width 8 height 10
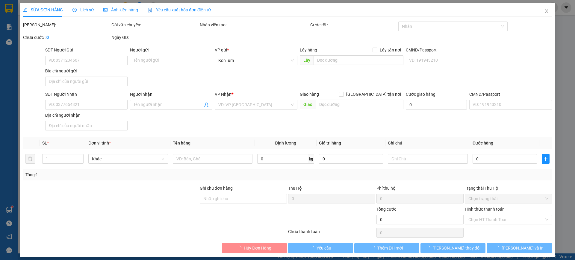
type input "02836365113"
type input "0095832116"
type input "300.000"
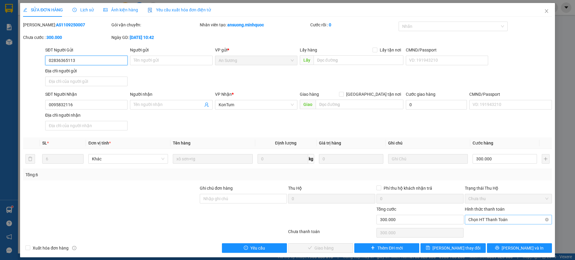
click at [486, 218] on span "Chọn HT Thanh Toán" at bounding box center [508, 219] width 80 height 9
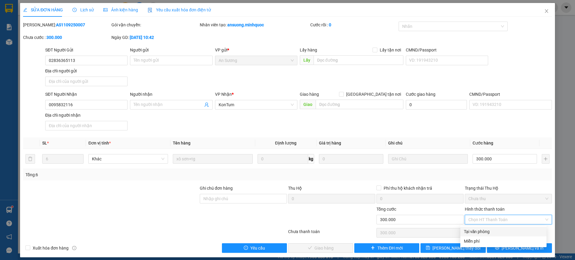
click at [478, 232] on div "Tại văn phòng" at bounding box center [503, 231] width 79 height 7
type input "0"
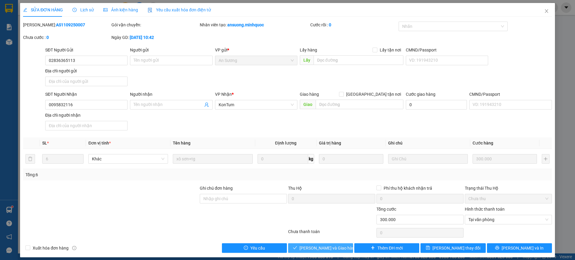
click at [314, 248] on span "[PERSON_NAME] và Giao hàng" at bounding box center [327, 248] width 57 height 7
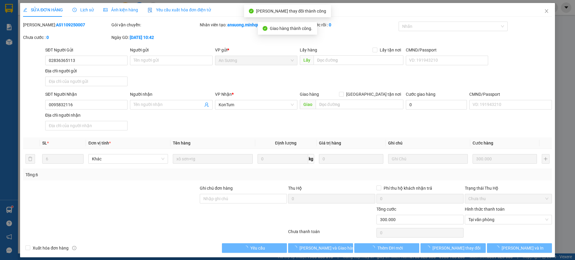
click at [544, 10] on icon "close" at bounding box center [546, 11] width 5 height 5
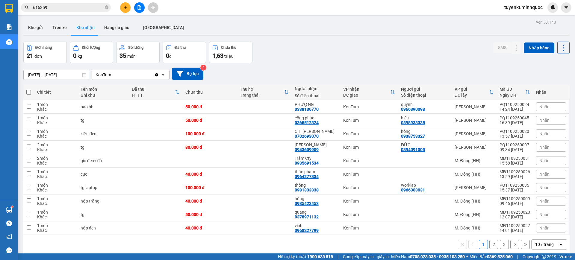
click at [489, 242] on button "2" at bounding box center [493, 244] width 9 height 9
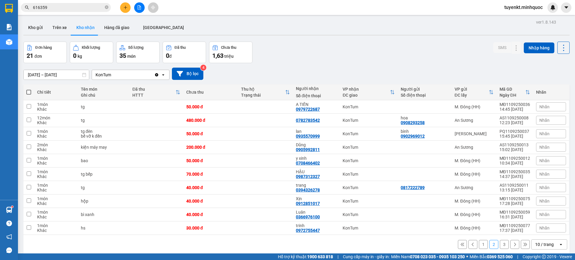
click at [499, 245] on button "3" at bounding box center [503, 244] width 9 height 9
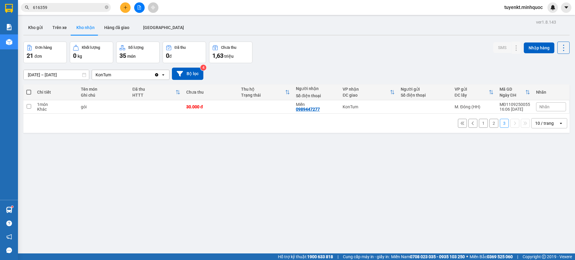
click at [35, 19] on div "ver 1.8.143 Kho gửi Trên xe Kho nhận Hàng đã giao ĐÀ NẴNG Đơn hàng 21 đơn Khối …" at bounding box center [296, 148] width 551 height 260
drag, startPoint x: 28, startPoint y: 31, endPoint x: 34, endPoint y: 38, distance: 9.1
click at [28, 31] on button "Kho gửi" at bounding box center [35, 27] width 24 height 14
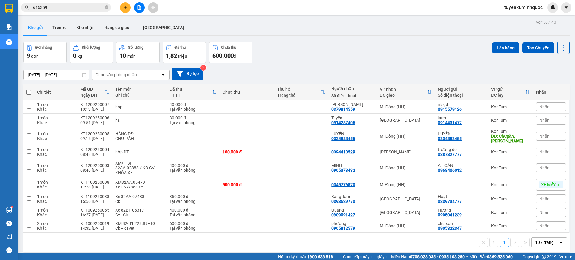
click at [80, 7] on input "616359" at bounding box center [68, 7] width 71 height 7
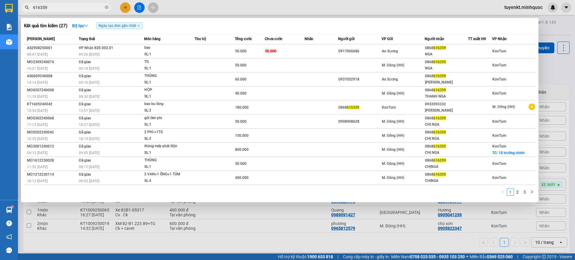
click at [80, 7] on input "616359" at bounding box center [68, 7] width 71 height 7
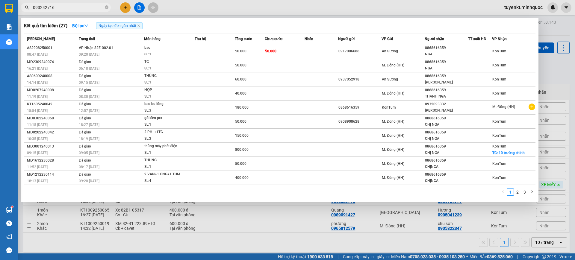
type input "0932427169"
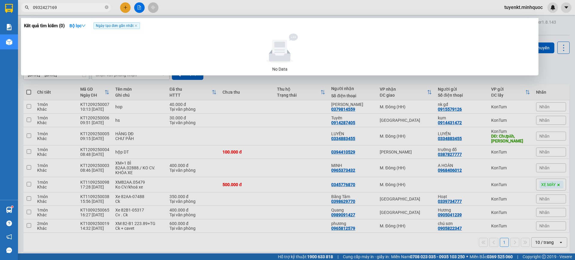
click at [98, 8] on input "0932427169" at bounding box center [68, 7] width 71 height 7
click at [86, 5] on input "0932427169" at bounding box center [68, 7] width 71 height 7
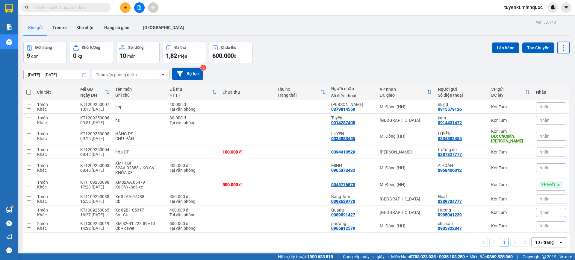
click at [559, 47] on icon at bounding box center [563, 48] width 8 height 8
click at [554, 83] on span "Làm mới" at bounding box center [549, 86] width 16 height 6
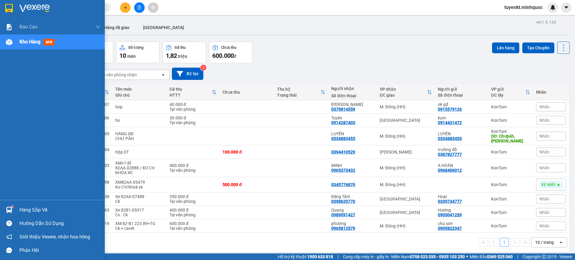
click at [3, 6] on div at bounding box center [52, 9] width 105 height 19
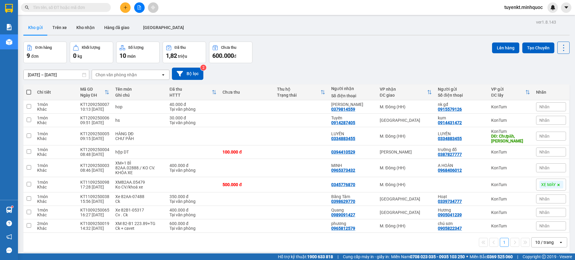
click at [142, 7] on button at bounding box center [139, 7] width 10 height 10
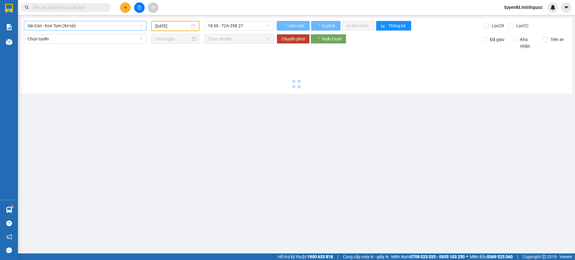
click at [88, 28] on span "Sài Gòn - Kon Tum (Xe tải)" at bounding box center [85, 25] width 115 height 9
type input "[DATE]"
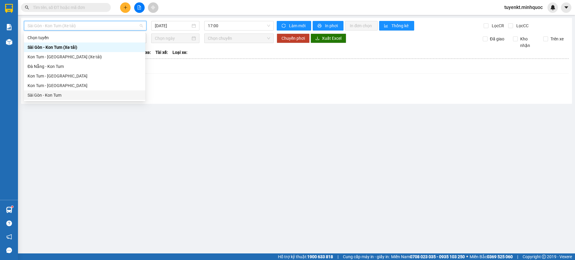
click at [51, 83] on div "Kon Tum - [GEOGRAPHIC_DATA]" at bounding box center [85, 85] width 114 height 7
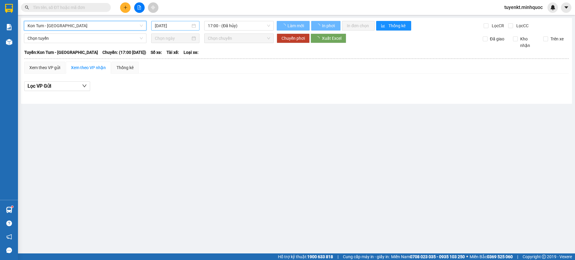
click at [174, 27] on input "[DATE]" at bounding box center [173, 25] width 36 height 7
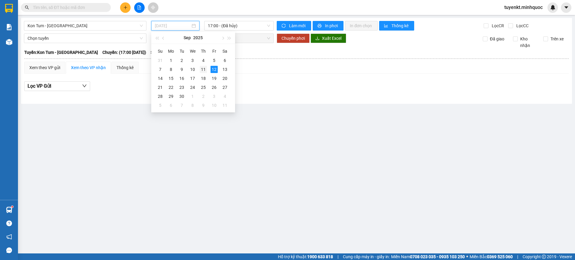
click at [206, 68] on td "11" at bounding box center [203, 69] width 11 height 9
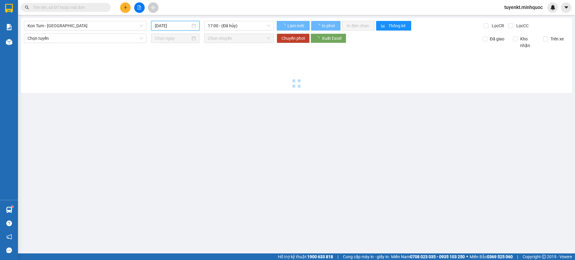
type input "[DATE]"
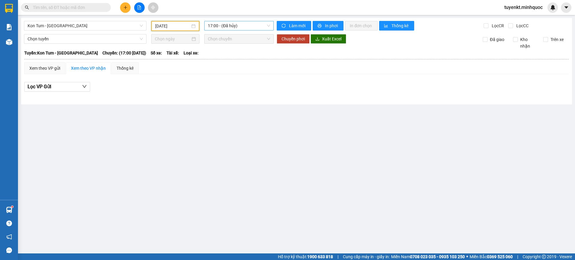
click at [243, 29] on span "17:00 - (Đã hủy)" at bounding box center [239, 25] width 62 height 9
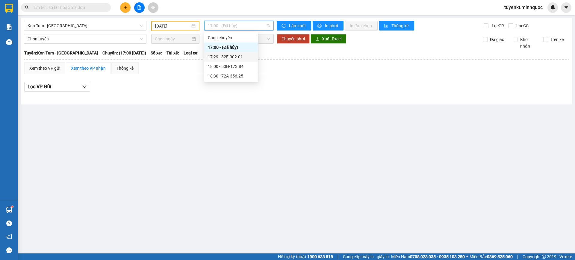
click at [243, 54] on div "17:29 - 82E-002.01" at bounding box center [231, 57] width 47 height 7
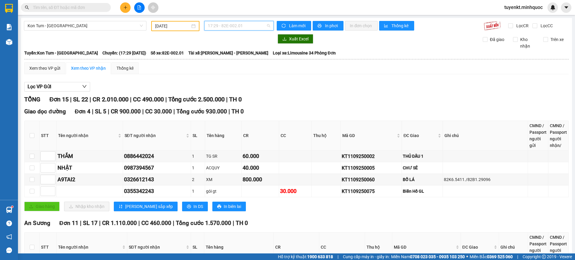
click at [227, 25] on span "17:29 - 82E-002.01" at bounding box center [239, 25] width 62 height 9
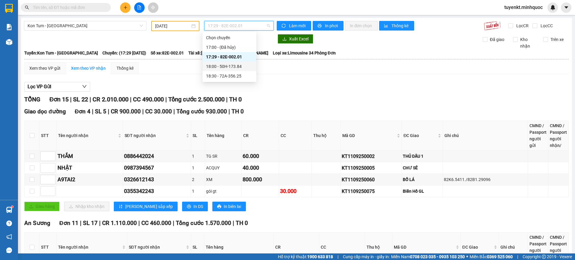
click at [233, 66] on div "18:00 - 50H-173.84" at bounding box center [229, 66] width 47 height 7
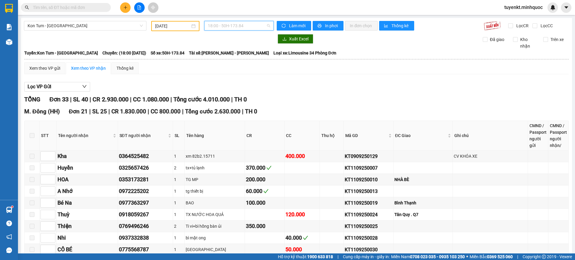
drag, startPoint x: 241, startPoint y: 27, endPoint x: 233, endPoint y: 55, distance: 28.7
click at [241, 28] on span "18:00 - 50H-173.84" at bounding box center [239, 25] width 62 height 9
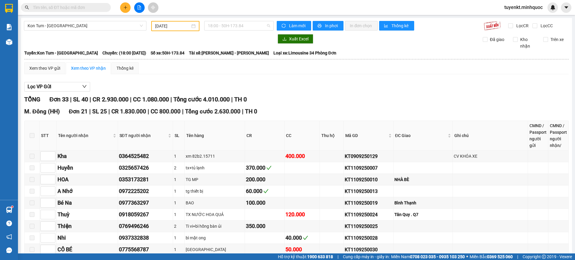
drag, startPoint x: 244, startPoint y: 25, endPoint x: 247, endPoint y: 37, distance: 12.9
click at [244, 25] on span "18:00 - 50H-173.84" at bounding box center [239, 25] width 62 height 9
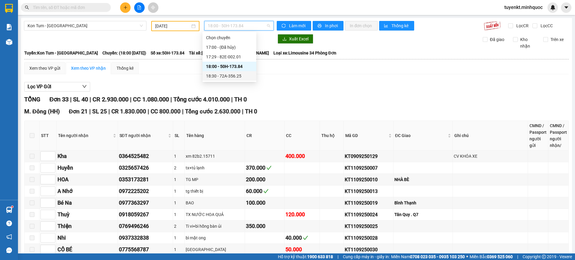
click at [241, 78] on div "18:30 - 72A-356.25" at bounding box center [229, 76] width 47 height 7
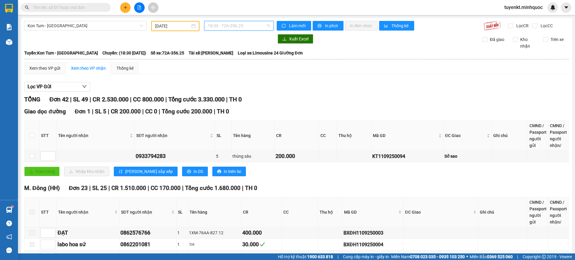
click at [259, 23] on span "18:30 - 72A-356.25" at bounding box center [239, 25] width 62 height 9
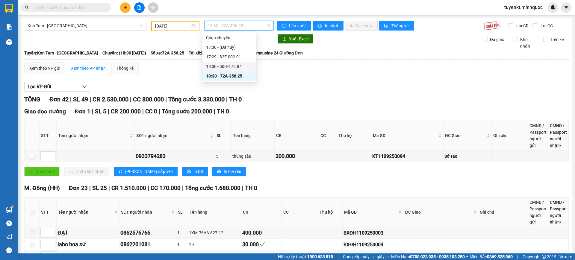
click at [248, 63] on div "18:00 - 50H-173.84" at bounding box center [229, 66] width 47 height 7
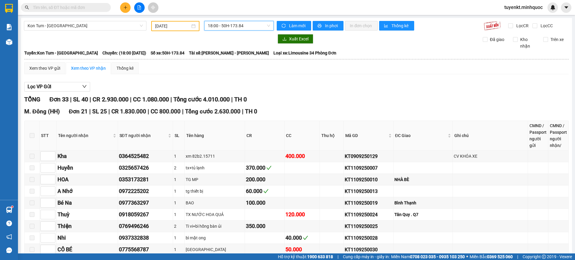
drag, startPoint x: 247, startPoint y: 23, endPoint x: 247, endPoint y: 29, distance: 6.0
click at [247, 24] on span "18:00 - 50H-173.84" at bounding box center [239, 25] width 62 height 9
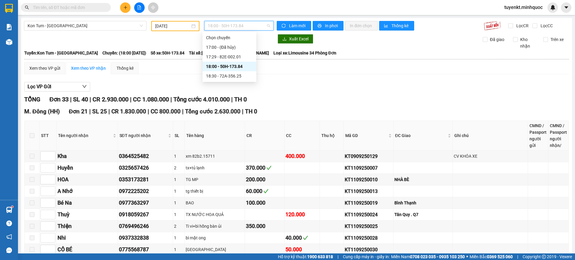
click at [236, 74] on div "18:30 - 72A-356.25" at bounding box center [229, 76] width 47 height 7
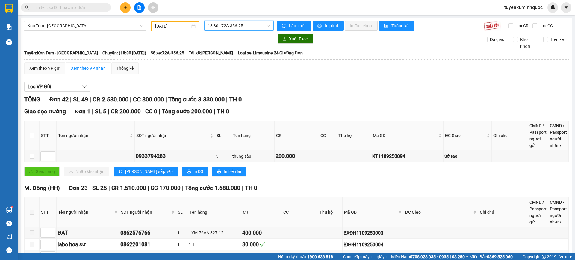
click at [233, 31] on div "18:30 18:30 - 72A-356.25" at bounding box center [239, 26] width 74 height 10
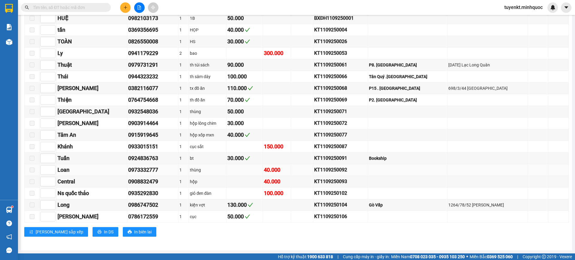
scroll to position [174, 0]
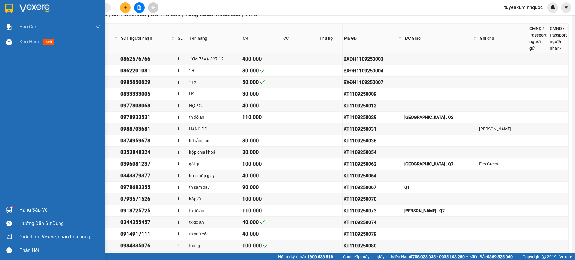
click at [4, 10] on div at bounding box center [9, 8] width 10 height 10
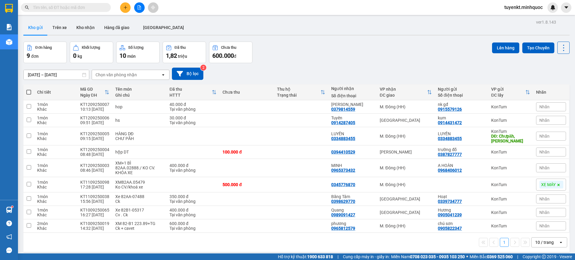
click at [84, 18] on div "ver 1.8.143 Kho gửi Trên xe Kho nhận Hàng đã giao ĐÀ NẴNG Đơn hàng 9 đơn Khối l…" at bounding box center [296, 148] width 551 height 260
click at [84, 32] on button "Kho nhận" at bounding box center [86, 27] width 28 height 14
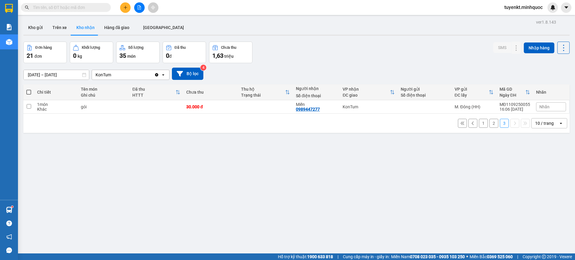
click at [490, 123] on button "2" at bounding box center [493, 123] width 9 height 9
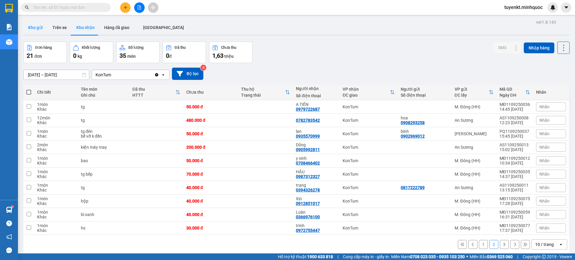
click at [37, 32] on button "Kho gửi" at bounding box center [35, 27] width 24 height 14
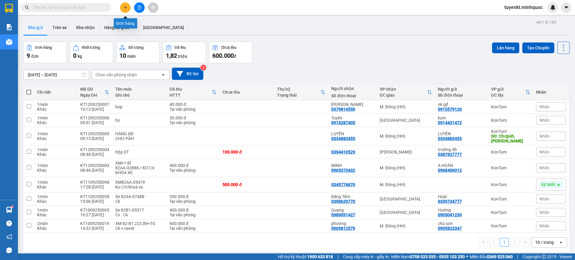
click at [124, 10] on button at bounding box center [125, 7] width 10 height 10
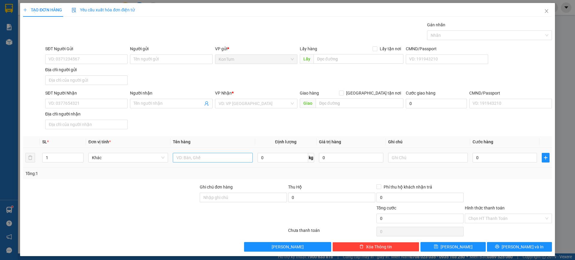
drag, startPoint x: 226, startPoint y: 151, endPoint x: 224, endPoint y: 156, distance: 5.2
click at [226, 151] on td at bounding box center [212, 158] width 84 height 20
click at [221, 162] on div at bounding box center [213, 158] width 80 height 12
click at [187, 157] on input "text" at bounding box center [213, 158] width 80 height 10
type input "bì 5 chai mật ong"
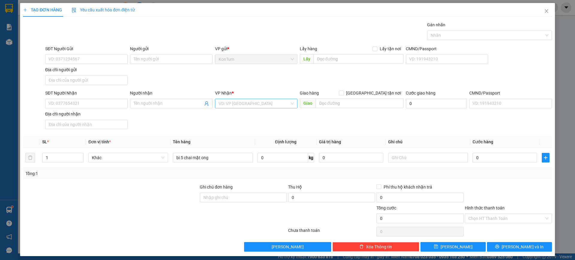
click at [247, 104] on input "search" at bounding box center [253, 103] width 71 height 9
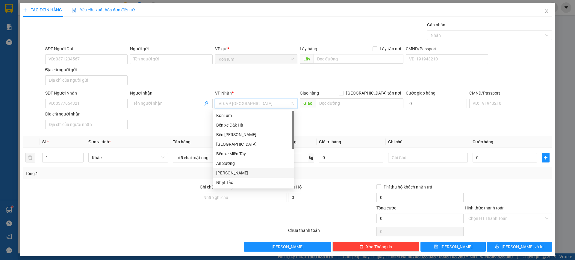
click at [241, 171] on div "[PERSON_NAME]" at bounding box center [253, 173] width 74 height 7
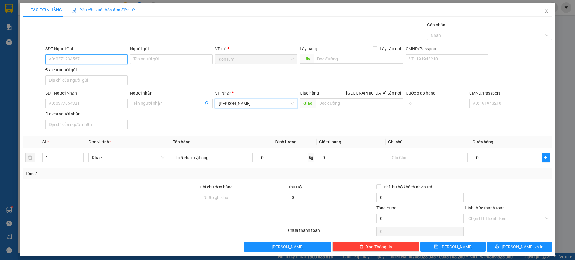
click at [89, 56] on input "SĐT Người Gửi" at bounding box center [86, 59] width 82 height 10
click at [89, 58] on input "0772975279" at bounding box center [86, 59] width 82 height 10
type input "0772975279"
click at [84, 104] on input "SĐT Người Nhận" at bounding box center [86, 104] width 82 height 10
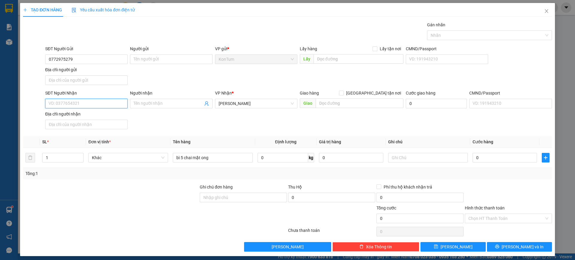
paste input "0772975279"
type input "0772975279"
click at [88, 115] on div "0772975279 - Thiệu" at bounding box center [85, 115] width 74 height 7
type input "Thiệu"
type input "0772975279"
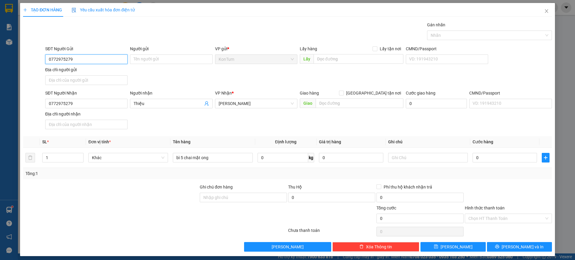
click at [87, 58] on input "0772975279" at bounding box center [86, 59] width 82 height 10
click at [64, 72] on div "0914090811 - Kĩ" at bounding box center [85, 71] width 74 height 7
type input "0914090811"
type input "Kĩ"
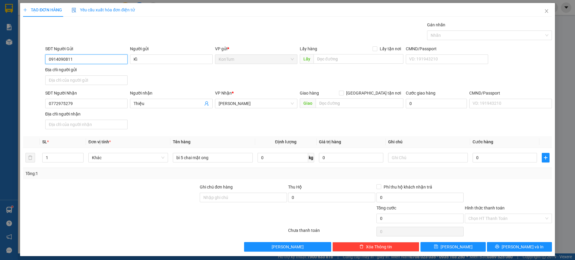
type input "0914090811"
click at [238, 127] on div "SĐT Người Nhận 0772975279 Người nhận Thiệu VP Nhận * [PERSON_NAME] hàng Giao tậ…" at bounding box center [298, 111] width 509 height 42
type input "4"
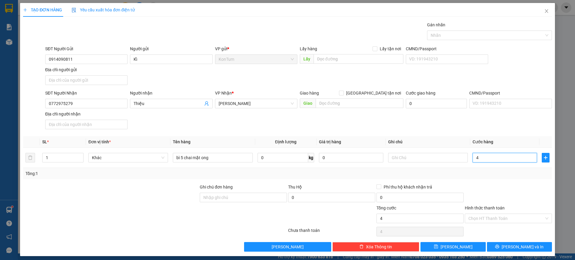
type input "40"
type input "40.000"
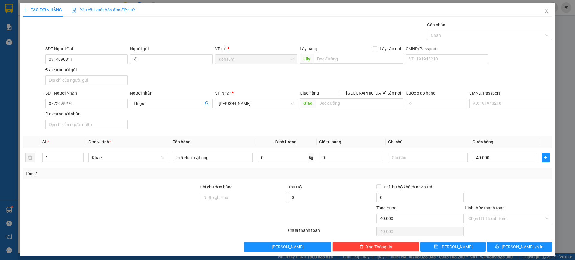
click at [498, 181] on div "Transit Pickup Surcharge Ids Transit Deliver Surcharge Ids Transit Deliver Surc…" at bounding box center [287, 137] width 528 height 230
click at [490, 223] on div "Hình thức thanh toán Chọn HT Thanh Toán" at bounding box center [507, 215] width 87 height 21
click at [485, 219] on input "Hình thức thanh toán" at bounding box center [506, 218] width 76 height 9
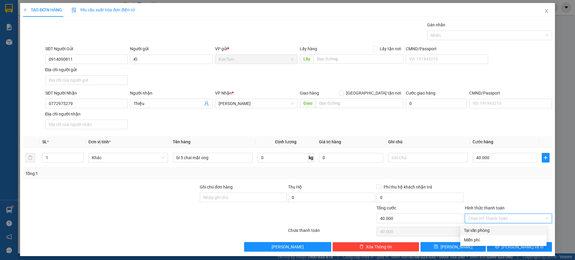
drag, startPoint x: 481, startPoint y: 230, endPoint x: 483, endPoint y: 227, distance: 3.7
click at [482, 229] on div "Tại văn phòng" at bounding box center [503, 230] width 79 height 7
type input "0"
click at [494, 245] on button "[PERSON_NAME] và In" at bounding box center [519, 247] width 65 height 10
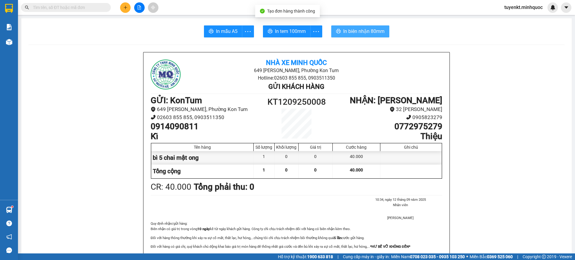
click at [371, 28] on span "In biên nhận 80mm" at bounding box center [363, 31] width 41 height 7
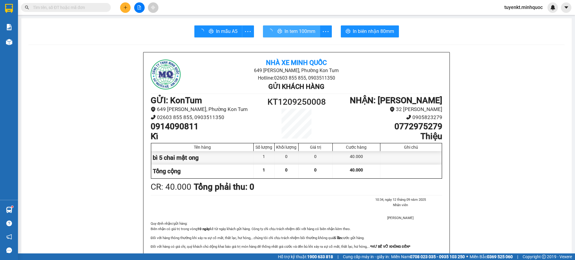
click at [291, 30] on span "In tem 100mm" at bounding box center [299, 31] width 31 height 7
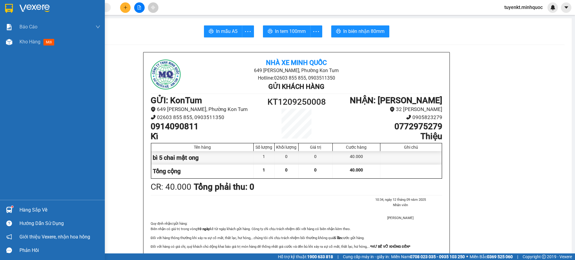
click at [0, 14] on div at bounding box center [52, 9] width 105 height 19
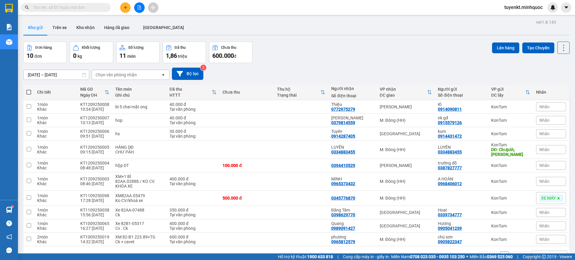
click at [81, 9] on input "text" at bounding box center [68, 7] width 71 height 7
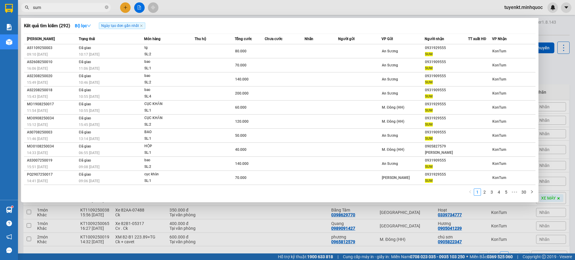
type input "sum"
click at [288, 226] on div at bounding box center [287, 130] width 575 height 260
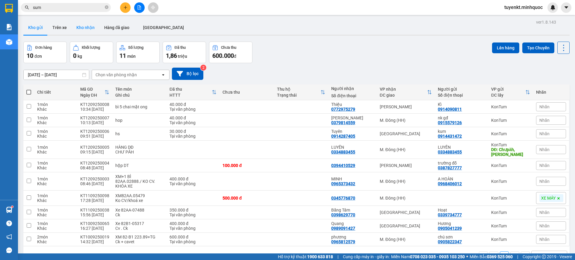
click at [83, 27] on button "Kho nhận" at bounding box center [86, 27] width 28 height 14
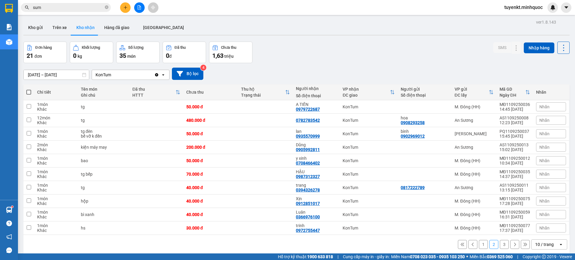
click at [77, 8] on input "sum" at bounding box center [68, 7] width 71 height 7
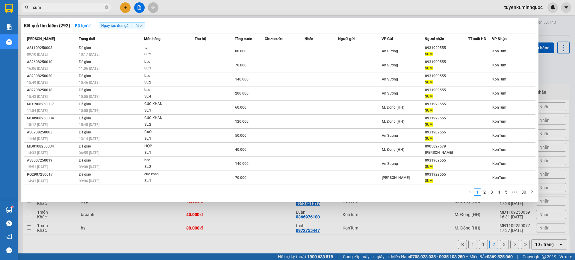
click at [77, 8] on input "sum" at bounding box center [68, 7] width 71 height 7
type input "0944637384"
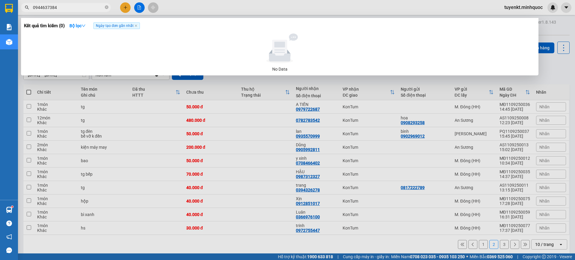
click at [83, 7] on input "0944637384" at bounding box center [68, 7] width 71 height 7
click at [84, 7] on input "0944637384" at bounding box center [68, 7] width 71 height 7
click at [105, 7] on icon "close-circle" at bounding box center [107, 7] width 4 height 4
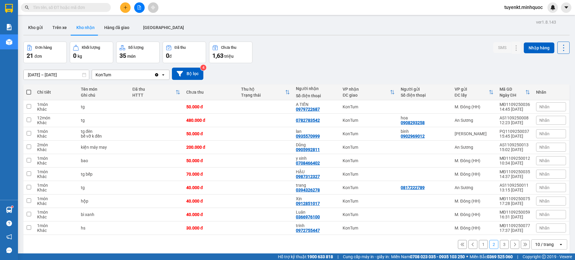
click at [87, 10] on input "text" at bounding box center [68, 7] width 71 height 7
click at [82, 8] on input "text" at bounding box center [68, 7] width 71 height 7
click at [75, 5] on input "text" at bounding box center [68, 7] width 71 height 7
click at [74, 9] on input "text" at bounding box center [68, 7] width 71 height 7
click at [562, 47] on button at bounding box center [563, 48] width 12 height 12
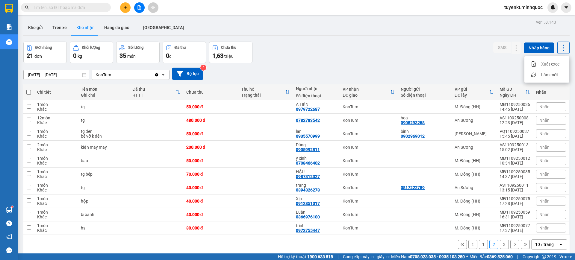
click at [546, 77] on span "Làm mới" at bounding box center [549, 75] width 16 height 6
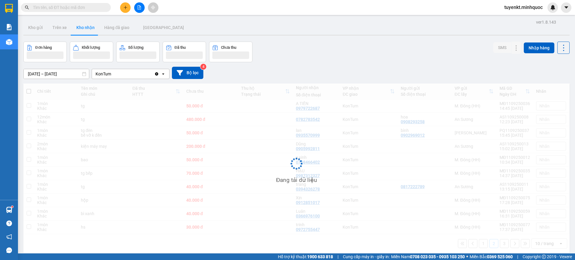
click at [546, 76] on div "[DATE] – [DATE] Press the down arrow key to interact with the calendar and sele…" at bounding box center [296, 73] width 546 height 12
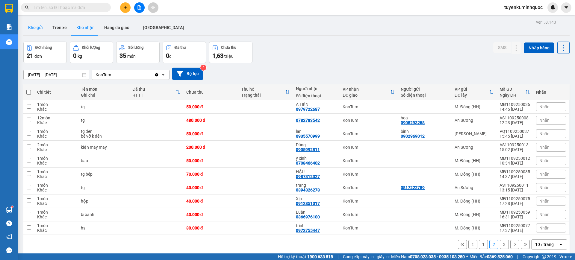
click at [41, 25] on button "Kho gửi" at bounding box center [35, 27] width 24 height 14
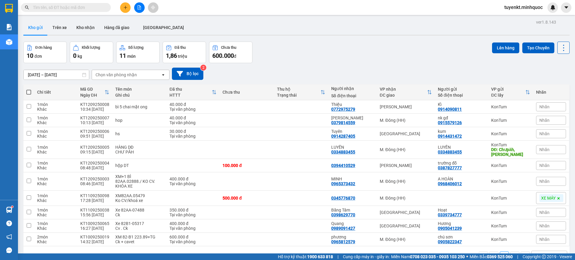
click at [561, 48] on icon at bounding box center [563, 48] width 8 height 8
click at [552, 87] on span "Làm mới" at bounding box center [549, 86] width 16 height 6
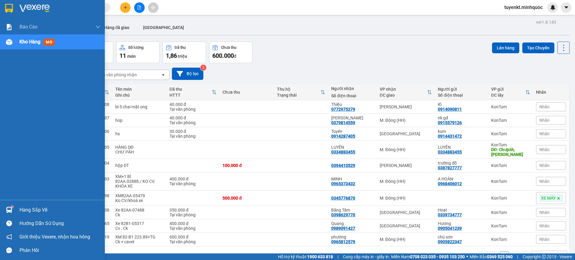
click at [3, 8] on div at bounding box center [52, 9] width 105 height 19
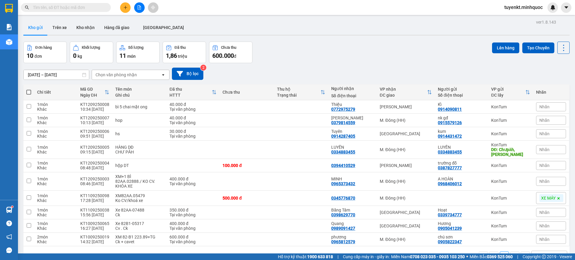
click at [77, 7] on input "text" at bounding box center [68, 7] width 71 height 7
click at [77, 6] on input "text" at bounding box center [68, 7] width 71 height 7
click at [563, 49] on button at bounding box center [563, 48] width 12 height 12
drag, startPoint x: 553, startPoint y: 85, endPoint x: 491, endPoint y: 84, distance: 61.9
click at [553, 86] on span "Làm mới" at bounding box center [549, 86] width 16 height 6
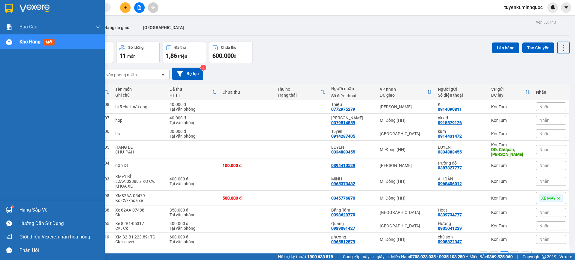
click at [0, 3] on div at bounding box center [52, 9] width 105 height 19
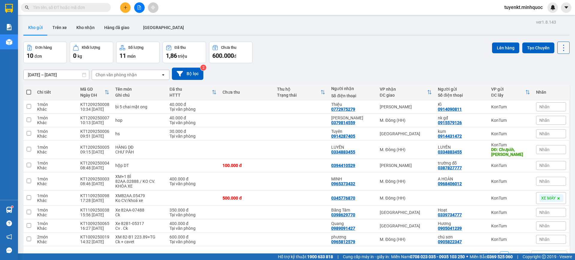
click at [557, 45] on button at bounding box center [563, 48] width 12 height 12
click at [549, 85] on span "Làm mới" at bounding box center [549, 86] width 16 height 6
click at [360, 49] on div "Đơn hàng 10 đơn Khối lượng 0 kg Số lượng 11 món Đã thu 1,86 triệu Chưa thu 600.…" at bounding box center [296, 53] width 546 height 22
click at [560, 49] on icon at bounding box center [563, 48] width 8 height 8
click at [551, 83] on span "Làm mới" at bounding box center [549, 86] width 16 height 6
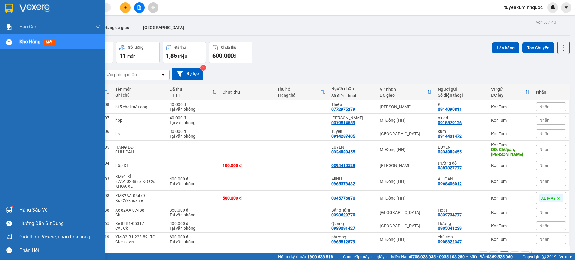
click at [0, 10] on div at bounding box center [52, 9] width 105 height 19
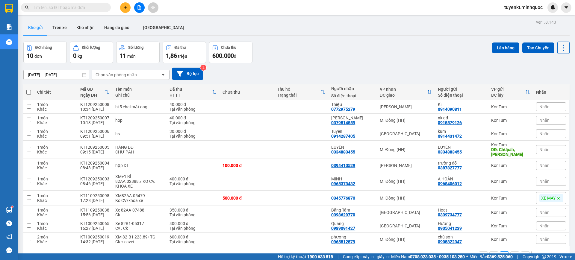
click at [559, 50] on icon at bounding box center [563, 48] width 8 height 8
click at [548, 81] on li "Làm mới" at bounding box center [546, 85] width 45 height 11
click at [559, 49] on icon at bounding box center [563, 48] width 8 height 8
click at [550, 85] on span "Làm mới" at bounding box center [549, 86] width 16 height 6
click at [121, 7] on button at bounding box center [125, 7] width 10 height 10
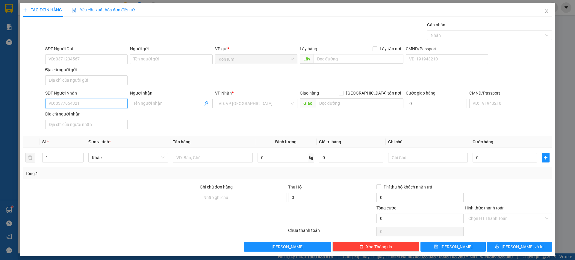
click at [106, 105] on input "SĐT Người Nhận" at bounding box center [86, 104] width 82 height 10
type input "0976989867"
click at [157, 104] on input "Người nhận" at bounding box center [167, 103] width 69 height 7
type input "B12 TAI3"
click at [270, 104] on input "search" at bounding box center [253, 103] width 71 height 9
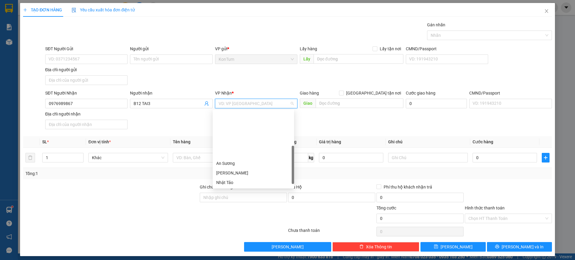
scroll to position [53, 0]
click at [236, 139] on div "M. Đông (HH)" at bounding box center [253, 139] width 74 height 7
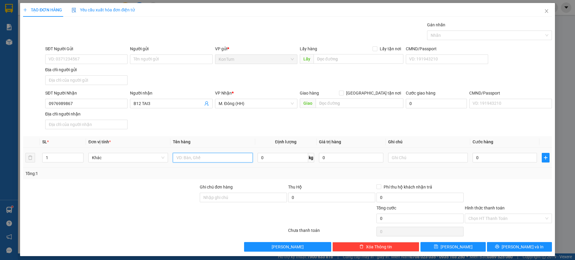
click at [203, 158] on input "text" at bounding box center [213, 158] width 80 height 10
type input "XM 82B1.08847"
click at [416, 157] on input "text" at bounding box center [428, 158] width 80 height 10
click at [394, 157] on input "CV KHÓA XE" at bounding box center [428, 158] width 80 height 10
type input "CV +KHÓA XE"
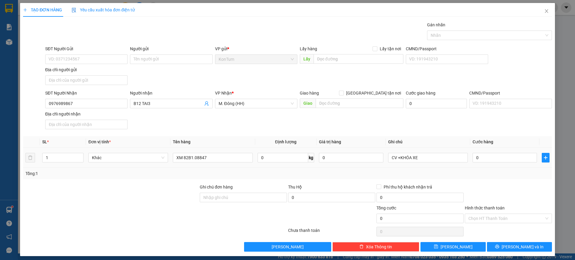
click at [493, 165] on td "0" at bounding box center [504, 158] width 69 height 20
click at [490, 160] on input "0" at bounding box center [504, 158] width 64 height 10
type input "5"
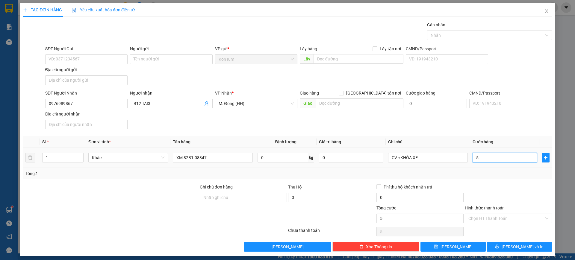
type input "50"
type input "500"
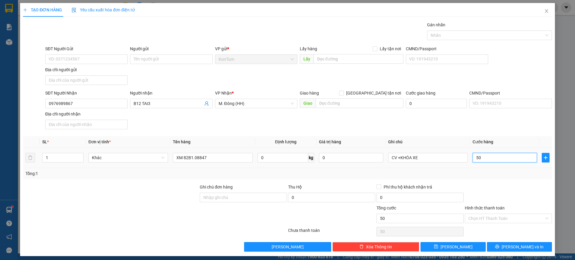
type input "500"
type input "500.000"
click at [497, 182] on div "Transit Pickup Surcharge Ids Transit Deliver Surcharge Ids Transit Deliver Surc…" at bounding box center [287, 137] width 528 height 230
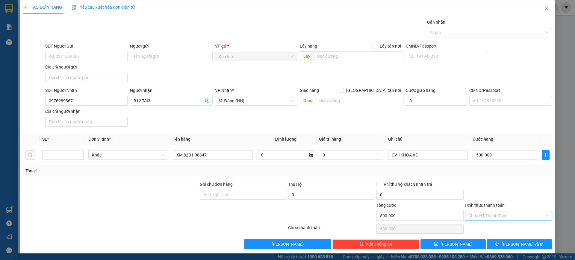
scroll to position [3, 0]
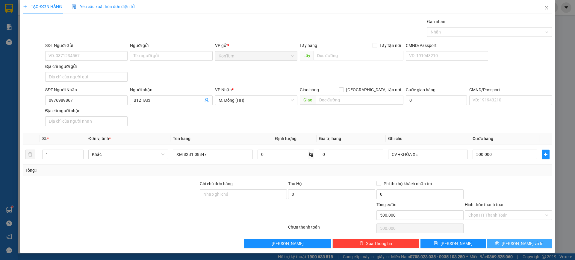
click at [512, 241] on span "[PERSON_NAME] và In" at bounding box center [522, 243] width 42 height 7
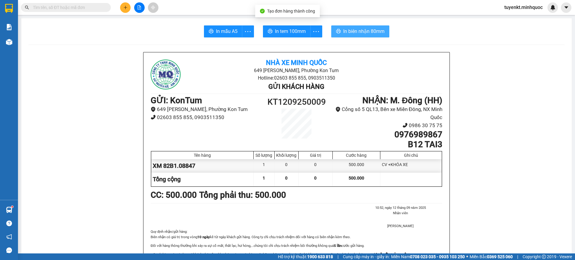
click at [372, 28] on span "In biên nhận 80mm" at bounding box center [363, 31] width 41 height 7
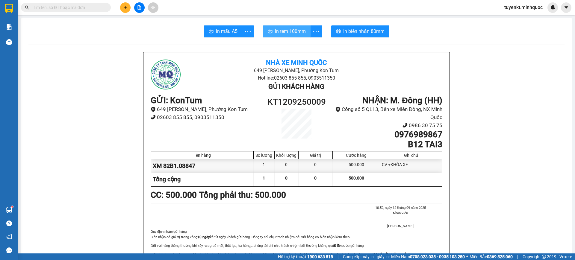
click at [287, 29] on span "In tem 100mm" at bounding box center [290, 31] width 31 height 7
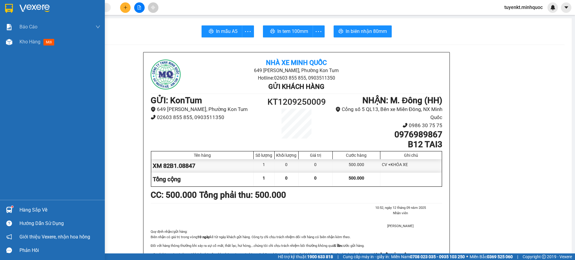
click at [8, 9] on img at bounding box center [9, 8] width 8 height 9
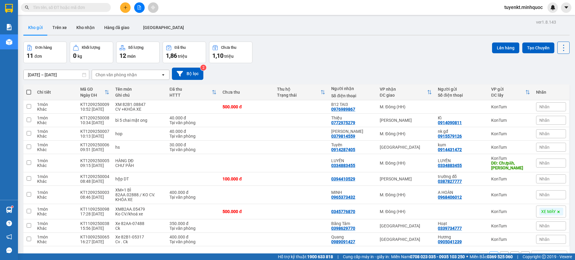
click at [559, 46] on icon at bounding box center [563, 48] width 8 height 8
click at [549, 84] on span "Làm mới" at bounding box center [549, 86] width 16 height 6
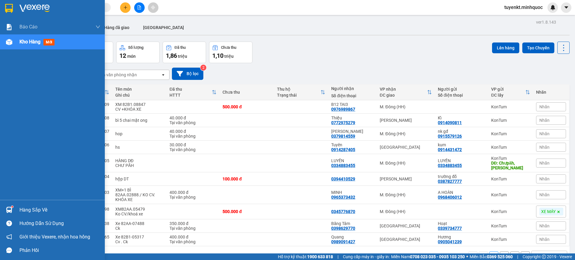
click at [2, 9] on div at bounding box center [52, 9] width 105 height 19
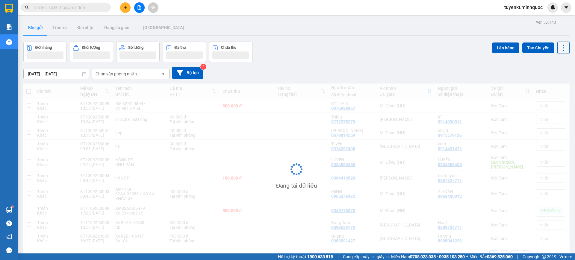
click at [559, 50] on icon at bounding box center [563, 48] width 8 height 8
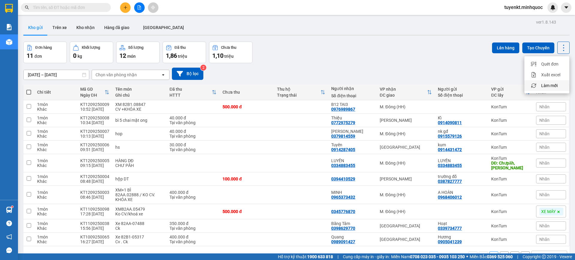
click at [545, 87] on span "Làm mới" at bounding box center [549, 86] width 16 height 6
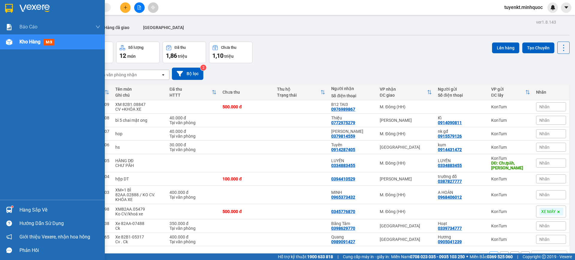
click at [0, 1] on div at bounding box center [52, 9] width 105 height 19
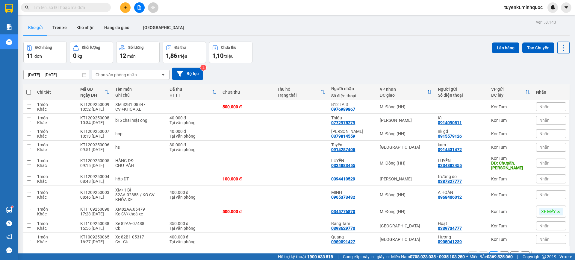
click at [559, 49] on icon at bounding box center [563, 48] width 8 height 8
click at [556, 84] on span "Làm mới" at bounding box center [549, 86] width 16 height 6
click at [97, 9] on input "text" at bounding box center [68, 7] width 71 height 7
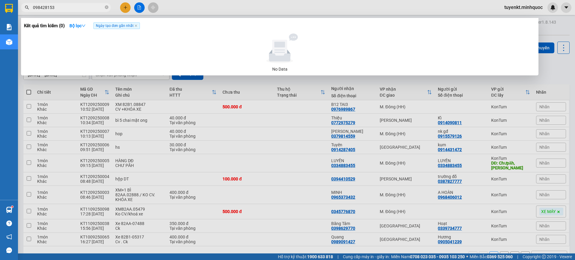
type input "0984281539"
click at [75, 7] on input "0984281539" at bounding box center [68, 7] width 71 height 7
type input "0"
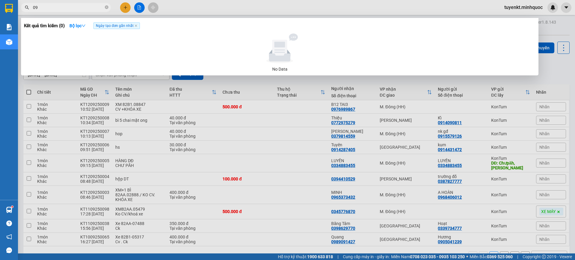
type input "0"
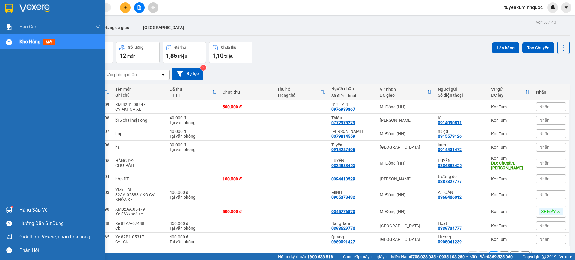
click at [2, 9] on div at bounding box center [52, 9] width 105 height 19
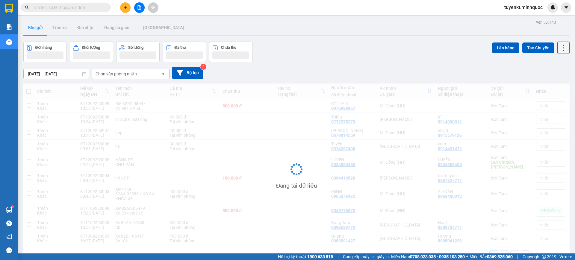
click at [559, 47] on icon at bounding box center [563, 48] width 8 height 8
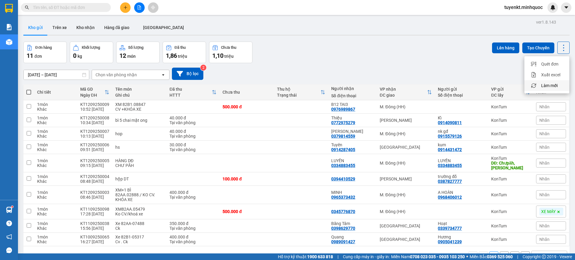
click at [551, 84] on span "Làm mới" at bounding box center [549, 86] width 16 height 6
click at [58, 7] on input "text" at bounding box center [68, 7] width 71 height 7
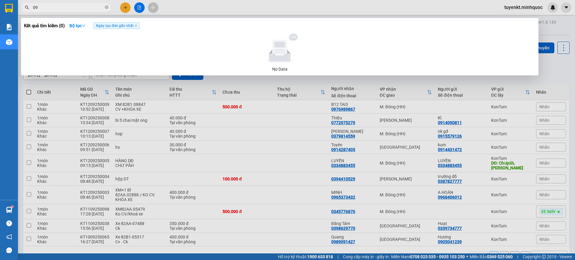
type input "0"
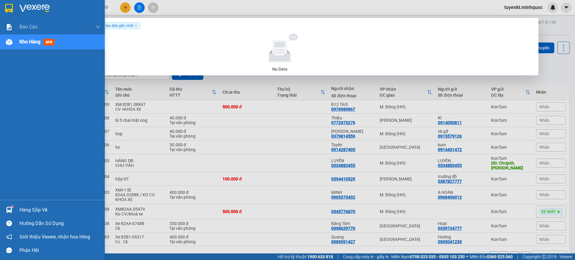
type input "0984281539"
click at [4, 10] on div at bounding box center [9, 8] width 10 height 10
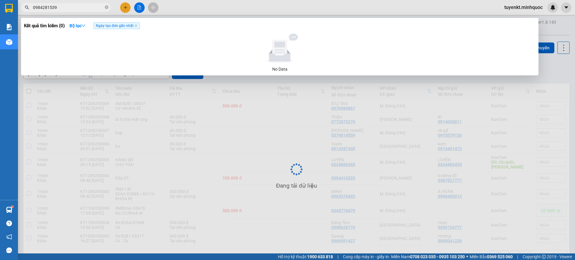
click at [90, 11] on span "0984281539" at bounding box center [66, 7] width 90 height 9
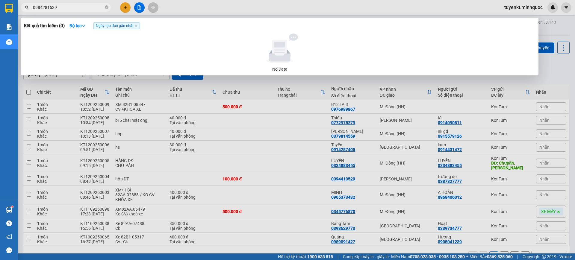
click at [84, 9] on input "0984281539" at bounding box center [68, 7] width 71 height 7
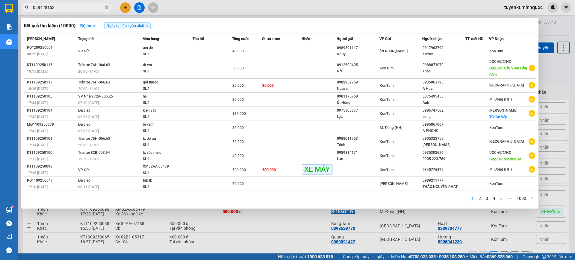
type input "0984281539"
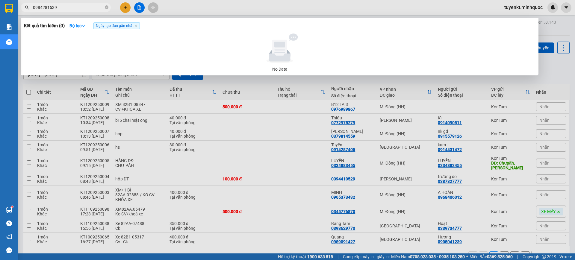
click at [266, 113] on div at bounding box center [287, 130] width 575 height 260
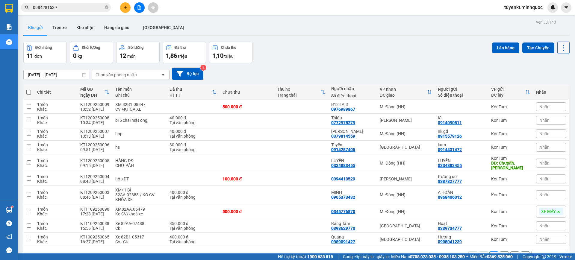
click at [563, 48] on button at bounding box center [563, 48] width 12 height 12
click at [544, 88] on span "Làm mới" at bounding box center [549, 86] width 16 height 6
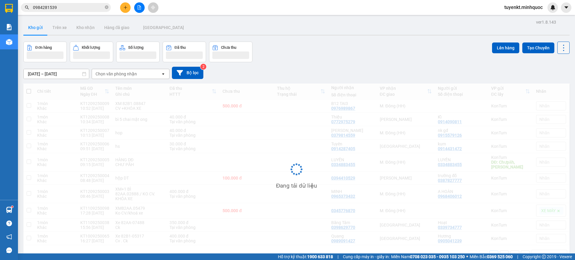
click at [560, 48] on icon at bounding box center [563, 48] width 8 height 8
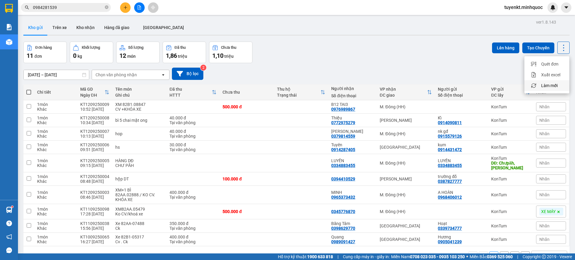
click at [546, 86] on span "Làm mới" at bounding box center [549, 86] width 16 height 6
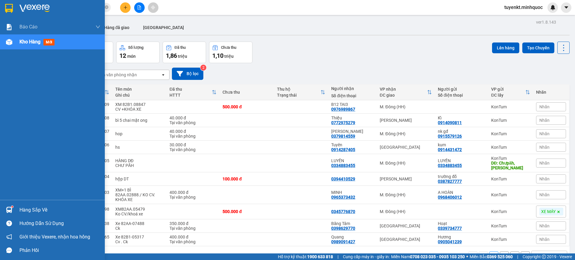
click at [16, 13] on div at bounding box center [52, 9] width 105 height 19
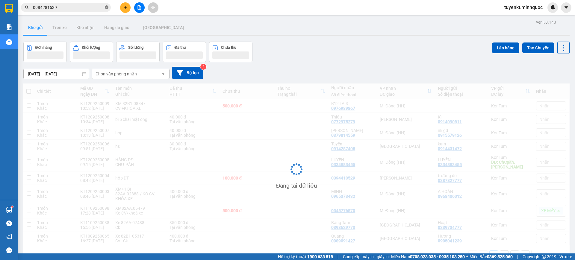
click at [107, 7] on icon "close-circle" at bounding box center [107, 7] width 4 height 4
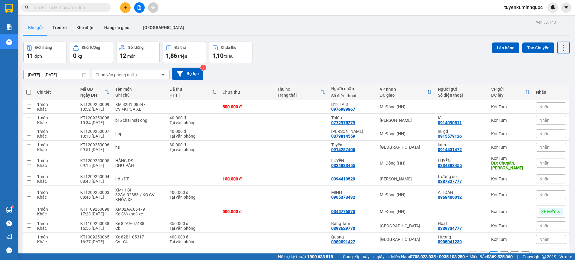
click at [55, 10] on input "text" at bounding box center [68, 7] width 71 height 7
click at [52, 6] on input "text" at bounding box center [68, 7] width 71 height 7
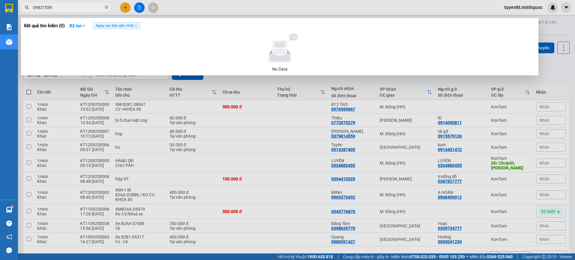
click at [36, 8] on input "09821539" at bounding box center [68, 7] width 71 height 7
click at [36, 6] on input "09821539" at bounding box center [68, 7] width 71 height 7
click at [38, 7] on input "09821539" at bounding box center [68, 7] width 71 height 7
click at [41, 7] on input "09821539" at bounding box center [68, 7] width 71 height 7
click at [41, 6] on input "09821539" at bounding box center [68, 7] width 71 height 7
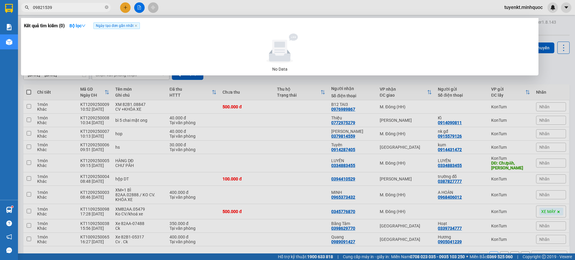
type input "098421539"
click at [66, 9] on input "098421539" at bounding box center [68, 7] width 71 height 7
drag, startPoint x: 66, startPoint y: 9, endPoint x: 56, endPoint y: 0, distance: 14.0
click at [66, 10] on input "098421539" at bounding box center [68, 7] width 71 height 7
type input "0984281539"
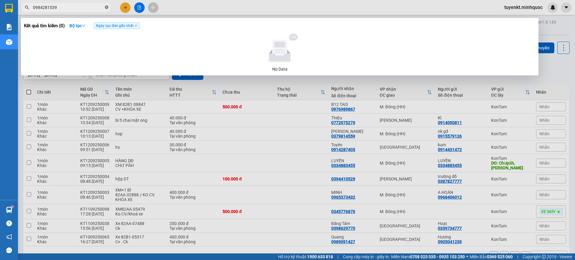
click at [105, 5] on icon "close-circle" at bounding box center [107, 7] width 4 height 4
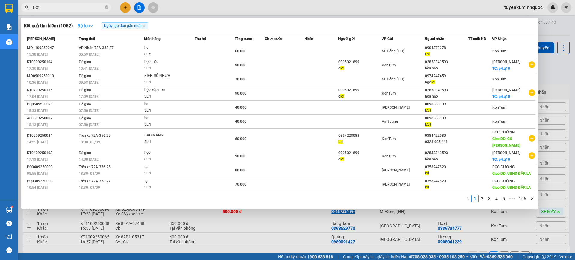
type input "LỢI"
click at [94, 26] on icon "down" at bounding box center [91, 26] width 4 height 4
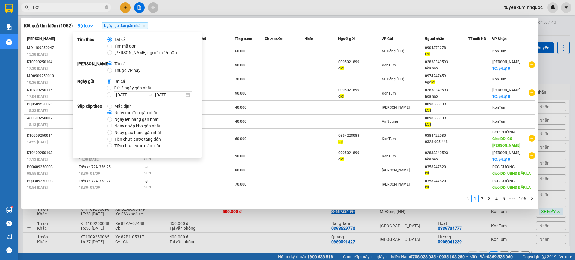
click at [119, 107] on span "Mặc định" at bounding box center [123, 106] width 22 height 7
click at [112, 107] on input "Mặc định" at bounding box center [109, 106] width 5 height 5
radio input "true"
radio input "false"
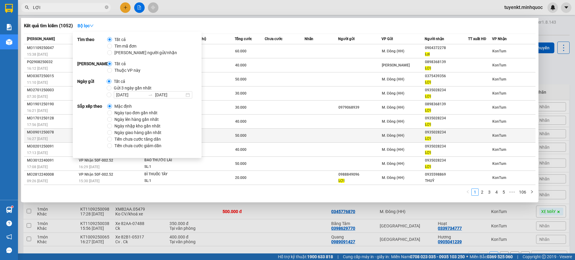
click at [444, 137] on div "LỢI" at bounding box center [446, 139] width 43 height 6
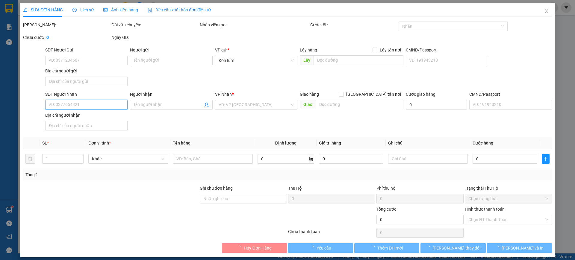
click at [88, 101] on input "SĐT Người Nhận" at bounding box center [86, 105] width 82 height 10
type input "0935028234"
type input "LỢI"
type input "50.000"
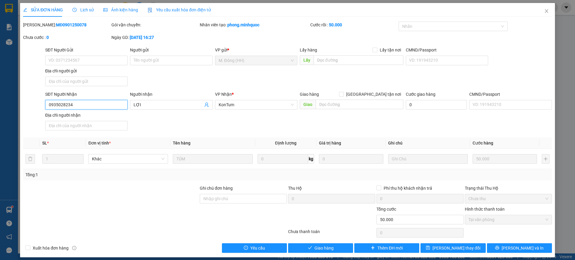
click at [82, 106] on input "0935028234" at bounding box center [86, 105] width 82 height 10
click at [82, 105] on input "0935028234" at bounding box center [86, 105] width 82 height 10
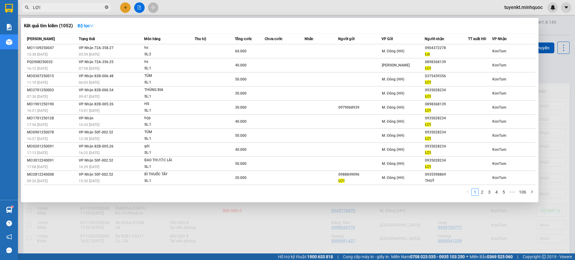
click at [105, 7] on icon "close-circle" at bounding box center [107, 7] width 4 height 4
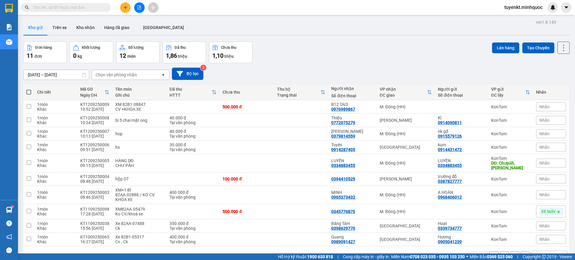
click at [93, 10] on input "text" at bounding box center [68, 7] width 71 height 7
paste input "0935028234"
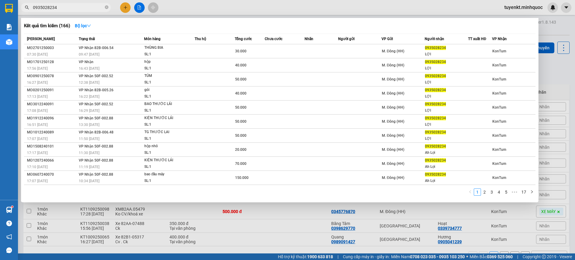
type input "0935028234"
click at [94, 19] on div "Kết quả tìm kiếm ( 166 ) Bộ lọc Mã ĐH Trạng thái Món hàng Thu hộ Tổng cước Chưa…" at bounding box center [279, 110] width 517 height 184
click at [93, 25] on button "Bộ lọc" at bounding box center [83, 26] width 26 height 10
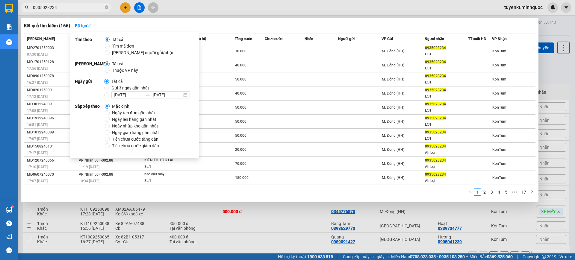
click at [116, 108] on span "Mặc định" at bounding box center [121, 106] width 22 height 7
click at [110, 108] on input "Mặc định" at bounding box center [107, 106] width 5 height 5
click at [116, 110] on span "Ngày tạo đơn gần nhất" at bounding box center [134, 113] width 48 height 7
click at [110, 110] on input "Ngày tạo đơn gần nhất" at bounding box center [107, 112] width 5 height 5
radio input "true"
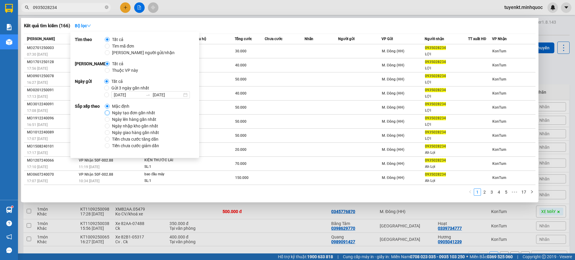
radio input "false"
click at [304, 29] on div "Kết quả tìm kiếm ( 166 ) Bộ lọc Ngày tạo đơn gần nhất" at bounding box center [279, 26] width 511 height 10
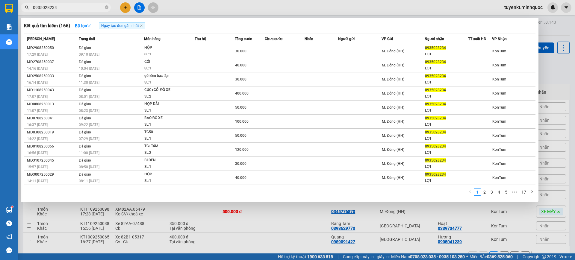
click at [88, 10] on input "0935028234" at bounding box center [68, 7] width 71 height 7
click at [87, 9] on input "0935028234" at bounding box center [68, 7] width 71 height 7
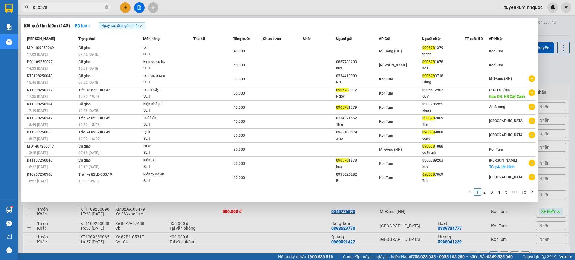
type input "0905781"
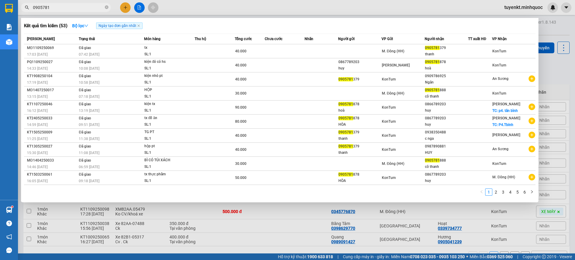
click at [88, 7] on input "0905781" at bounding box center [68, 7] width 71 height 7
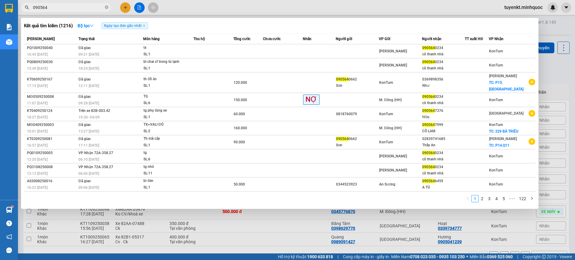
type input "090564"
click at [112, 6] on div "090564" at bounding box center [58, 7] width 117 height 9
click at [108, 7] on icon "close-circle" at bounding box center [107, 7] width 4 height 4
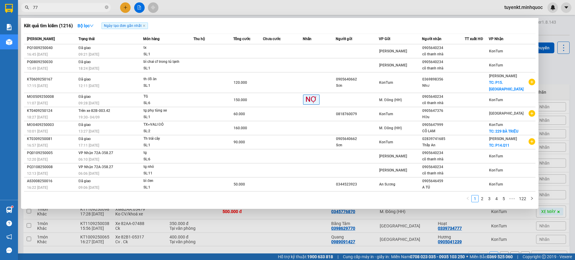
type input "777"
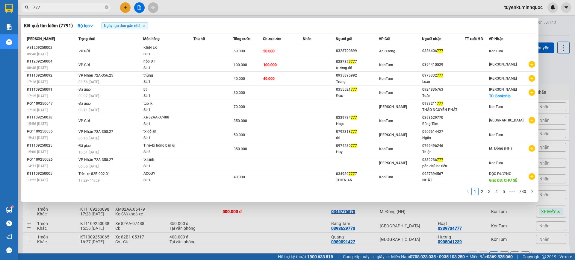
click at [79, 9] on input "777" at bounding box center [68, 7] width 71 height 7
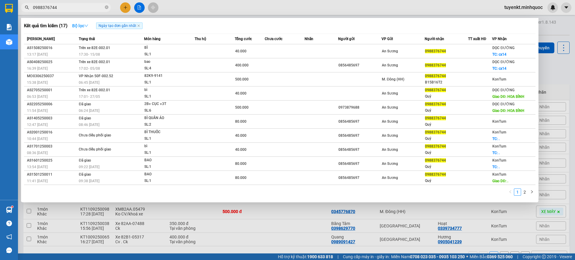
type input "0988376744"
click at [93, 25] on button "Bộ lọc" at bounding box center [80, 26] width 26 height 10
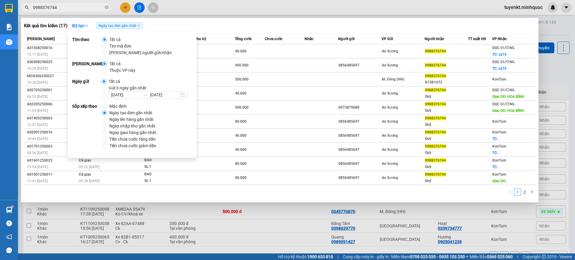
click at [114, 104] on span "Mặc định" at bounding box center [118, 106] width 22 height 7
click at [107, 104] on input "Mặc định" at bounding box center [104, 106] width 5 height 5
radio input "true"
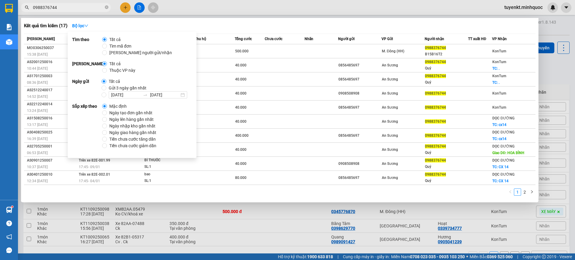
click at [118, 110] on span "Ngày tạo đơn gần nhất" at bounding box center [131, 113] width 48 height 7
click at [107, 110] on input "Ngày tạo đơn gần nhất" at bounding box center [104, 112] width 5 height 5
radio input "true"
radio input "false"
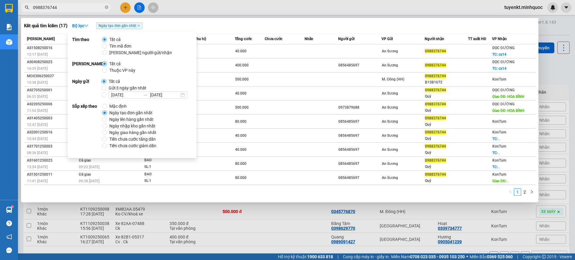
click at [182, 196] on div "1 2" at bounding box center [279, 194] width 511 height 11
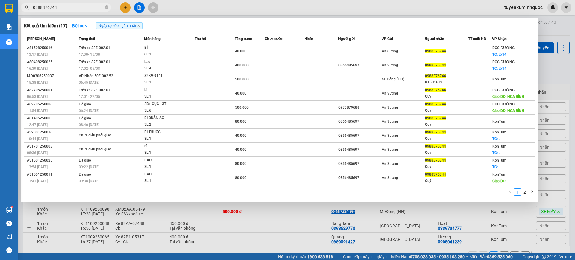
click at [183, 228] on div at bounding box center [287, 130] width 575 height 260
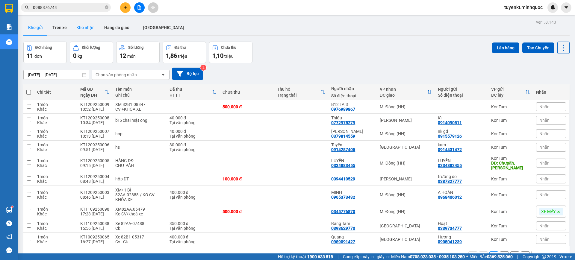
click at [80, 20] on button "Kho nhận" at bounding box center [86, 27] width 28 height 14
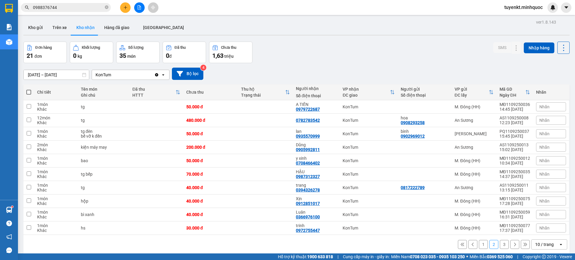
click at [62, 6] on input "0988376744" at bounding box center [68, 7] width 71 height 7
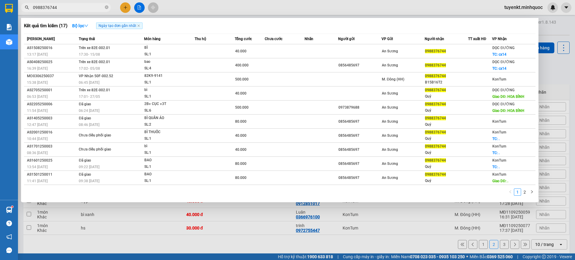
click at [62, 6] on input "0988376744" at bounding box center [68, 7] width 71 height 7
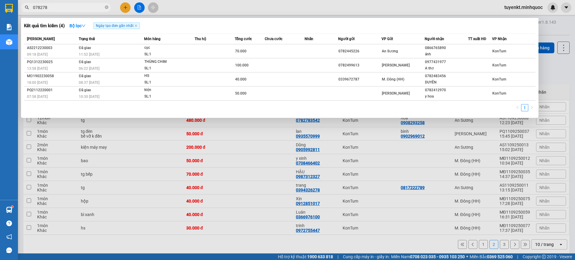
type input "078278"
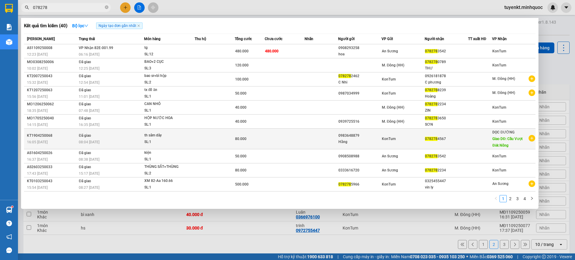
click at [239, 143] on td "80.000" at bounding box center [250, 139] width 30 height 21
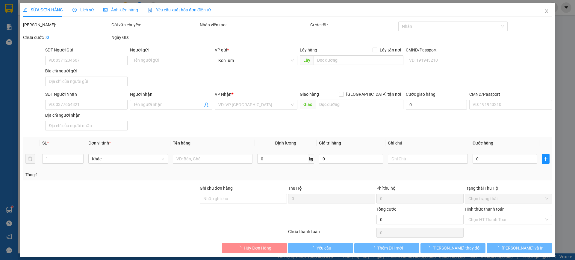
type input "0983648879"
type input "Hằng"
type input "0782784567"
type input "Cầu Vượt Đăk Nông"
type input "80.000"
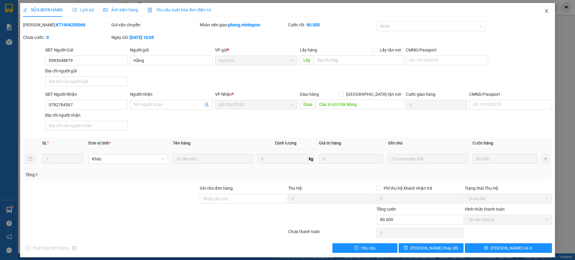
click at [545, 11] on span "Close" at bounding box center [546, 11] width 17 height 17
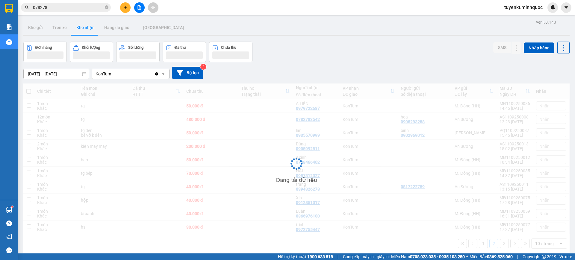
click at [63, 9] on input "078278" at bounding box center [68, 7] width 71 height 7
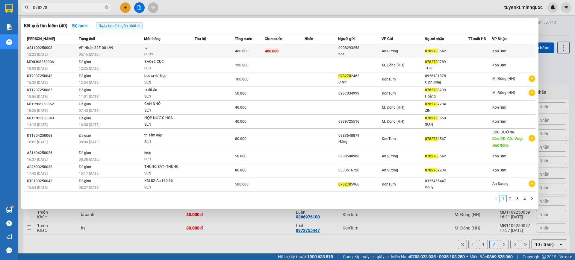
click at [333, 53] on td at bounding box center [320, 51] width 33 height 14
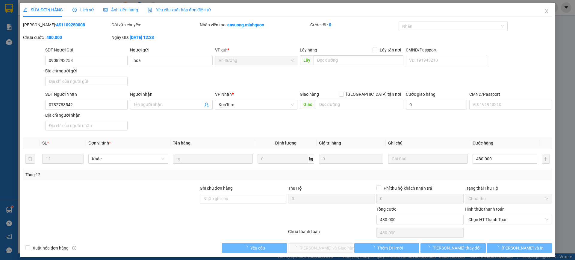
type input "0908293258"
type input "hoa"
type input "0782783542"
type input "480.000"
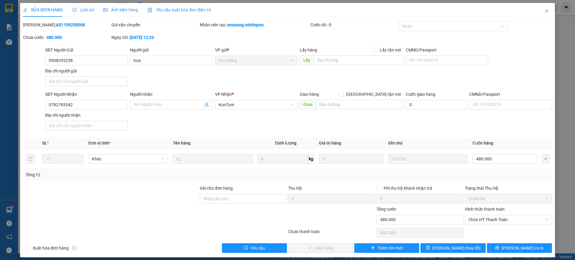
click at [484, 181] on div "Total Paid Fee 0 Total UnPaid Fee 480.000 Cash Collection Total Fee Mã ĐH: AS11…" at bounding box center [287, 137] width 528 height 231
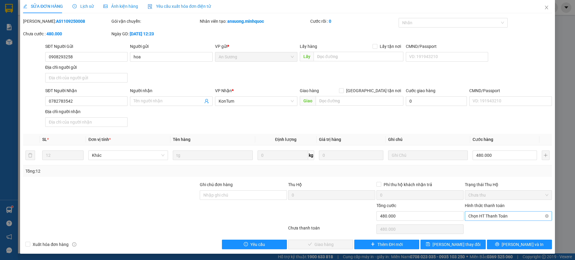
scroll to position [4, 0]
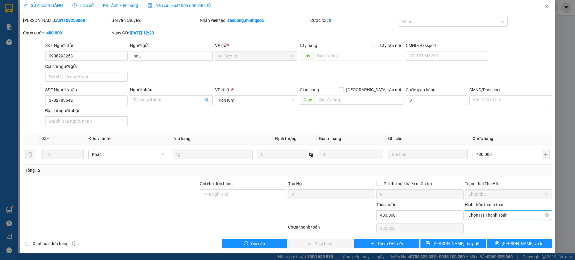
click at [493, 214] on span "Chọn HT Thanh Toán" at bounding box center [508, 215] width 80 height 9
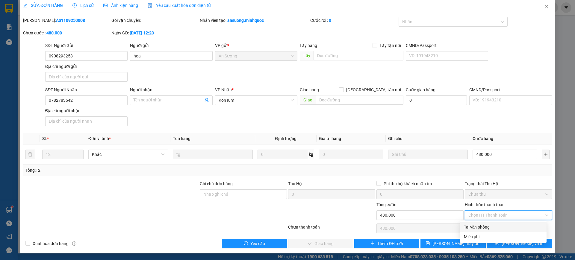
click at [489, 230] on div "Tại văn phòng" at bounding box center [503, 227] width 79 height 7
type input "0"
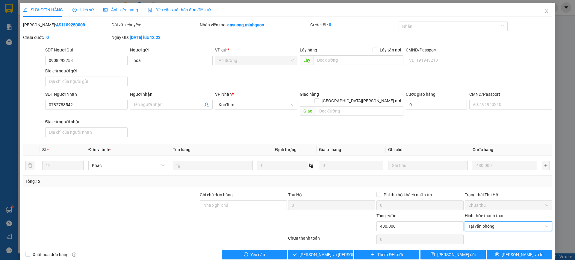
scroll to position [4, 0]
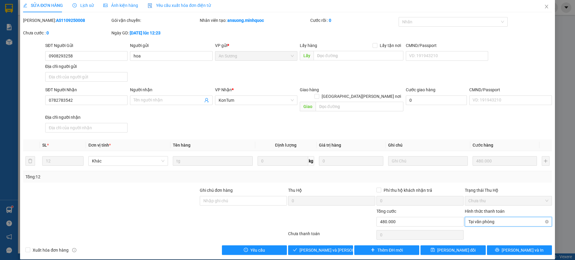
click at [488, 217] on span "Tại văn phòng" at bounding box center [508, 221] width 80 height 9
click at [486, 227] on div "Tại văn phòng" at bounding box center [503, 227] width 79 height 7
drag, startPoint x: 305, startPoint y: 241, endPoint x: 304, endPoint y: 254, distance: 13.5
click at [304, 245] on button "[PERSON_NAME] và [PERSON_NAME] hàng" at bounding box center [320, 250] width 65 height 10
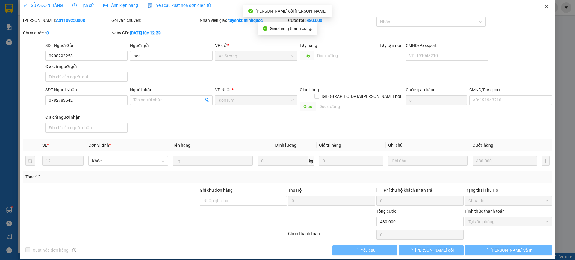
click at [538, 4] on span "Close" at bounding box center [546, 7] width 17 height 17
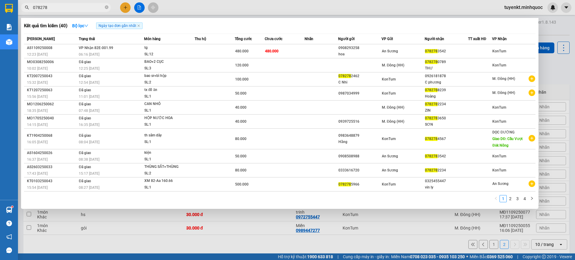
click at [75, 8] on input "078278" at bounding box center [68, 7] width 71 height 7
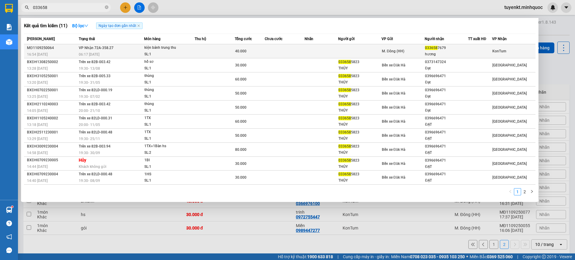
type input "033658"
click at [299, 49] on td at bounding box center [285, 51] width 40 height 14
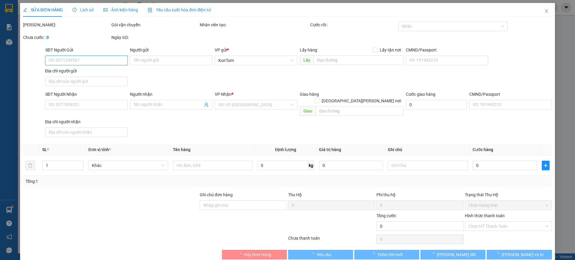
type input "0336587679"
type input "hương"
type input "40.000"
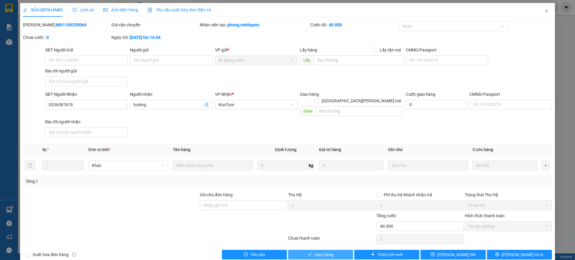
click at [323, 251] on span "Giao hàng" at bounding box center [323, 254] width 19 height 7
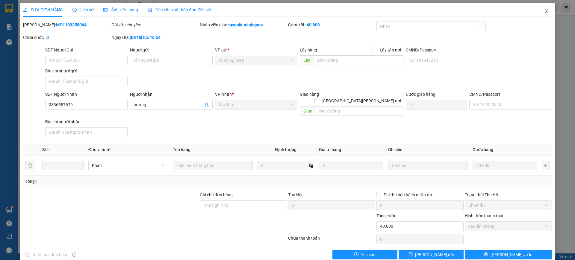
click at [532, 14] on div "SỬA ĐƠN HÀNG Lịch sử [PERSON_NAME] hàng Yêu cầu xuất [PERSON_NAME] điện tử Tota…" at bounding box center [287, 133] width 534 height 261
drag, startPoint x: 537, startPoint y: 13, endPoint x: 455, endPoint y: 2, distance: 83.0
click at [538, 13] on span "Close" at bounding box center [546, 11] width 17 height 17
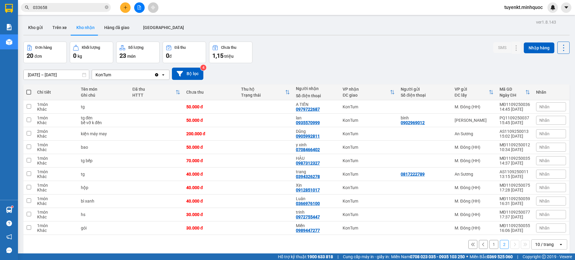
click at [63, 9] on input "033658" at bounding box center [68, 7] width 71 height 7
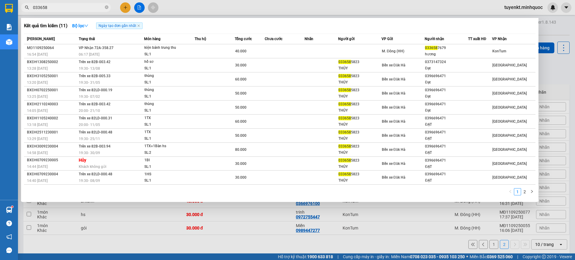
click at [63, 8] on input "033658" at bounding box center [68, 7] width 71 height 7
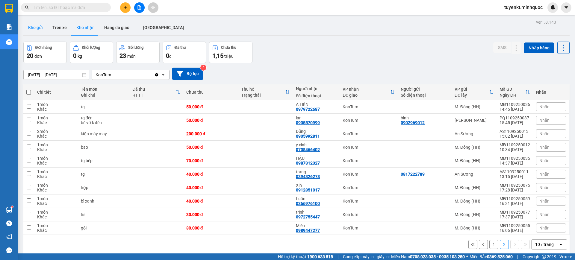
click at [40, 28] on button "Kho gửi" at bounding box center [35, 27] width 24 height 14
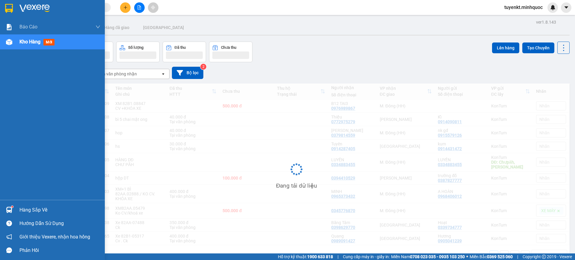
drag, startPoint x: 4, startPoint y: 7, endPoint x: 573, endPoint y: 82, distance: 574.1
click at [4, 7] on div at bounding box center [9, 8] width 10 height 10
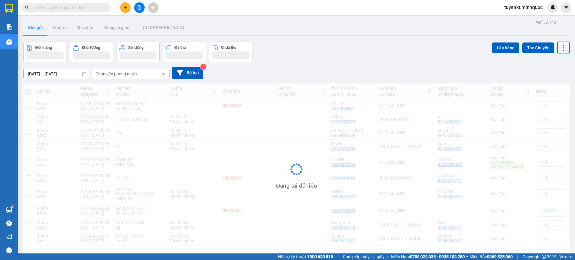
click at [559, 53] on button at bounding box center [563, 48] width 12 height 12
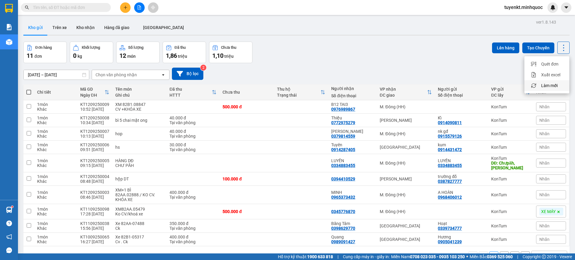
drag, startPoint x: 548, startPoint y: 84, endPoint x: 397, endPoint y: 56, distance: 153.4
click at [548, 84] on span "Làm mới" at bounding box center [549, 86] width 16 height 6
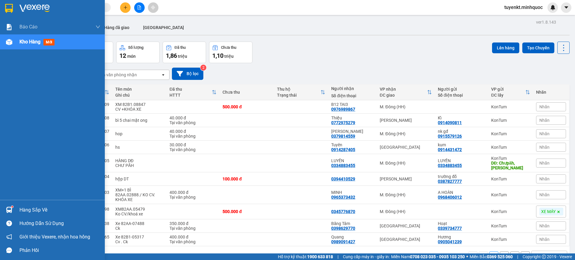
click at [7, 4] on img at bounding box center [9, 8] width 8 height 9
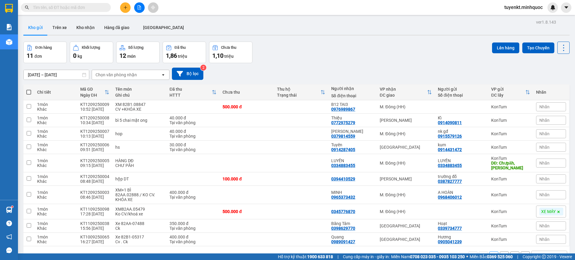
click at [95, 6] on input "text" at bounding box center [68, 7] width 71 height 7
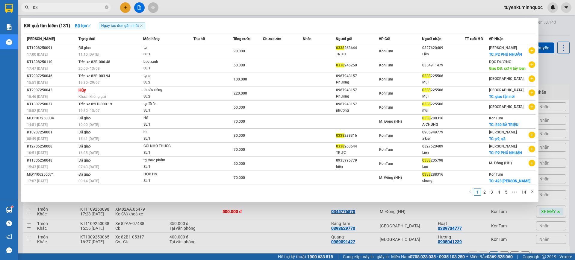
type input "0"
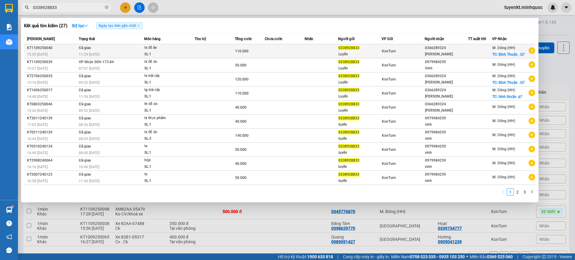
type input "0338928833"
click at [303, 52] on td at bounding box center [285, 51] width 40 height 14
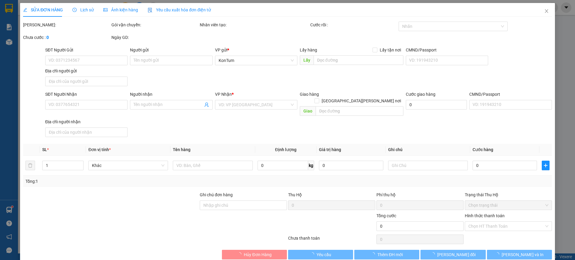
click at [81, 10] on span "Lịch sử" at bounding box center [82, 9] width 21 height 5
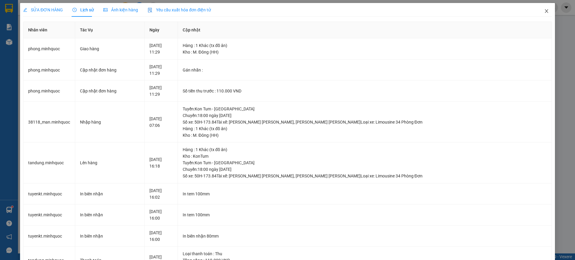
click at [538, 10] on span "Close" at bounding box center [546, 11] width 17 height 17
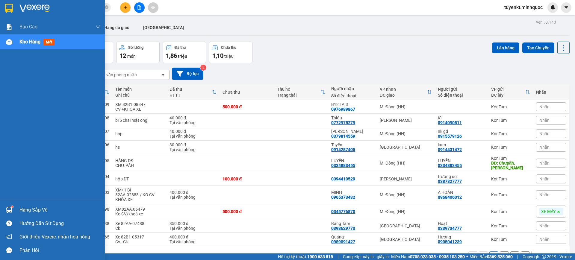
click at [0, 7] on div at bounding box center [52, 9] width 105 height 19
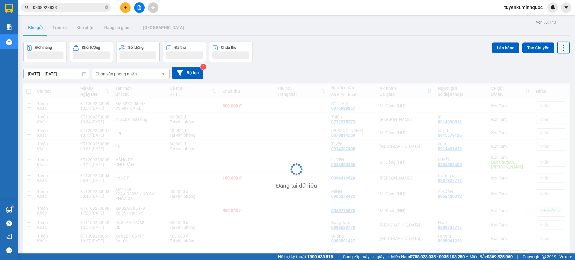
click at [557, 50] on button at bounding box center [563, 48] width 12 height 12
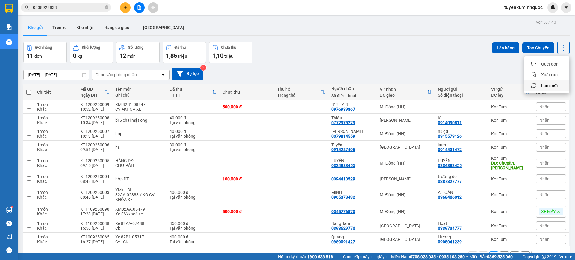
click at [550, 86] on span "Làm mới" at bounding box center [549, 86] width 16 height 6
click at [85, 9] on input "0338928833" at bounding box center [68, 7] width 71 height 7
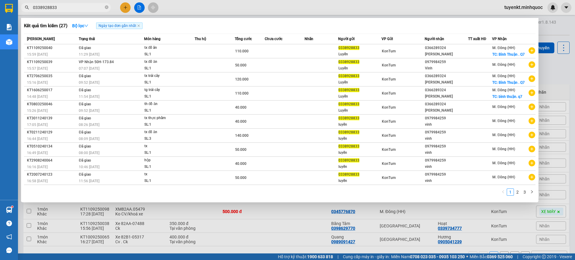
click at [91, 6] on input "0338928833" at bounding box center [68, 7] width 71 height 7
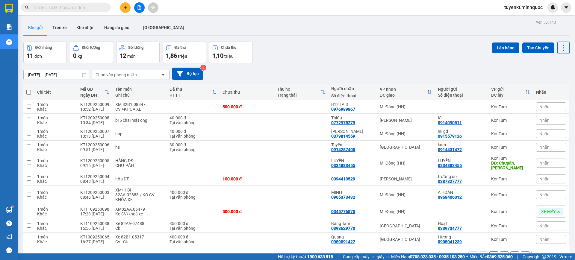
type input "0"
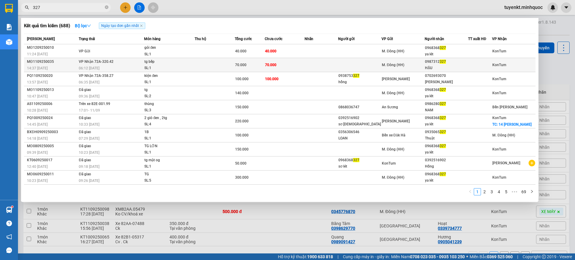
type input "327"
click at [338, 70] on td at bounding box center [359, 65] width 43 height 14
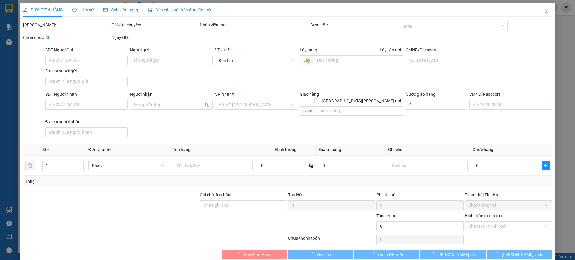
type input "0987312327"
type input "HẬU"
type input "70.000"
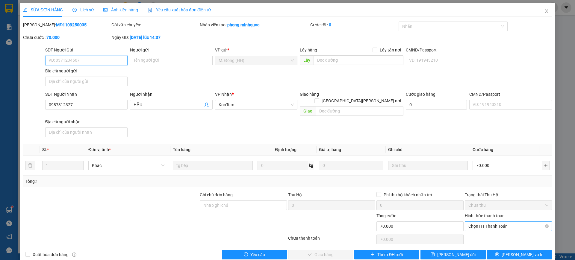
click at [494, 222] on span "Chọn HT Thanh Toán" at bounding box center [508, 226] width 80 height 9
click at [489, 233] on div "Tại văn phòng" at bounding box center [503, 231] width 79 height 7
type input "0"
click at [339, 250] on button "[PERSON_NAME] và [PERSON_NAME] hàng" at bounding box center [320, 255] width 65 height 10
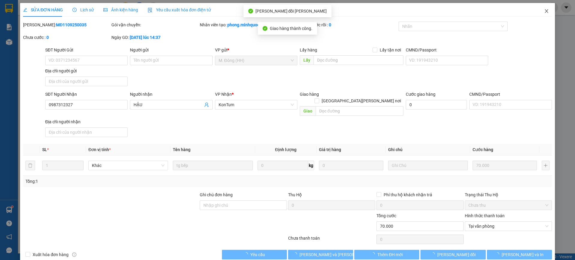
click at [538, 11] on span "Close" at bounding box center [546, 11] width 17 height 17
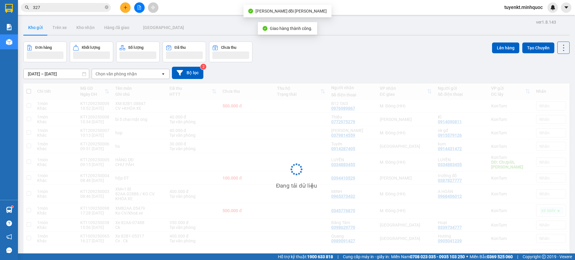
click at [94, 8] on input "327" at bounding box center [68, 7] width 71 height 7
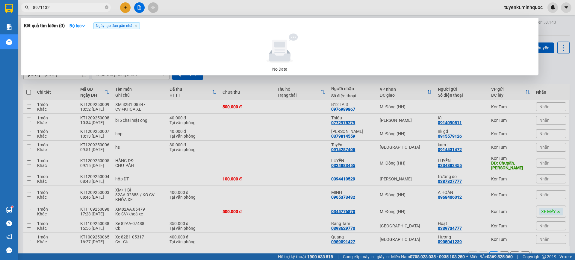
click at [32, 7] on span "8971132" at bounding box center [66, 7] width 90 height 9
click at [33, 7] on span "8971132" at bounding box center [66, 7] width 90 height 9
click at [34, 5] on input "8971132" at bounding box center [68, 7] width 71 height 7
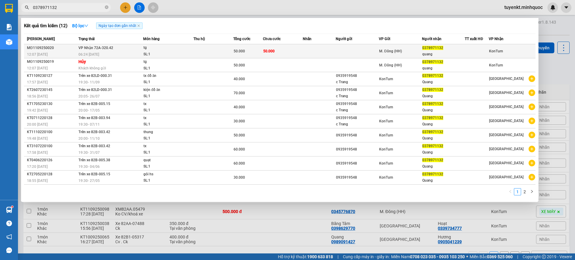
type input "0378971132"
click at [233, 51] on td at bounding box center [213, 51] width 40 height 14
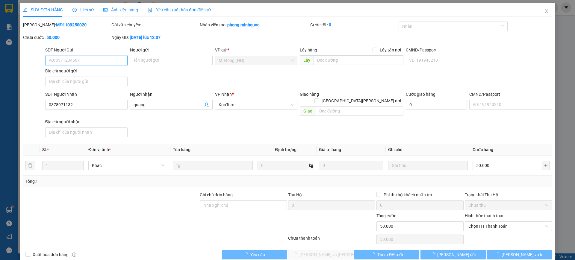
type input "0378971132"
type input "quang"
type input "50.000"
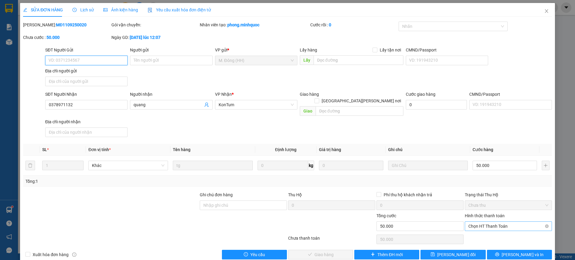
click at [501, 222] on span "Chọn HT Thanh Toán" at bounding box center [508, 226] width 80 height 9
drag, startPoint x: 494, startPoint y: 227, endPoint x: 484, endPoint y: 233, distance: 11.7
click at [494, 227] on div "Tại văn phòng" at bounding box center [503, 232] width 86 height 10
type input "0"
click at [339, 250] on button "[PERSON_NAME] và [PERSON_NAME] hàng" at bounding box center [320, 255] width 65 height 10
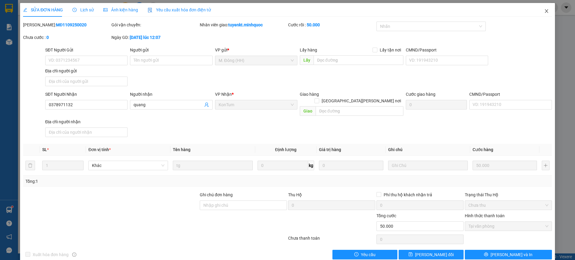
click at [543, 13] on span "Close" at bounding box center [546, 11] width 17 height 17
